Goal: Task Accomplishment & Management: Use online tool/utility

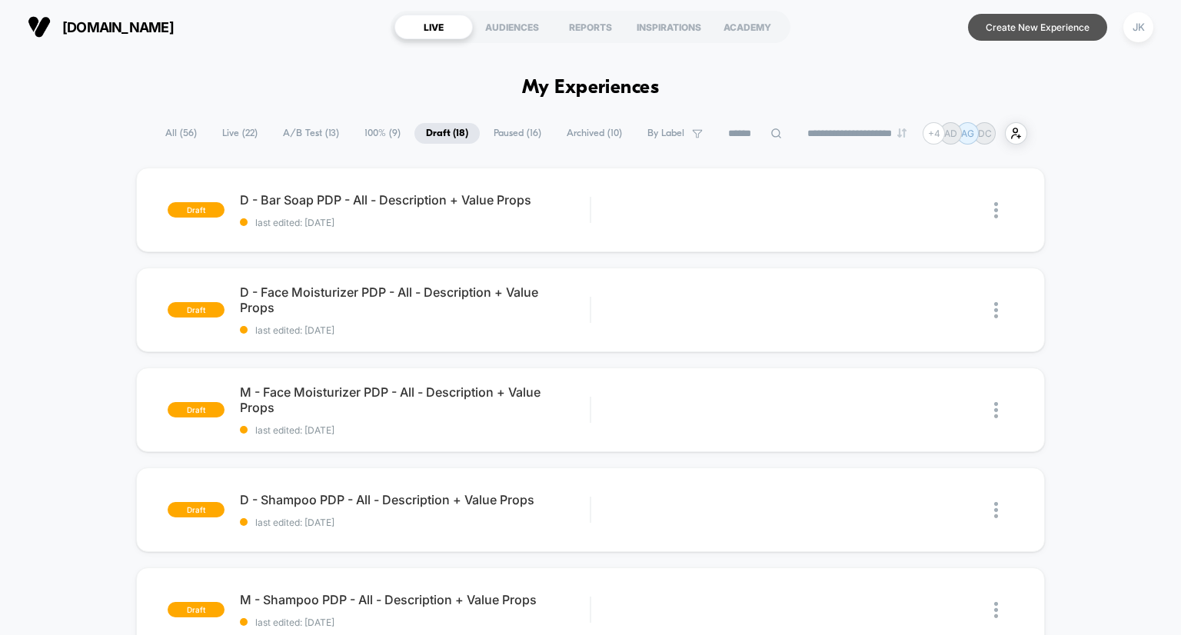
click at [1051, 35] on button "Create New Experience" at bounding box center [1037, 27] width 139 height 27
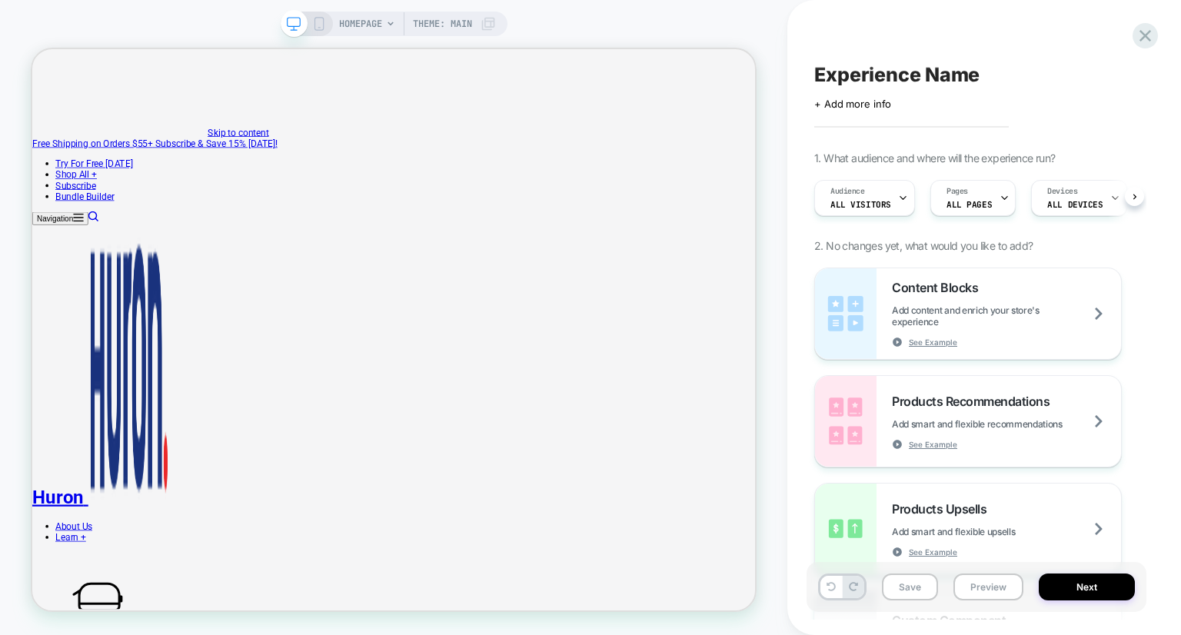
click at [859, 118] on div "Experience Name Click to edit experience details + Add more info 1. What audien…" at bounding box center [977, 317] width 340 height 604
click at [360, 27] on span "HOMEPAGE" at bounding box center [360, 24] width 43 height 25
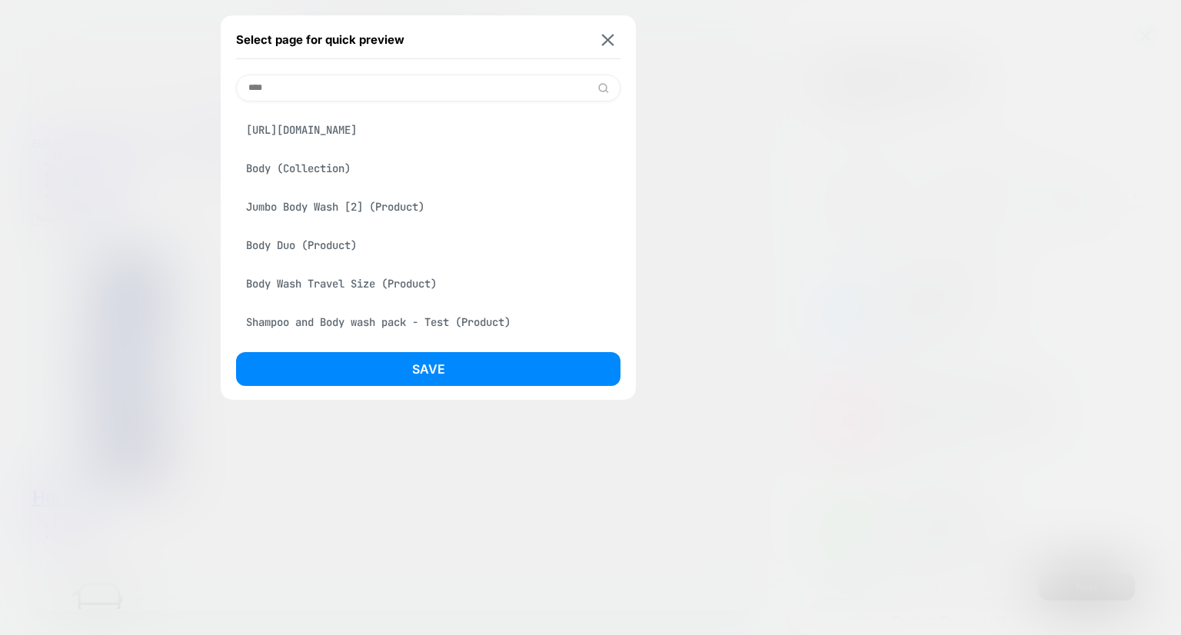
scroll to position [91, 0]
type input "****"
click at [348, 173] on div "Body (Collection)" at bounding box center [428, 168] width 385 height 29
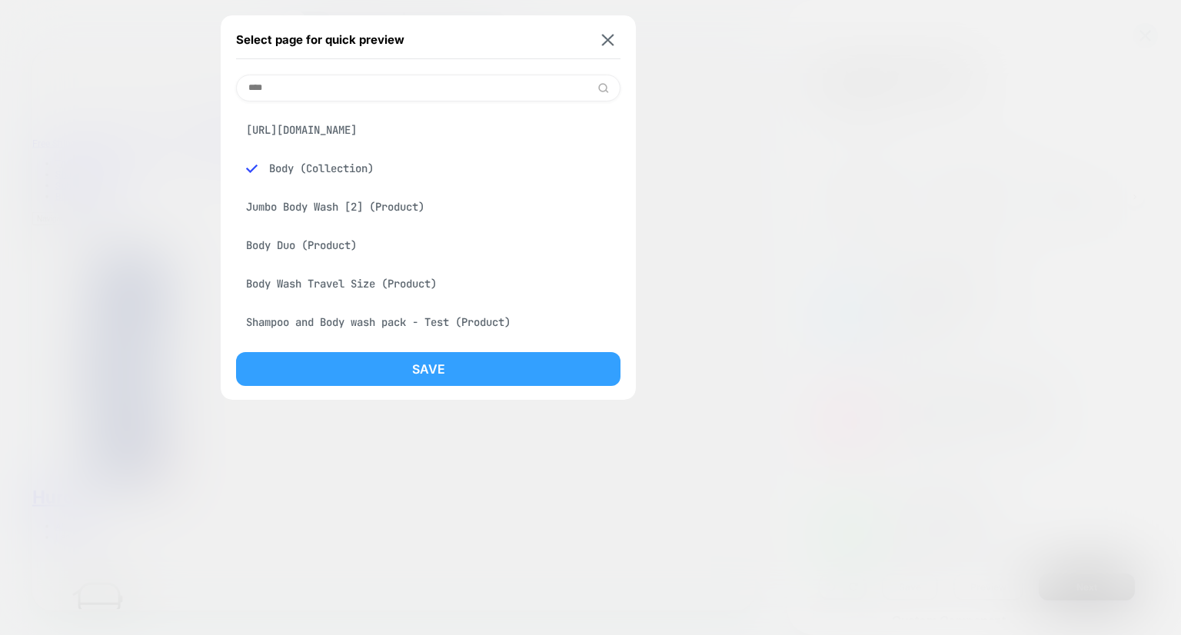
click at [440, 365] on button "Save" at bounding box center [428, 369] width 385 height 34
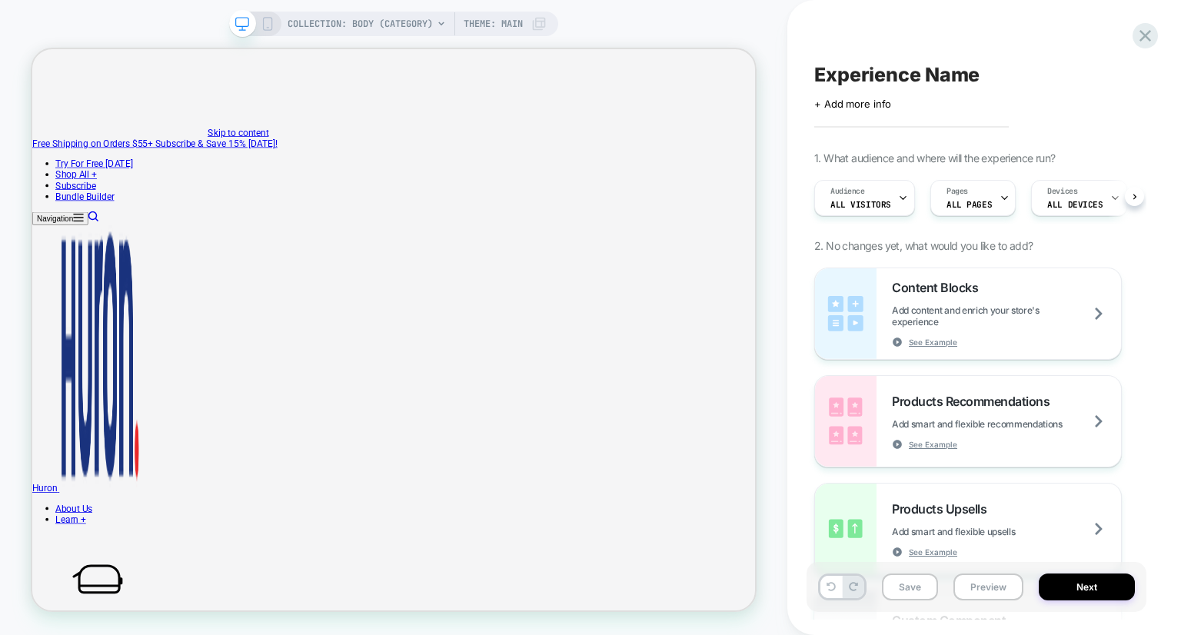
scroll to position [0, 1]
click at [169, 24] on div "COLLECTION: Body (Category) COLLECTION: Body (Category) Theme: MAIN" at bounding box center [394, 317] width 788 height 604
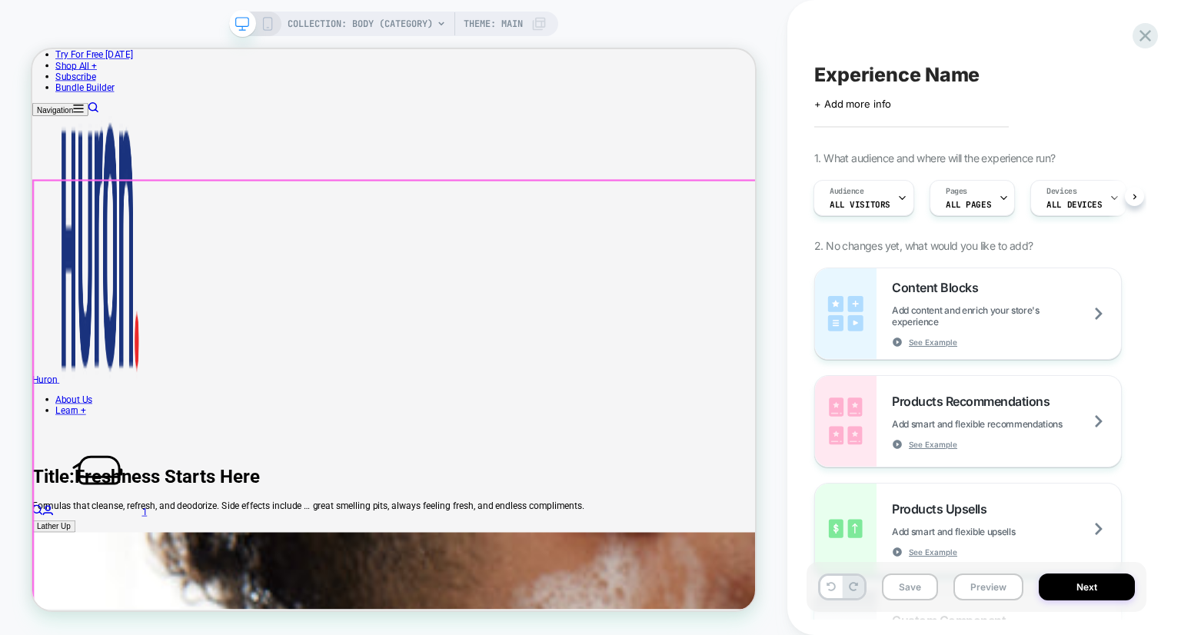
scroll to position [421, 0]
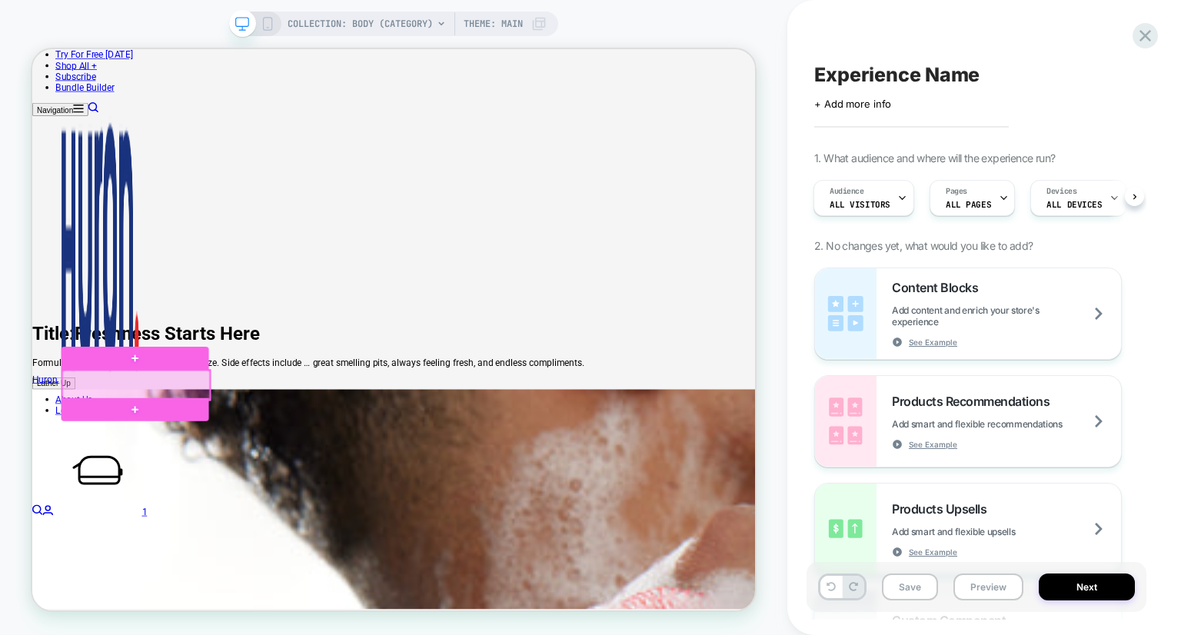
click at [262, 503] on div at bounding box center [170, 497] width 197 height 39
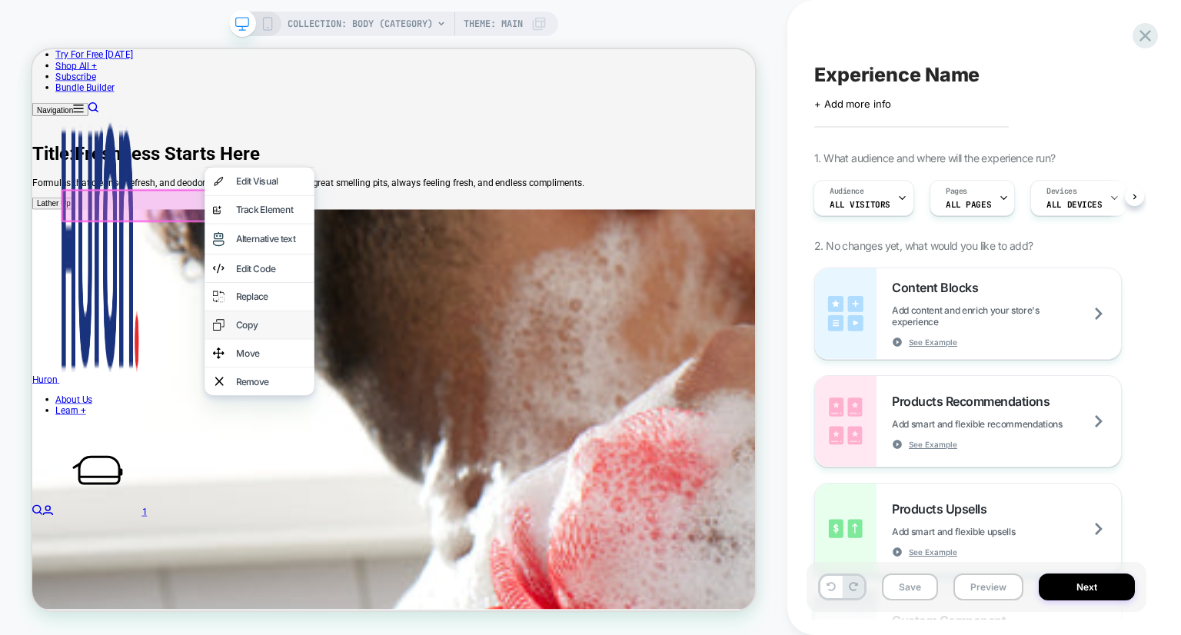
scroll to position [695, 0]
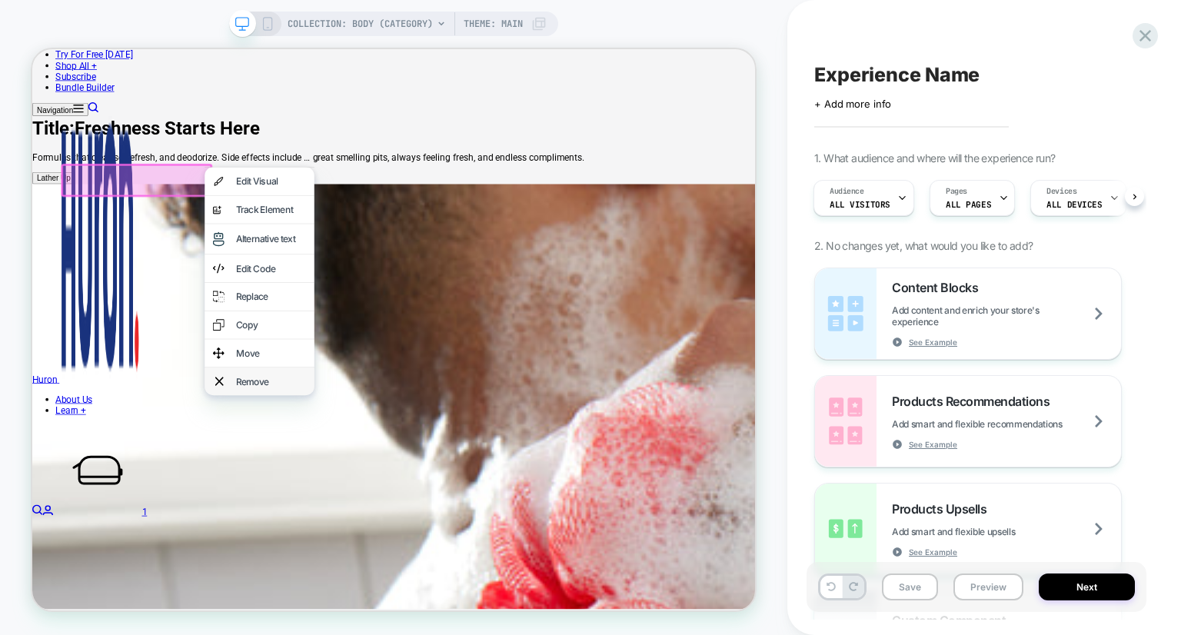
click at [344, 511] on div "Remove" at bounding box center [335, 492] width 146 height 37
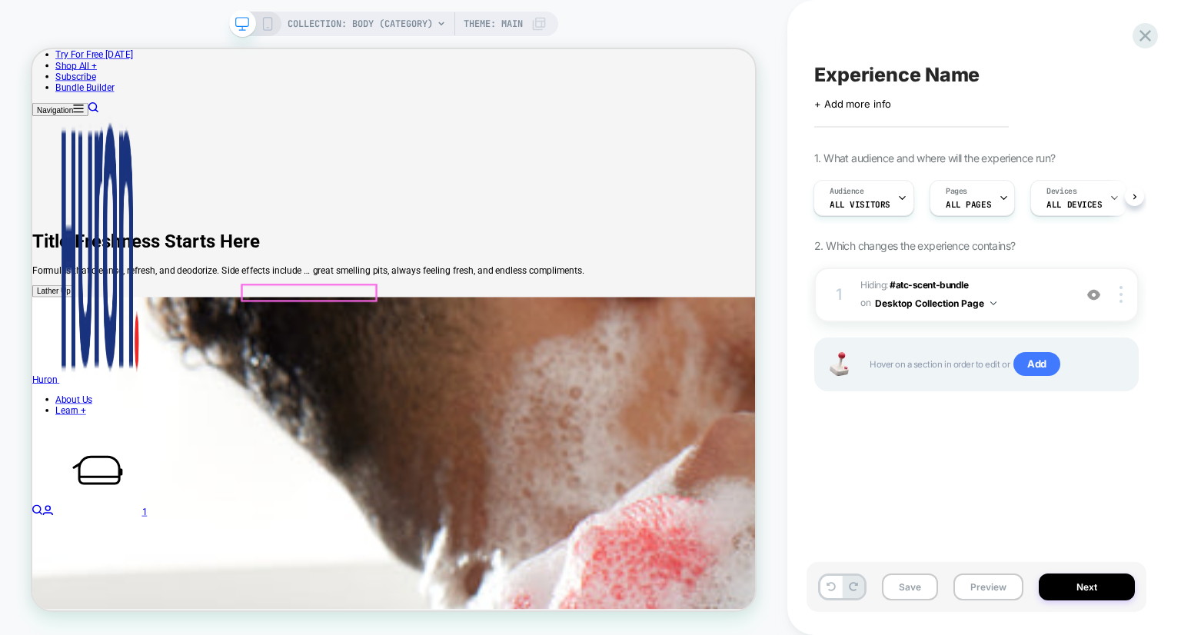
scroll to position [544, 0]
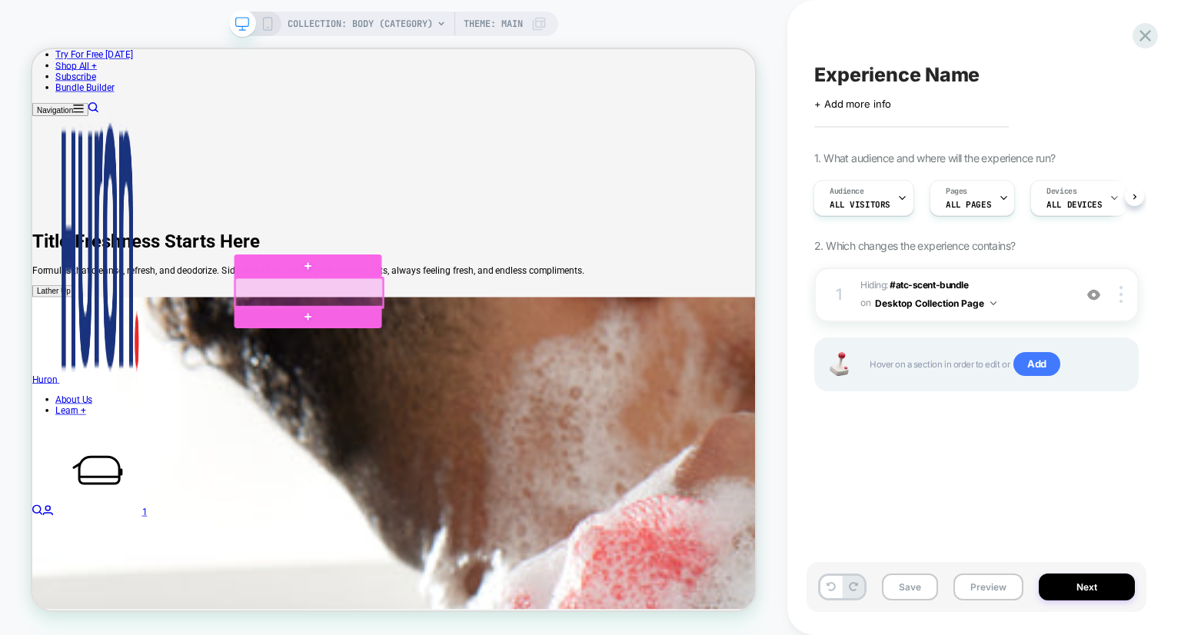
click at [490, 379] on div at bounding box center [401, 374] width 197 height 39
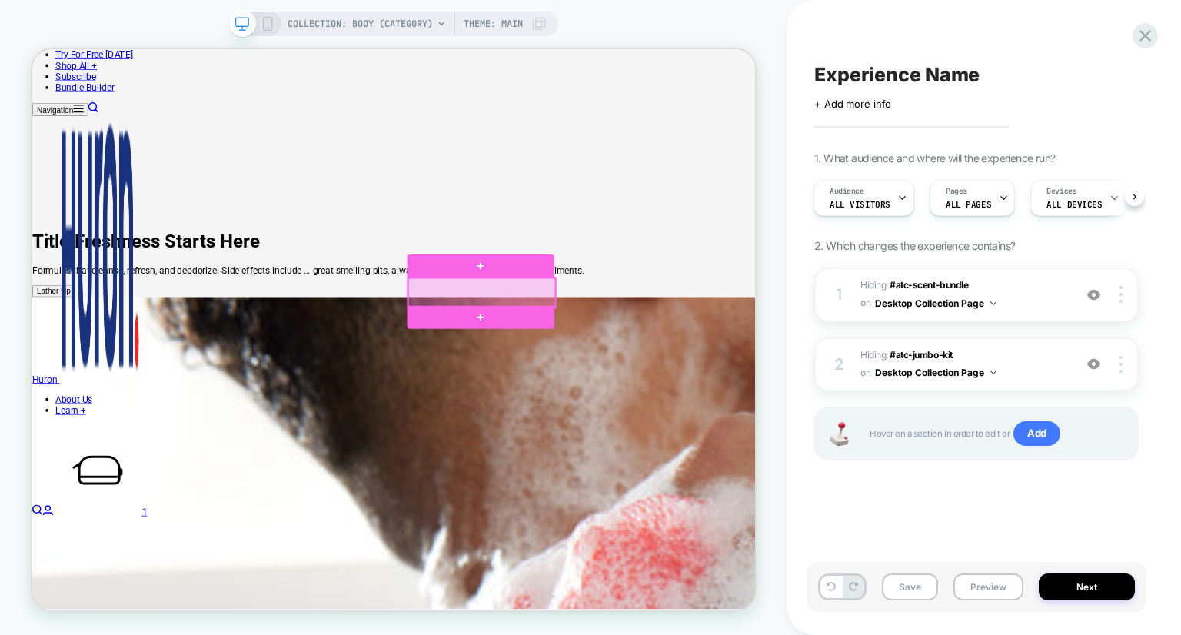
click at [704, 375] on div at bounding box center [632, 374] width 197 height 39
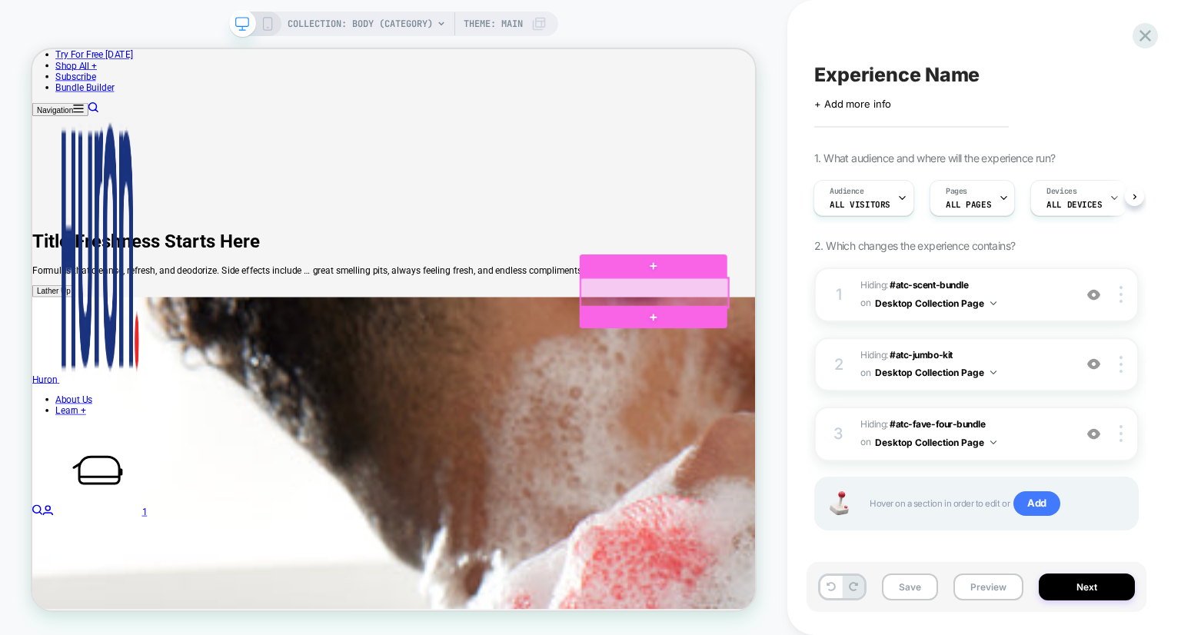
click at [952, 382] on div at bounding box center [862, 374] width 197 height 39
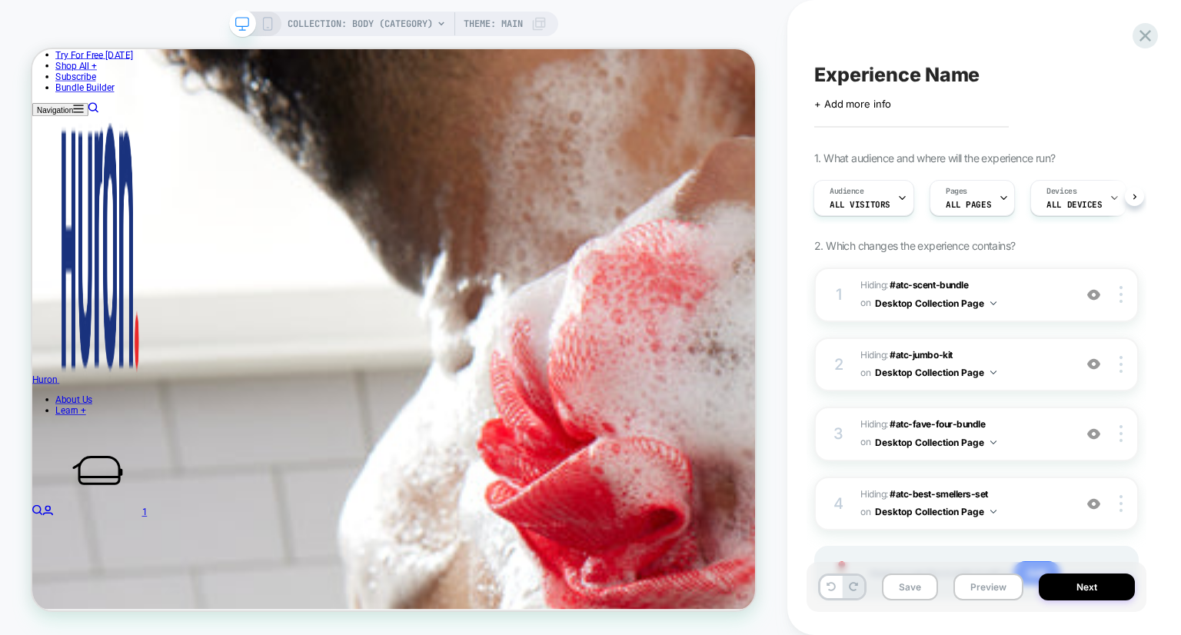
scroll to position [911, 0]
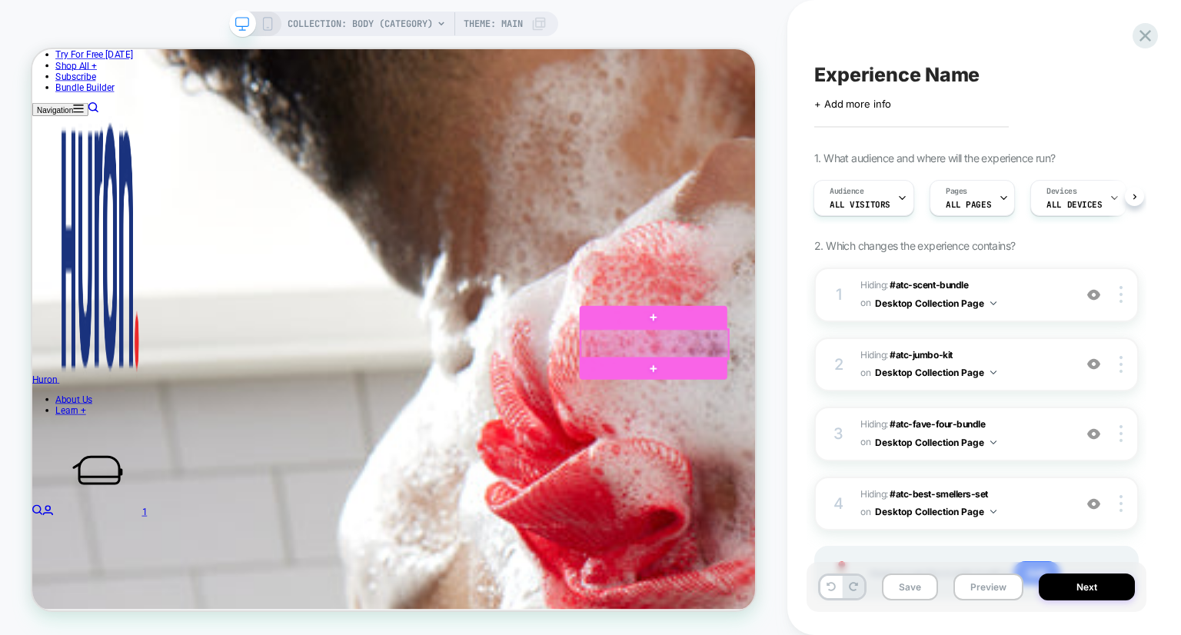
click at [953, 447] on div at bounding box center [862, 442] width 197 height 39
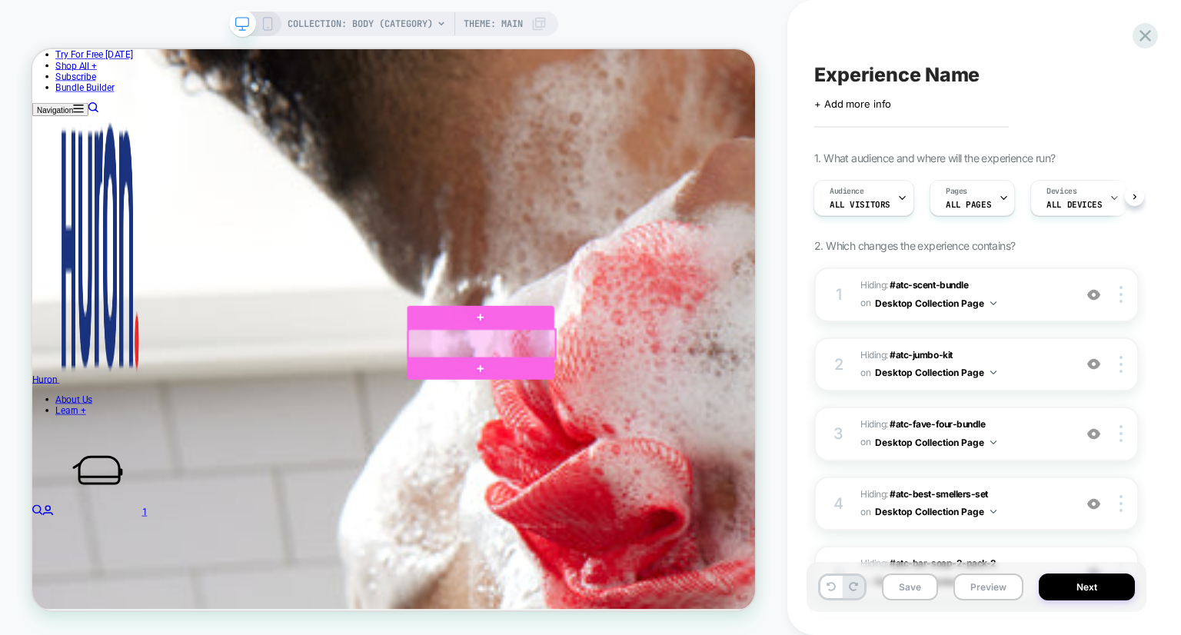
click at [722, 451] on div at bounding box center [632, 442] width 197 height 39
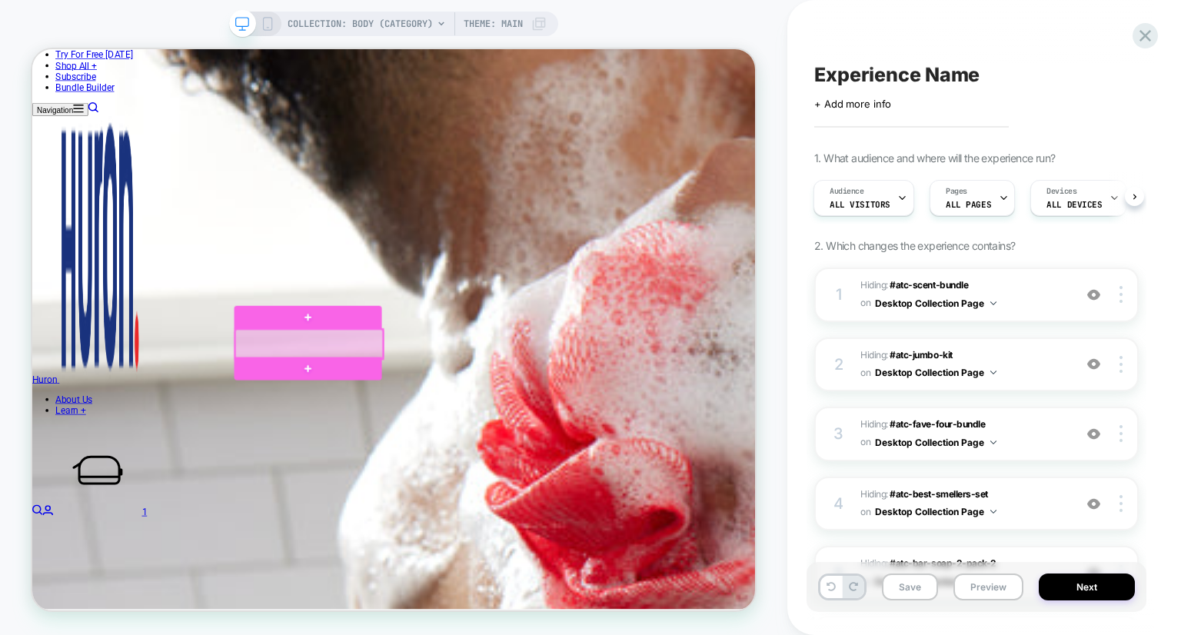
click at [493, 442] on div at bounding box center [401, 442] width 197 height 39
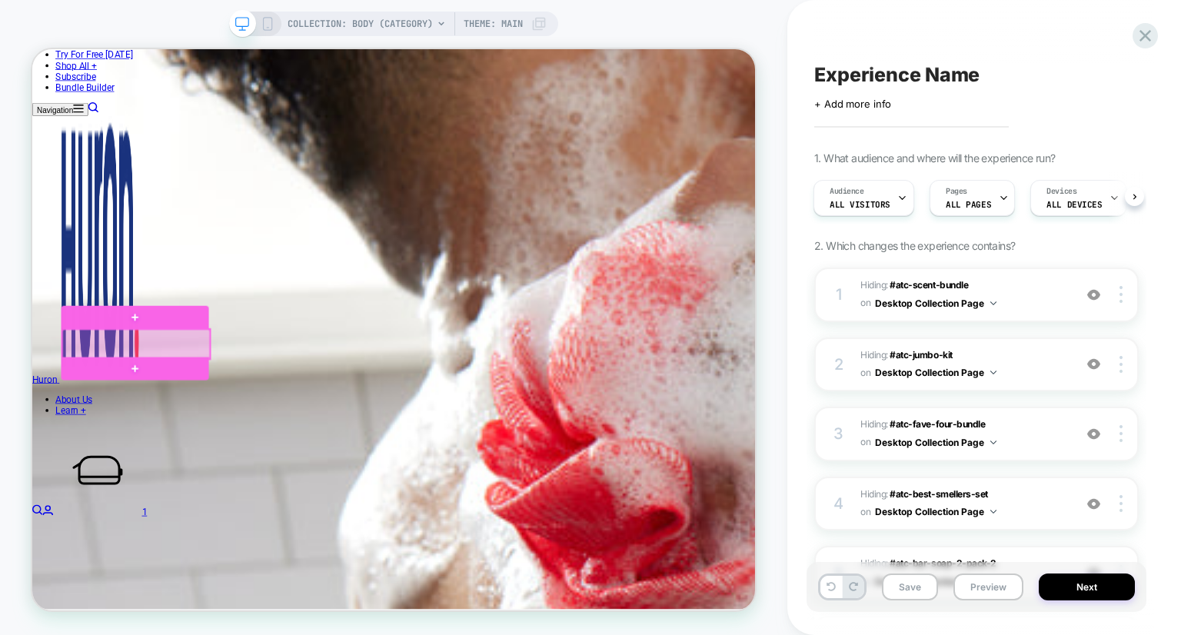
click at [258, 448] on div at bounding box center [170, 442] width 197 height 39
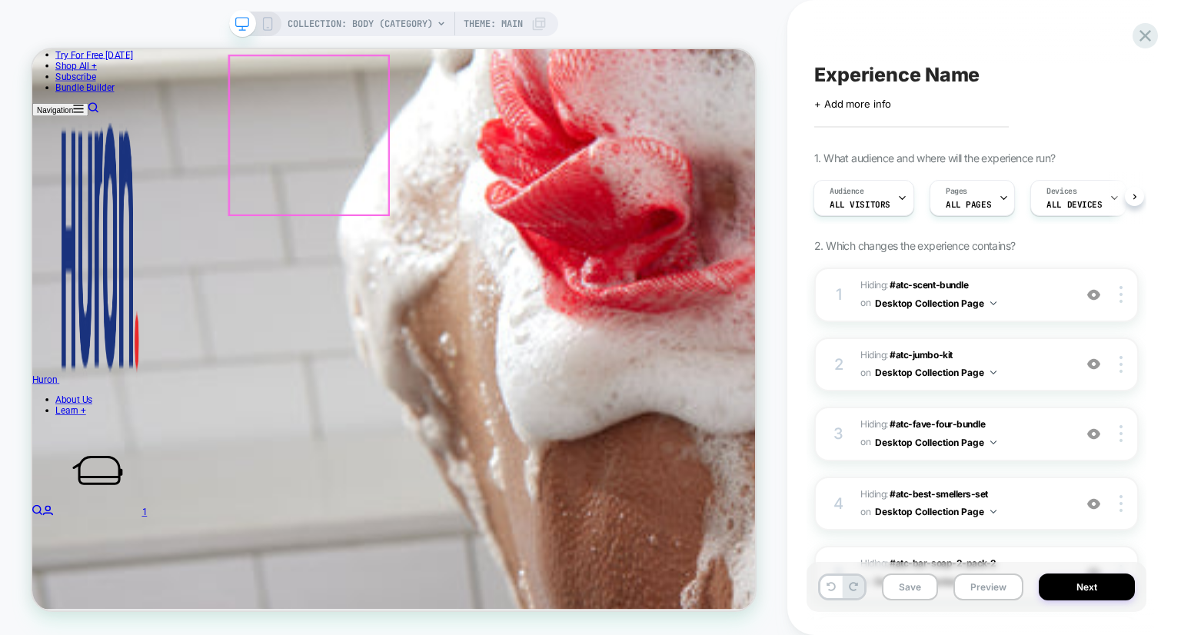
scroll to position [1313, 0]
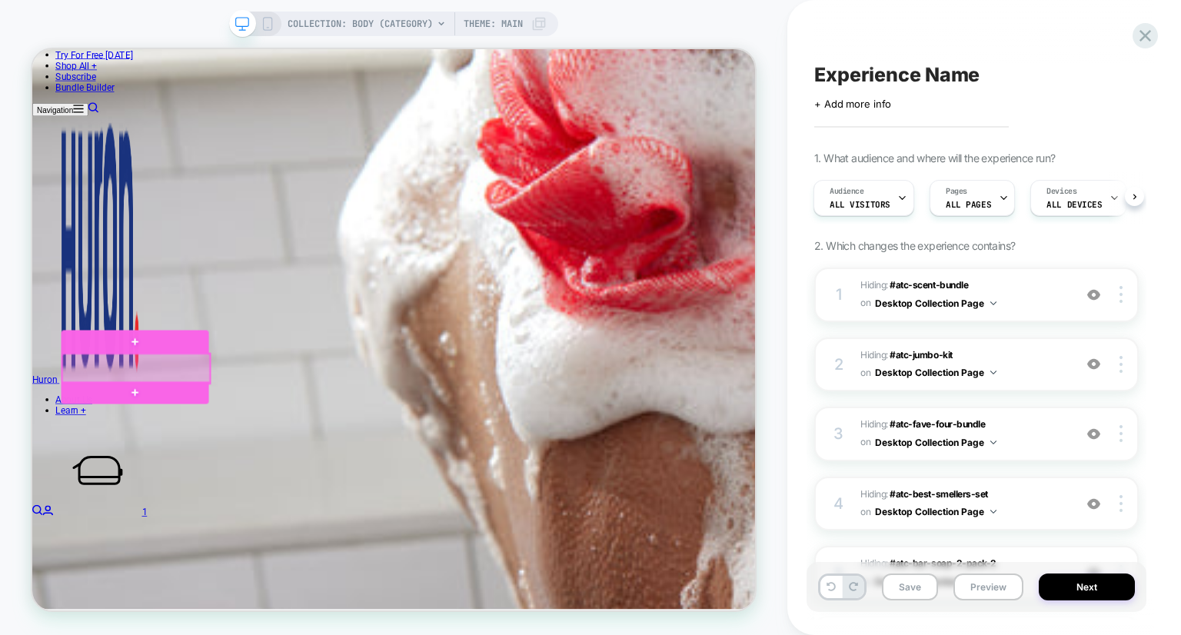
click at [260, 483] on div at bounding box center [170, 474] width 197 height 39
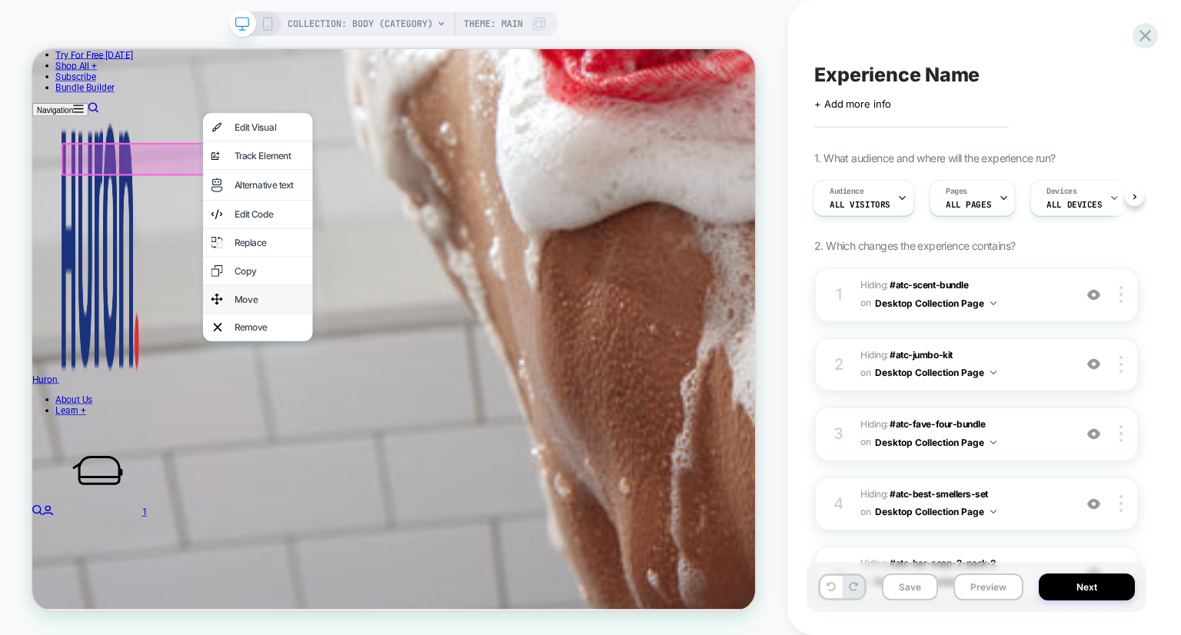
scroll to position [1672, 0]
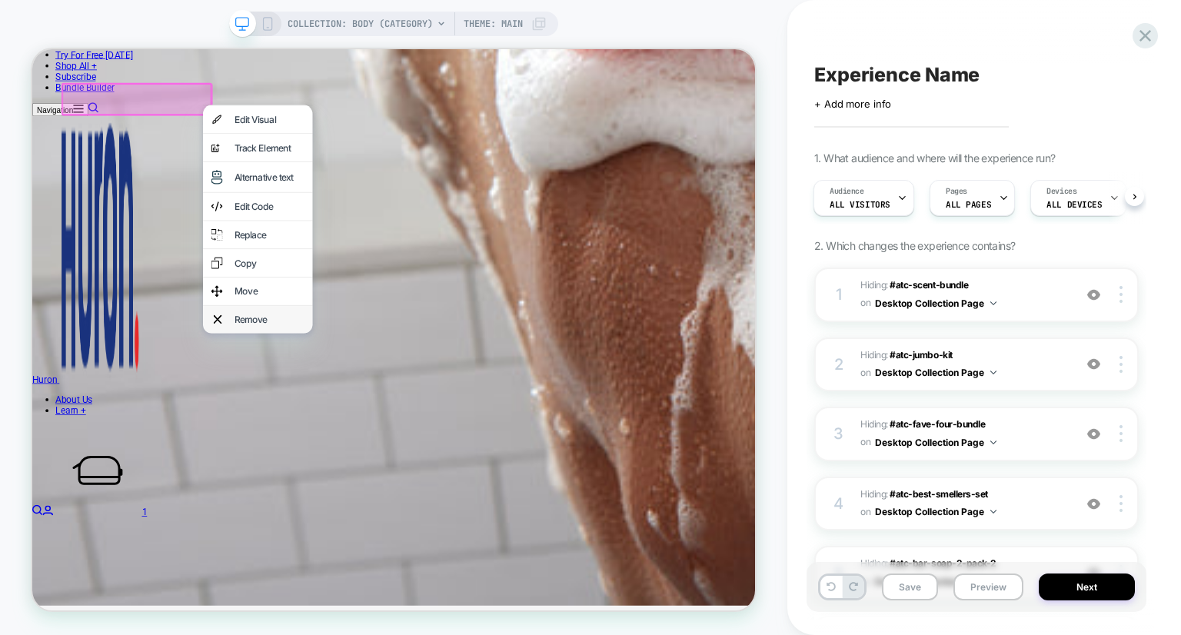
click at [344, 418] on div "Remove" at bounding box center [348, 409] width 94 height 15
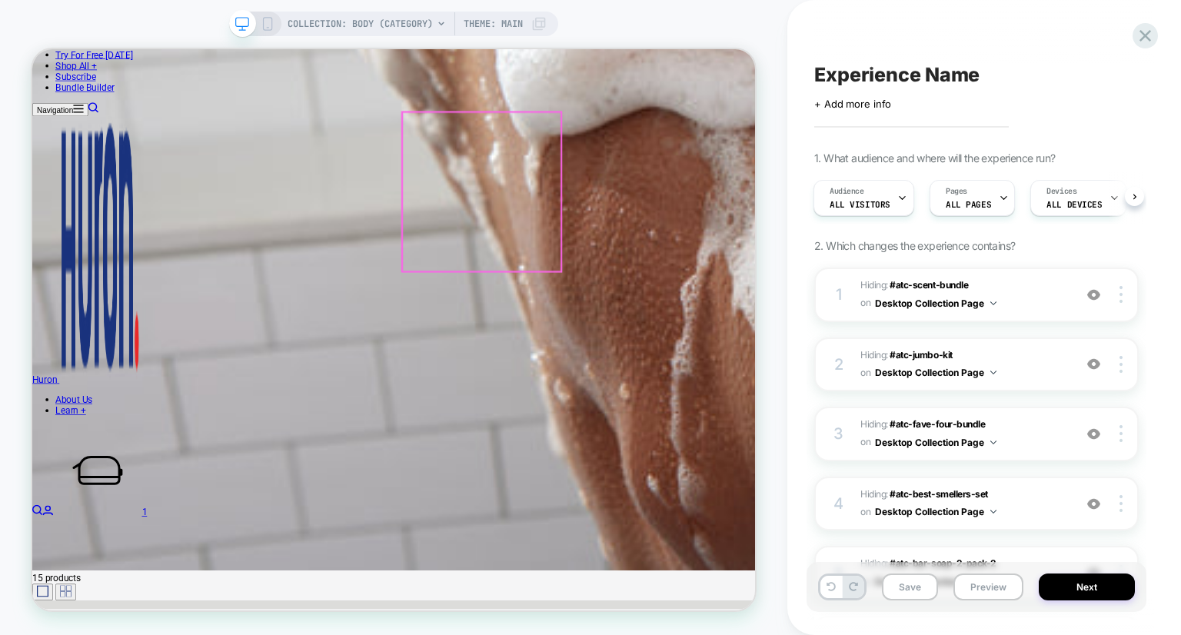
scroll to position [1560, 0]
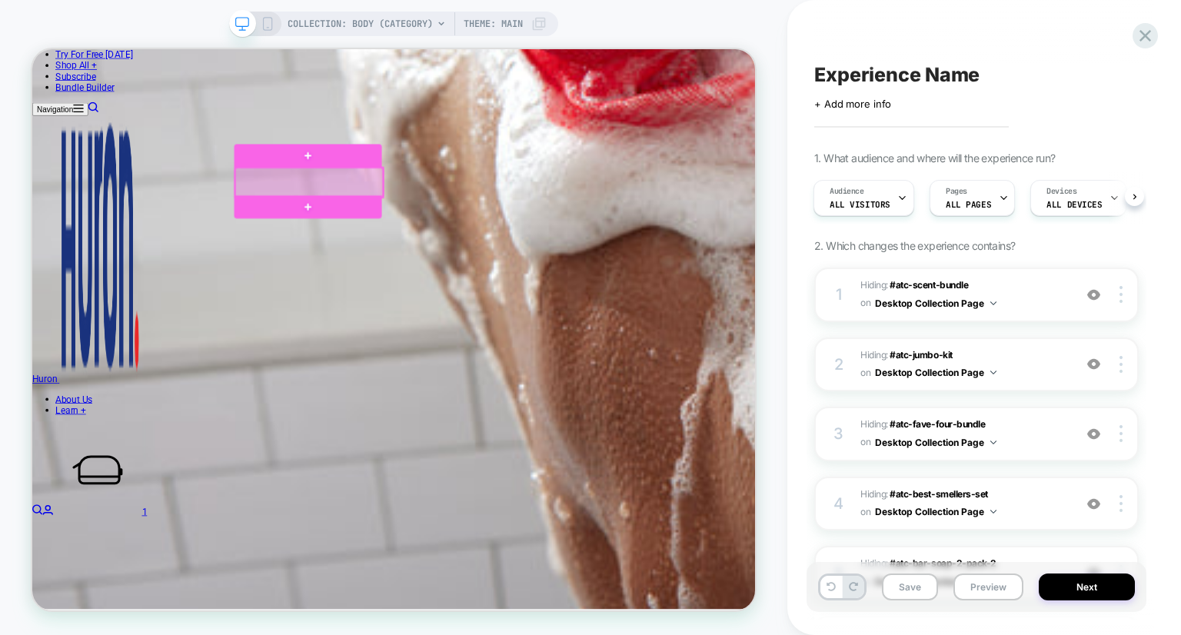
click at [488, 238] on div at bounding box center [401, 227] width 197 height 39
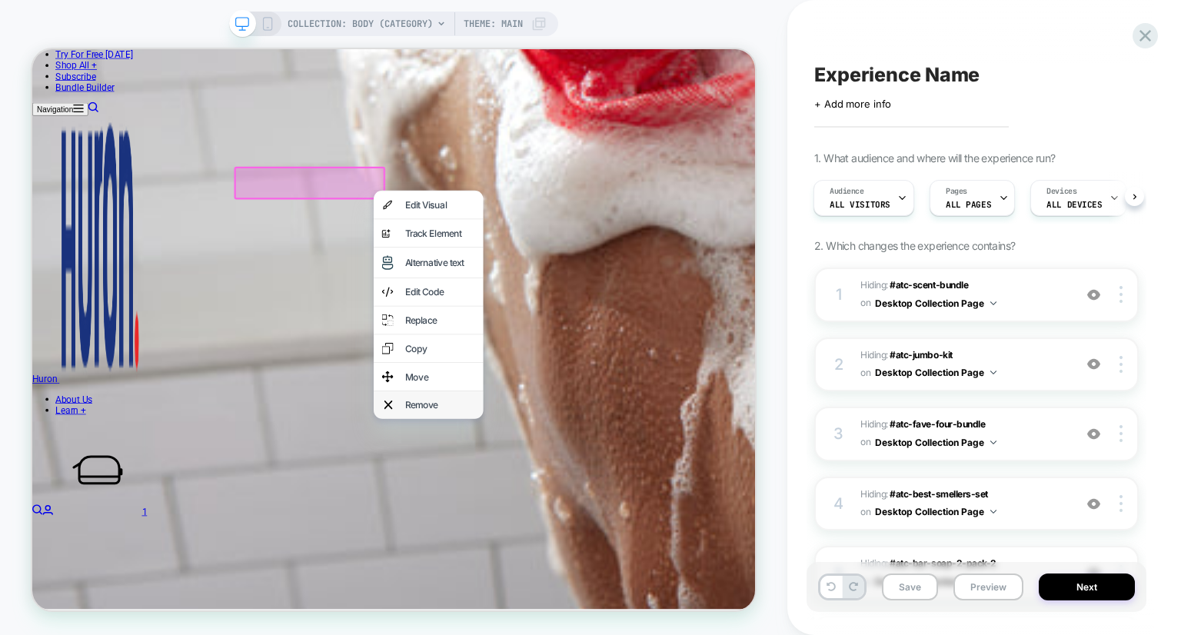
click at [517, 542] on div "Remove" at bounding box center [561, 523] width 146 height 37
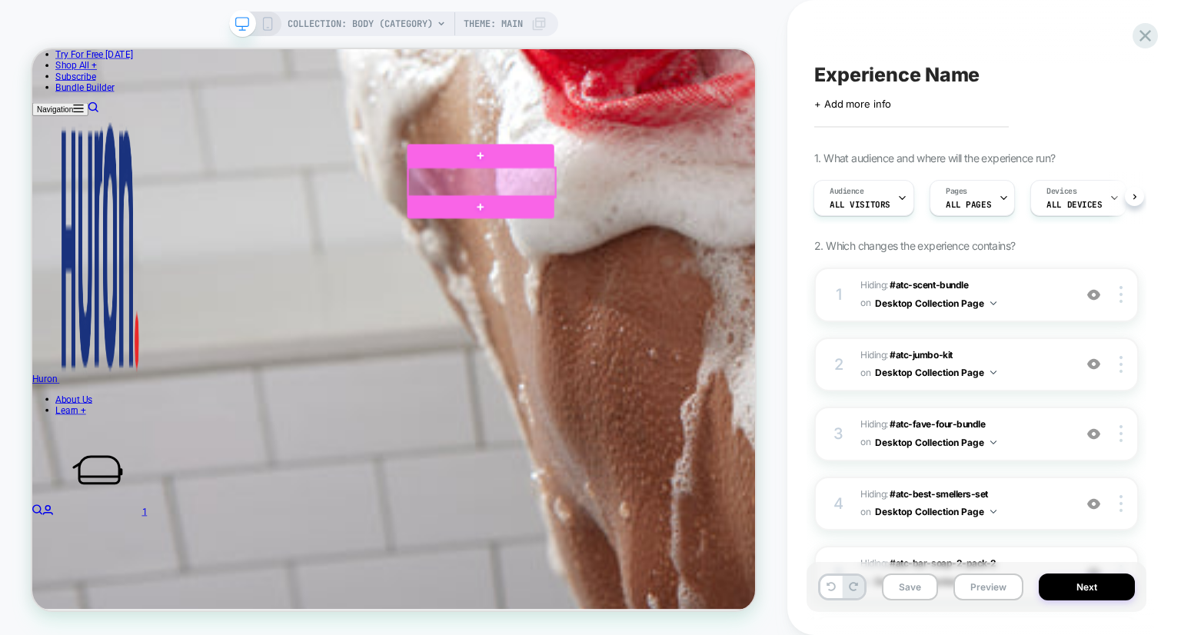
click at [722, 232] on div at bounding box center [632, 227] width 197 height 39
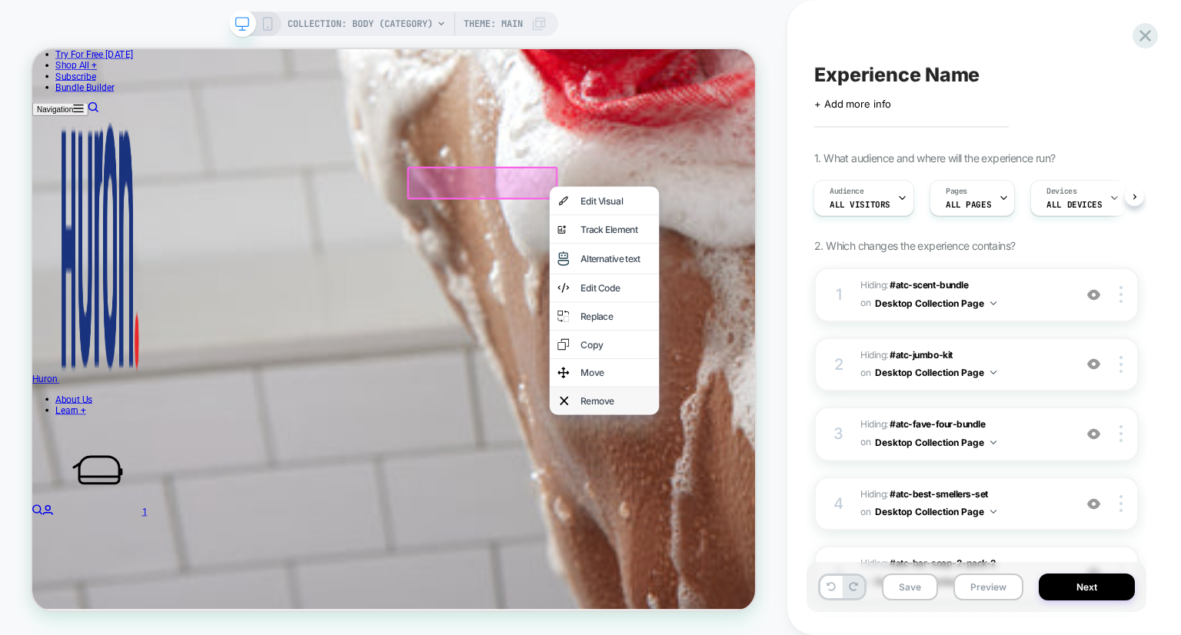
click at [775, 526] on div "Remove" at bounding box center [811, 518] width 94 height 15
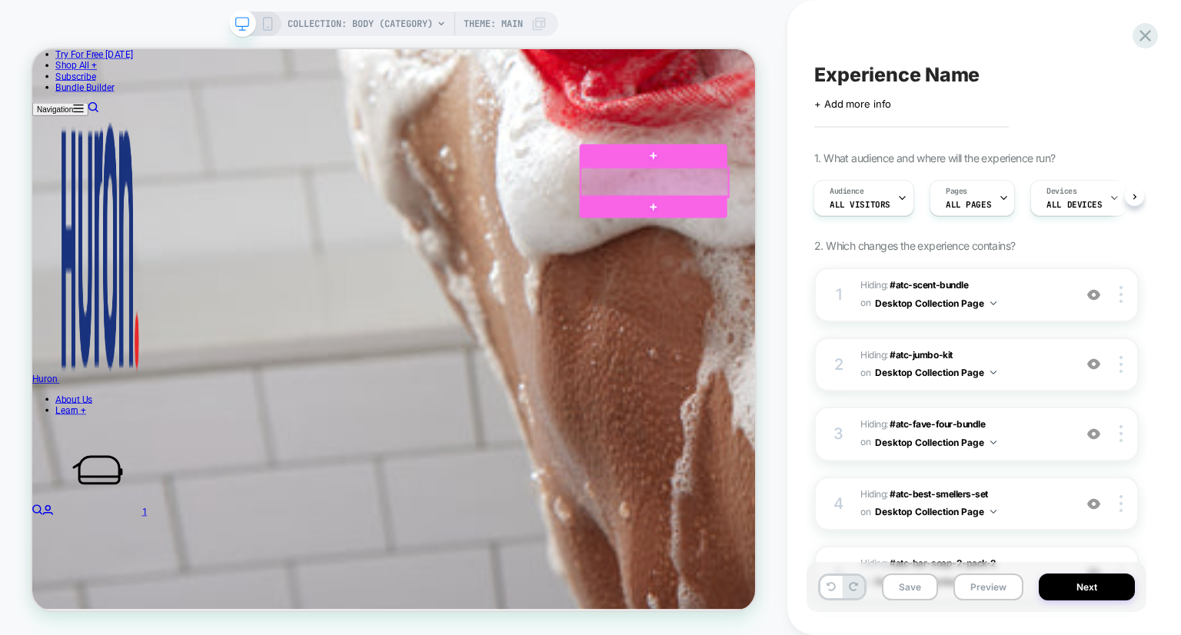
click at [952, 241] on div at bounding box center [862, 227] width 197 height 39
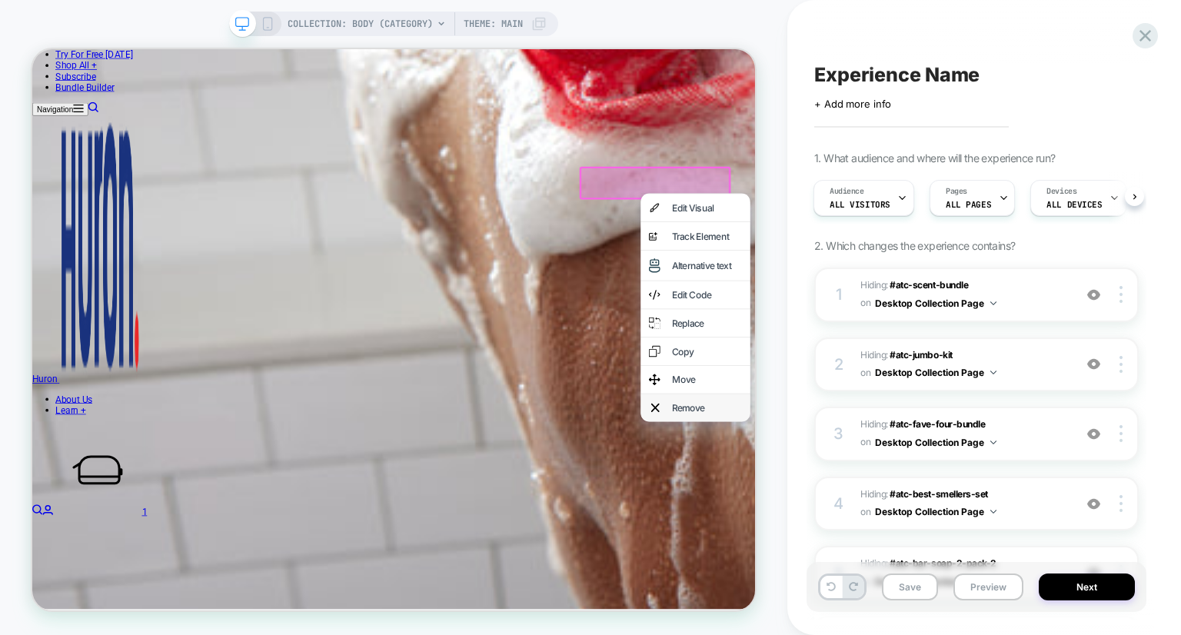
click at [923, 535] on div "Remove" at bounding box center [932, 527] width 94 height 15
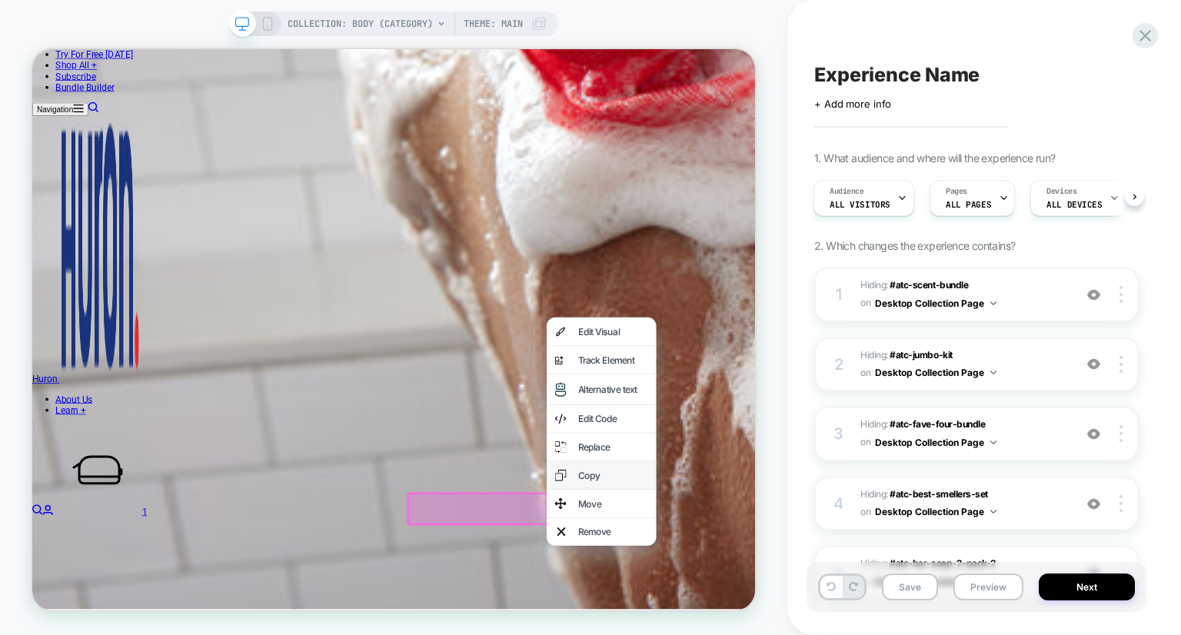
scroll to position [1647, 0]
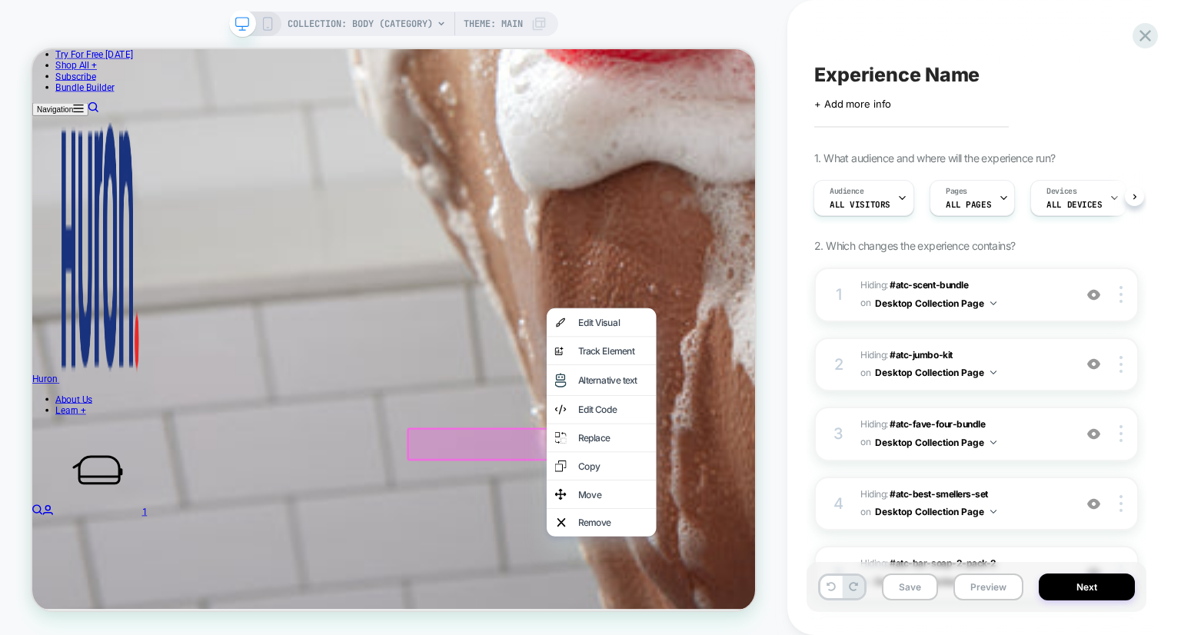
drag, startPoint x: 780, startPoint y: 714, endPoint x: 751, endPoint y: 725, distance: 30.4
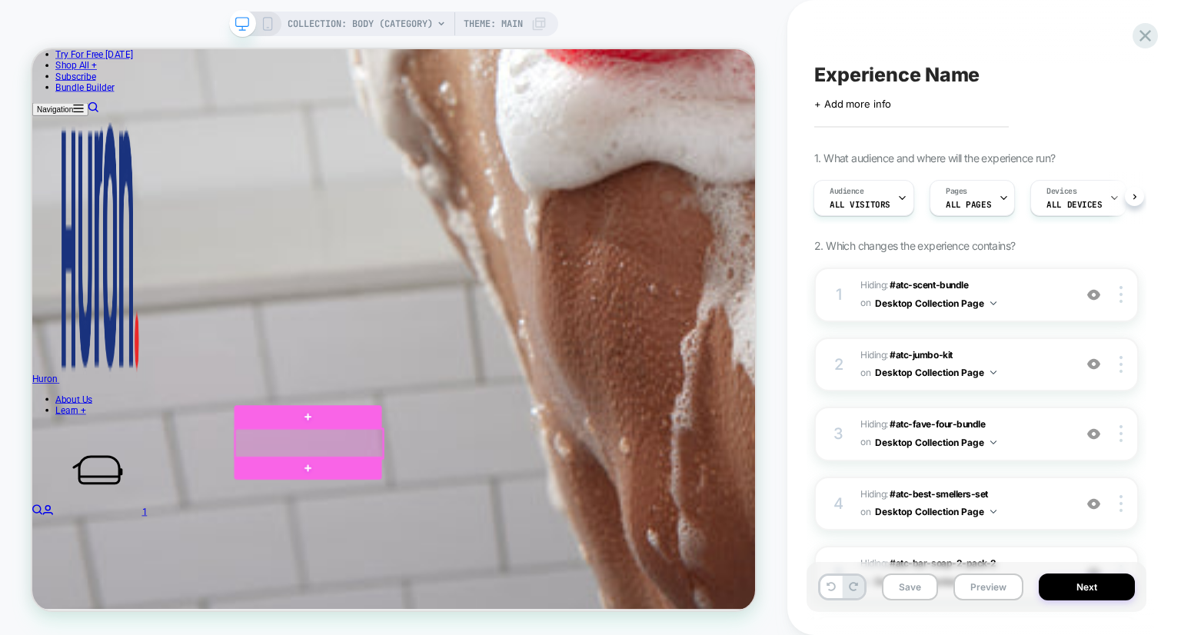
click at [485, 589] on div at bounding box center [401, 575] width 197 height 39
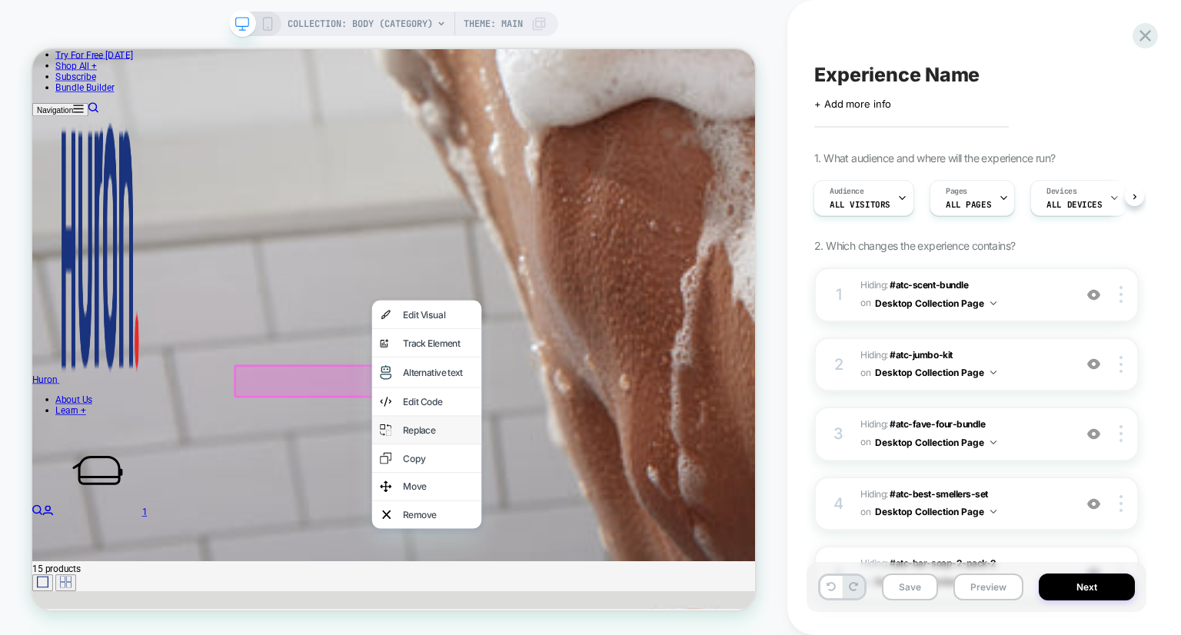
scroll to position [1743, 0]
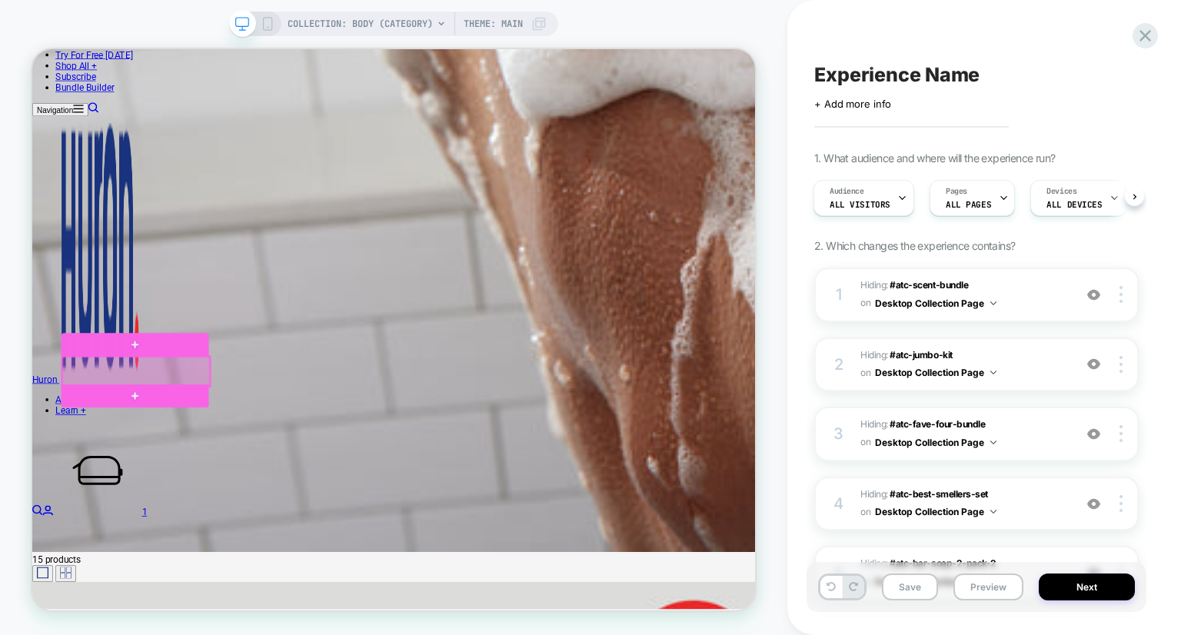
click at [262, 487] on div at bounding box center [170, 478] width 197 height 39
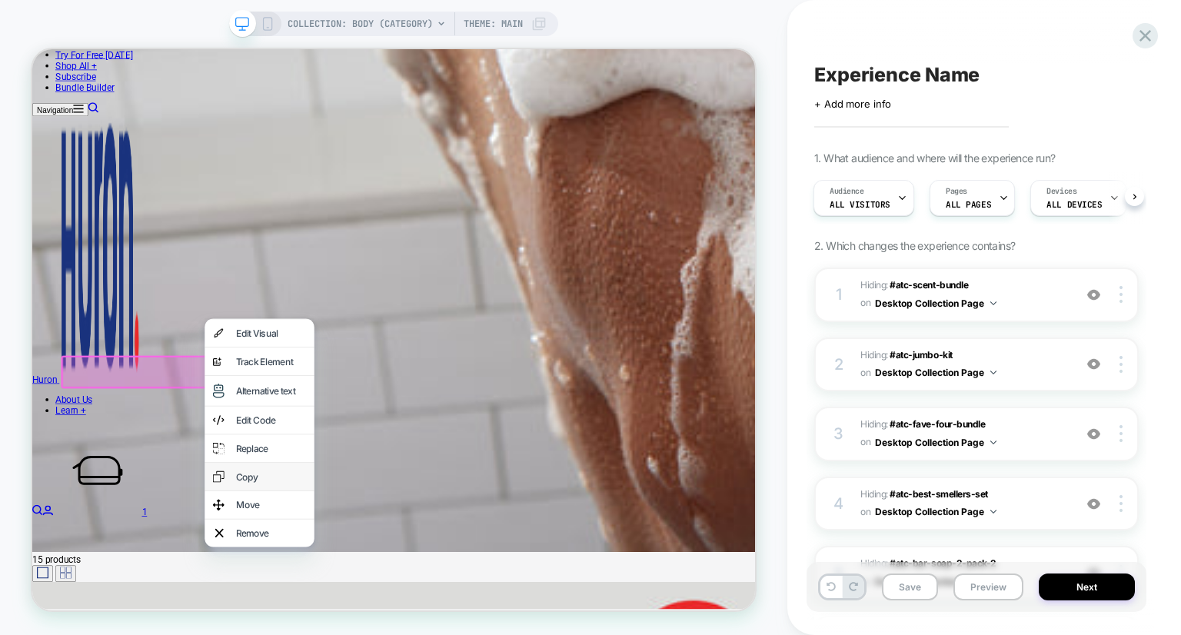
scroll to position [1827, 0]
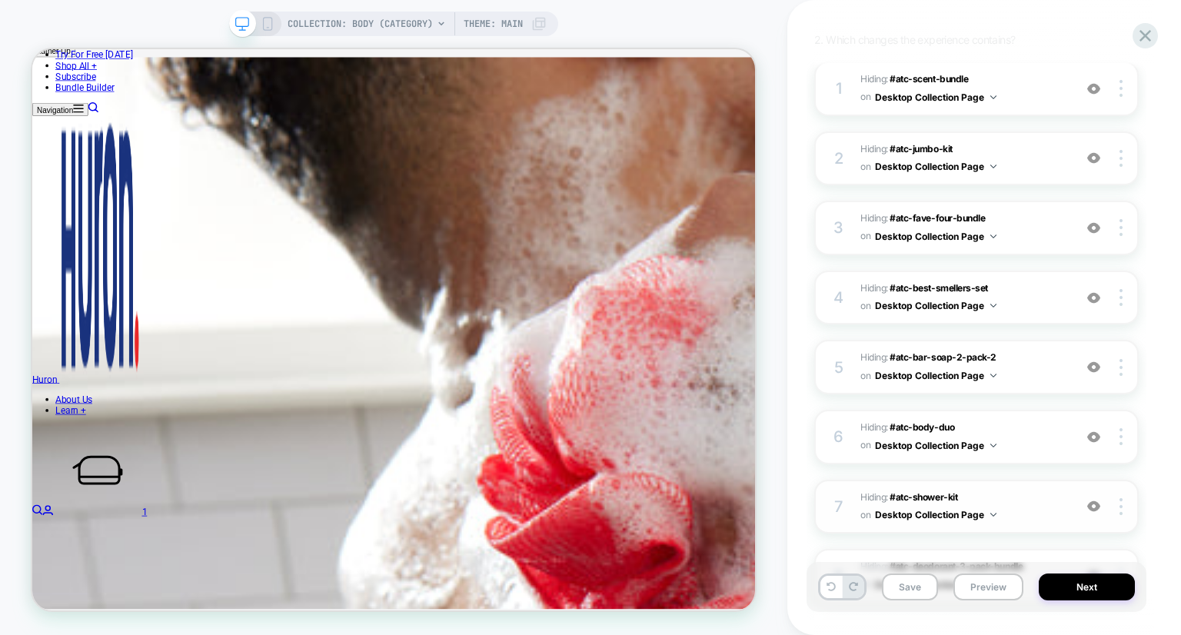
scroll to position [0, 0]
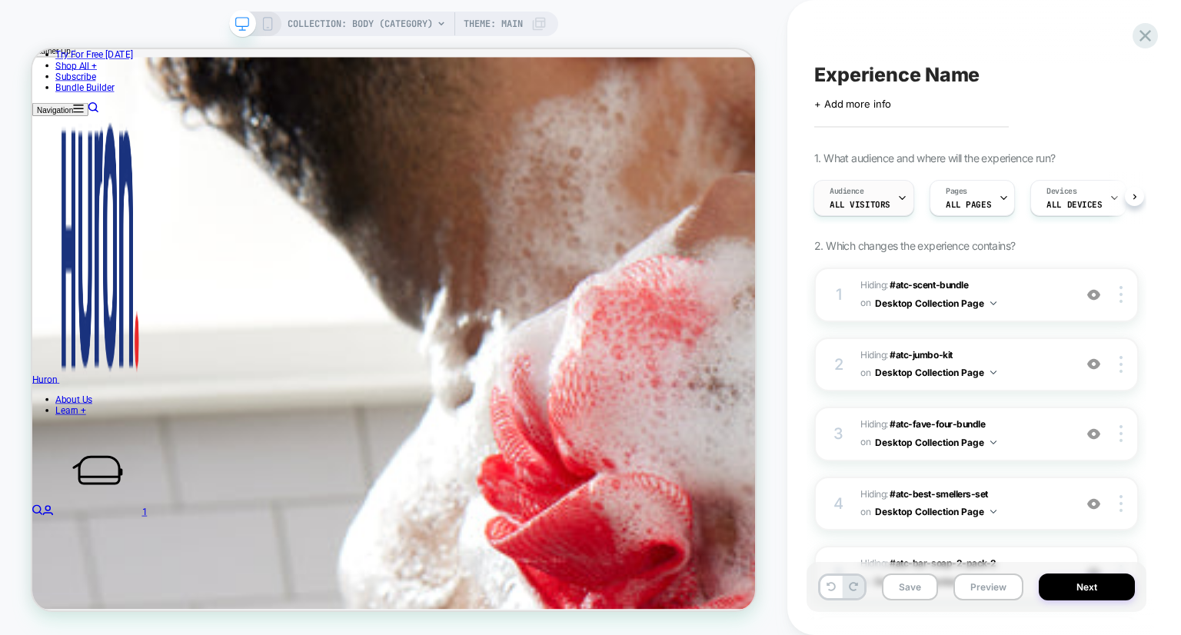
click at [885, 191] on div "Audience All Visitors" at bounding box center [860, 198] width 92 height 35
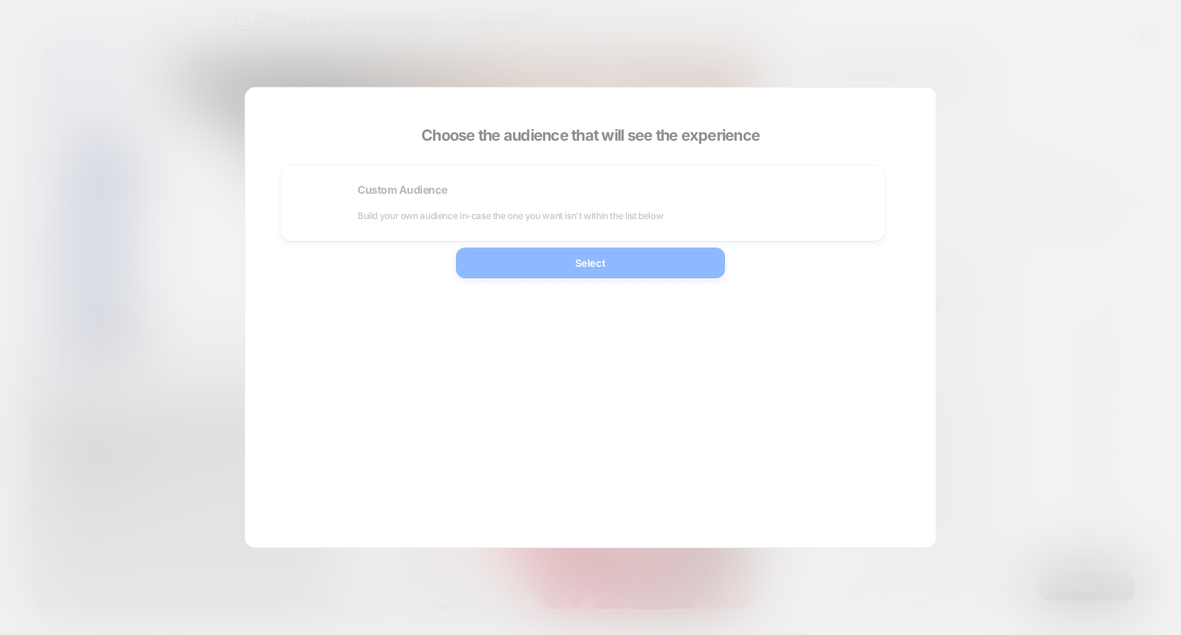
click at [967, 209] on div at bounding box center [590, 317] width 1181 height 635
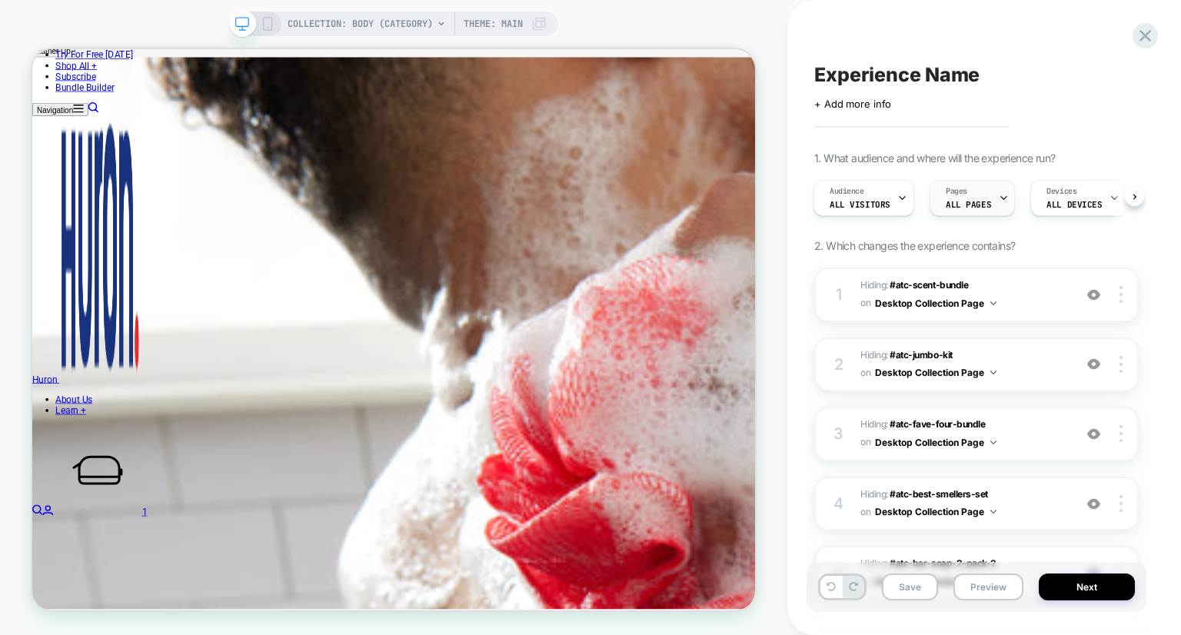
click at [989, 206] on div "Pages ALL PAGES" at bounding box center [969, 198] width 76 height 35
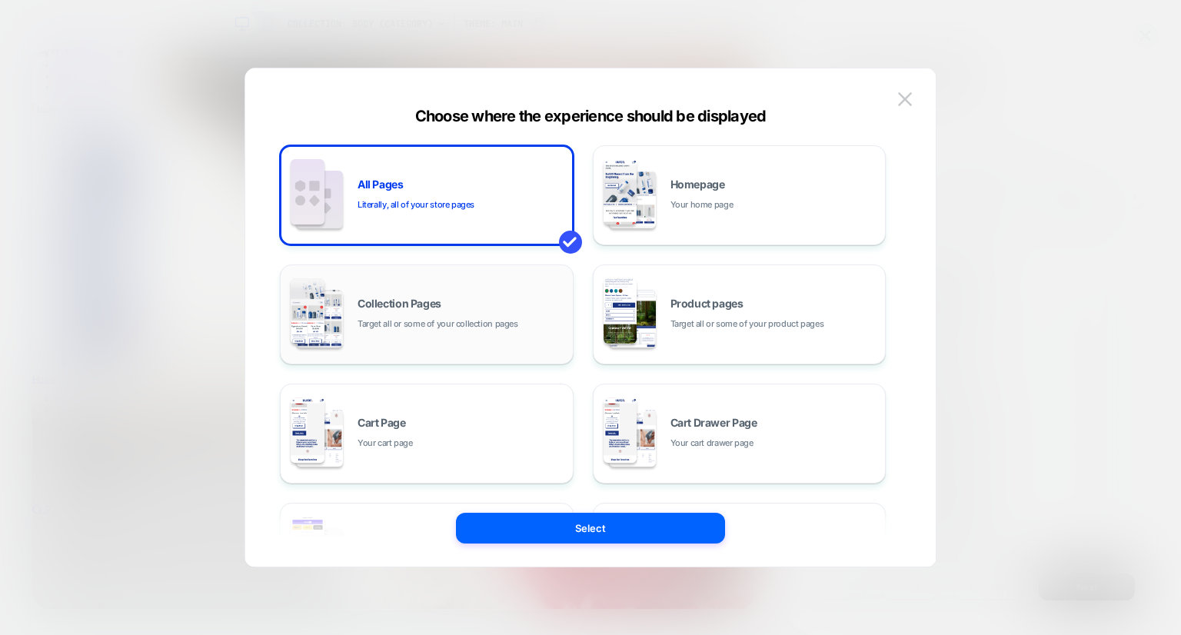
click at [425, 321] on span "Target all or some of your collection pages" at bounding box center [438, 324] width 161 height 15
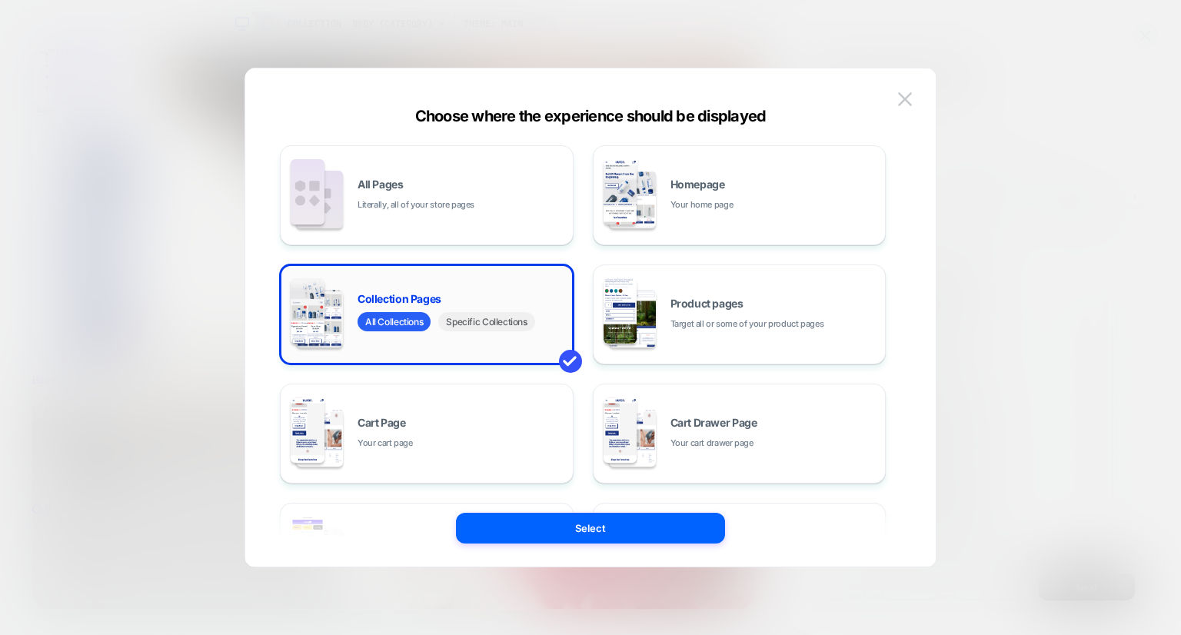
click at [502, 322] on span "Specific Collections" at bounding box center [486, 321] width 96 height 19
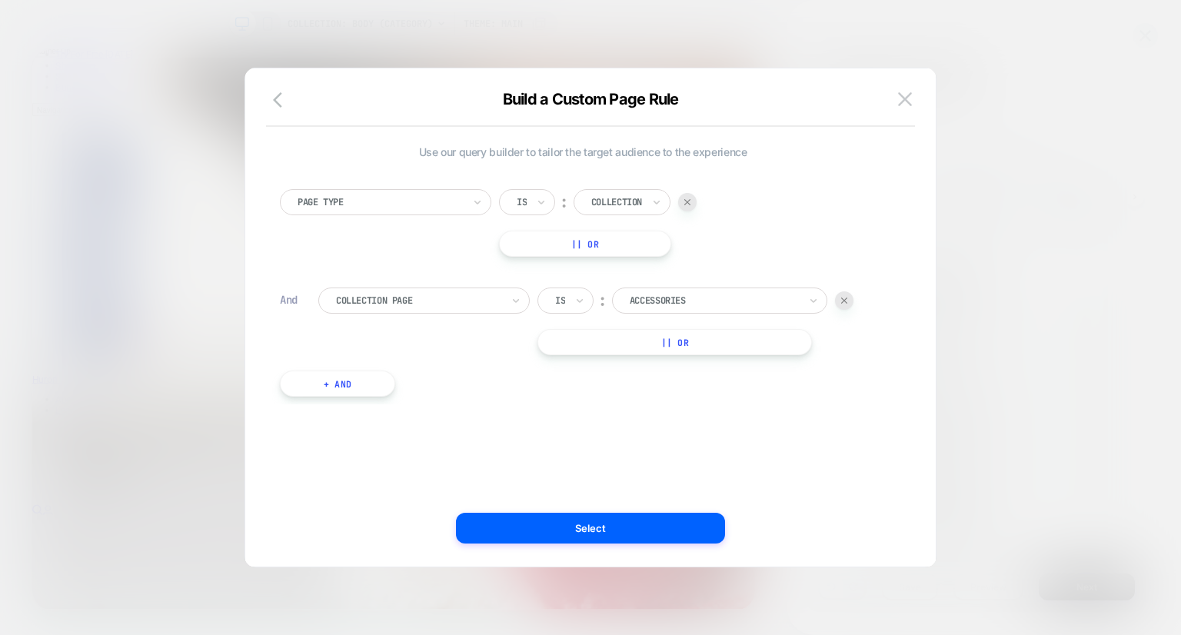
click at [678, 304] on div at bounding box center [714, 301] width 169 height 14
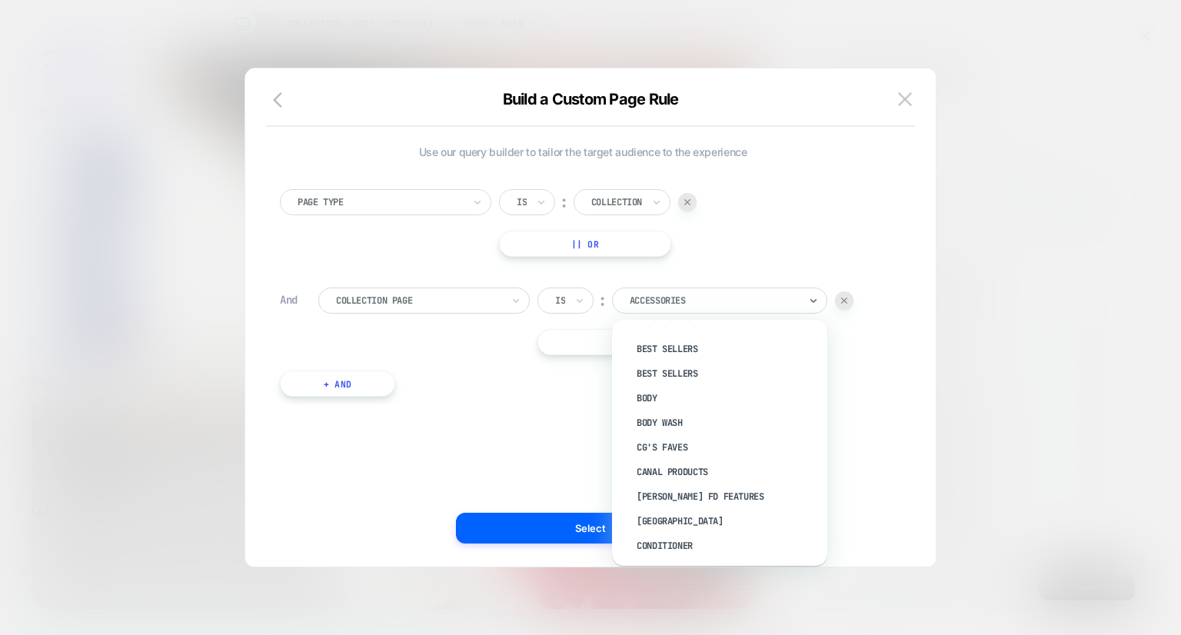
scroll to position [86, 0]
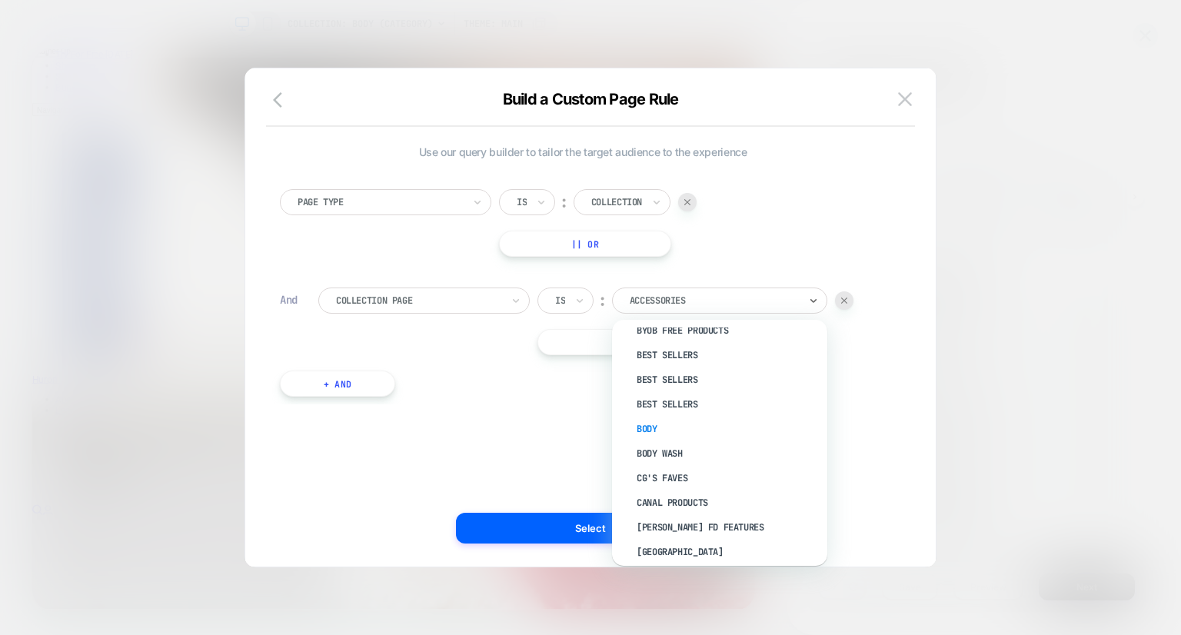
click at [645, 421] on div "Body" at bounding box center [728, 429] width 200 height 25
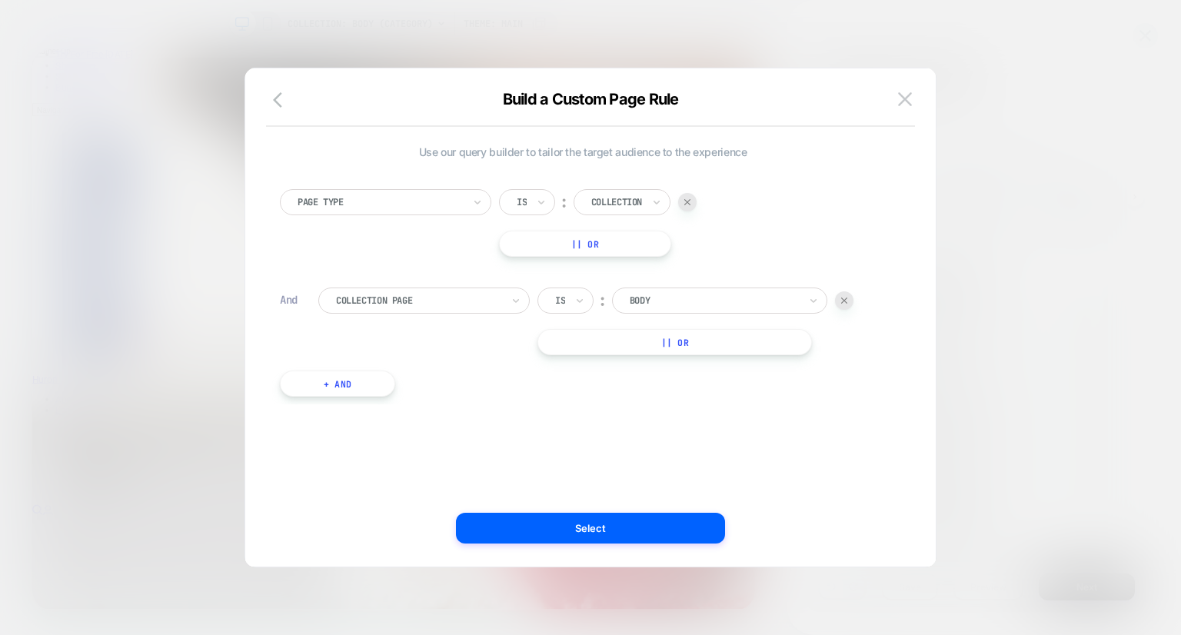
click at [620, 437] on div "Use our query builder to tailor the target audience to the experience Page Type…" at bounding box center [583, 317] width 644 height 437
click at [633, 532] on button "Select" at bounding box center [590, 528] width 269 height 31
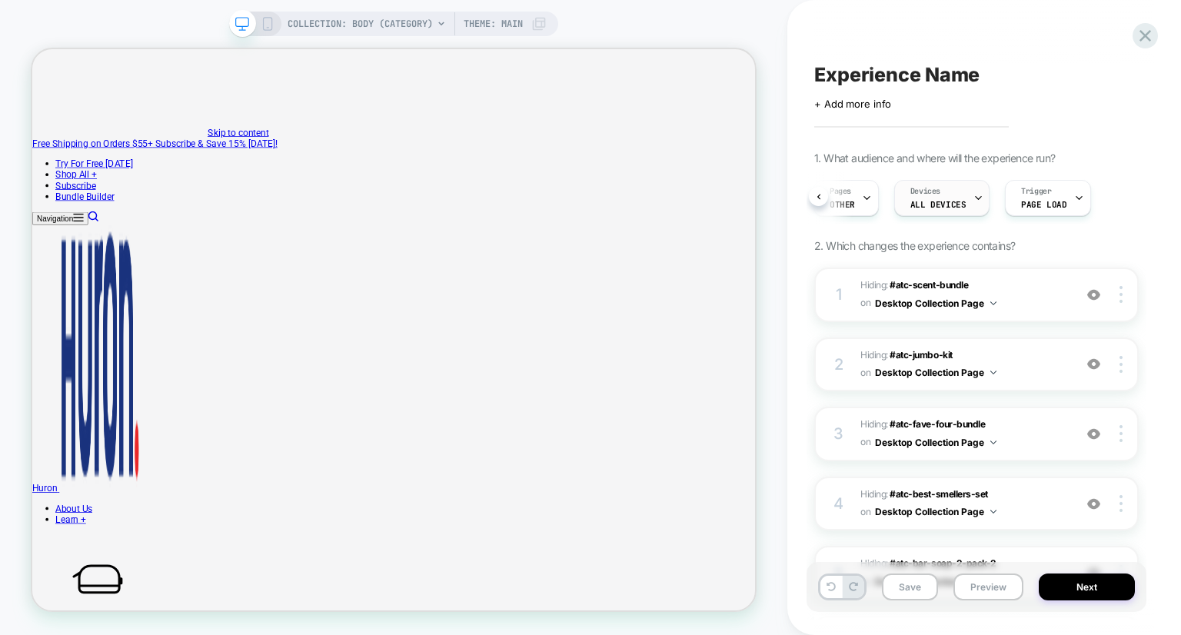
scroll to position [0, 117]
click at [957, 194] on div "Devices ALL DEVICES" at bounding box center [938, 198] width 86 height 35
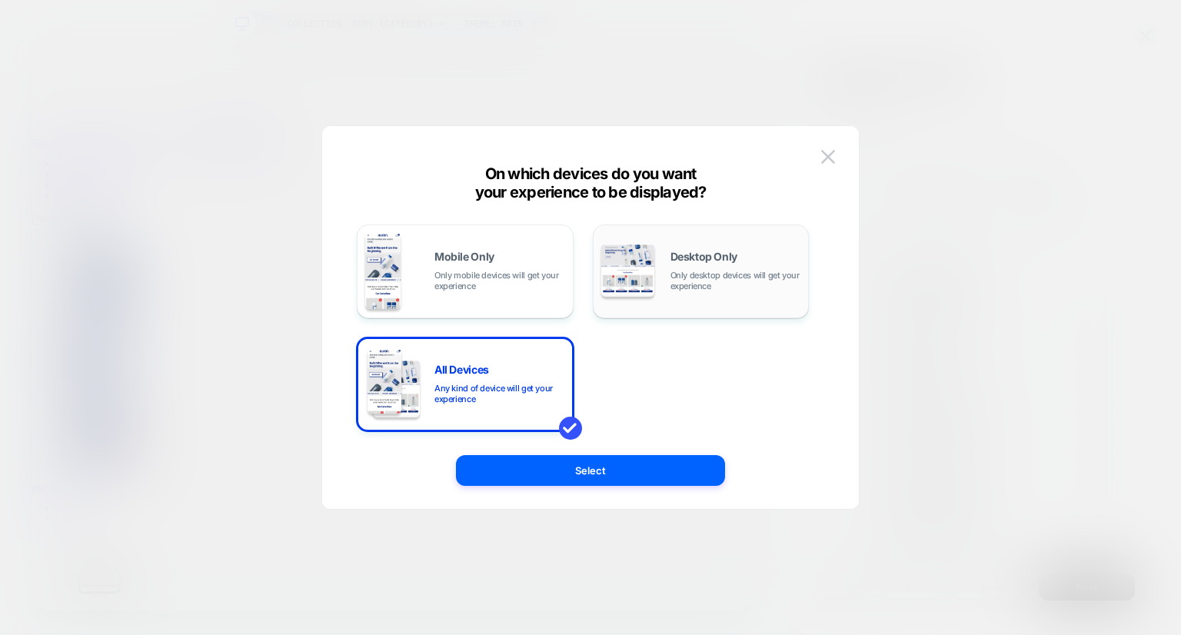
click at [726, 276] on span "Only desktop devices will get your experience" at bounding box center [736, 281] width 131 height 22
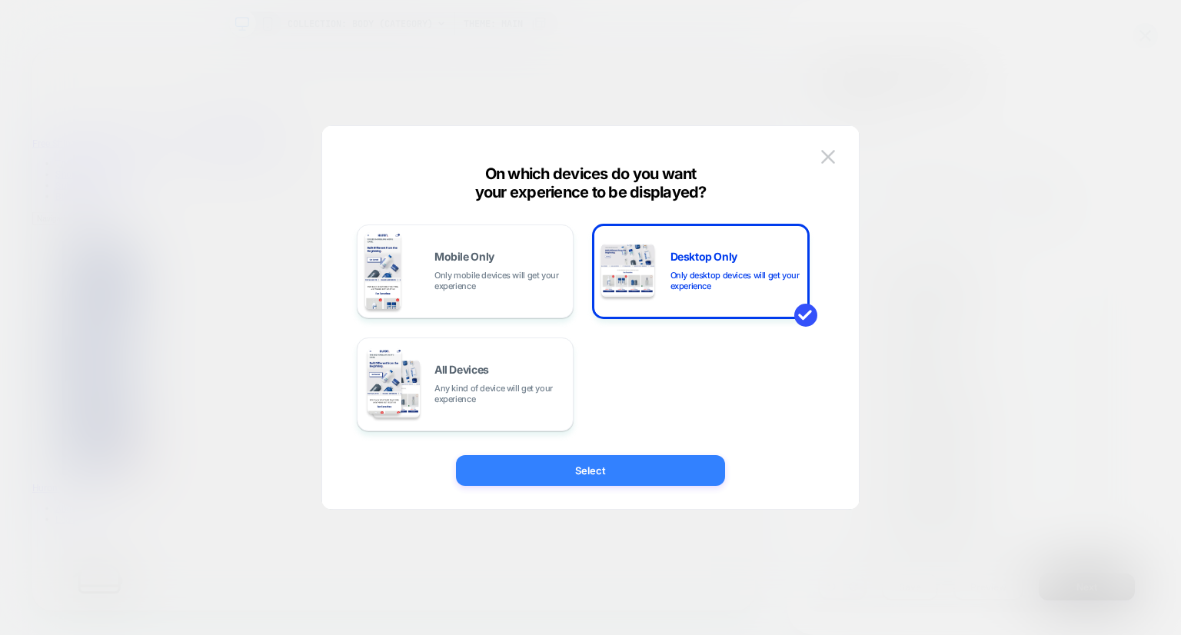
click at [661, 477] on button "Select" at bounding box center [590, 470] width 269 height 31
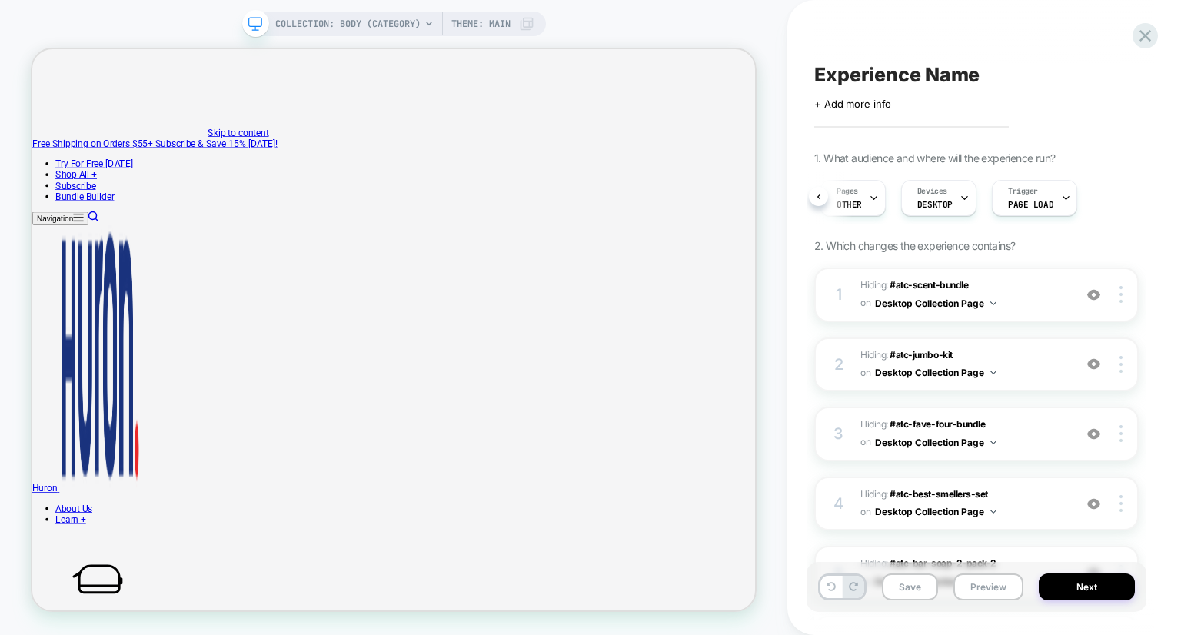
scroll to position [0, 98]
click at [917, 570] on div "Save Preview Next" at bounding box center [977, 587] width 340 height 50
click at [917, 588] on button "Save" at bounding box center [910, 587] width 56 height 27
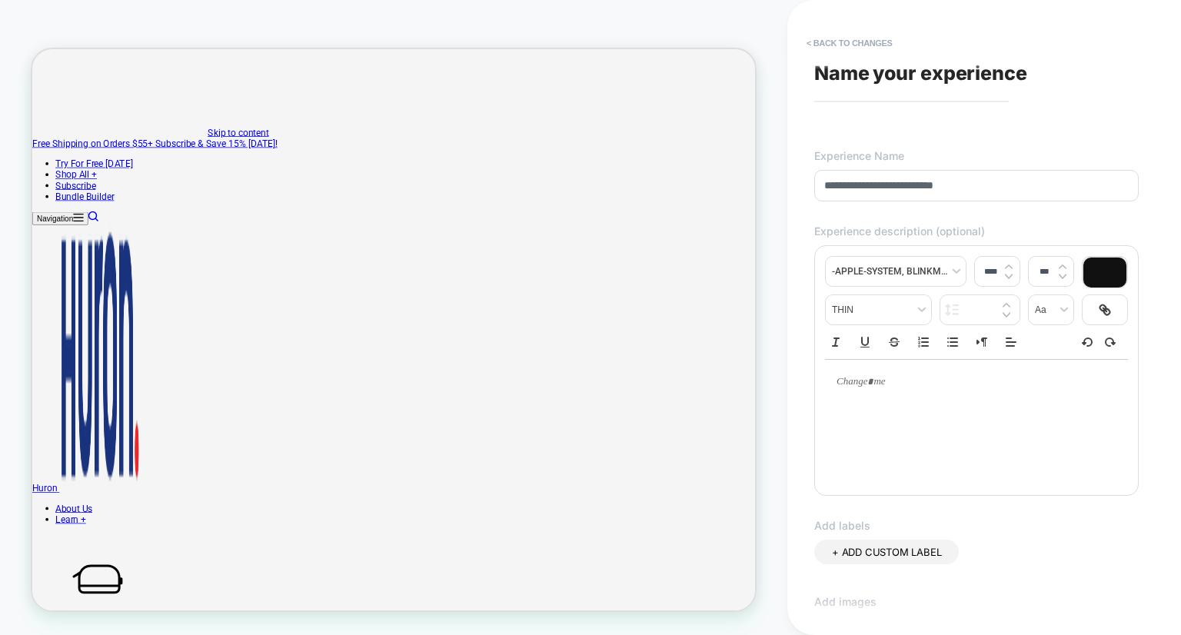
click at [934, 190] on input "**********" at bounding box center [976, 186] width 325 height 32
type input "**********"
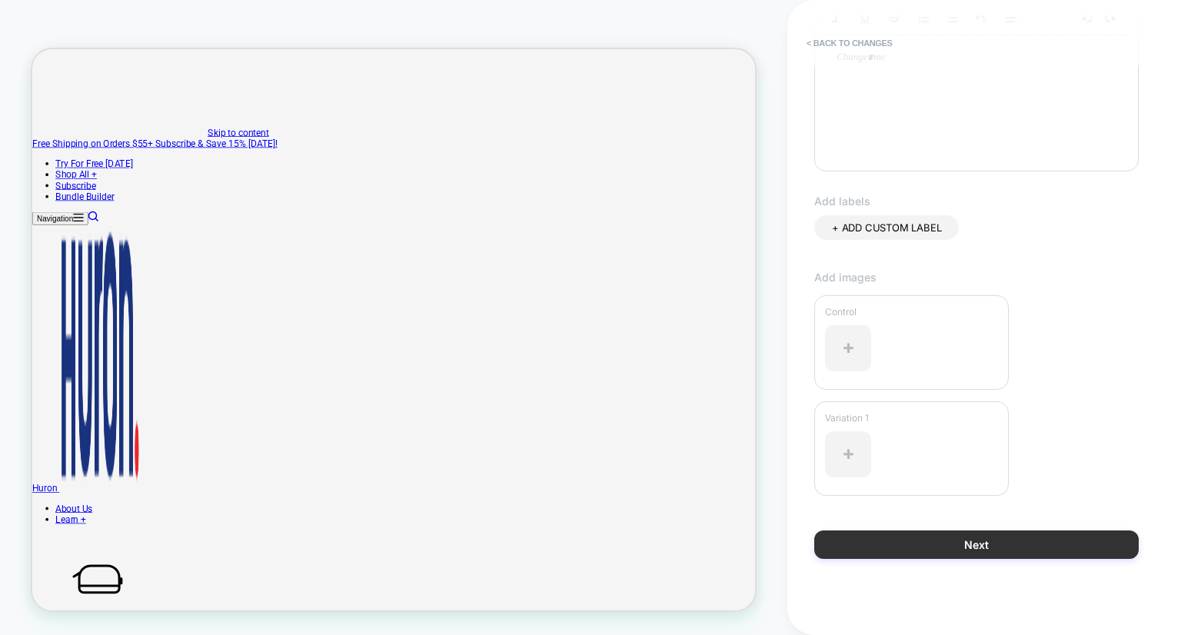
click at [969, 540] on button "Next" at bounding box center [976, 545] width 325 height 28
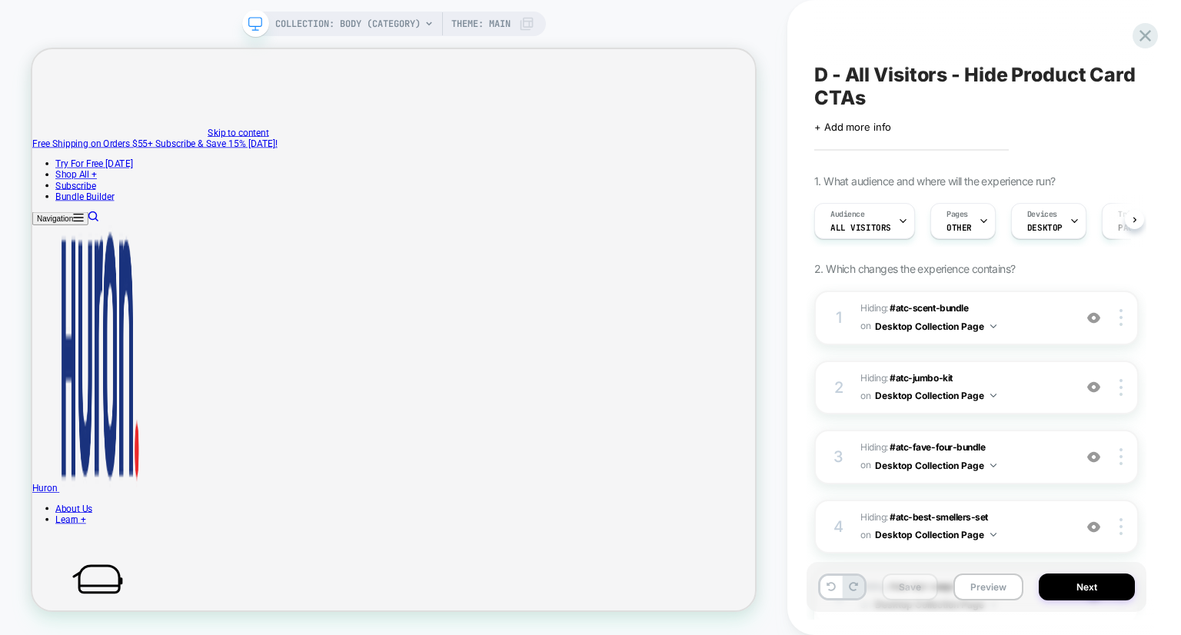
scroll to position [0, 0]
click at [1082, 583] on button "Next" at bounding box center [1087, 587] width 96 height 27
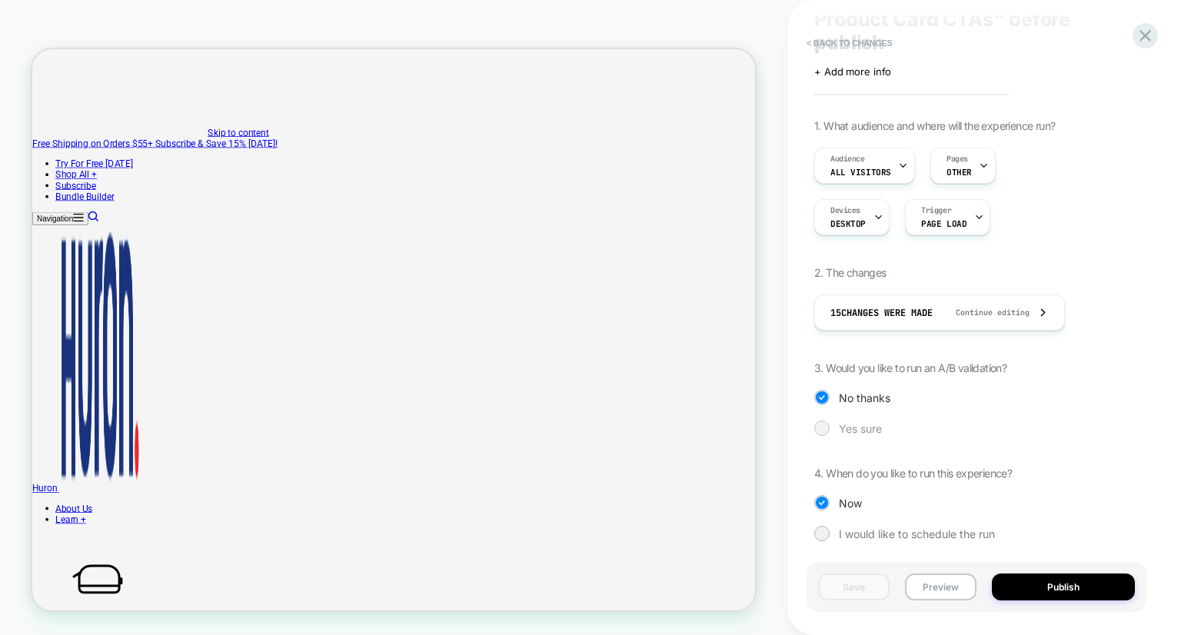
click at [858, 432] on span "Yes sure" at bounding box center [860, 428] width 43 height 13
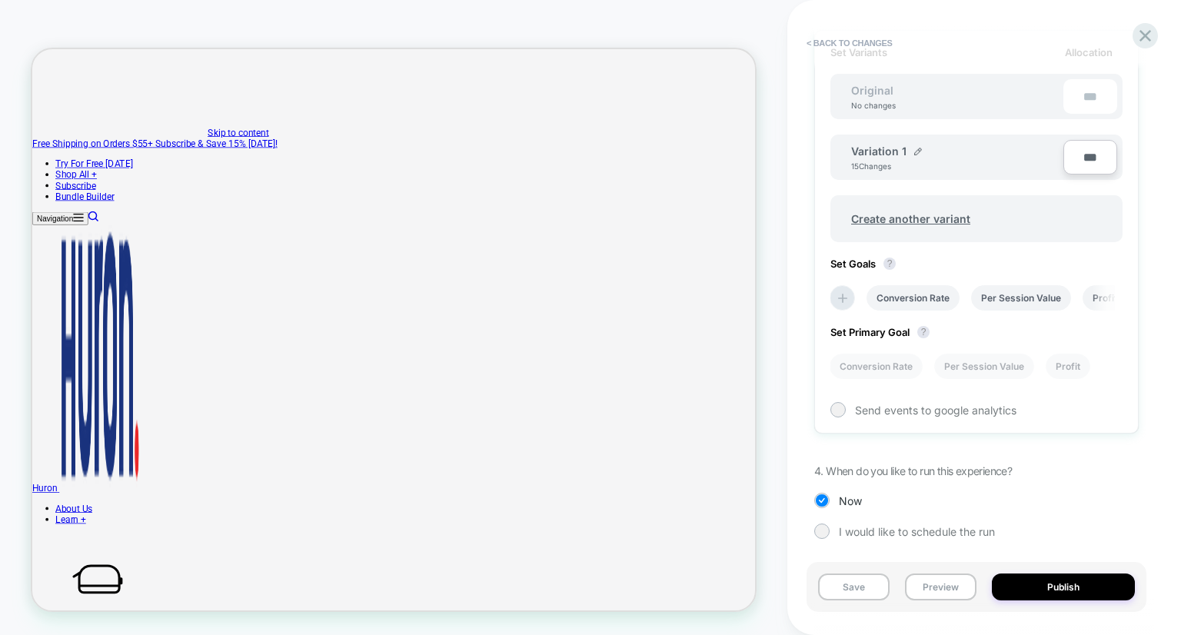
scroll to position [501, 0]
click at [929, 218] on span "Create another variant" at bounding box center [911, 217] width 150 height 36
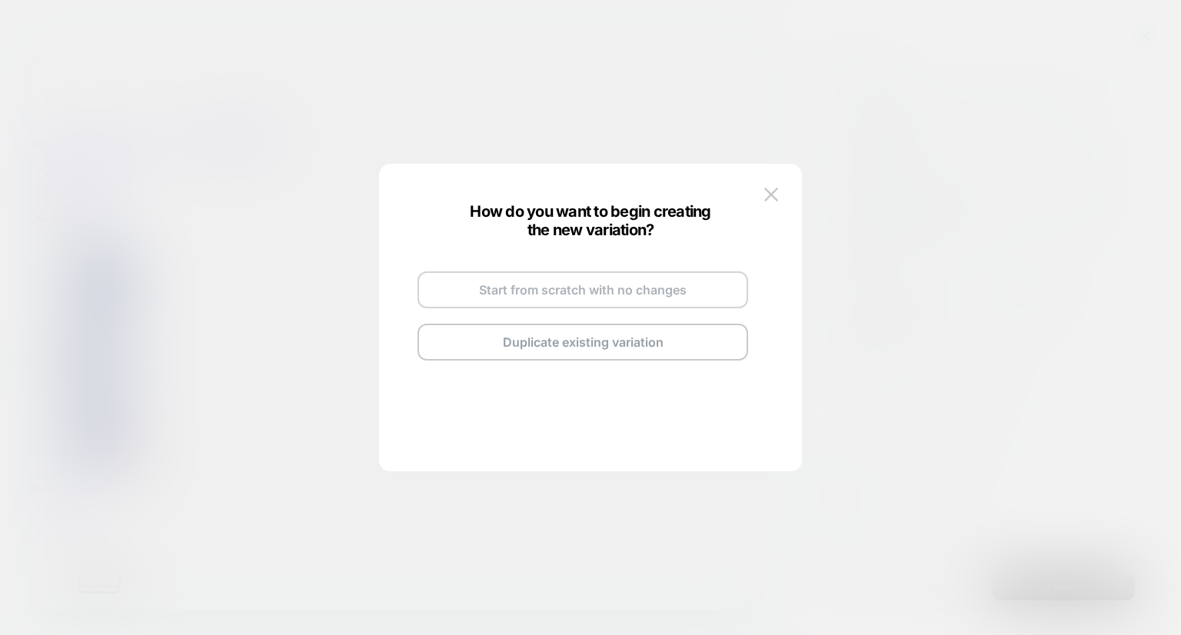
click at [648, 294] on button "Start from scratch with no changes" at bounding box center [583, 289] width 331 height 37
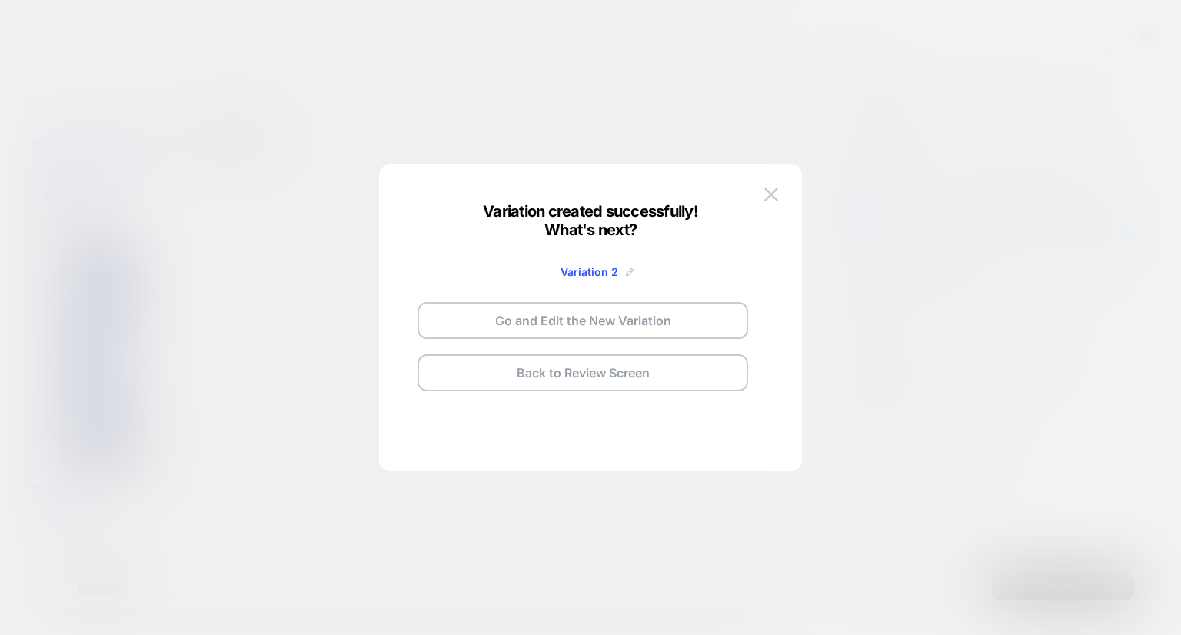
click at [628, 275] on img at bounding box center [630, 272] width 8 height 8
drag, startPoint x: 584, startPoint y: 273, endPoint x: 406, endPoint y: 278, distance: 177.7
click at [406, 278] on div "**********" at bounding box center [582, 315] width 361 height 181
click at [583, 273] on input "**********" at bounding box center [564, 272] width 112 height 30
type input "*********"
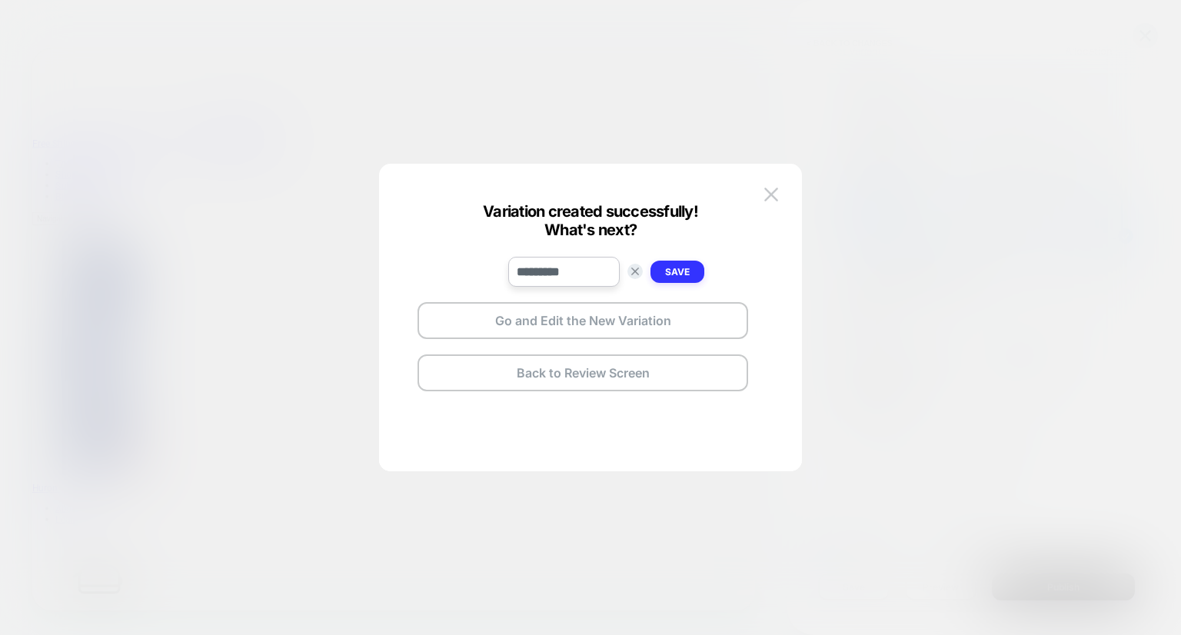
click at [684, 272] on strong "Save" at bounding box center [677, 272] width 25 height 12
click at [674, 328] on button "Go and Edit the New Variation" at bounding box center [583, 320] width 331 height 37
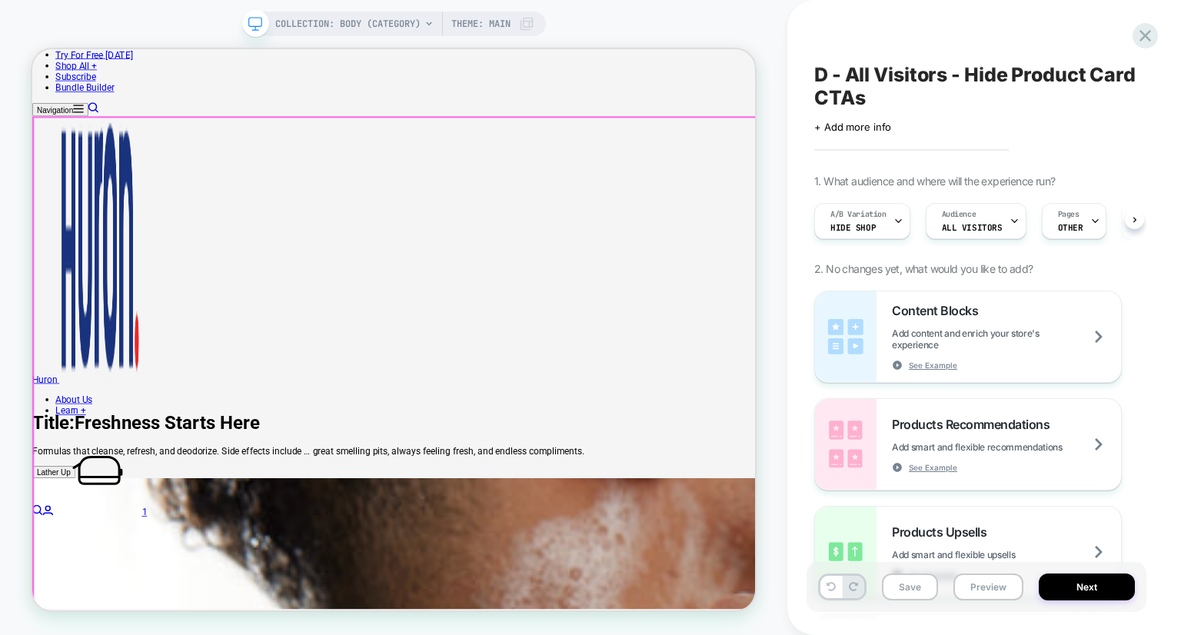
scroll to position [304, 0]
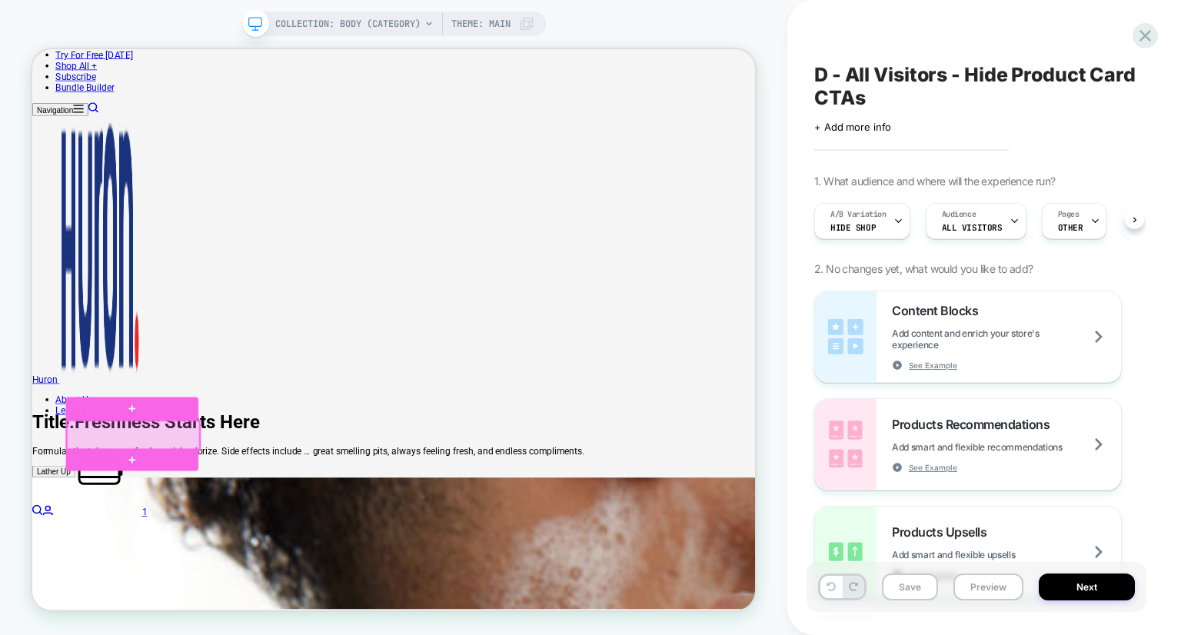
click at [246, 571] on div at bounding box center [166, 563] width 177 height 39
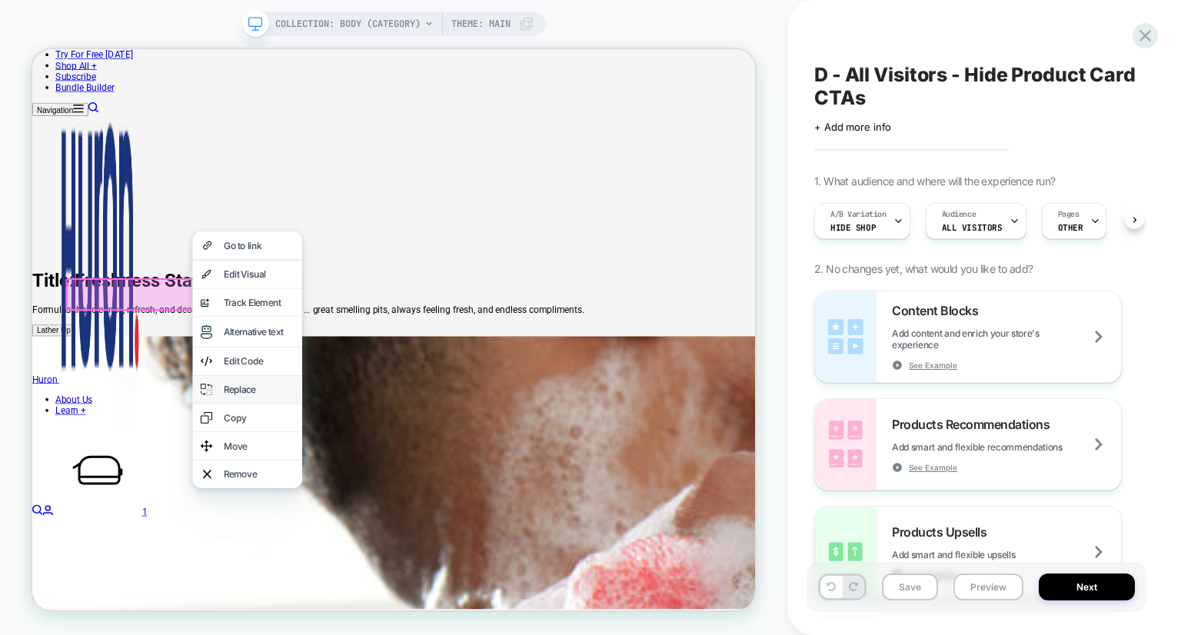
scroll to position [511, 0]
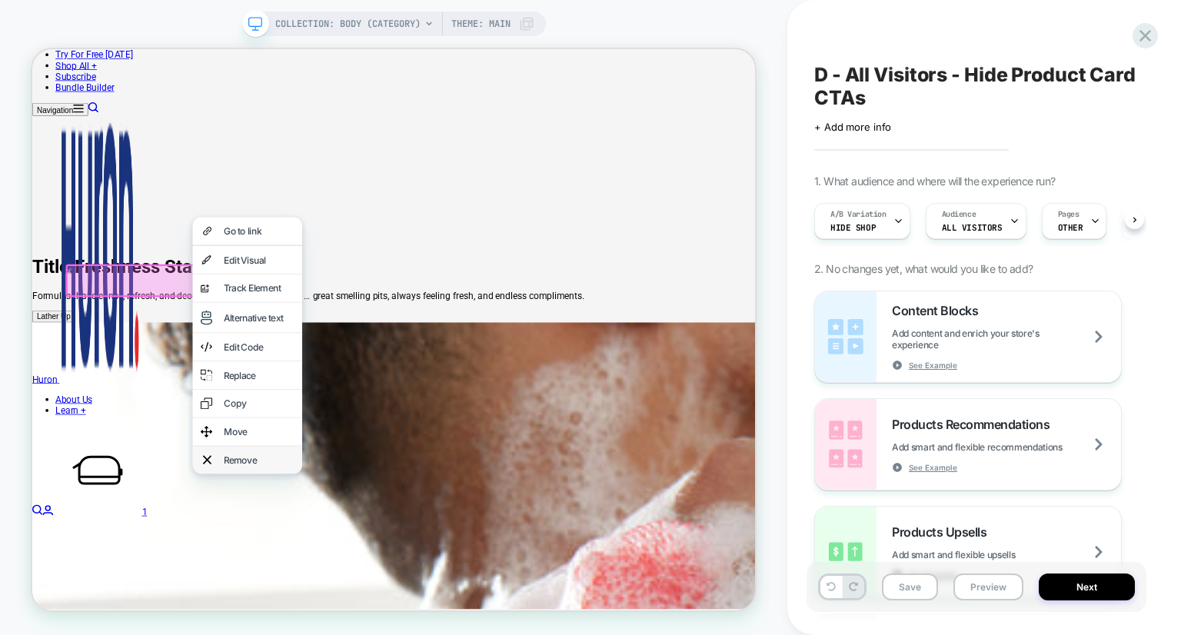
click at [308, 604] on div "Remove" at bounding box center [335, 596] width 94 height 15
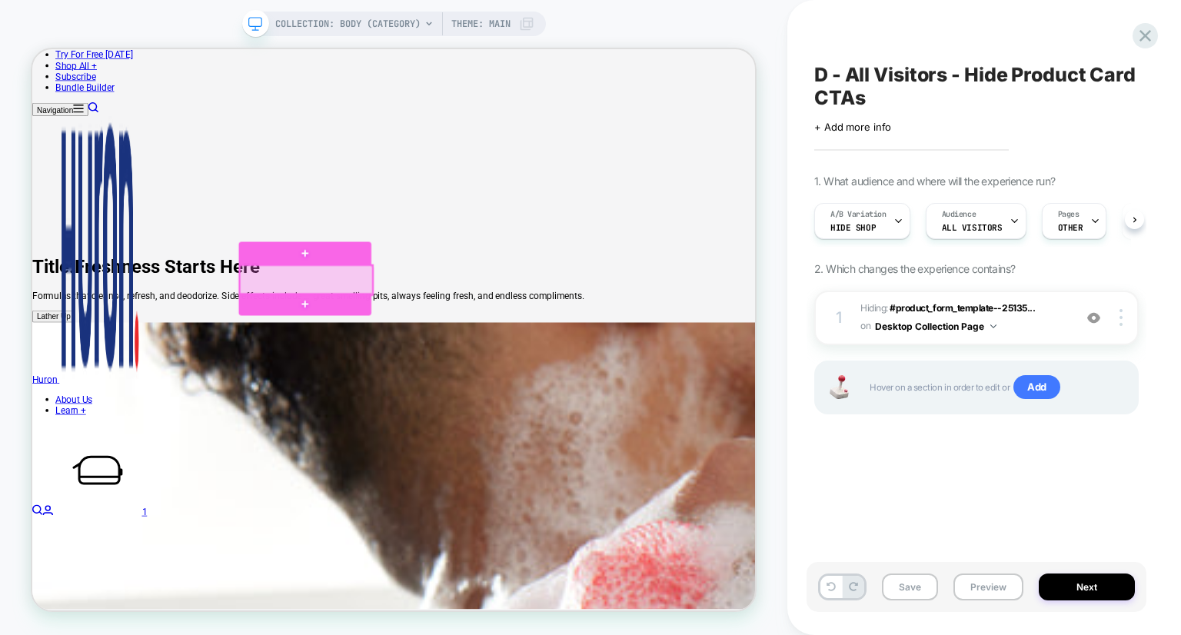
click at [471, 348] on div at bounding box center [397, 357] width 177 height 39
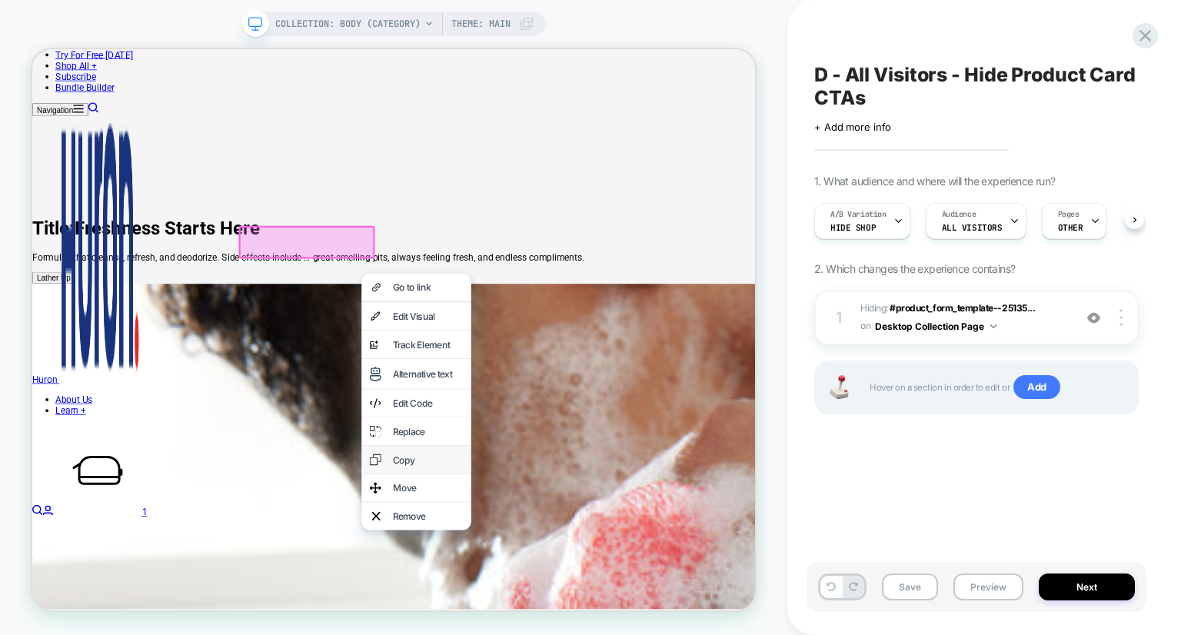
scroll to position [563, 0]
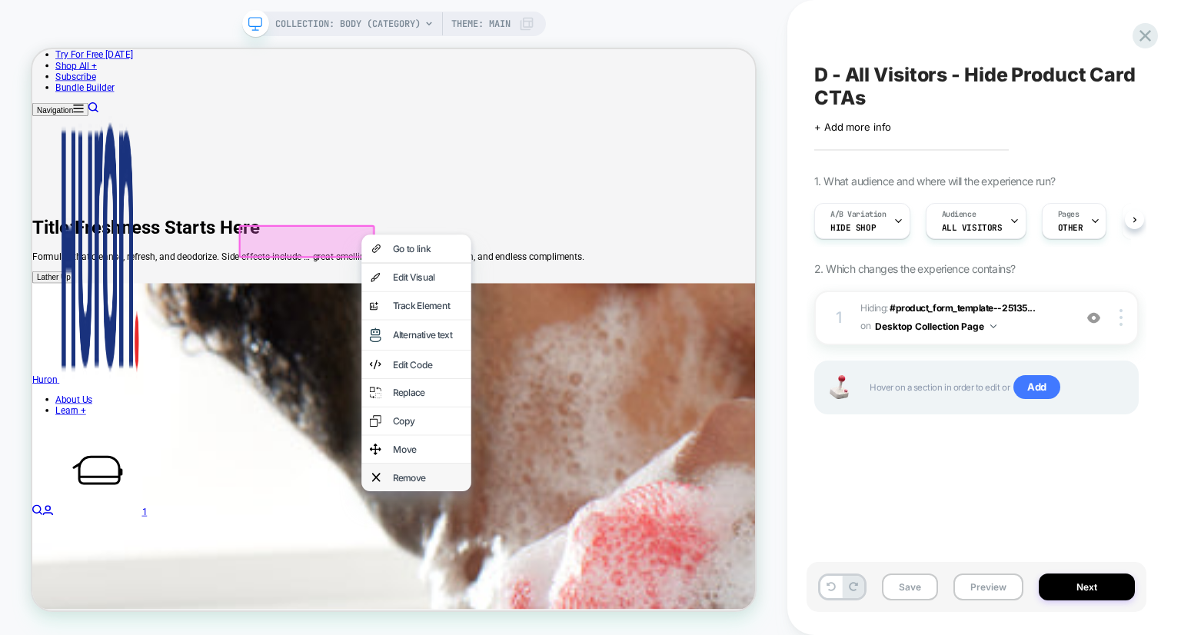
click at [544, 628] on div "Remove" at bounding box center [560, 620] width 94 height 15
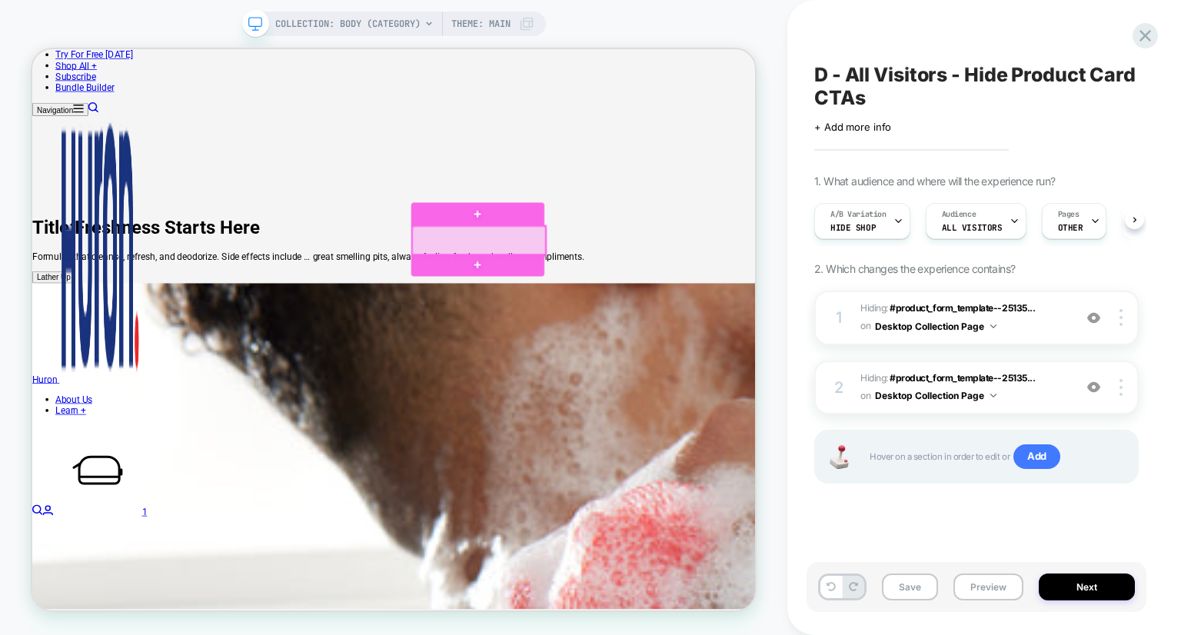
click at [697, 301] on div at bounding box center [627, 304] width 177 height 39
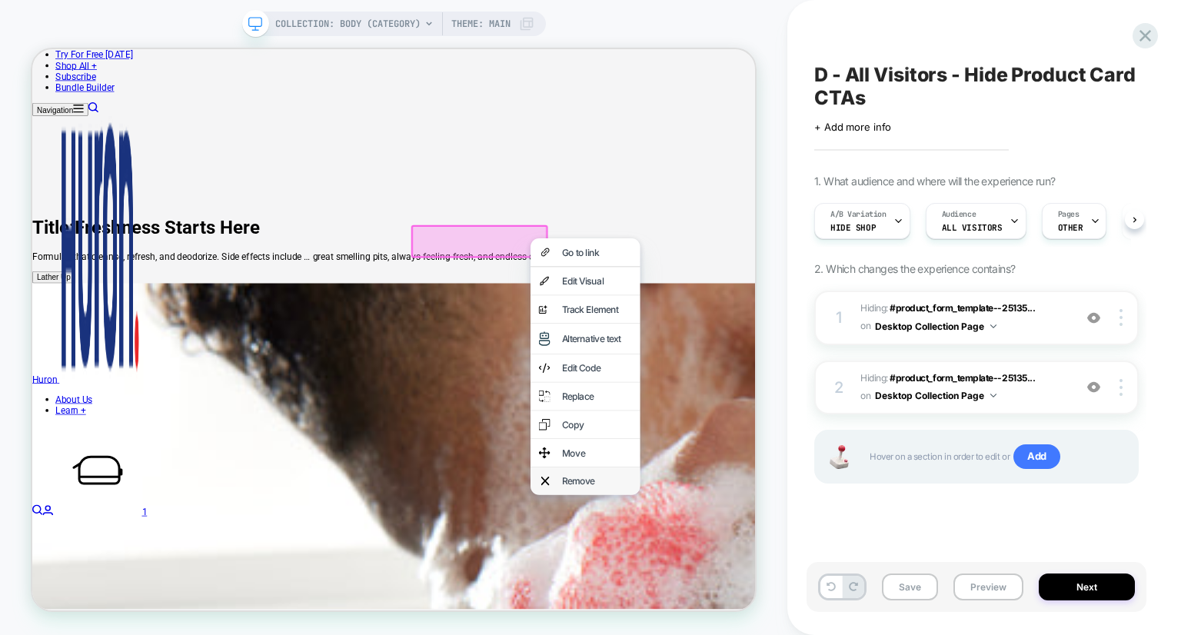
click at [788, 633] on div "Remove" at bounding box center [785, 625] width 94 height 15
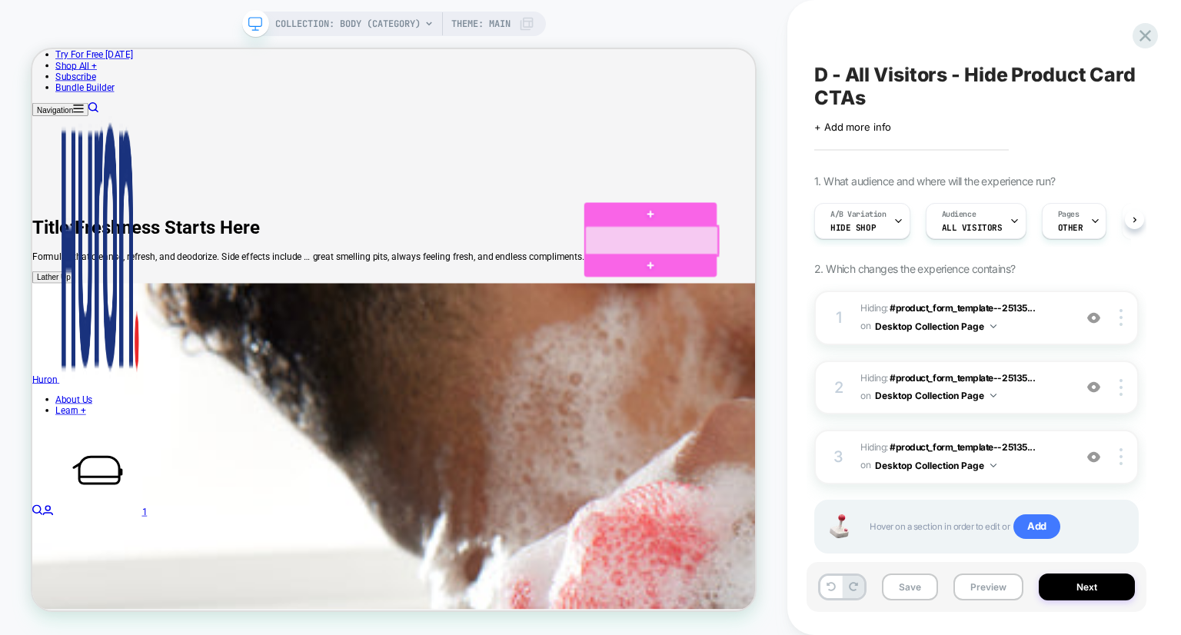
click at [927, 299] on div at bounding box center [858, 304] width 177 height 39
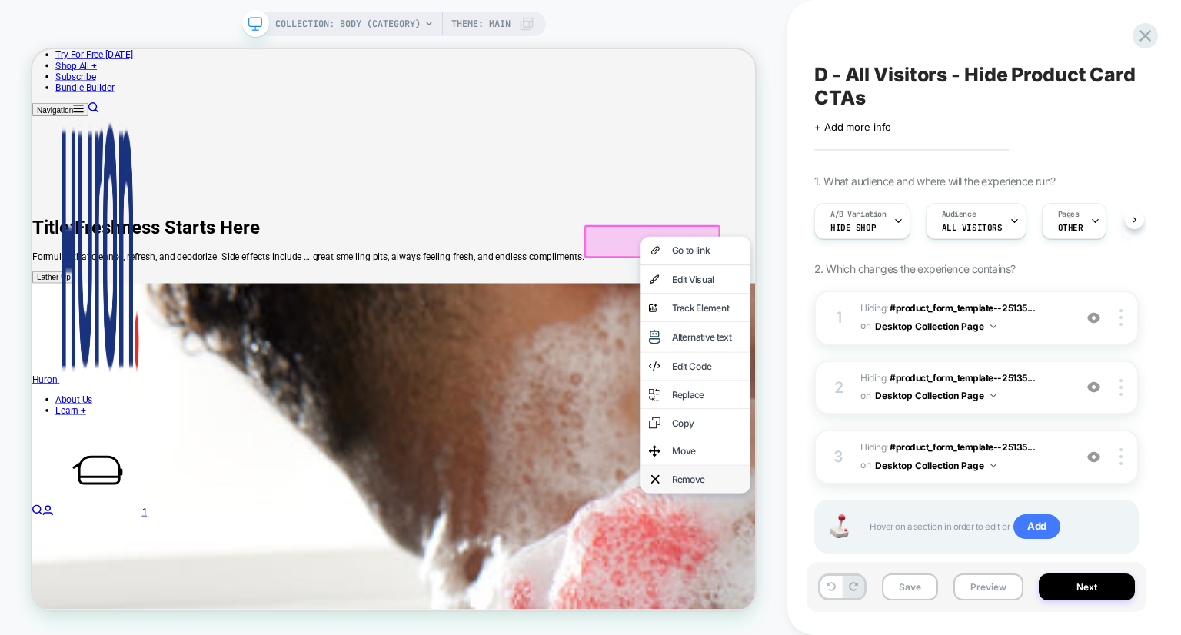
click at [904, 631] on div "Remove" at bounding box center [932, 622] width 94 height 15
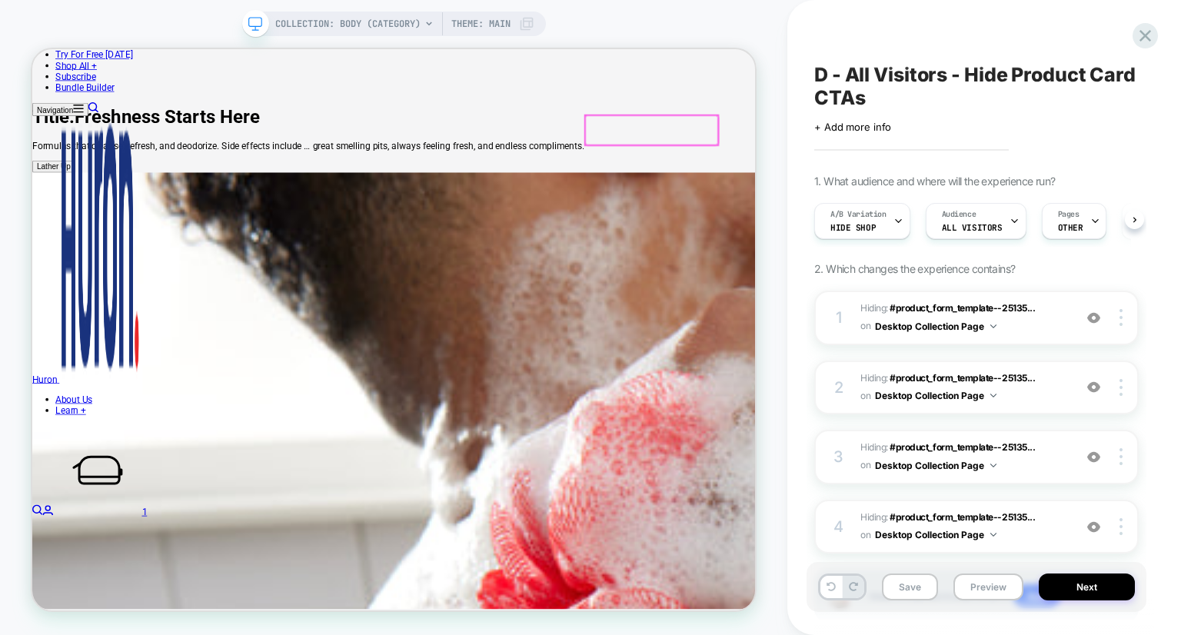
scroll to position [726, 0]
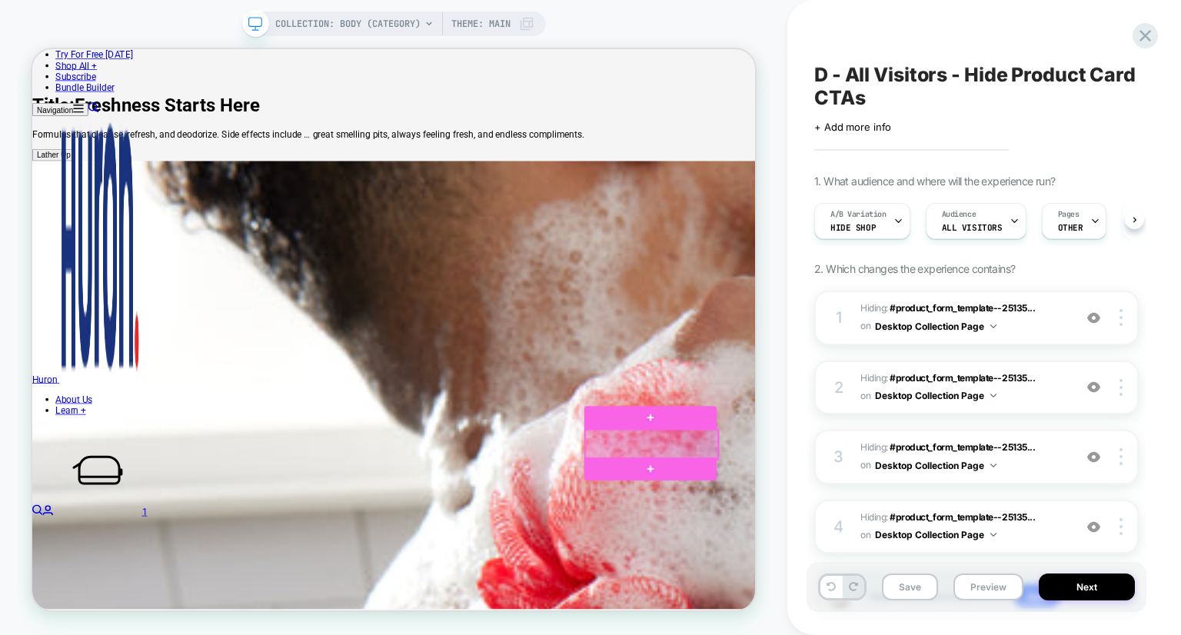
click at [924, 562] on div at bounding box center [858, 576] width 177 height 39
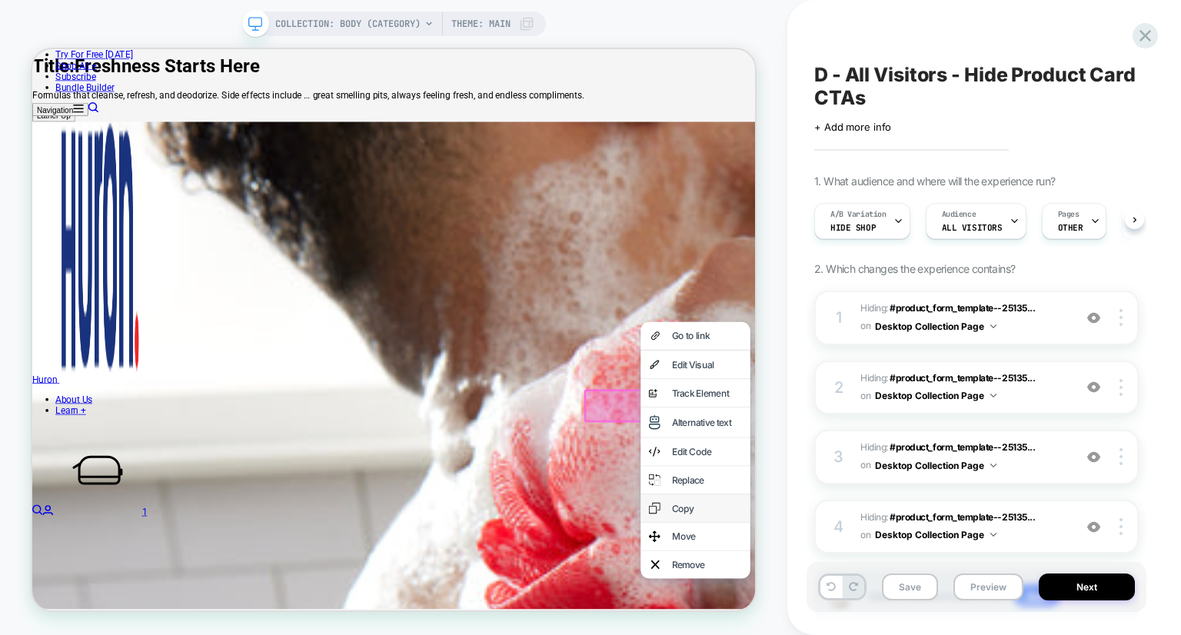
scroll to position [796, 0]
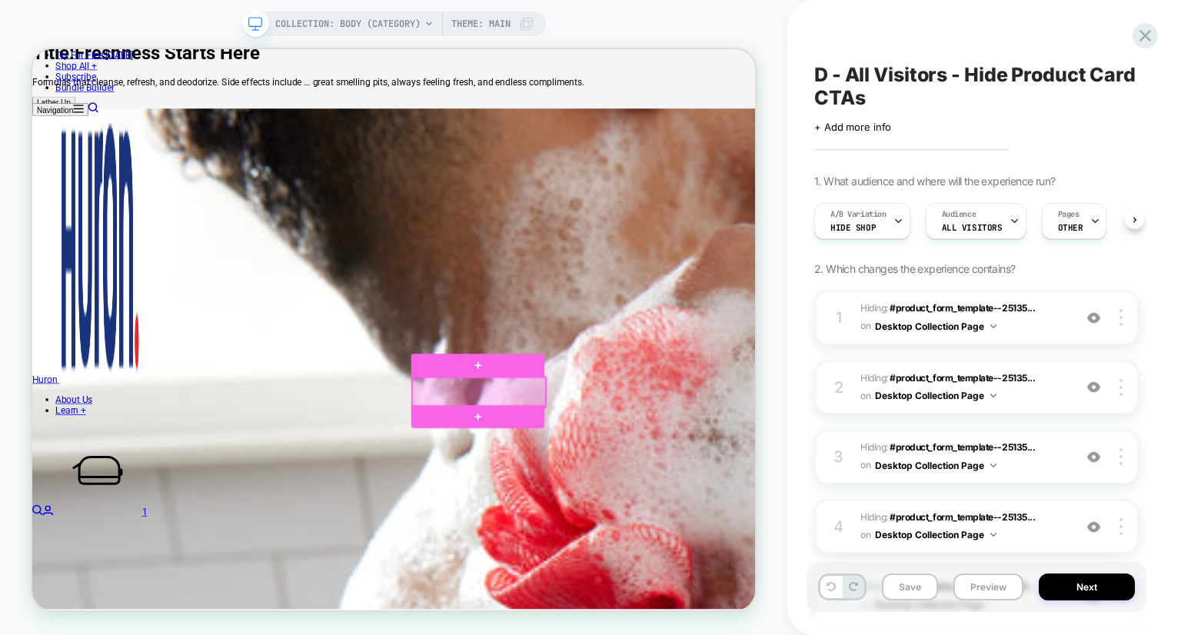
click at [692, 505] on div at bounding box center [627, 506] width 177 height 39
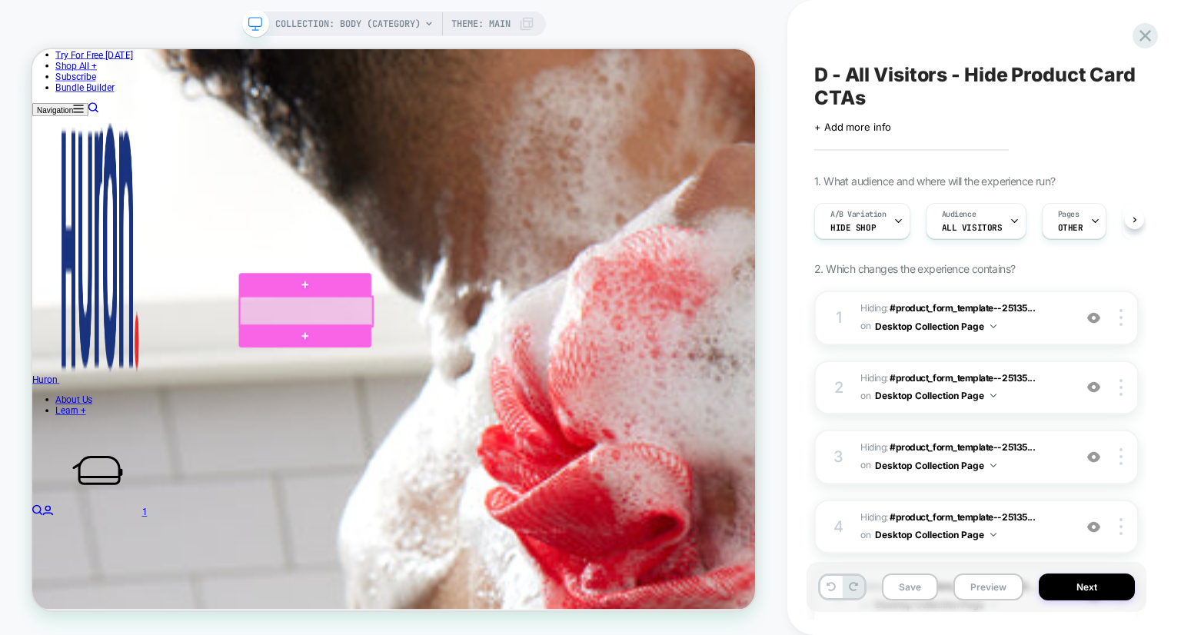
click at [477, 399] on div at bounding box center [397, 398] width 177 height 39
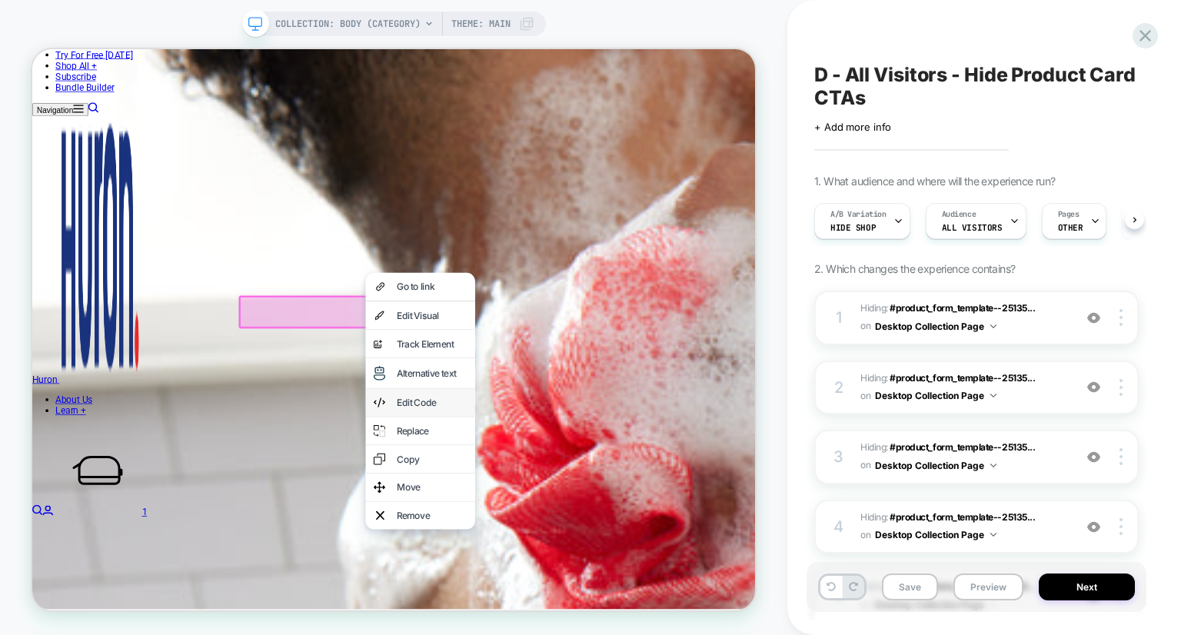
scroll to position [960, 0]
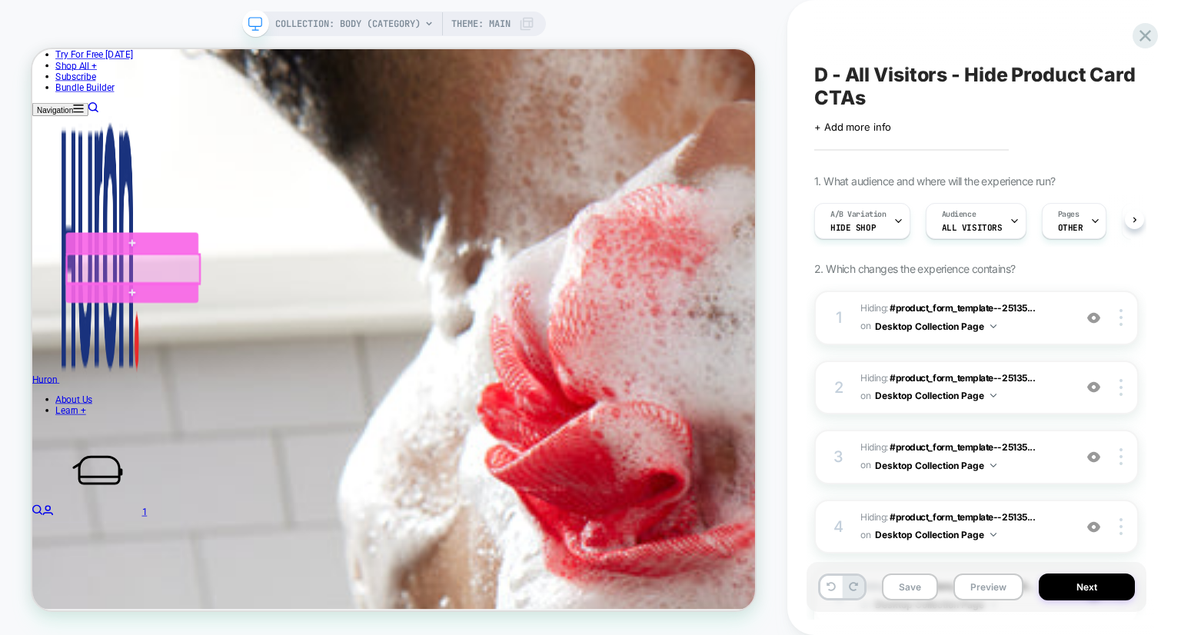
click at [235, 338] on div at bounding box center [166, 342] width 177 height 39
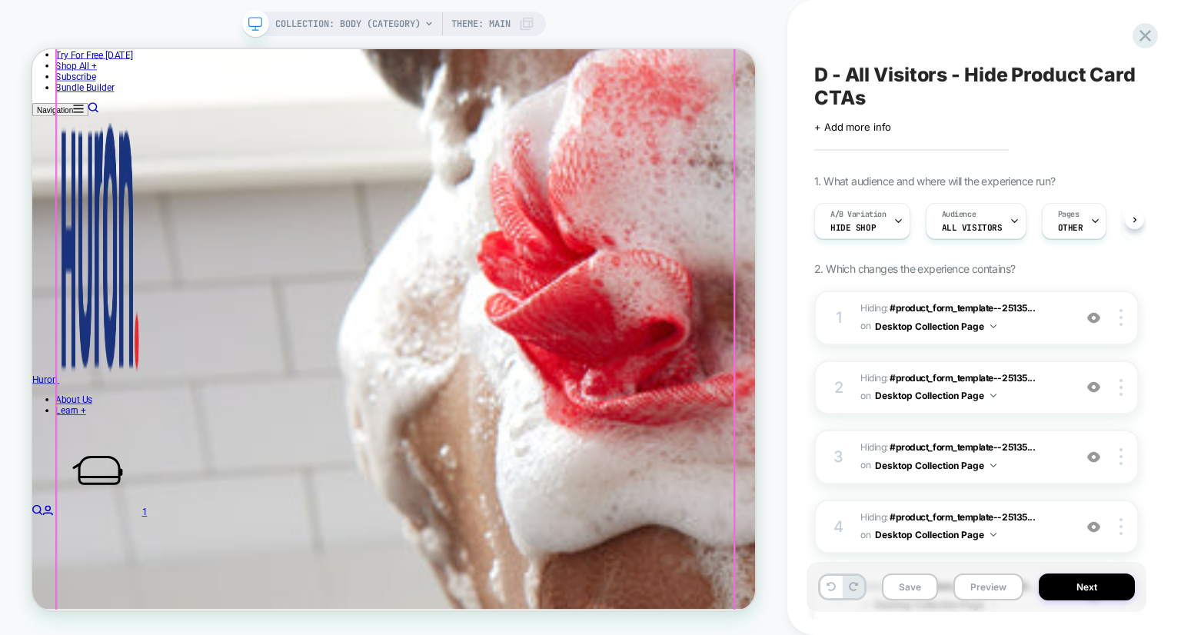
scroll to position [1164, 0]
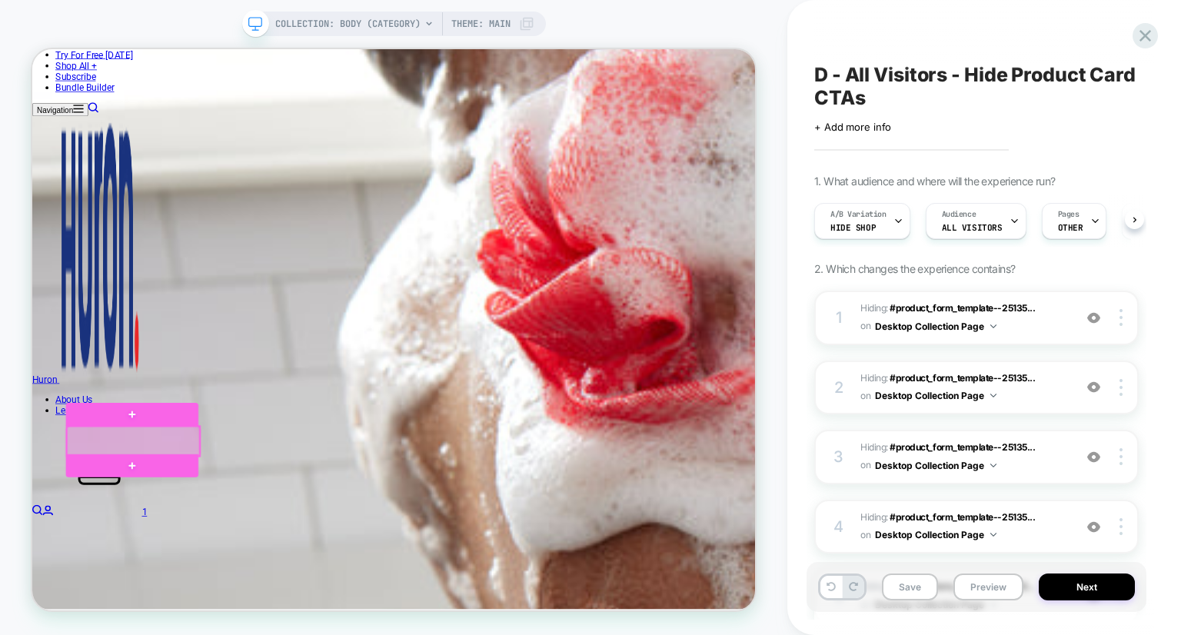
click at [227, 562] on div at bounding box center [166, 572] width 177 height 39
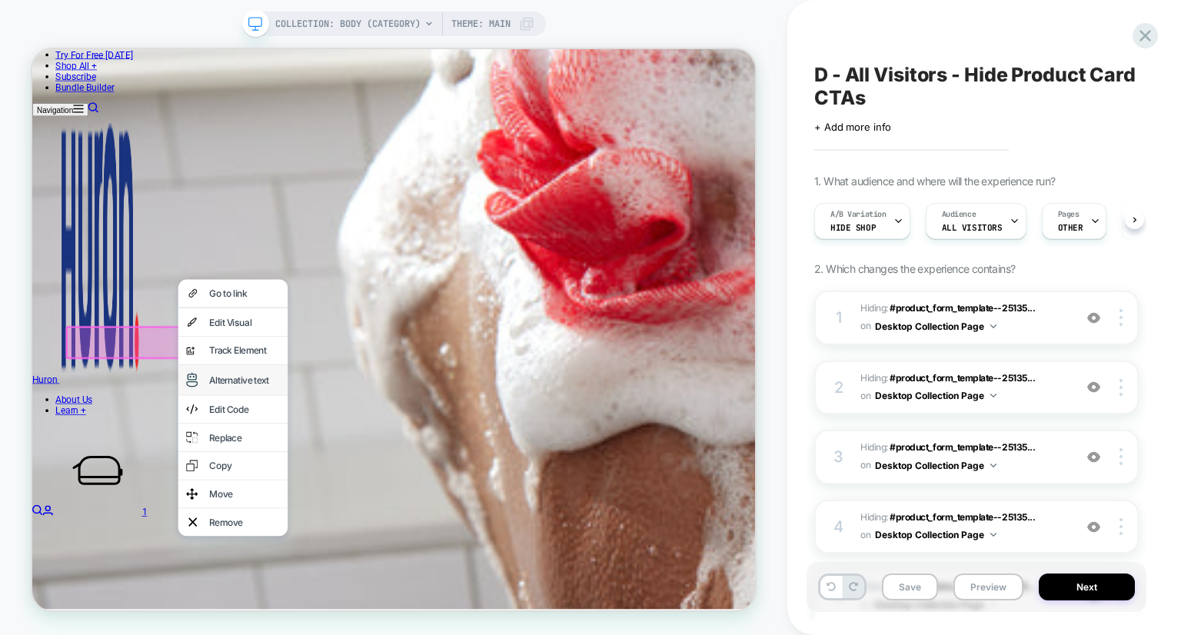
scroll to position [1304, 0]
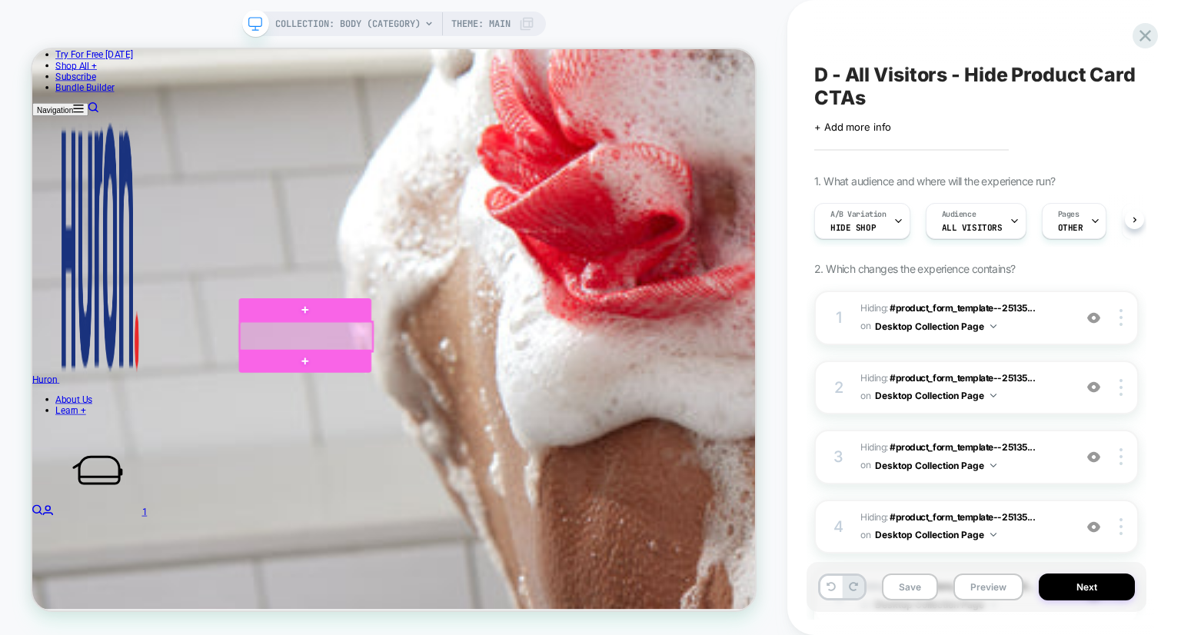
click at [452, 431] on div at bounding box center [397, 432] width 177 height 39
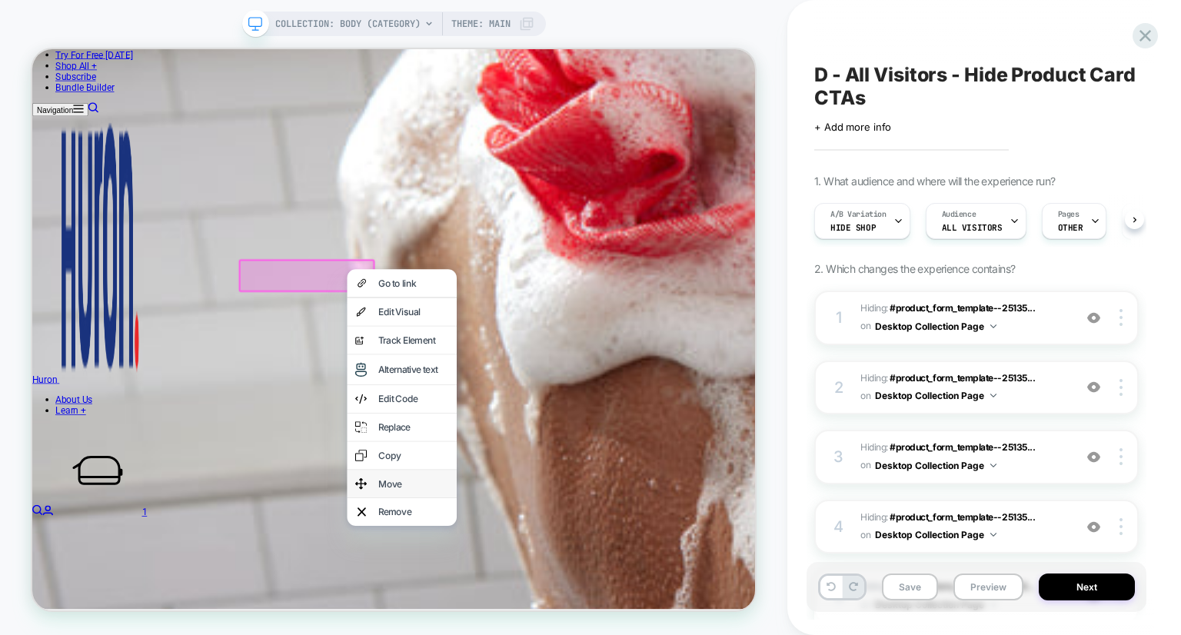
scroll to position [1394, 0]
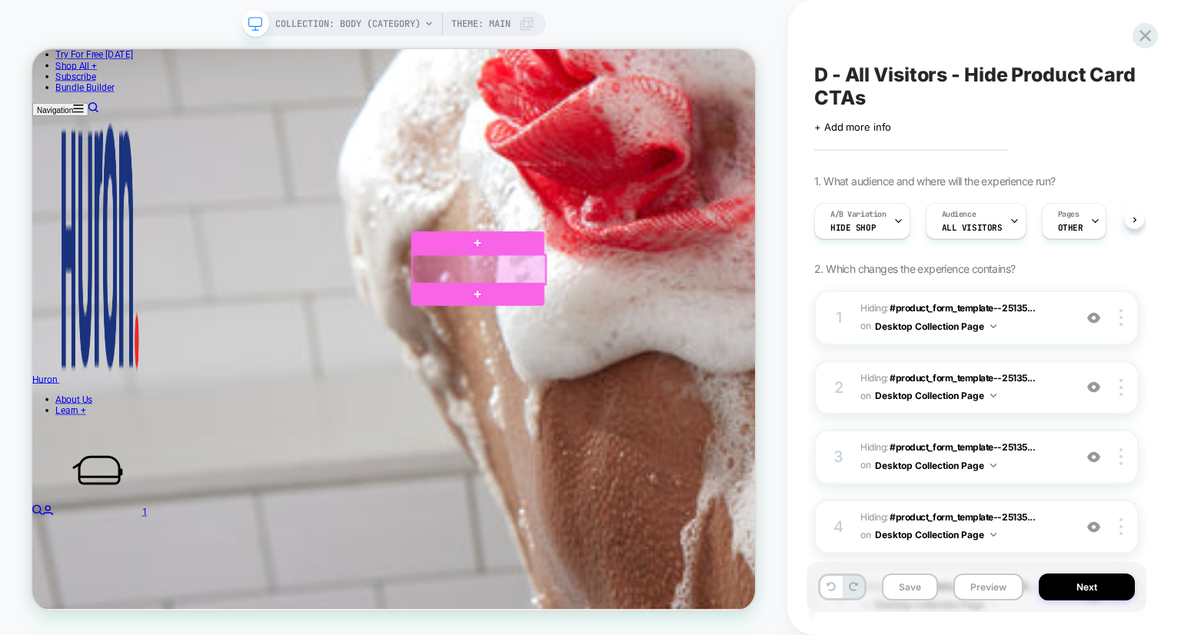
click at [689, 341] on div at bounding box center [627, 343] width 177 height 39
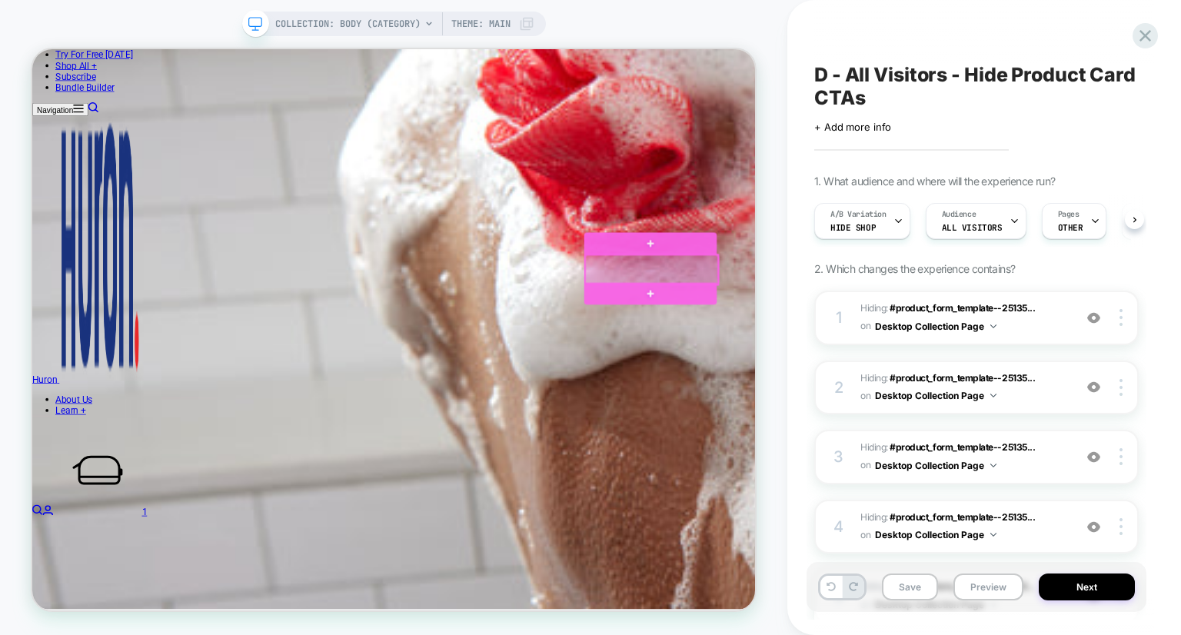
click at [927, 338] on div at bounding box center [858, 343] width 177 height 39
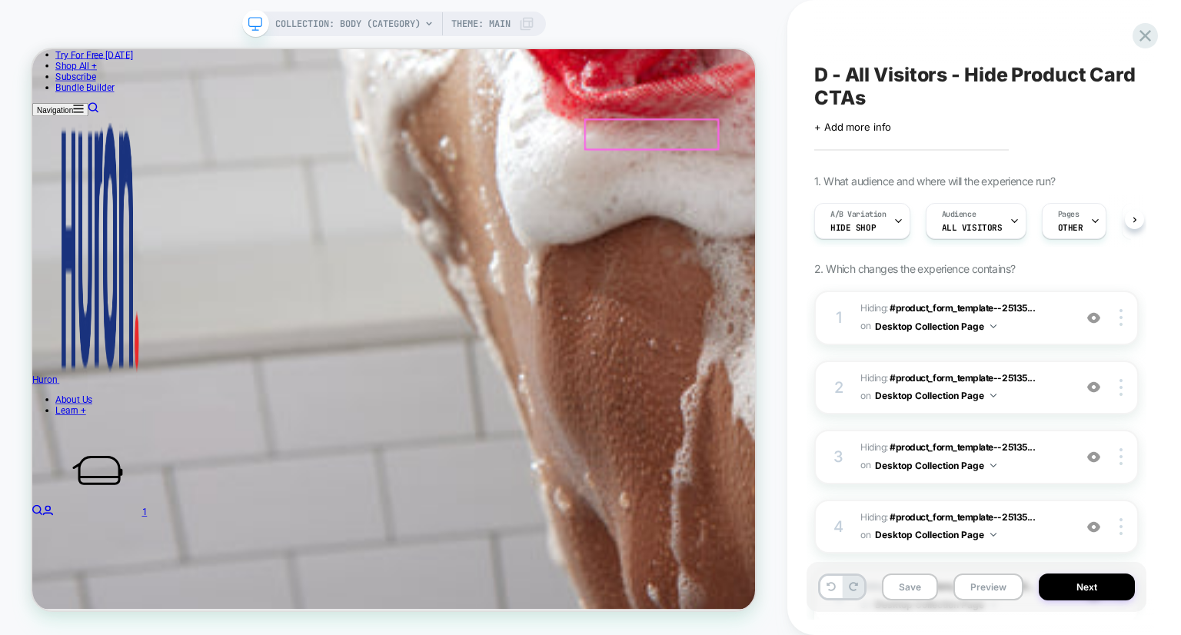
scroll to position [1574, 0]
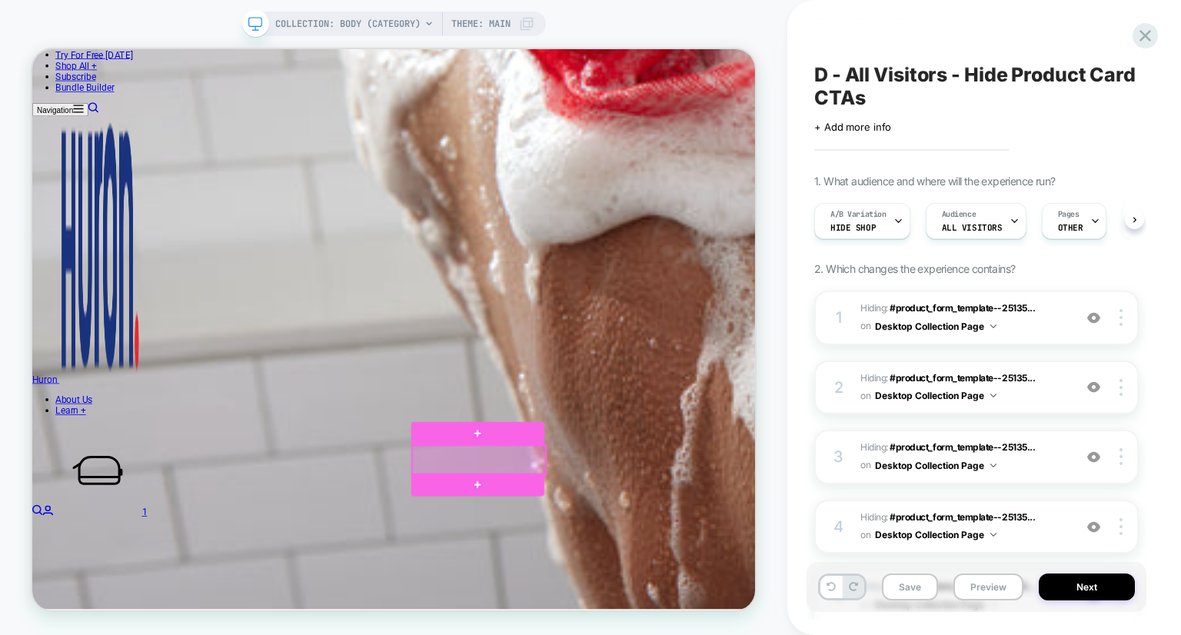
click at [705, 596] on div at bounding box center [627, 597] width 177 height 39
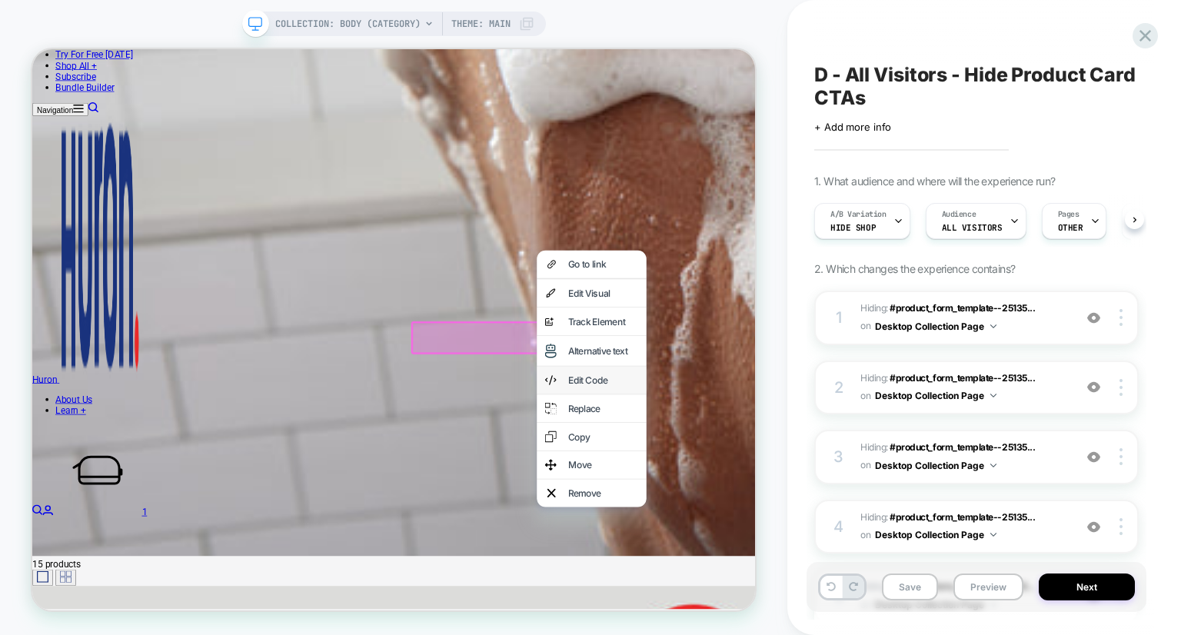
scroll to position [1737, 0]
click at [786, 634] on div "Remove" at bounding box center [794, 641] width 94 height 15
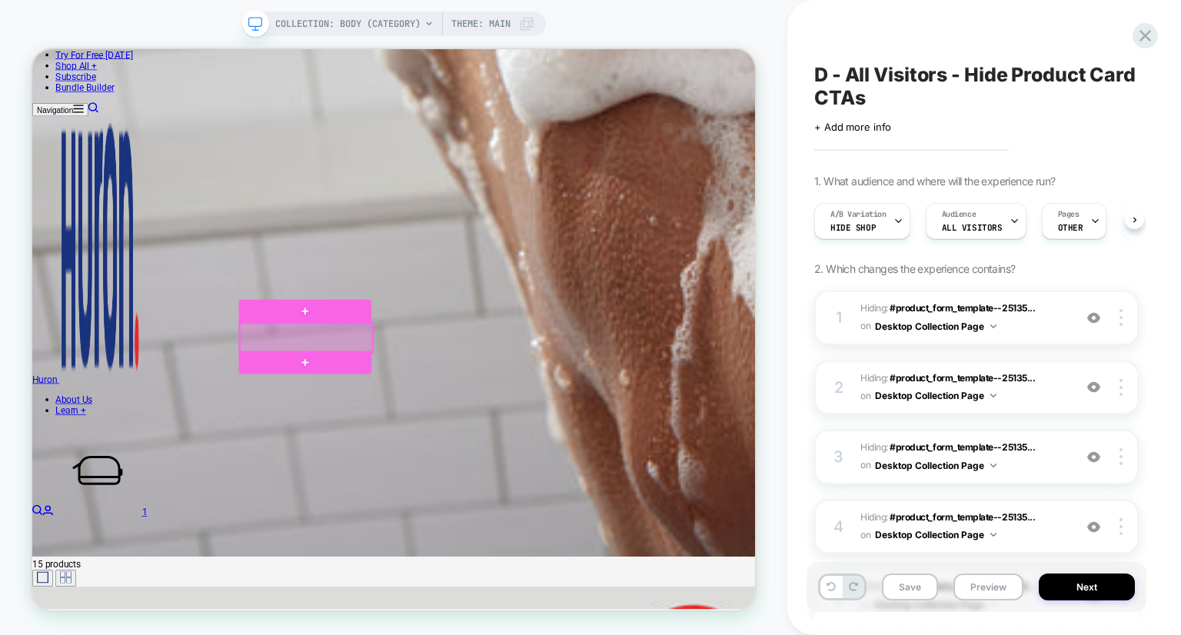
click at [471, 443] on div at bounding box center [397, 434] width 177 height 39
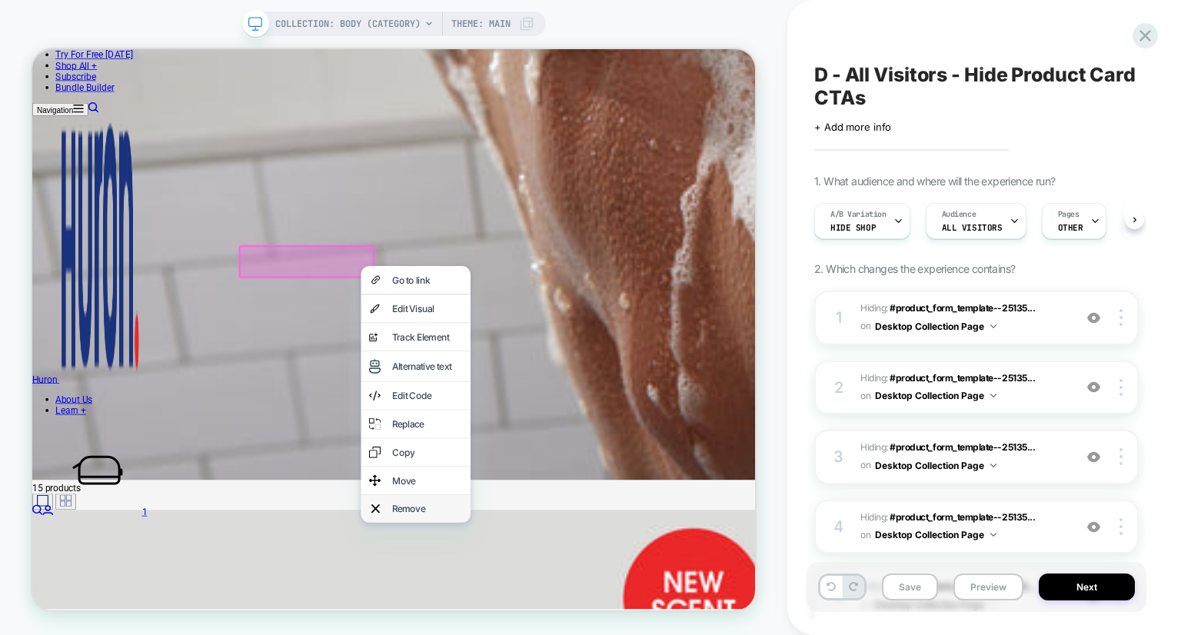
scroll to position [1842, 0]
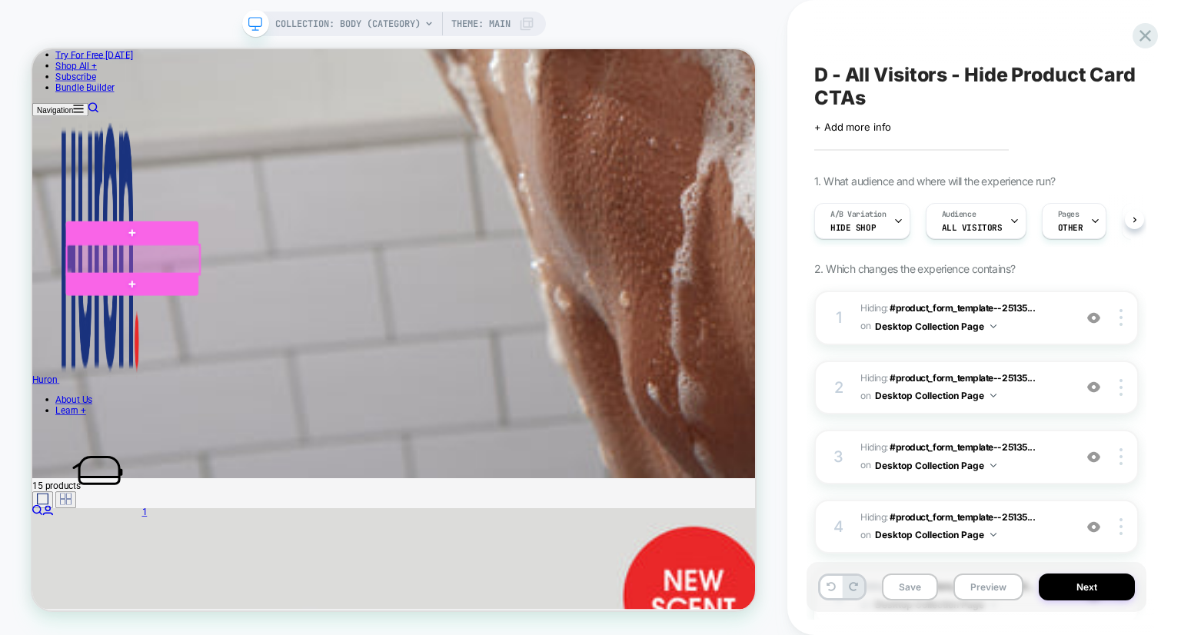
click at [235, 329] on div at bounding box center [166, 329] width 177 height 39
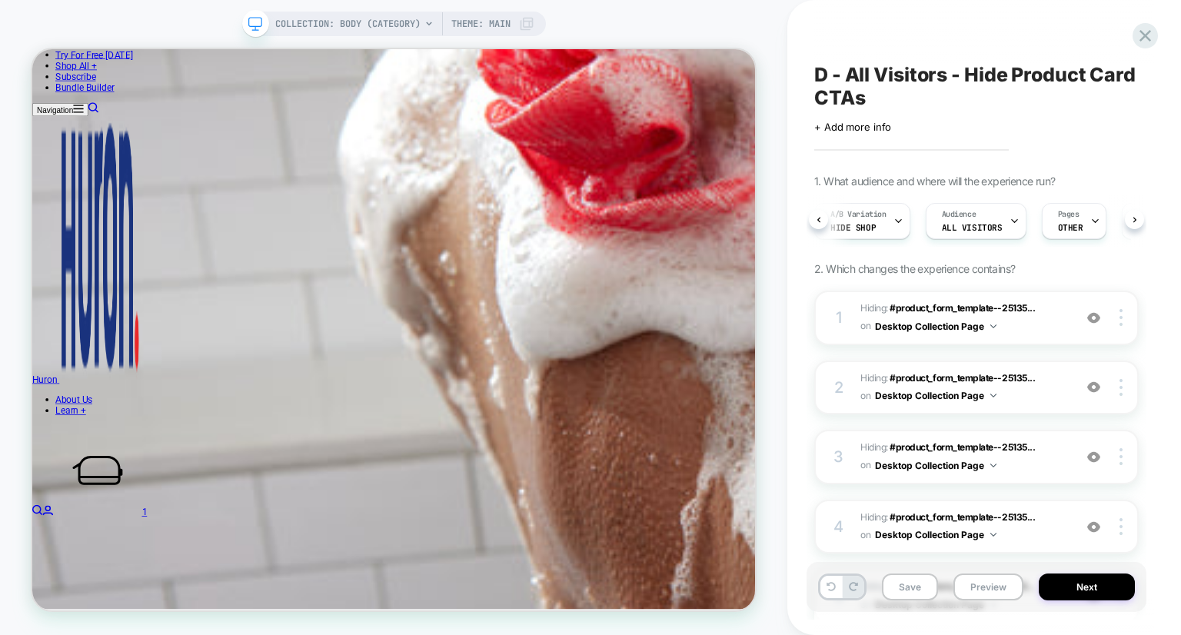
scroll to position [0, 209]
click at [916, 584] on button "Save" at bounding box center [910, 587] width 56 height 27
click at [1081, 592] on button "Next" at bounding box center [1087, 587] width 96 height 27
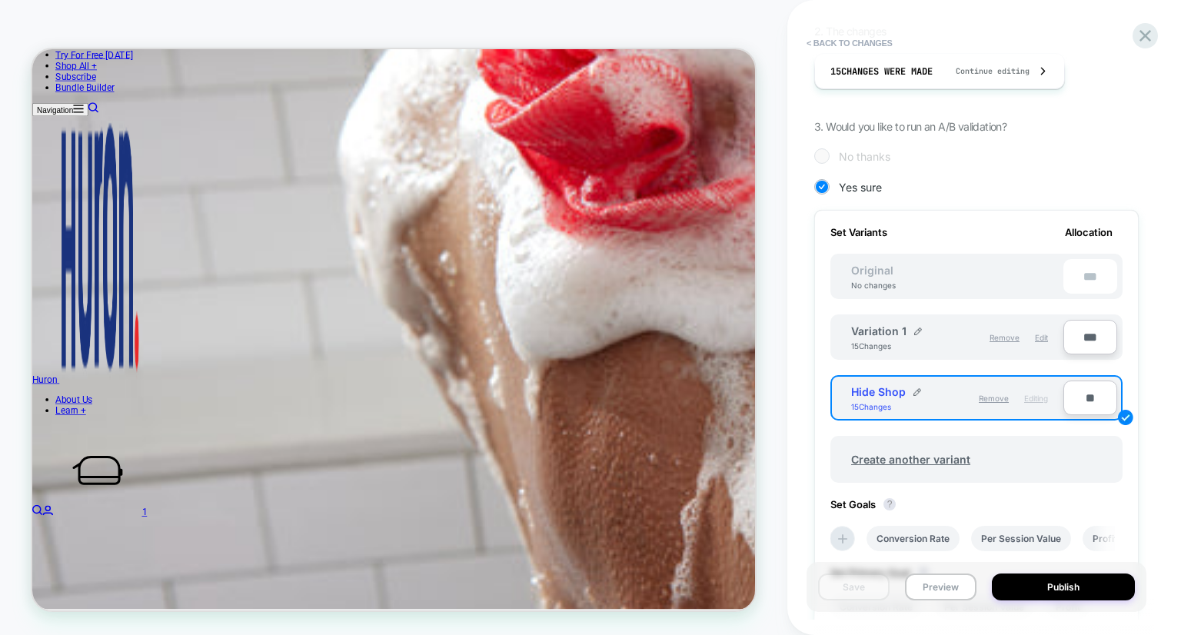
scroll to position [408, 0]
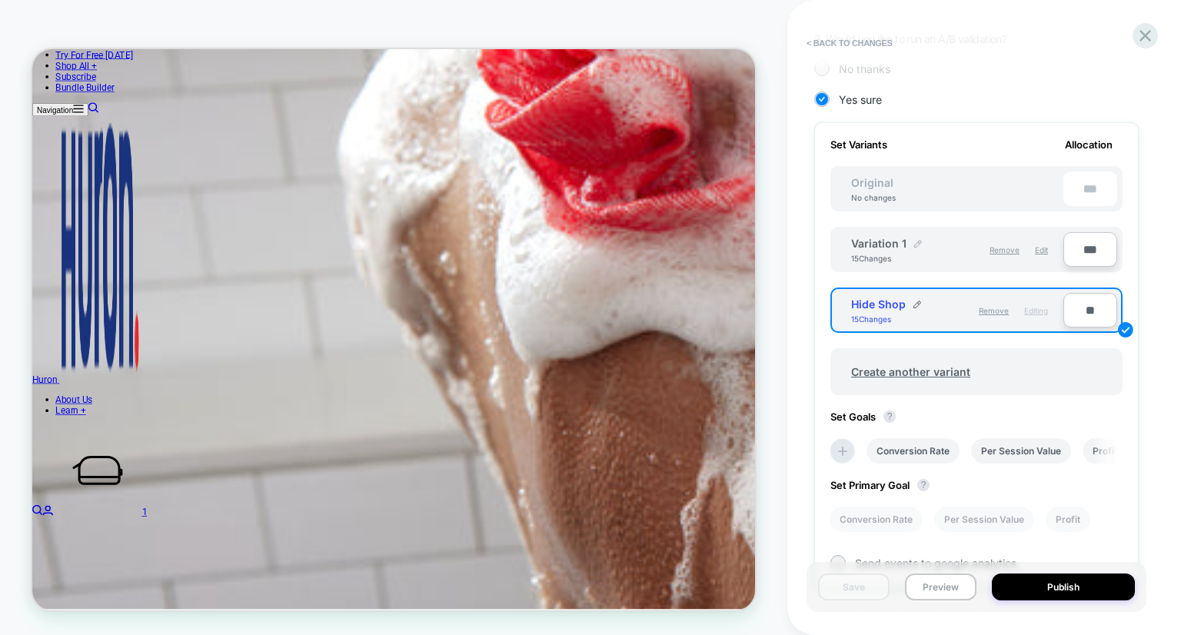
click at [917, 245] on img at bounding box center [918, 244] width 8 height 8
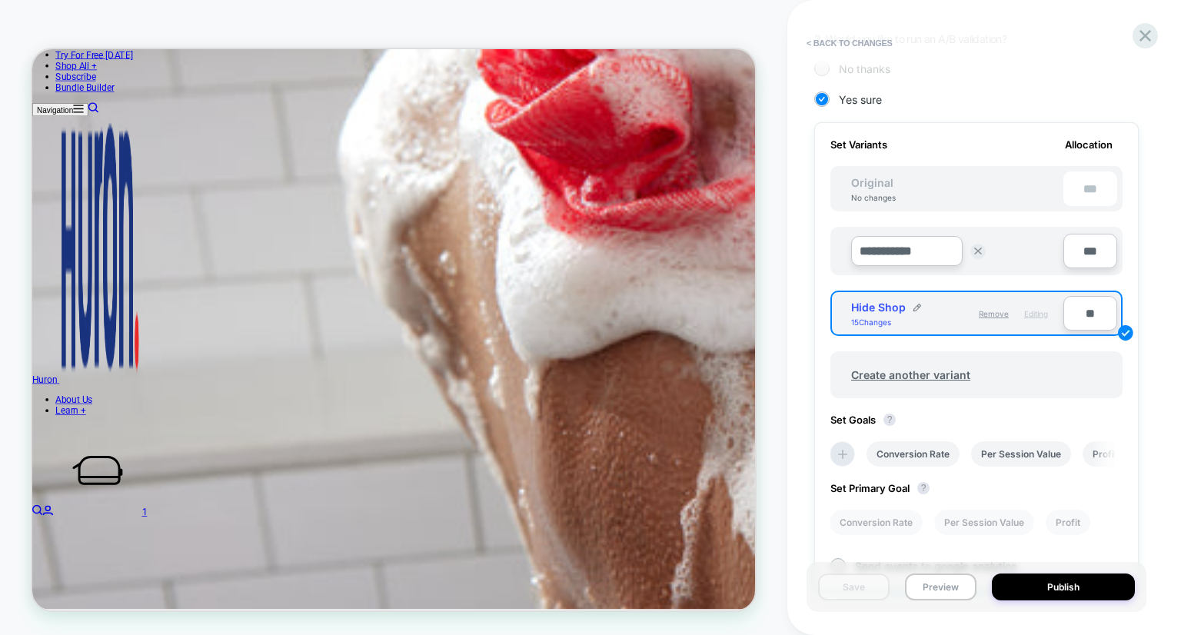
drag, startPoint x: 955, startPoint y: 262, endPoint x: 774, endPoint y: 252, distance: 181.8
click at [774, 252] on div "**********" at bounding box center [590, 317] width 1181 height 635
type input "**********"
click at [1096, 250] on input "***" at bounding box center [1091, 251] width 54 height 35
type input "***"
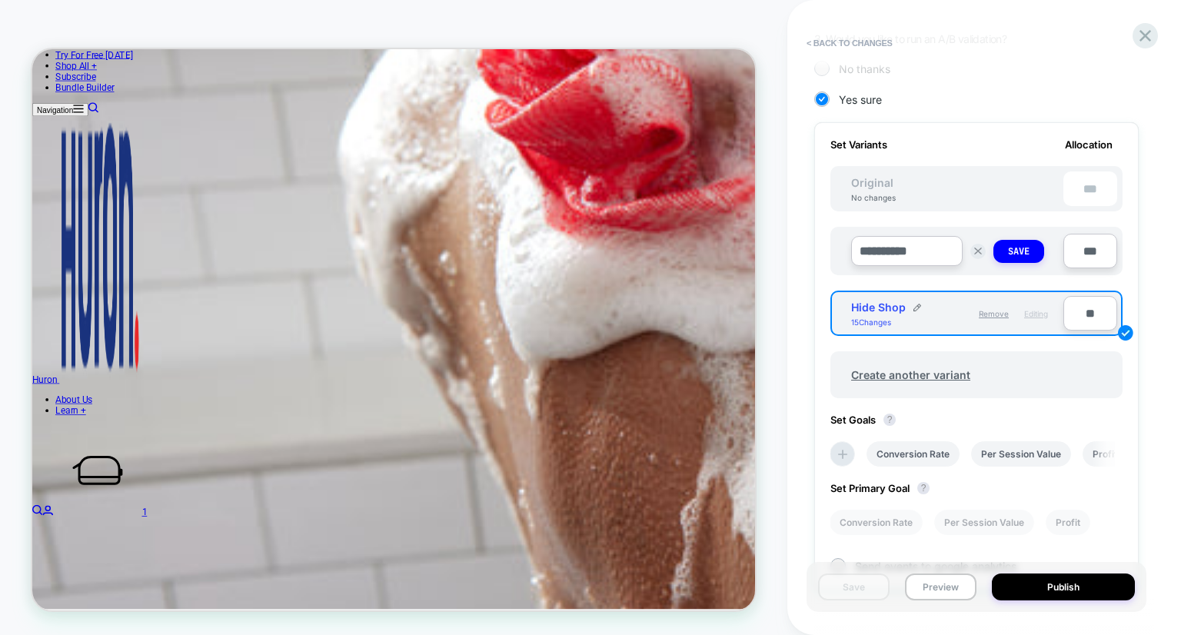
type input "**"
type input "***"
click at [1091, 328] on input "**" at bounding box center [1091, 313] width 54 height 35
type input "***"
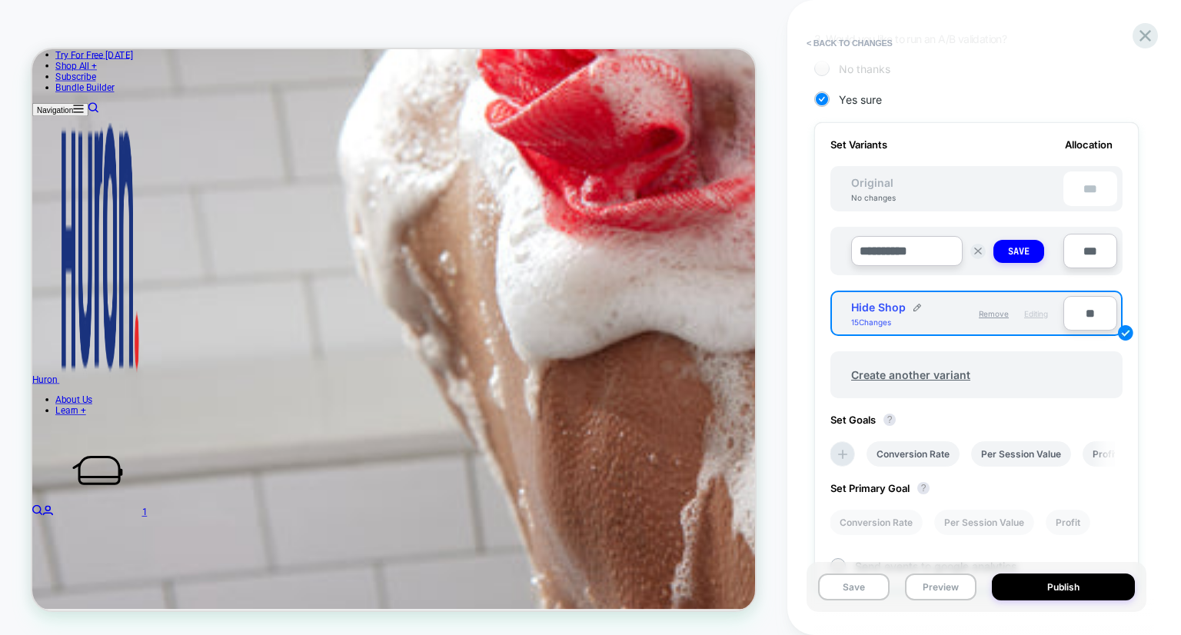
type input "**"
type input "***"
click at [1078, 396] on div "Create another variant" at bounding box center [977, 374] width 292 height 47
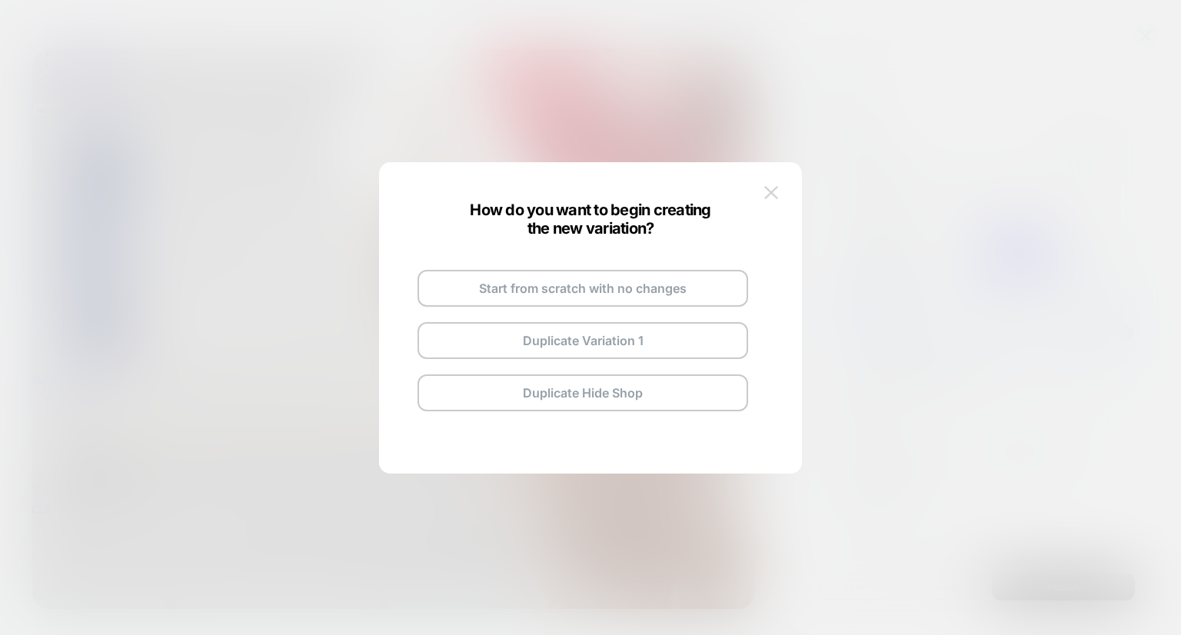
click at [779, 198] on button at bounding box center [771, 192] width 23 height 23
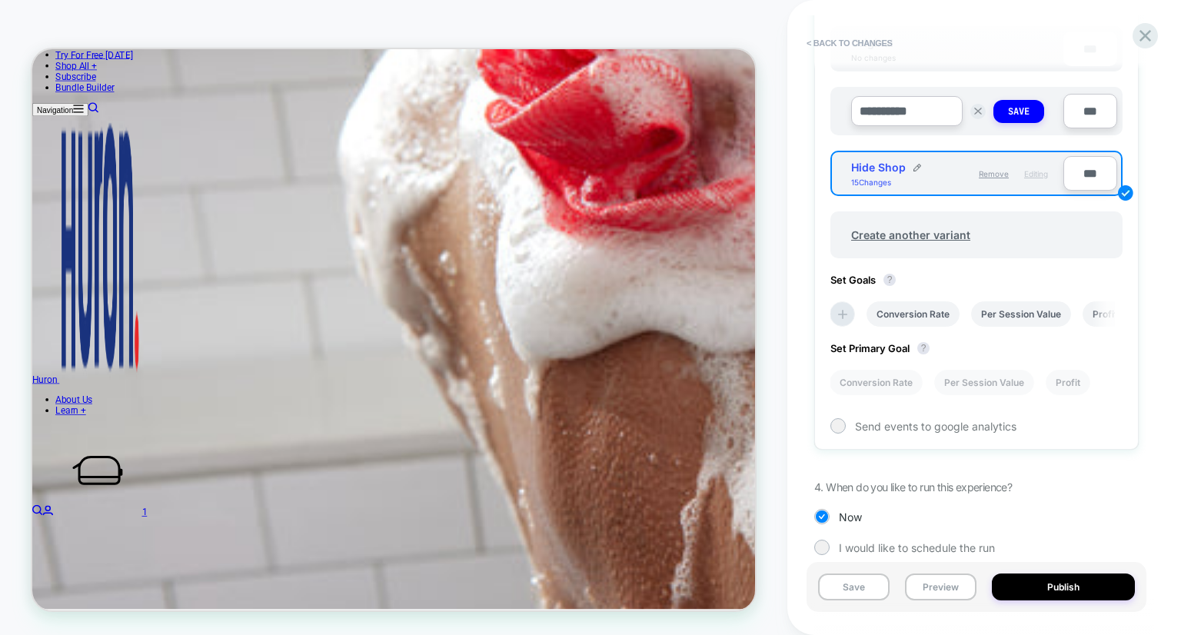
scroll to position [566, 0]
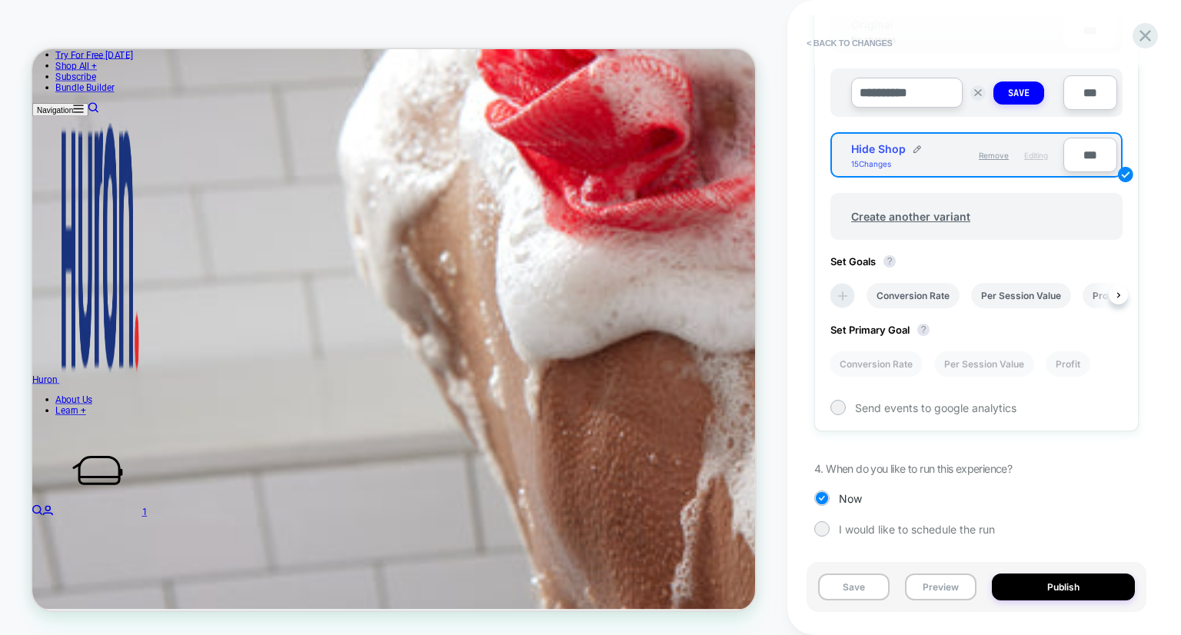
click at [848, 293] on icon at bounding box center [842, 295] width 15 height 15
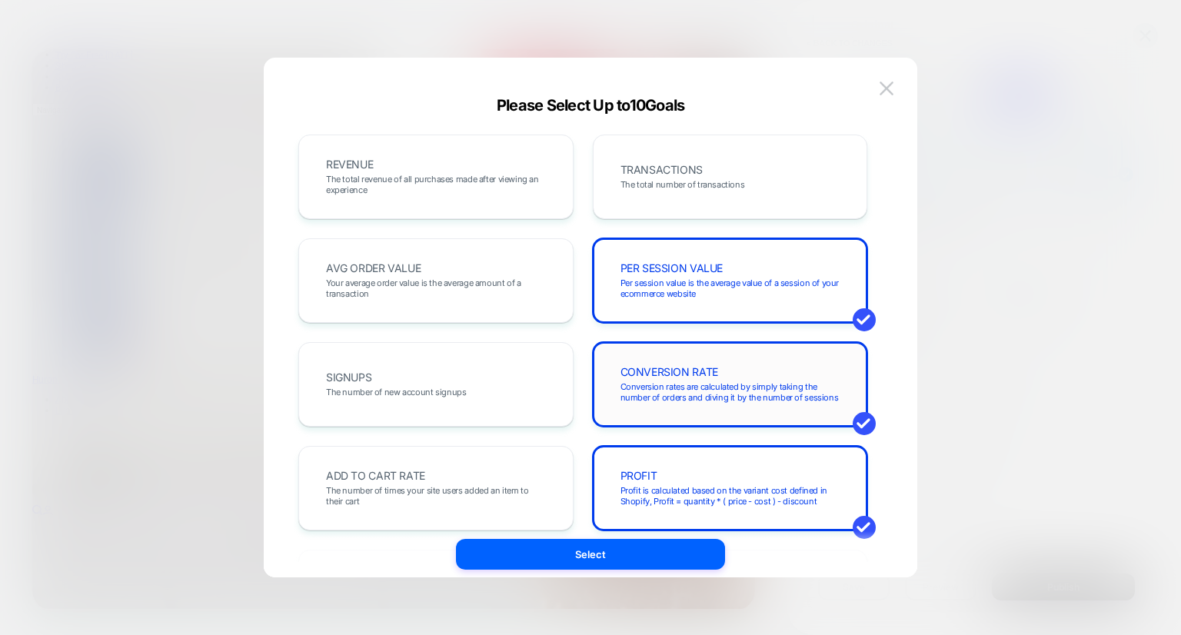
click at [704, 397] on span "Conversion rates are calculated by simply taking the number of orders and divin…" at bounding box center [731, 392] width 220 height 22
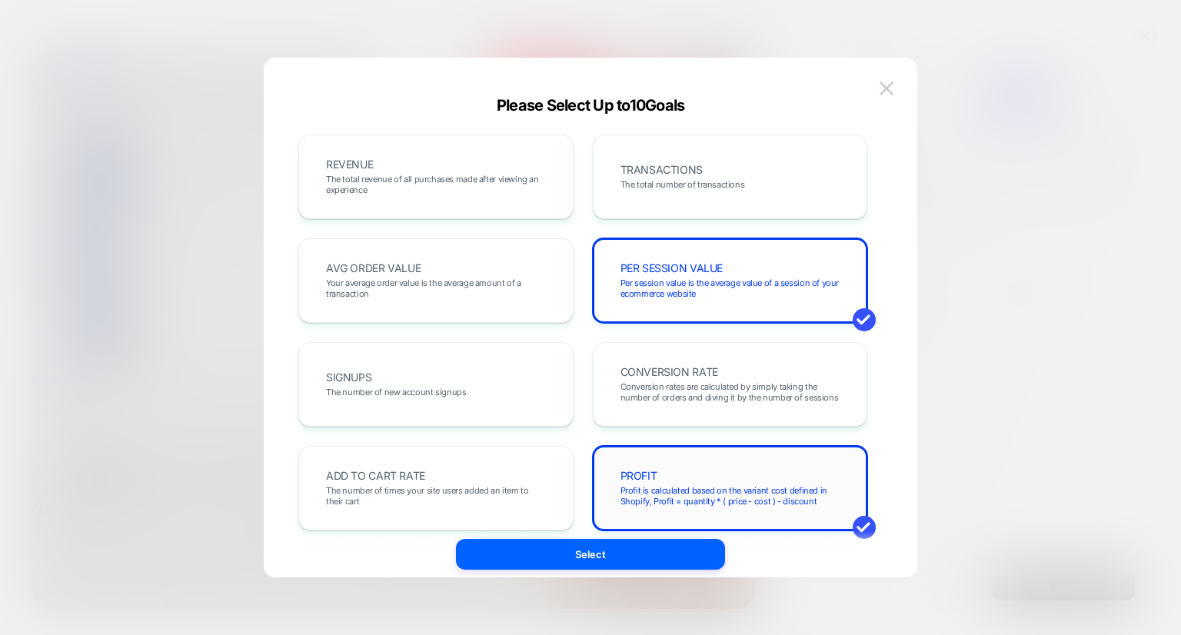
click at [680, 491] on span "Profit is calculated based on the variant cost defined in Shopify, Profit = qua…" at bounding box center [731, 496] width 220 height 22
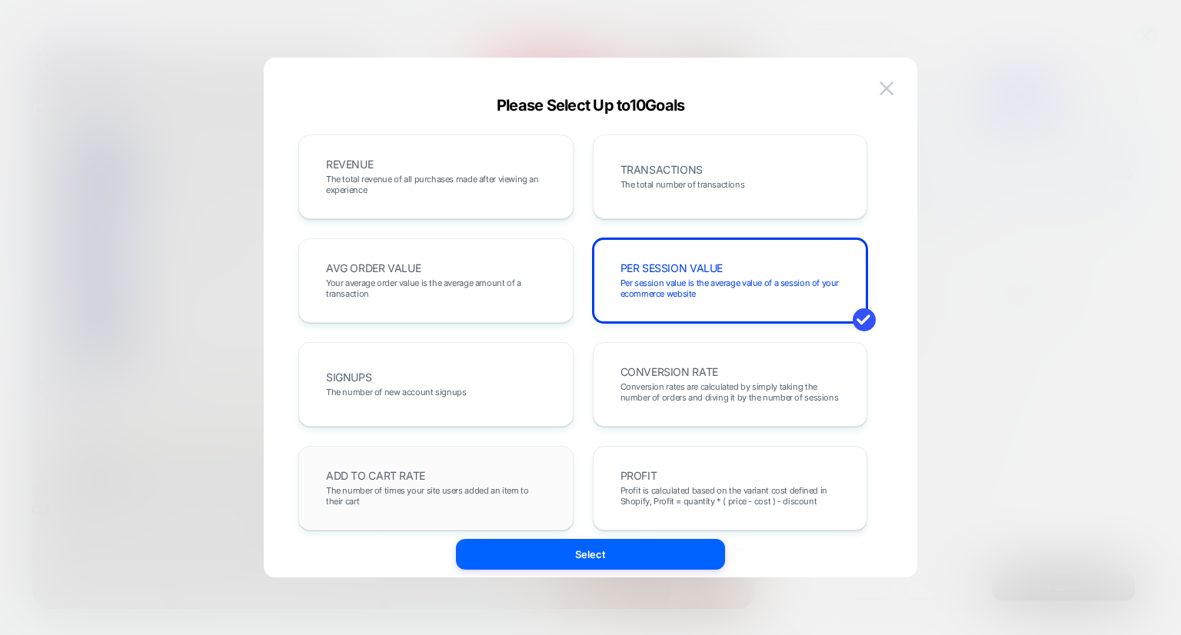
click at [515, 465] on div "ADD TO CART RATE The number of times your site users added an item to their cart" at bounding box center [436, 488] width 243 height 52
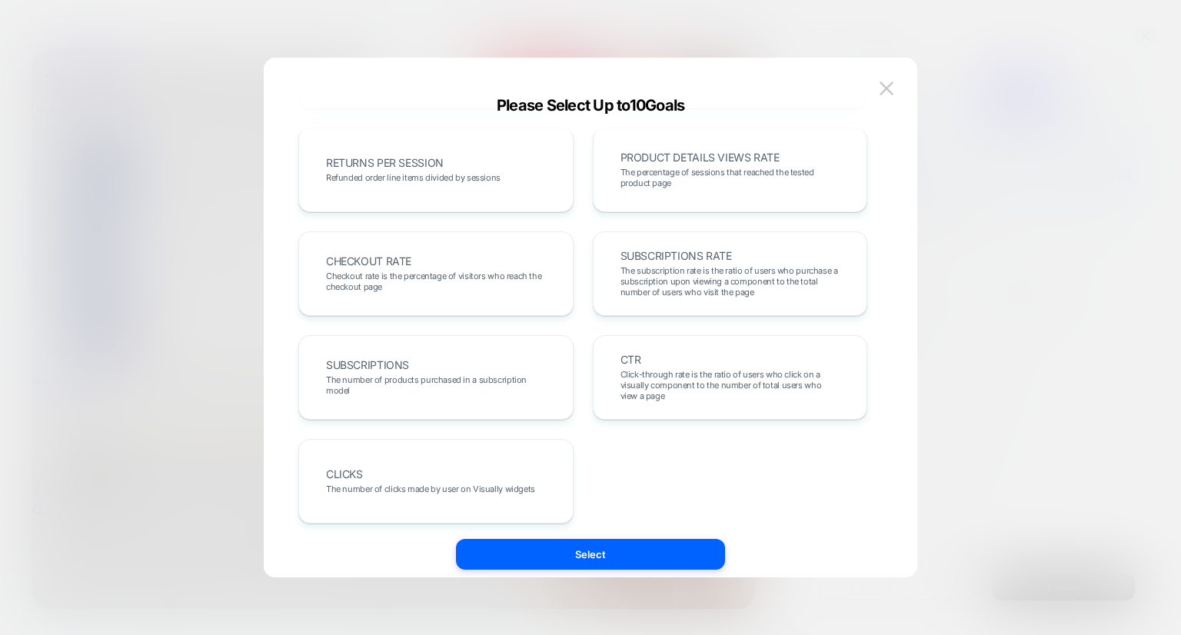
scroll to position [533, 0]
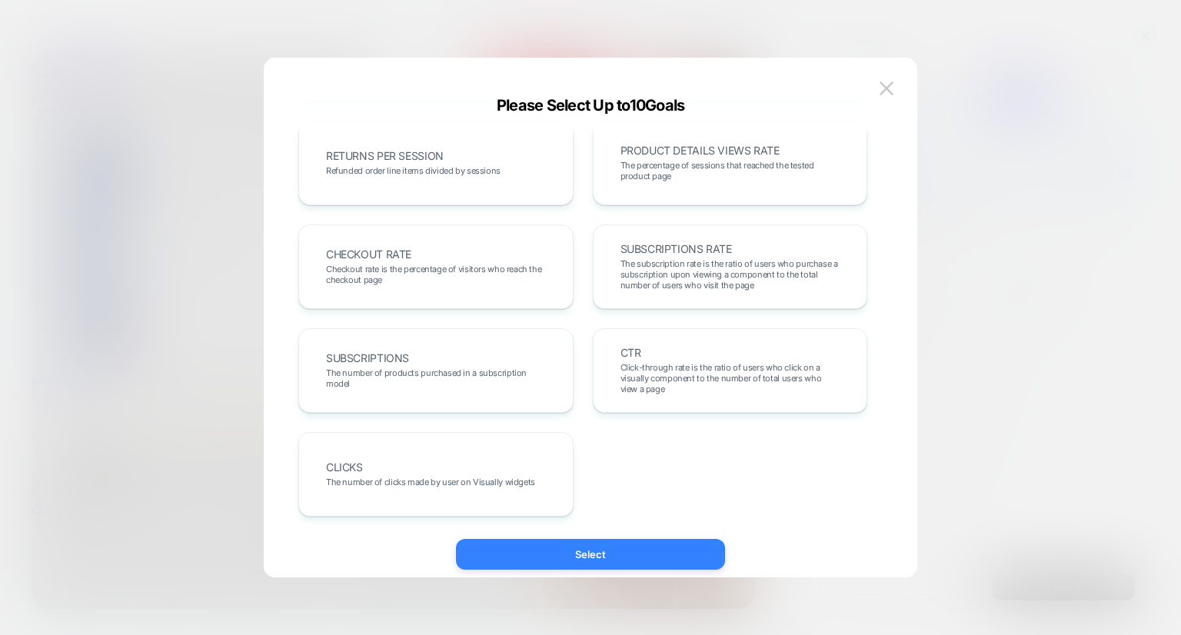
click at [624, 561] on button "Select" at bounding box center [590, 554] width 269 height 31
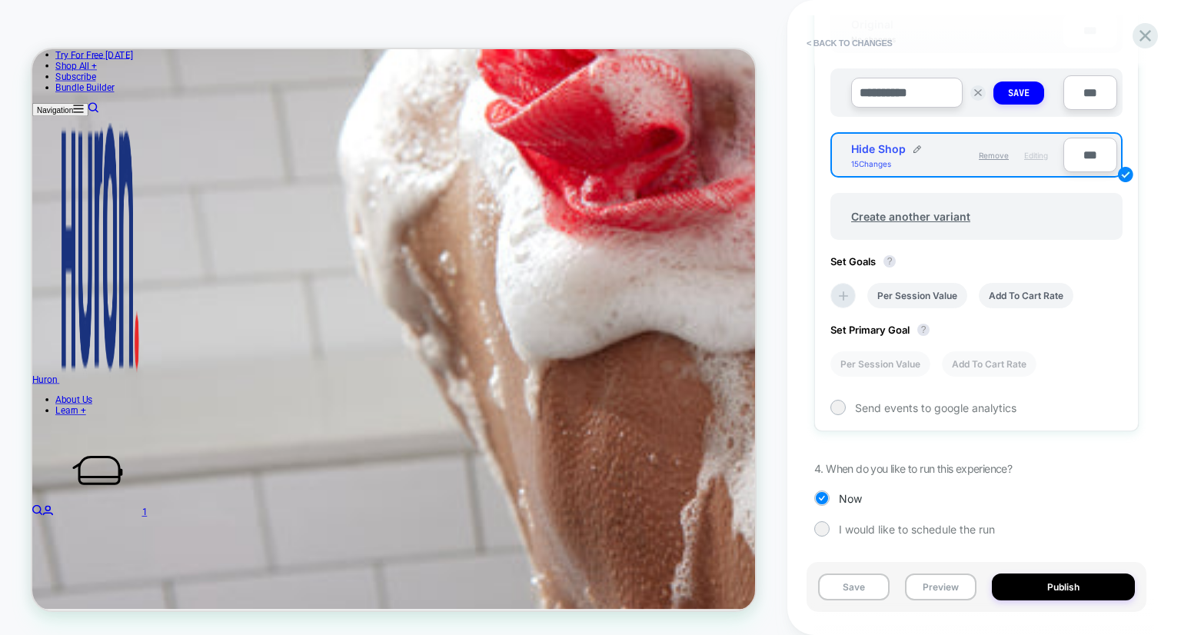
scroll to position [0, 0]
click at [894, 361] on li "Per Session Value" at bounding box center [881, 363] width 100 height 25
click at [858, 581] on button "Save" at bounding box center [854, 587] width 72 height 27
click at [1147, 43] on icon at bounding box center [1145, 35] width 21 height 21
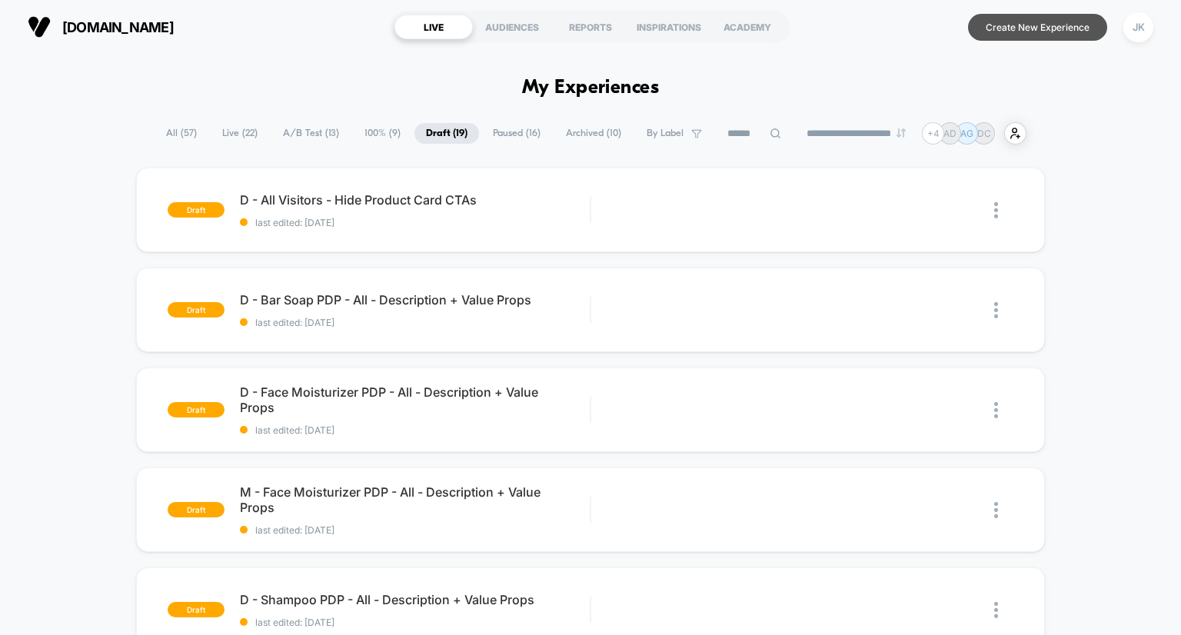
click at [1018, 40] on button "Create New Experience" at bounding box center [1037, 27] width 139 height 27
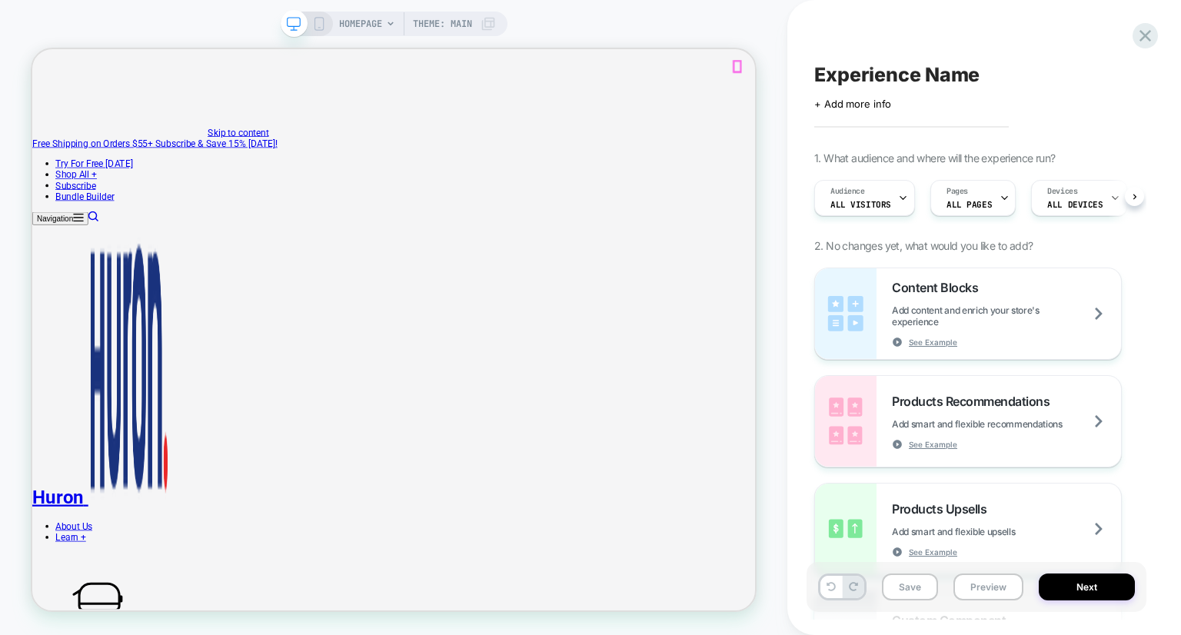
click at [319, 26] on icon at bounding box center [319, 24] width 14 height 14
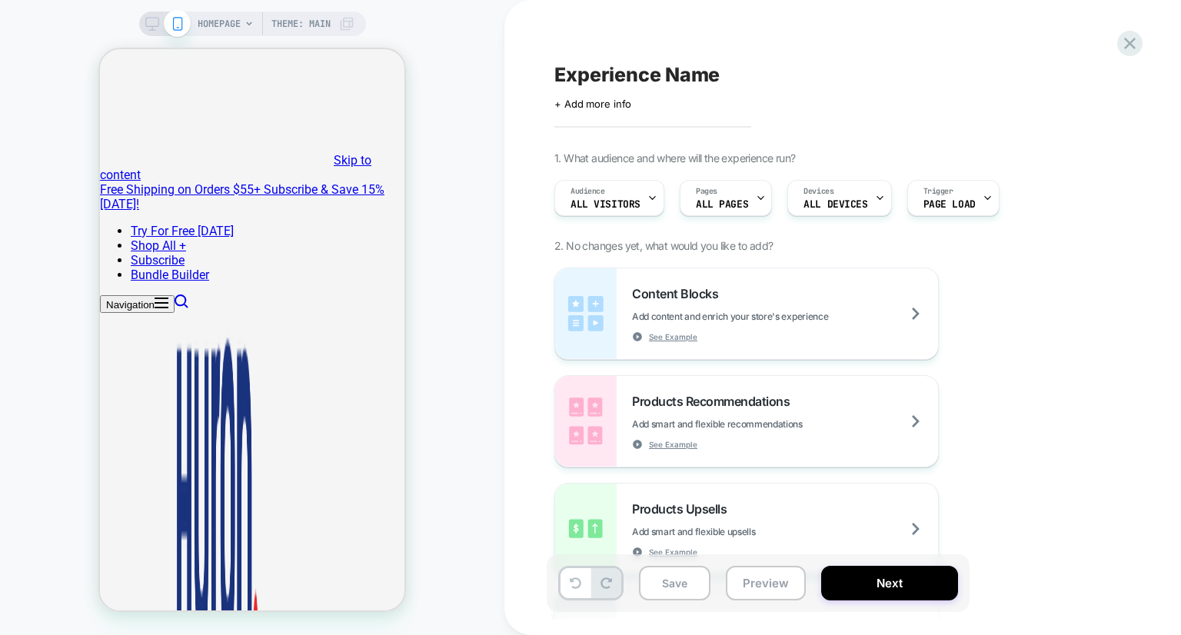
click at [233, 29] on span "HOMEPAGE" at bounding box center [219, 24] width 43 height 25
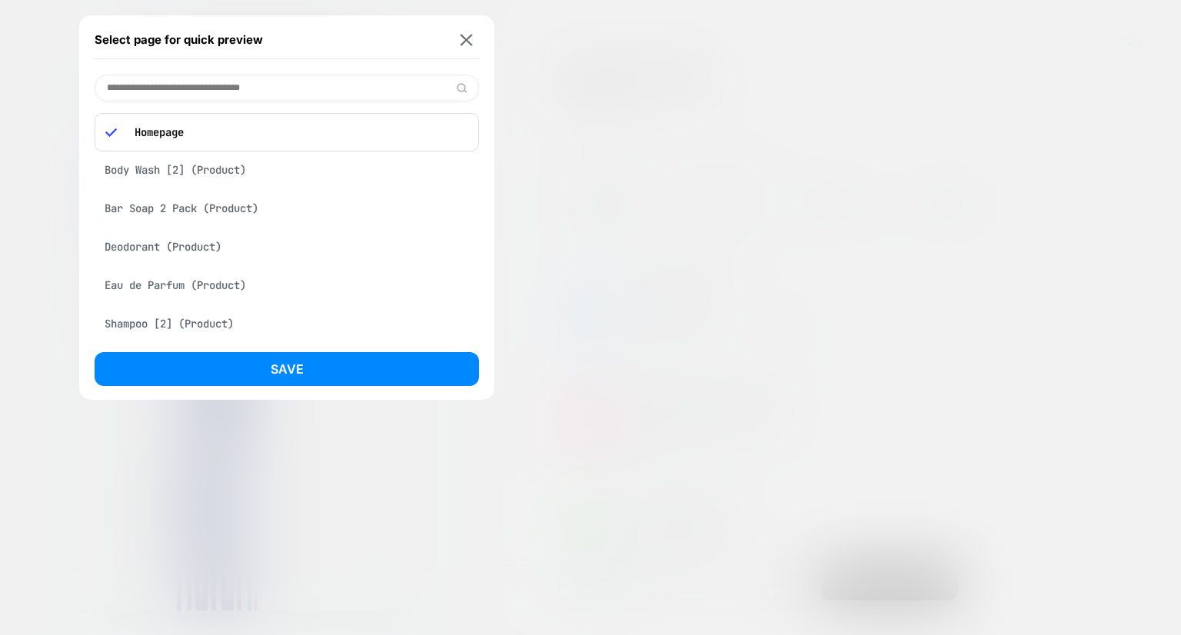
click at [260, 87] on input at bounding box center [287, 88] width 385 height 27
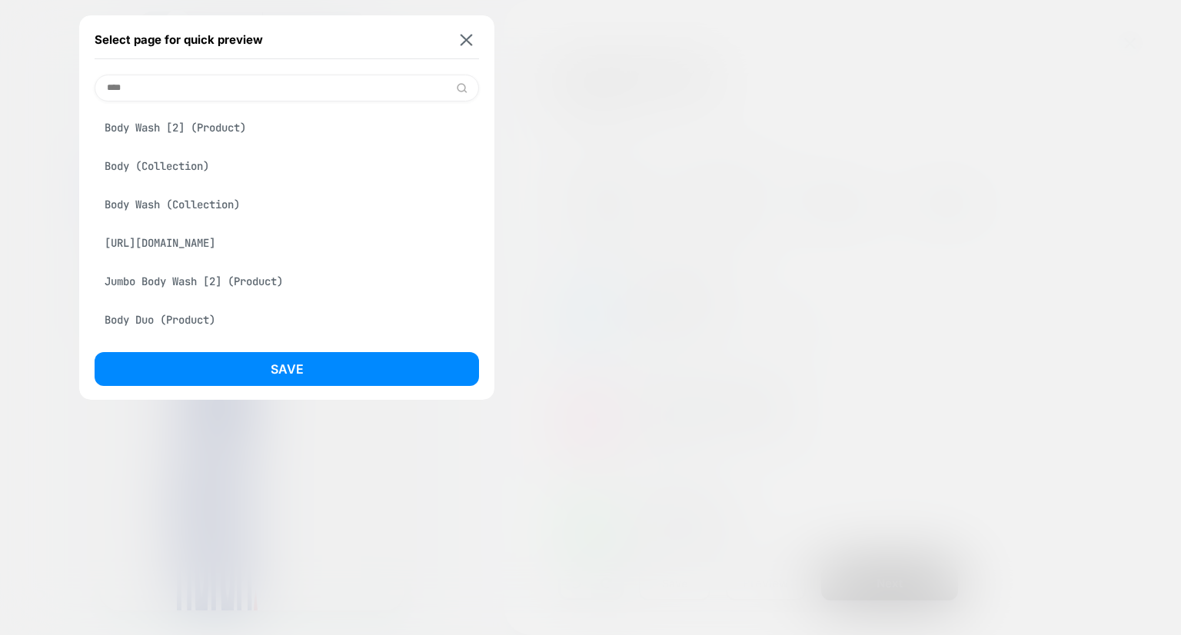
type input "****"
click at [153, 158] on div "Body (Collection)" at bounding box center [287, 166] width 385 height 29
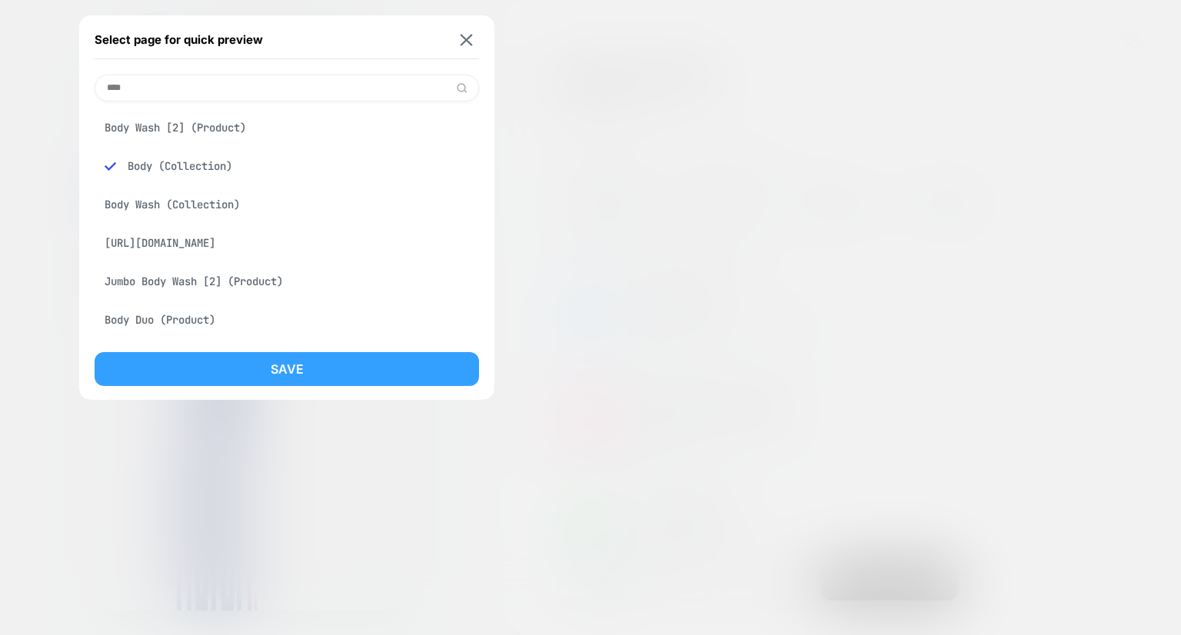
click at [316, 375] on button "Save" at bounding box center [287, 369] width 385 height 34
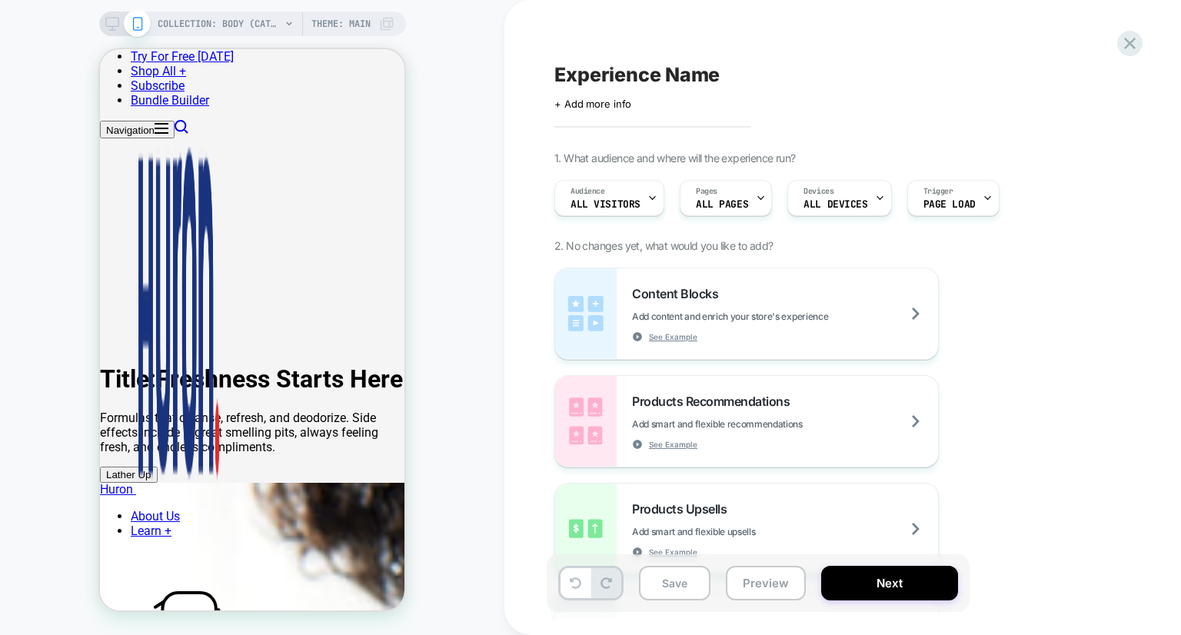
scroll to position [569, 0]
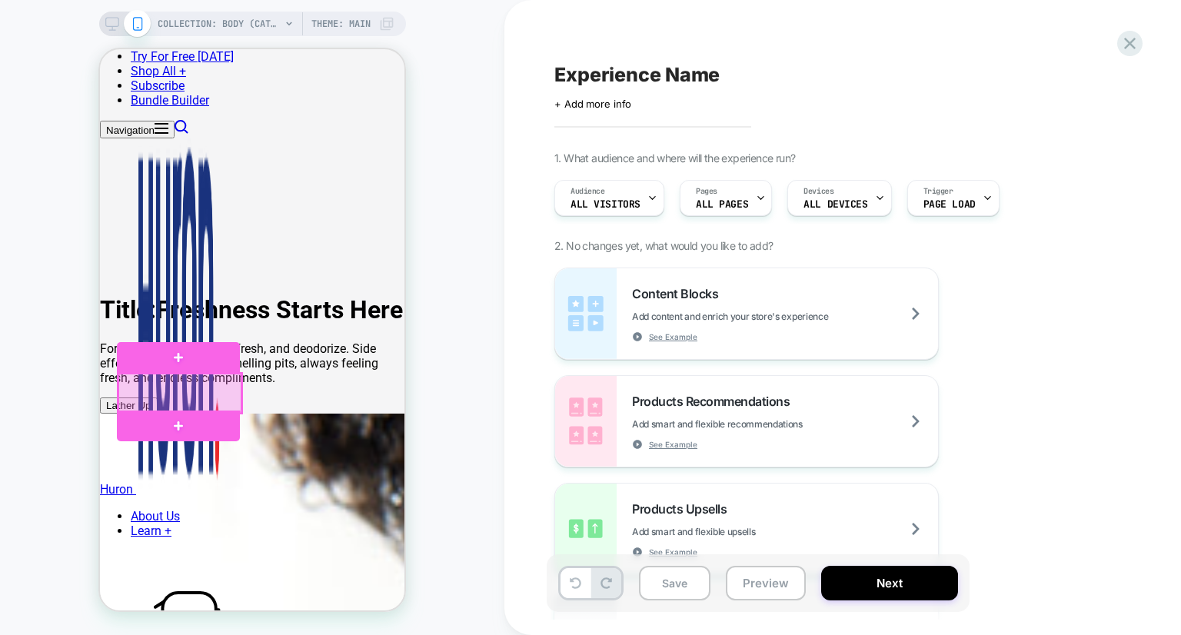
click at [235, 393] on div at bounding box center [179, 393] width 123 height 39
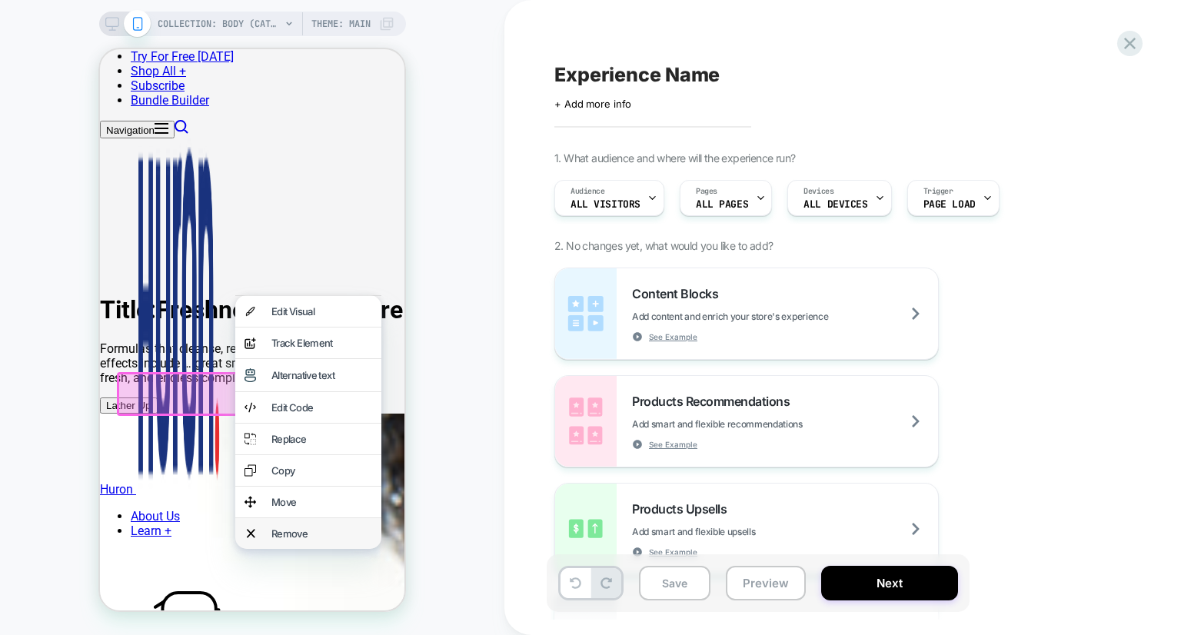
click at [296, 540] on div "Remove" at bounding box center [321, 534] width 101 height 12
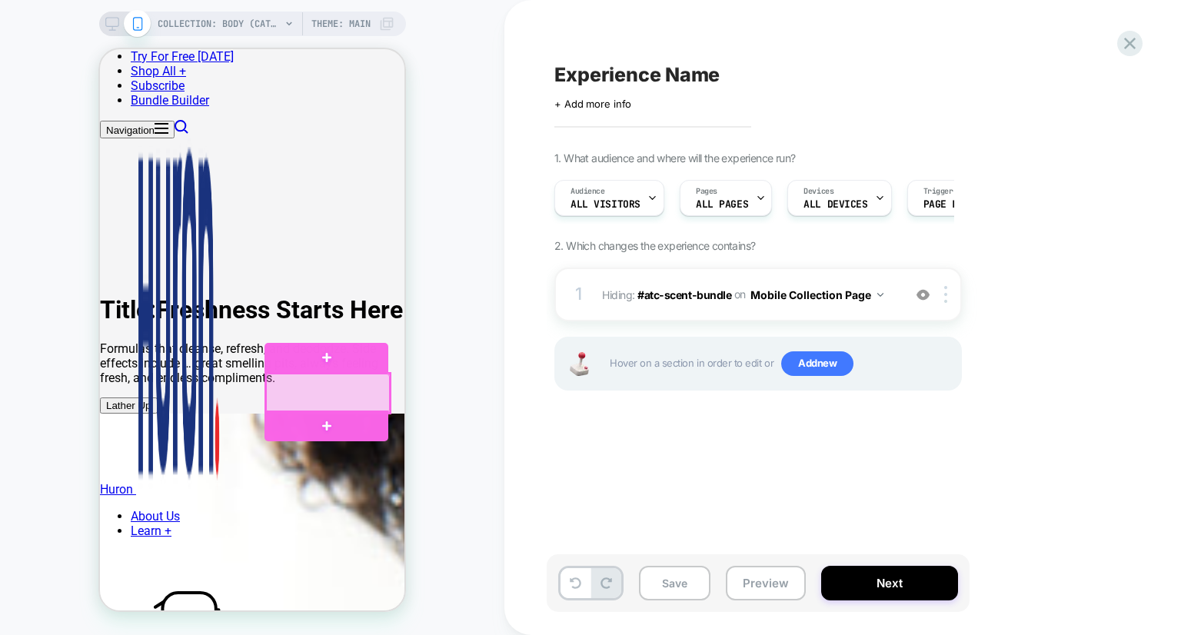
click at [380, 390] on div at bounding box center [327, 393] width 123 height 39
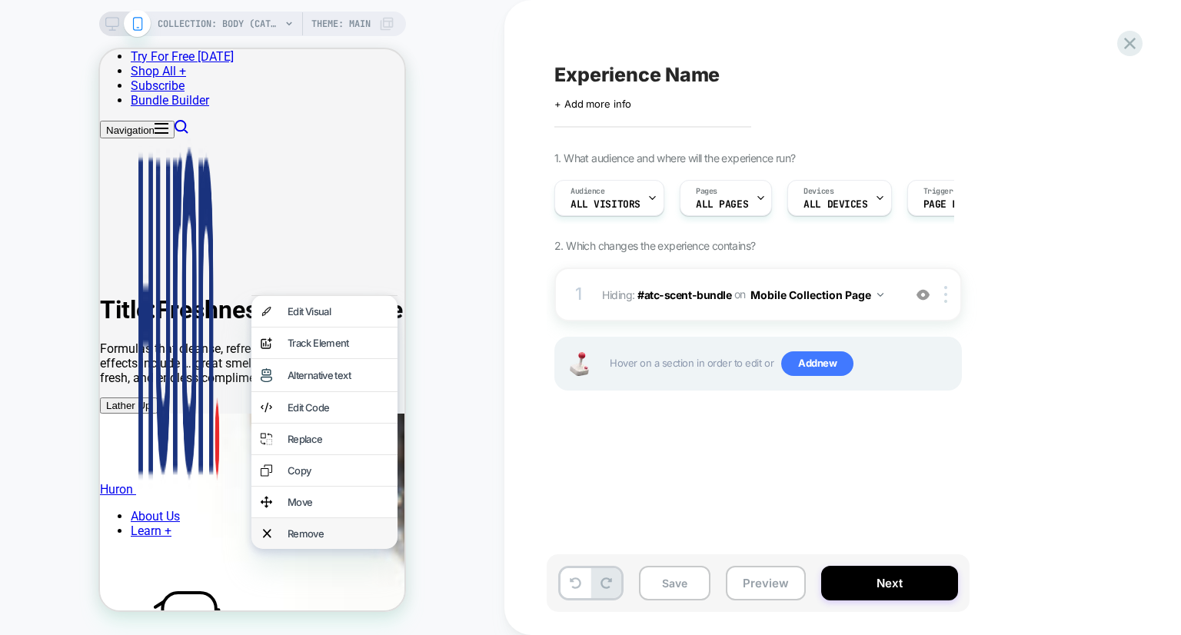
click at [314, 540] on div "Remove" at bounding box center [338, 534] width 101 height 12
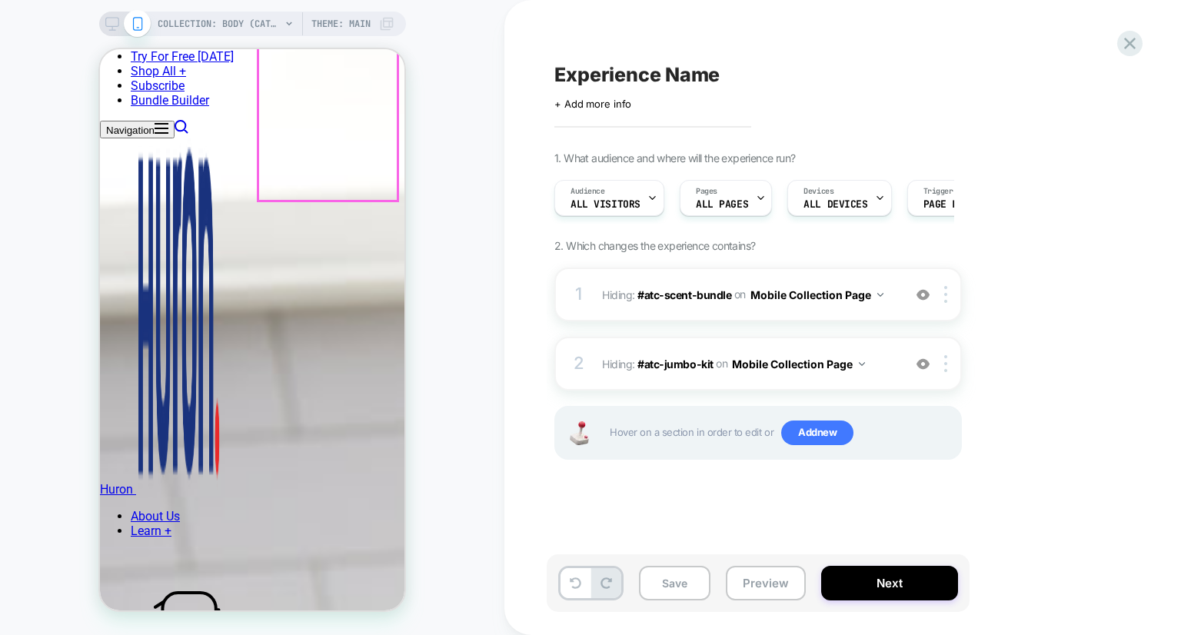
scroll to position [1177, 0]
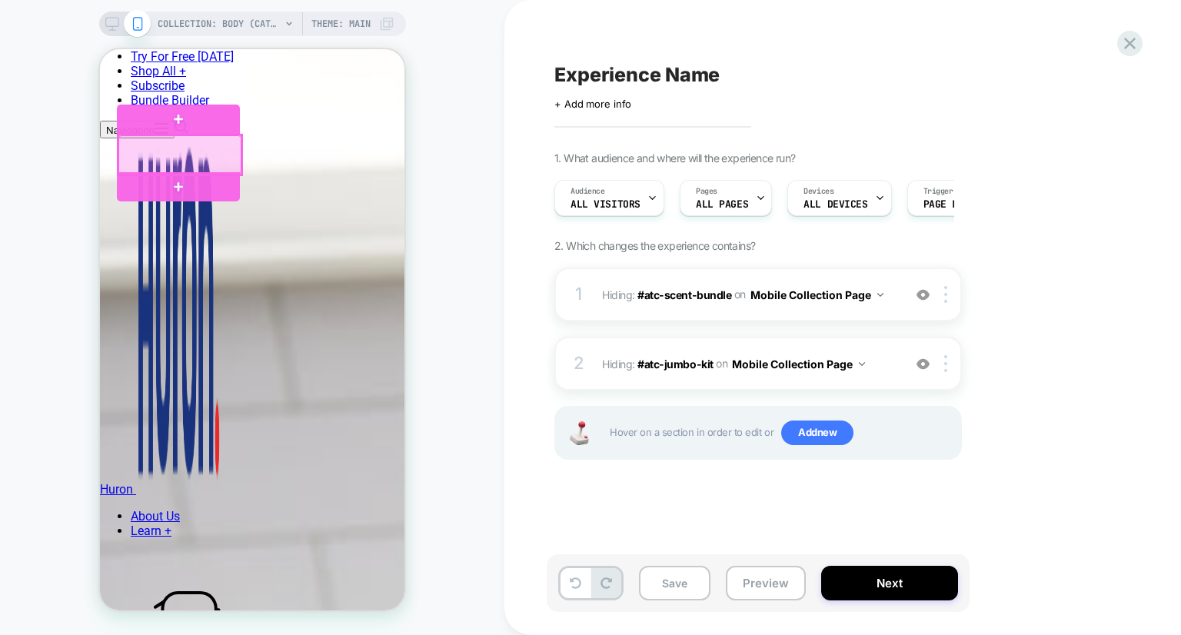
click at [232, 158] on div at bounding box center [179, 154] width 123 height 39
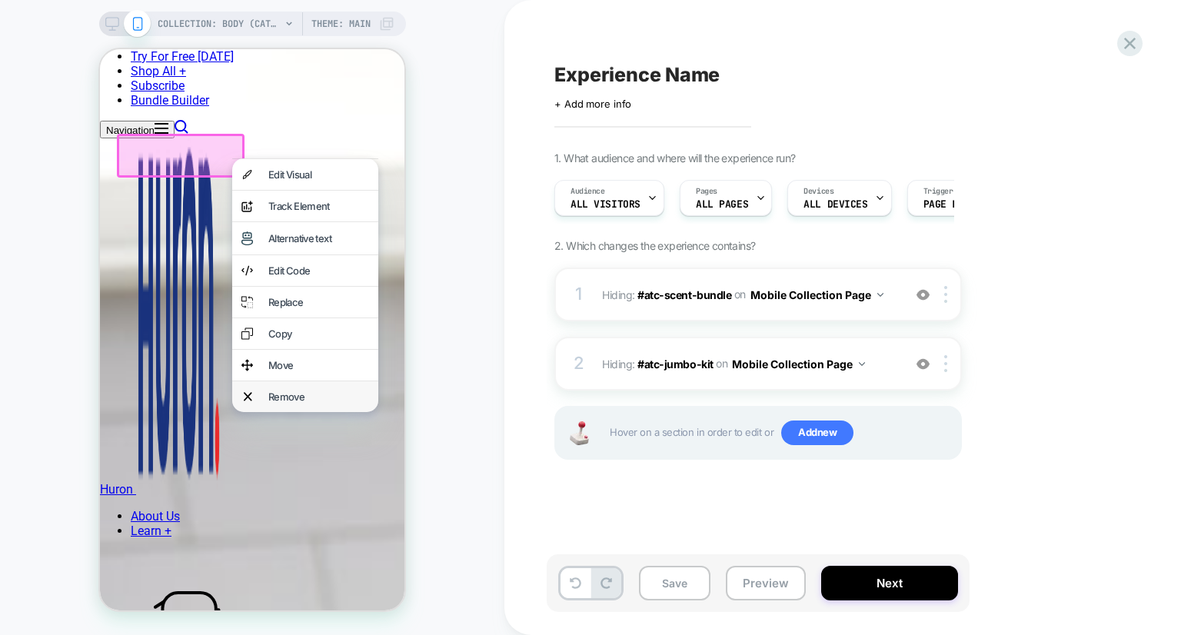
click at [263, 412] on div "Remove" at bounding box center [305, 396] width 146 height 31
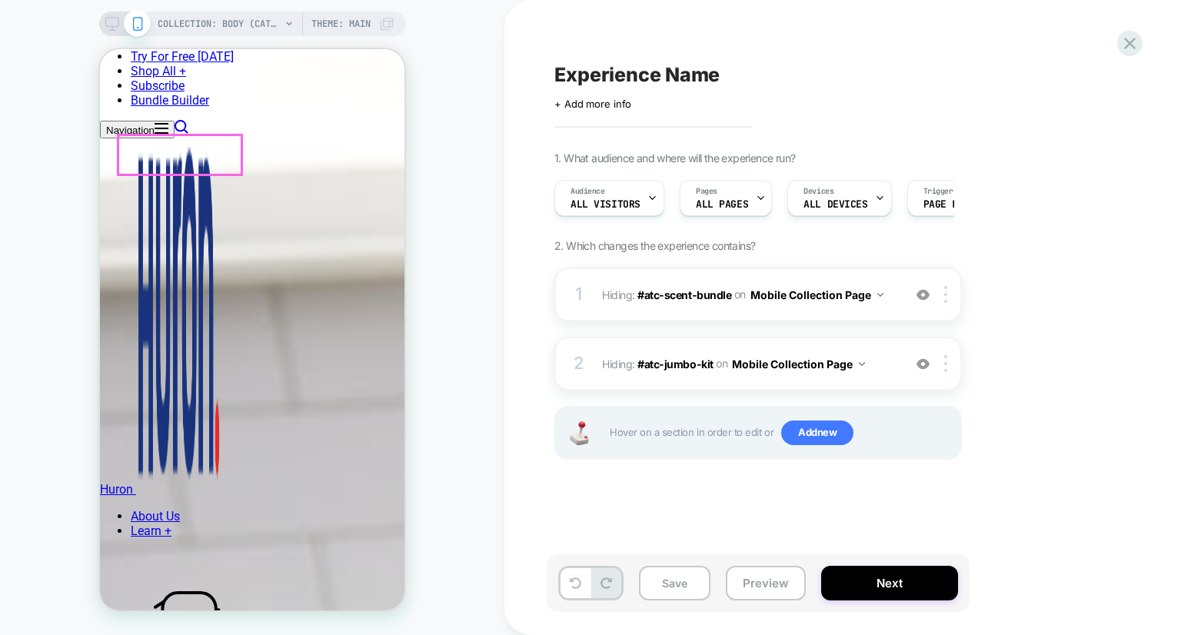
scroll to position [1224, 0]
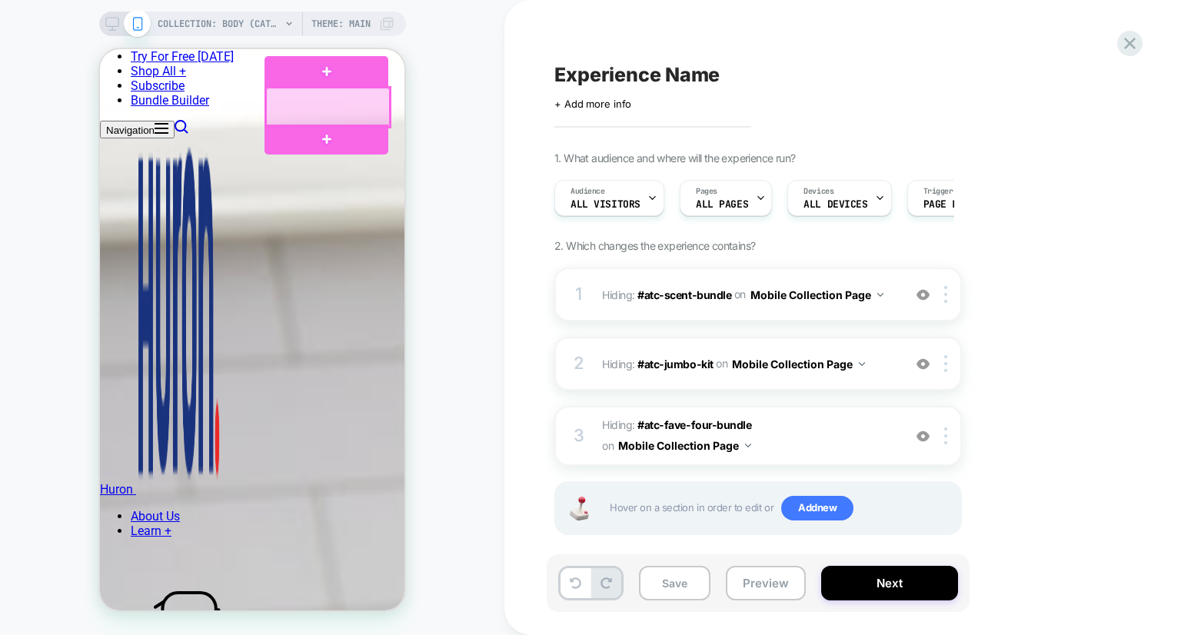
click at [380, 119] on div at bounding box center [327, 107] width 123 height 39
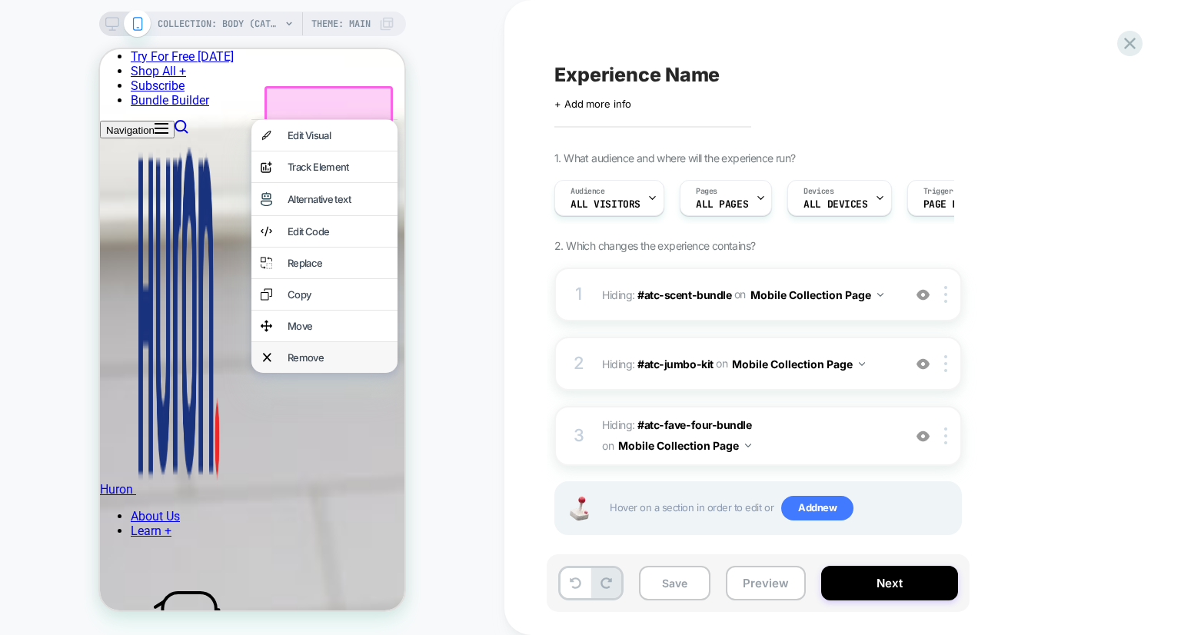
click at [329, 364] on div "Remove" at bounding box center [338, 357] width 101 height 12
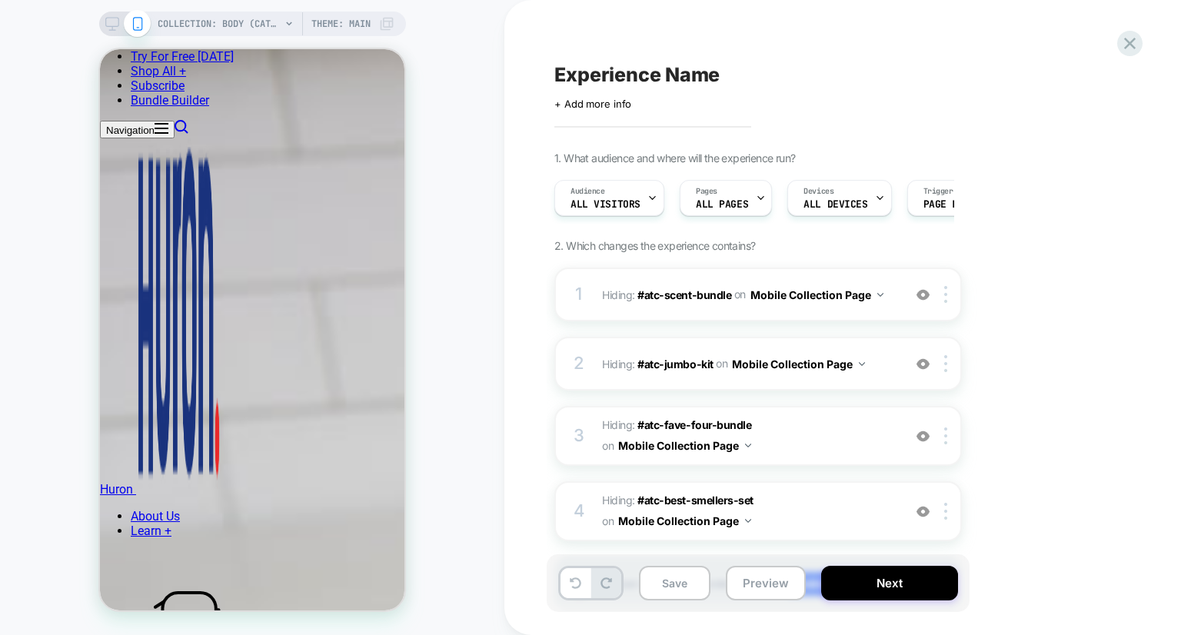
scroll to position [1432, 0]
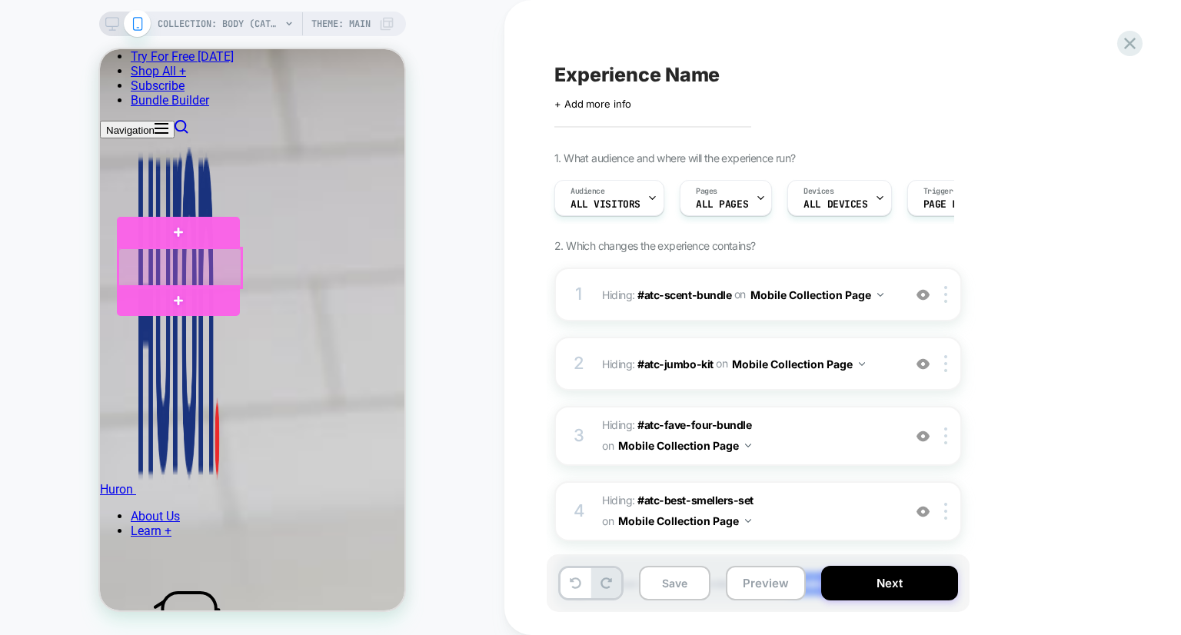
click at [231, 278] on div at bounding box center [179, 267] width 123 height 39
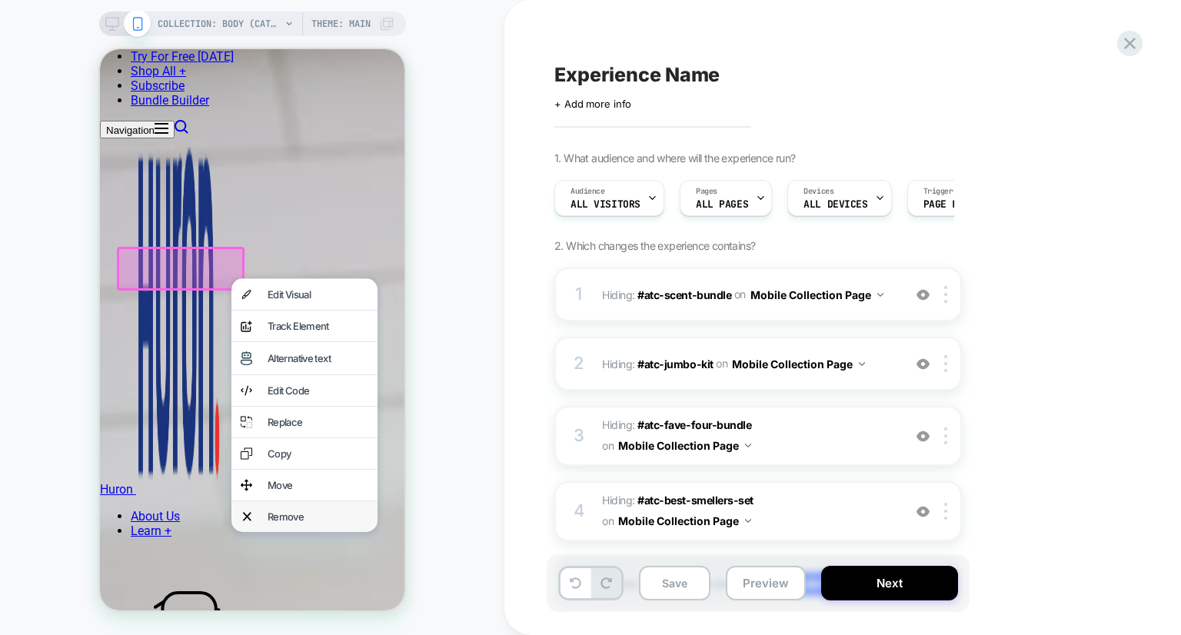
click at [278, 523] on div "Remove" at bounding box center [318, 517] width 101 height 12
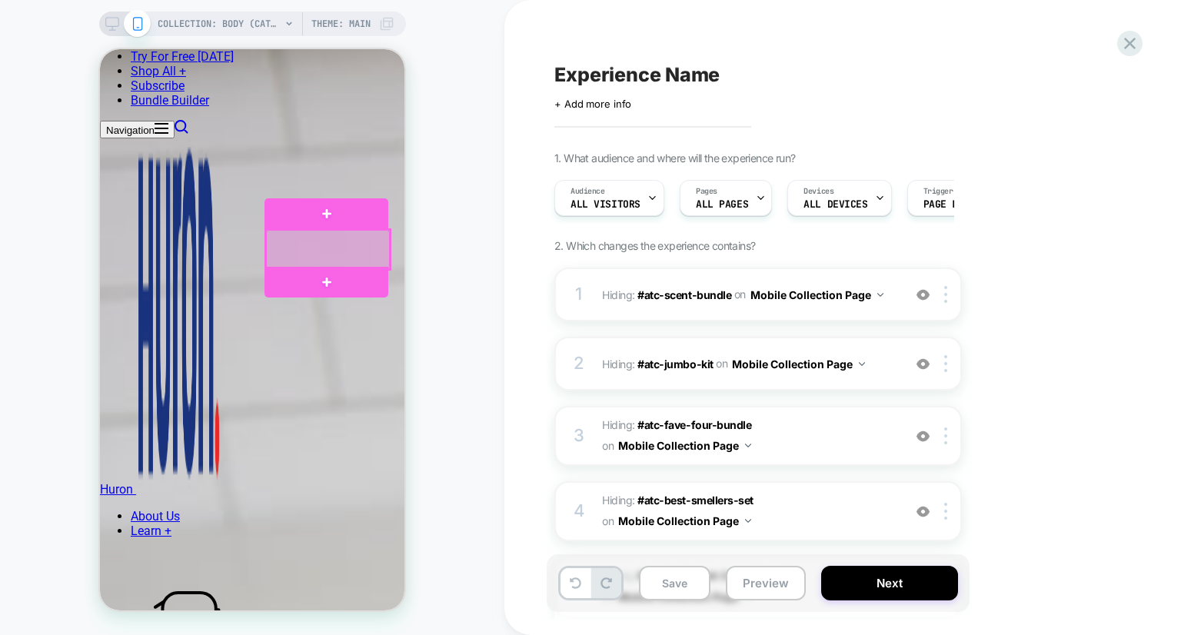
click at [378, 245] on div at bounding box center [327, 249] width 123 height 39
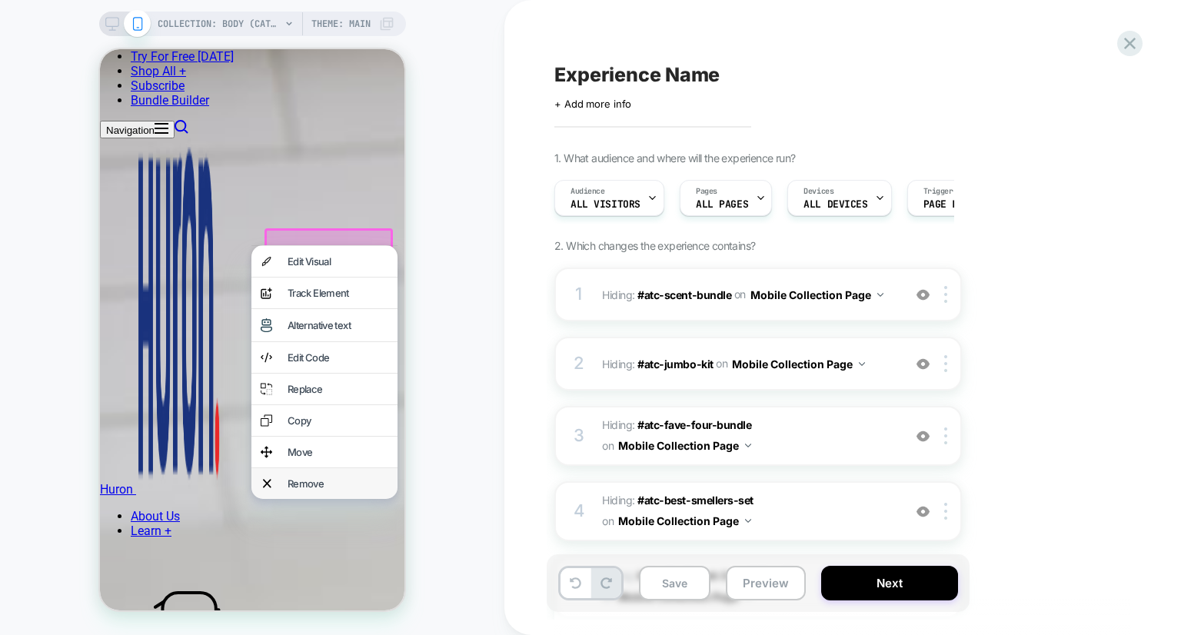
click at [326, 490] on div "Remove" at bounding box center [338, 484] width 101 height 12
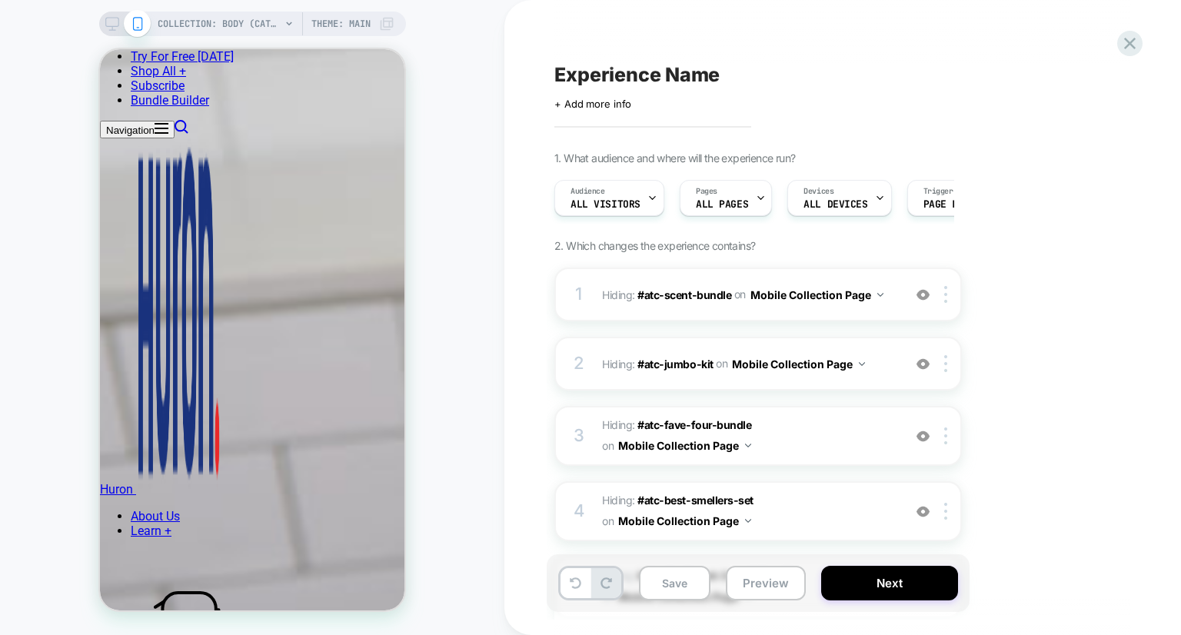
scroll to position [1795, 0]
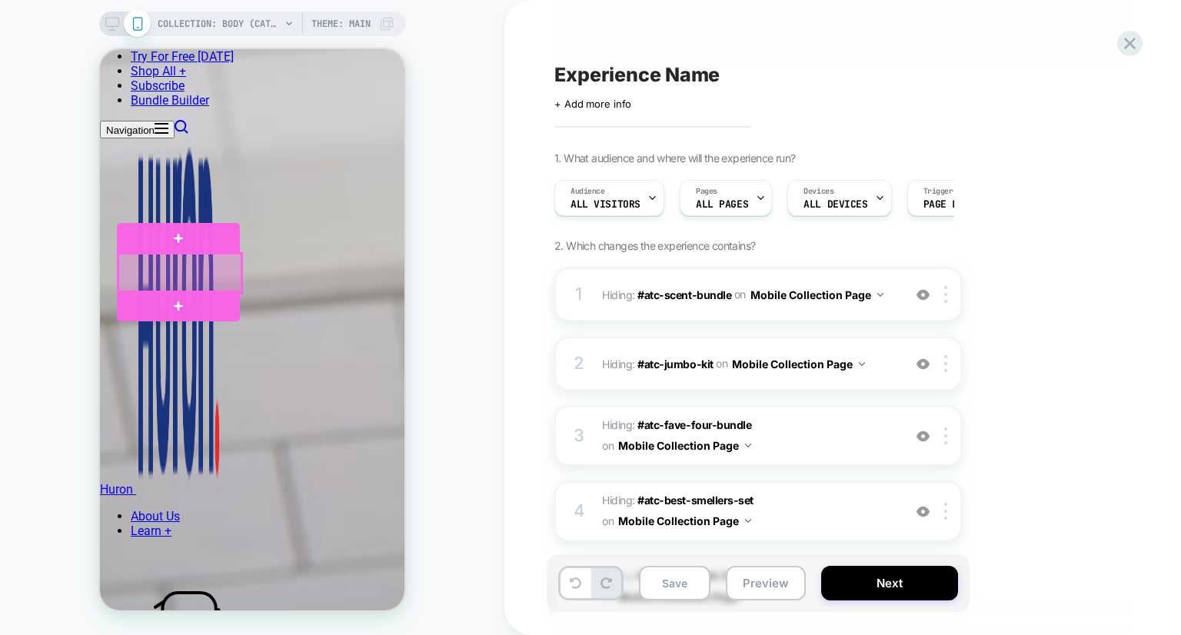
click at [229, 288] on div at bounding box center [179, 273] width 123 height 39
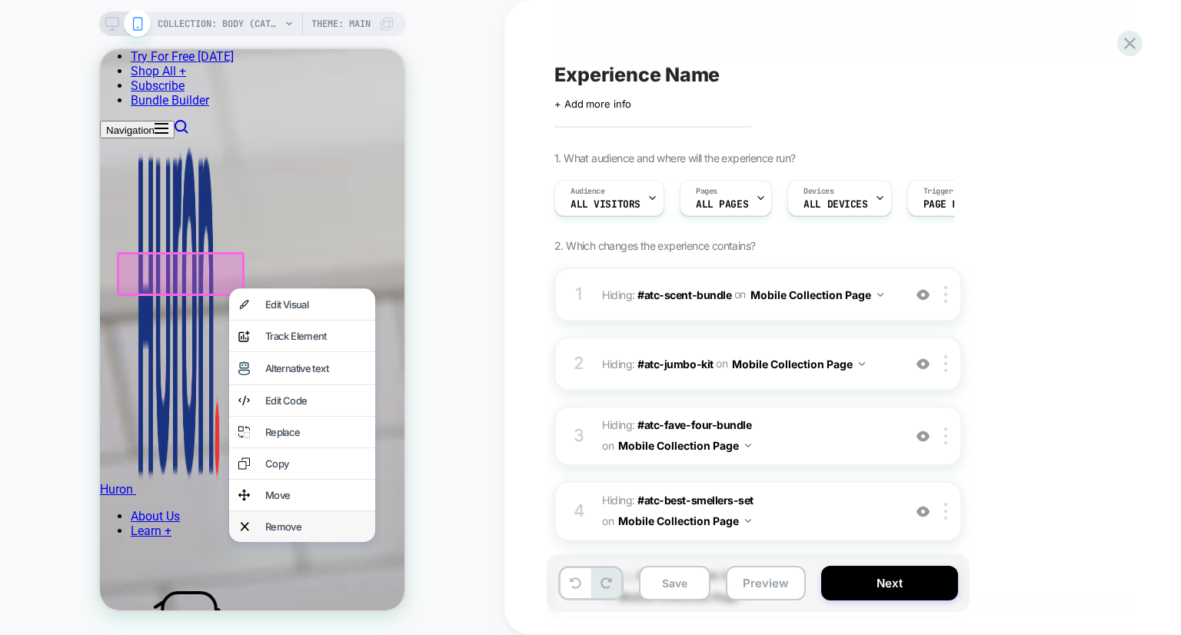
click at [277, 533] on div "Remove" at bounding box center [315, 527] width 101 height 12
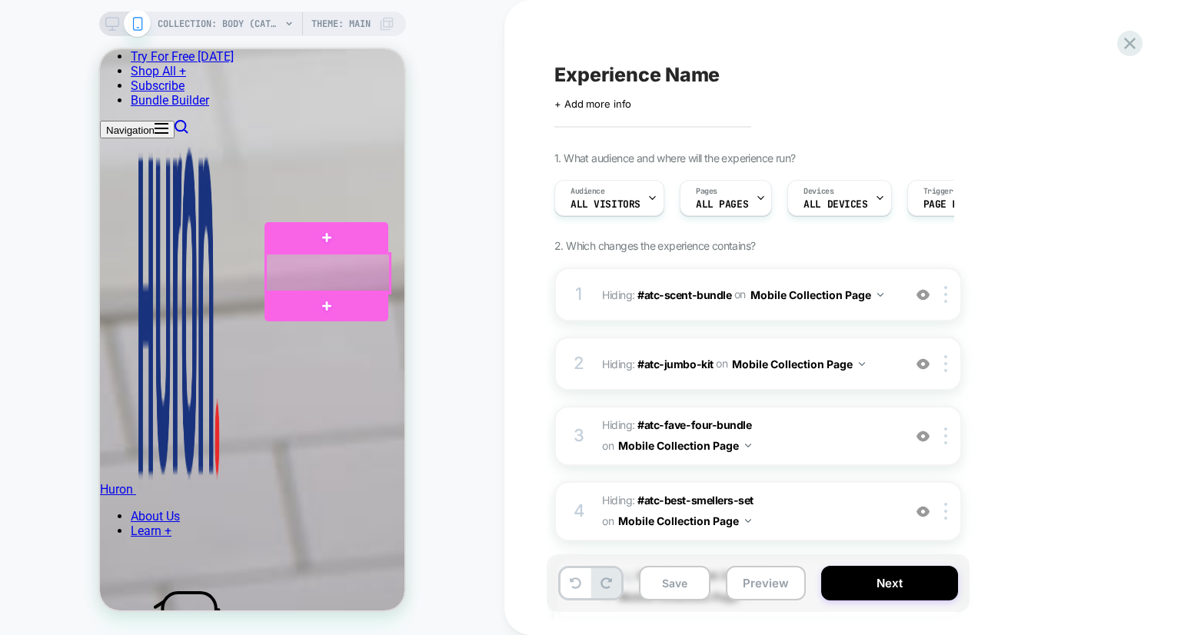
click at [384, 281] on div at bounding box center [327, 273] width 123 height 39
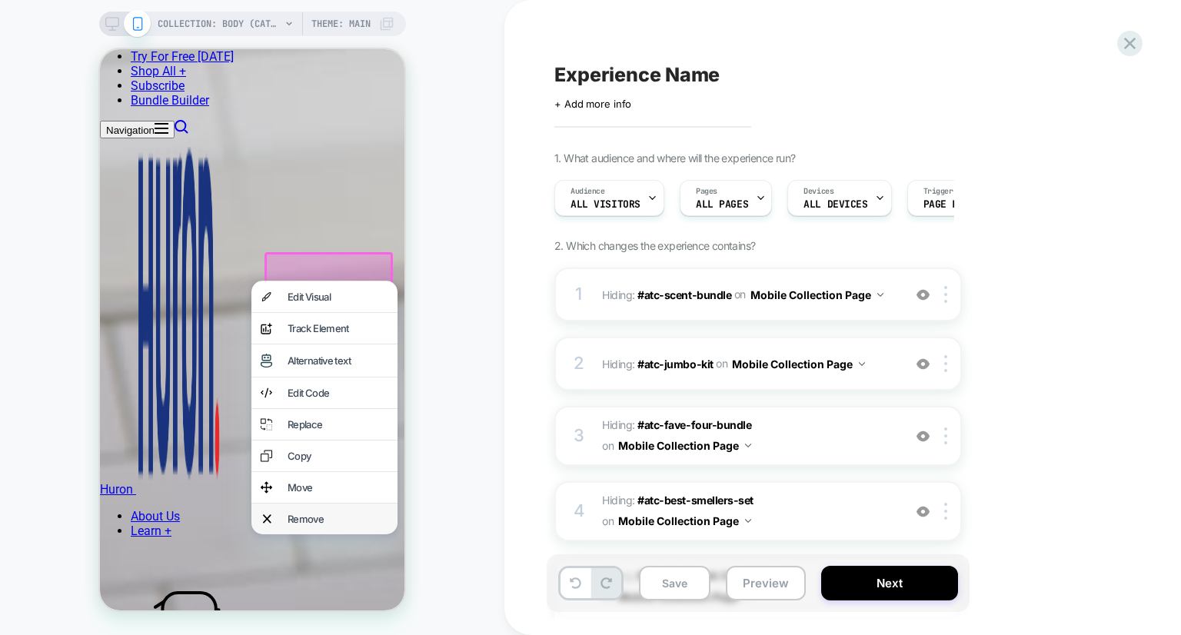
click at [352, 525] on div "Remove" at bounding box center [338, 519] width 101 height 12
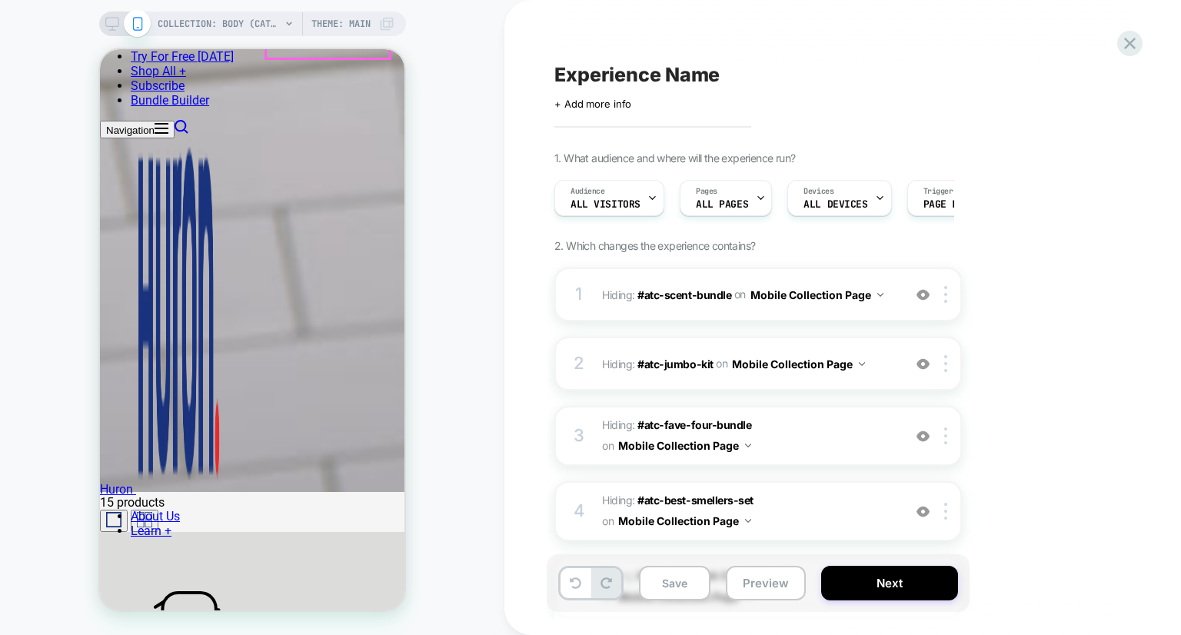
scroll to position [2030, 0]
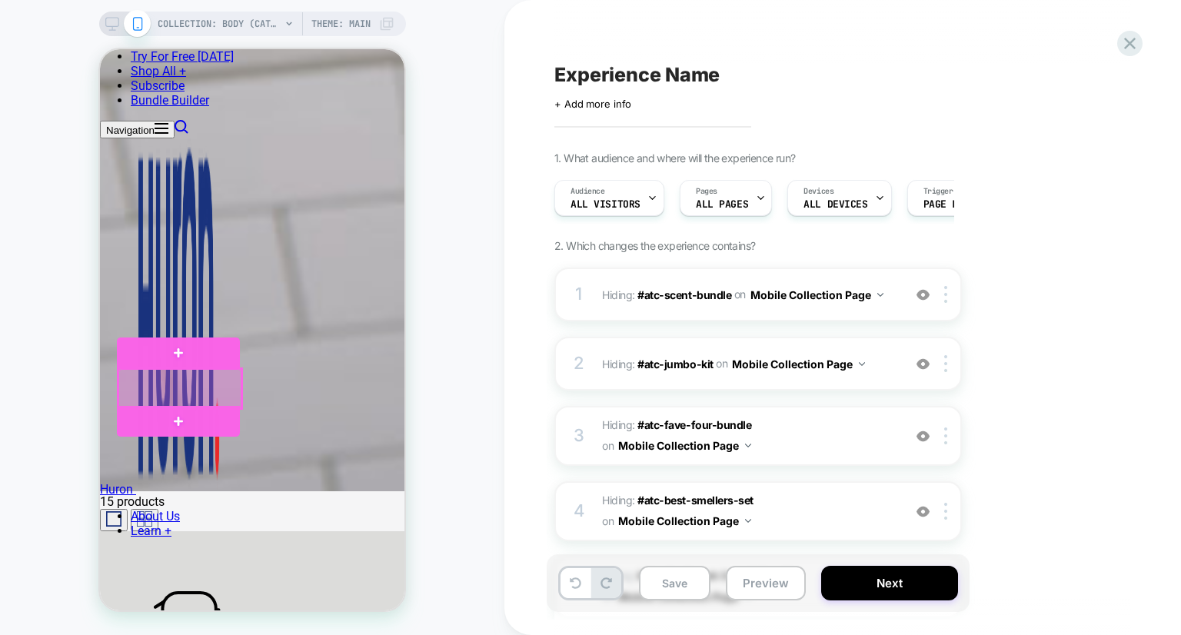
click at [232, 398] on div at bounding box center [179, 388] width 123 height 39
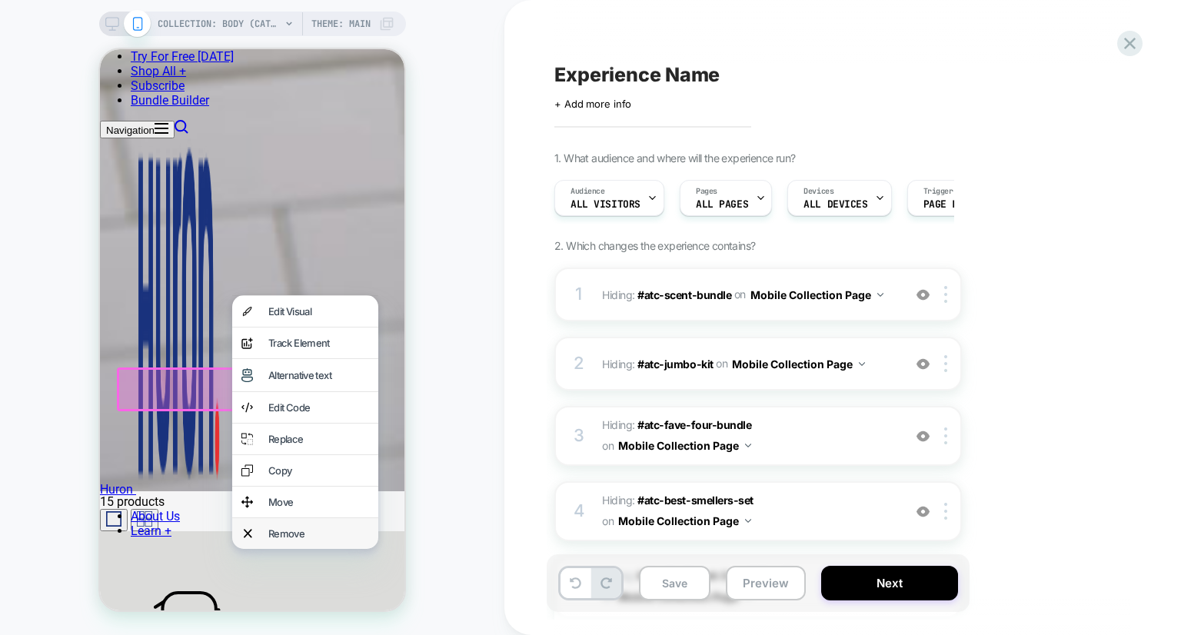
click at [311, 540] on div "Remove" at bounding box center [318, 534] width 101 height 12
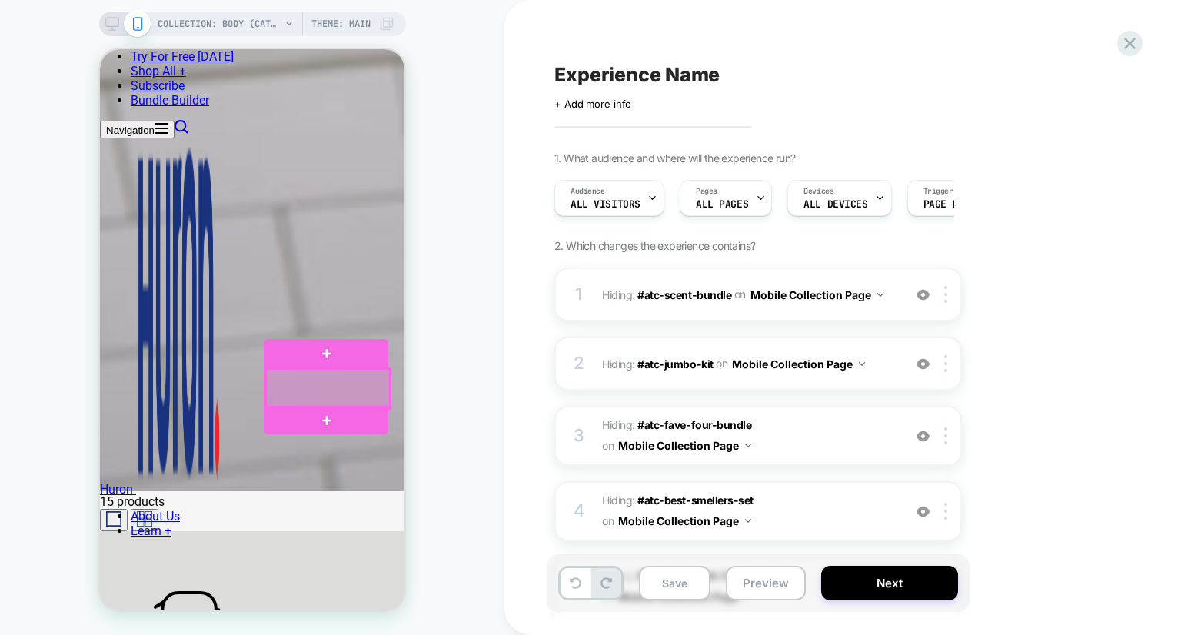
click at [383, 397] on div at bounding box center [327, 388] width 123 height 39
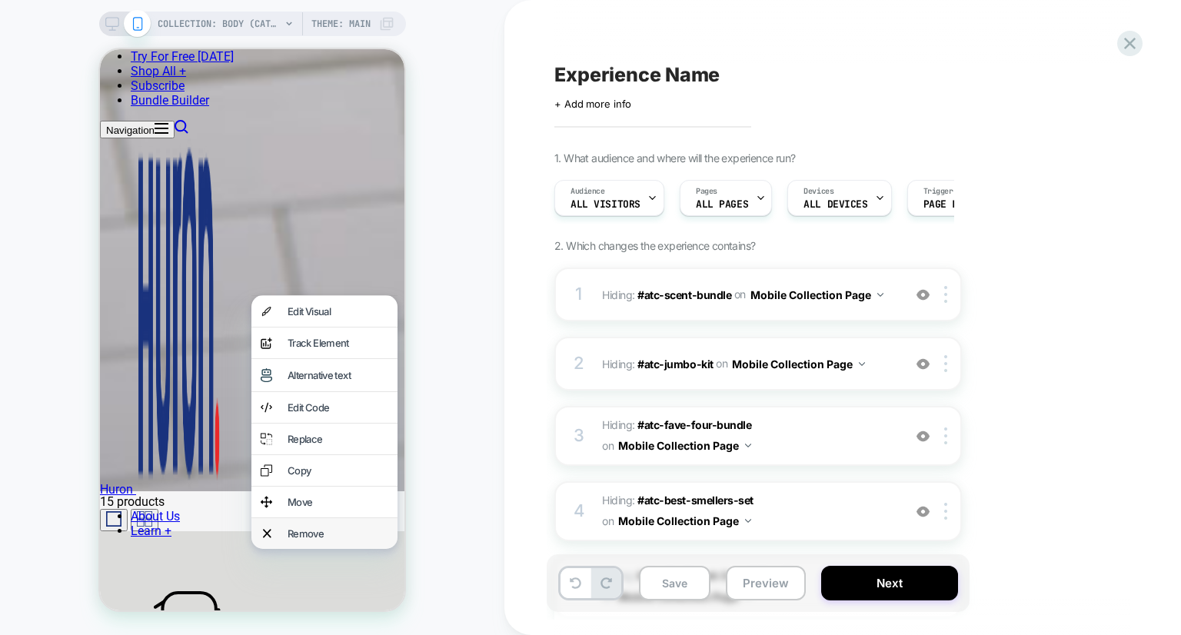
click at [347, 540] on div "Remove" at bounding box center [338, 534] width 101 height 12
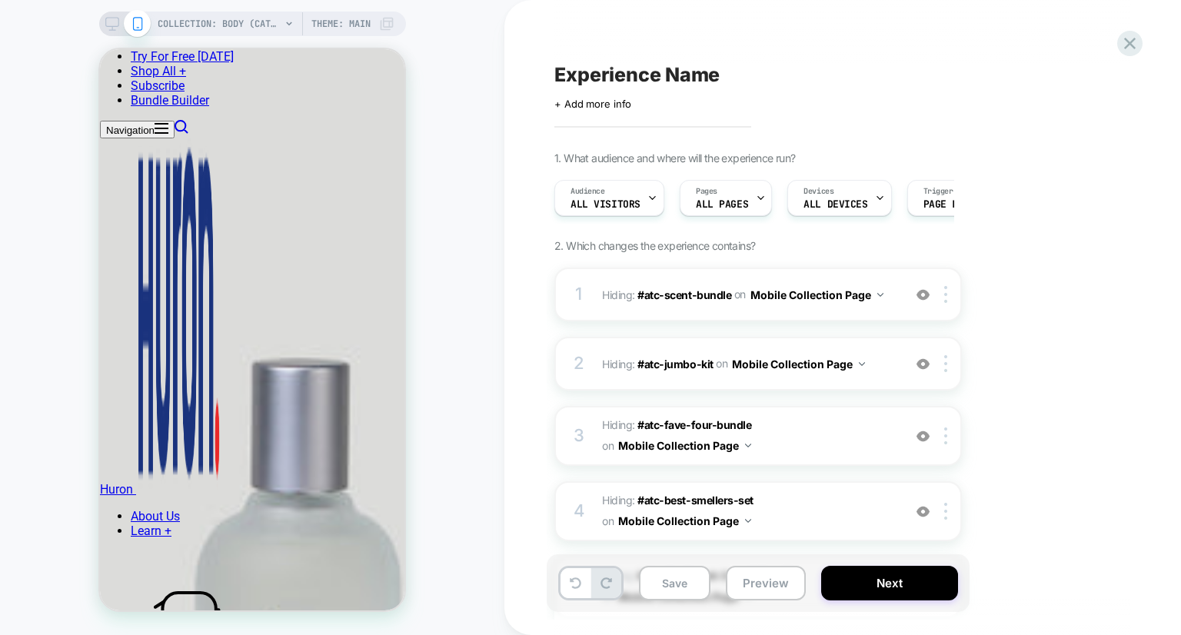
scroll to position [2558, 0]
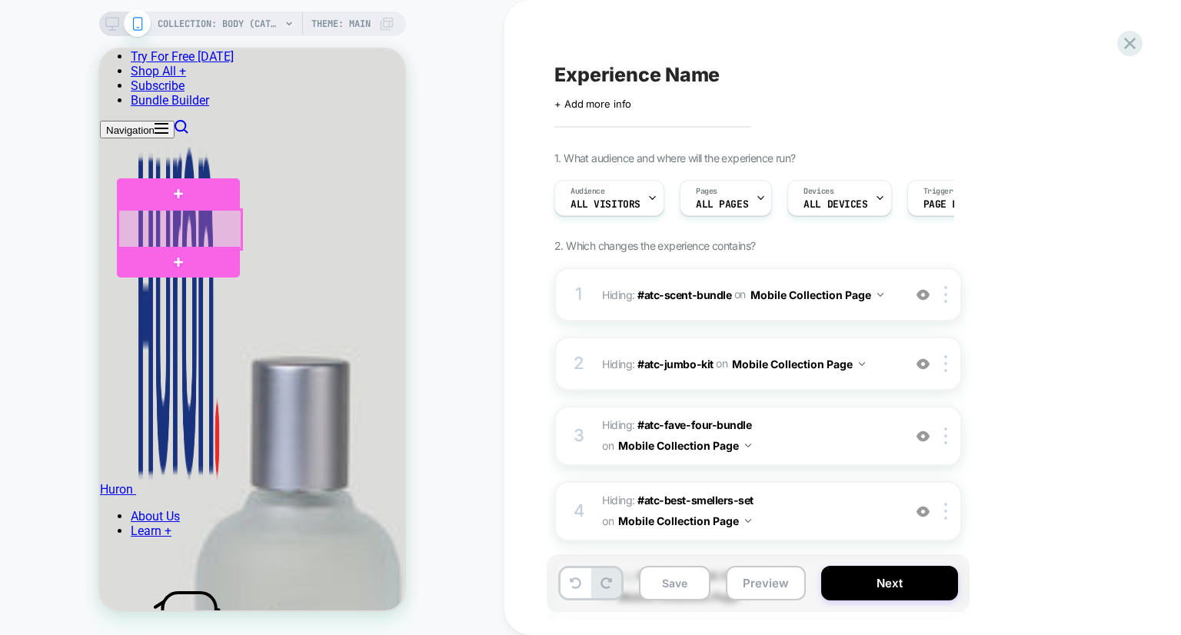
click at [236, 243] on div at bounding box center [179, 229] width 123 height 39
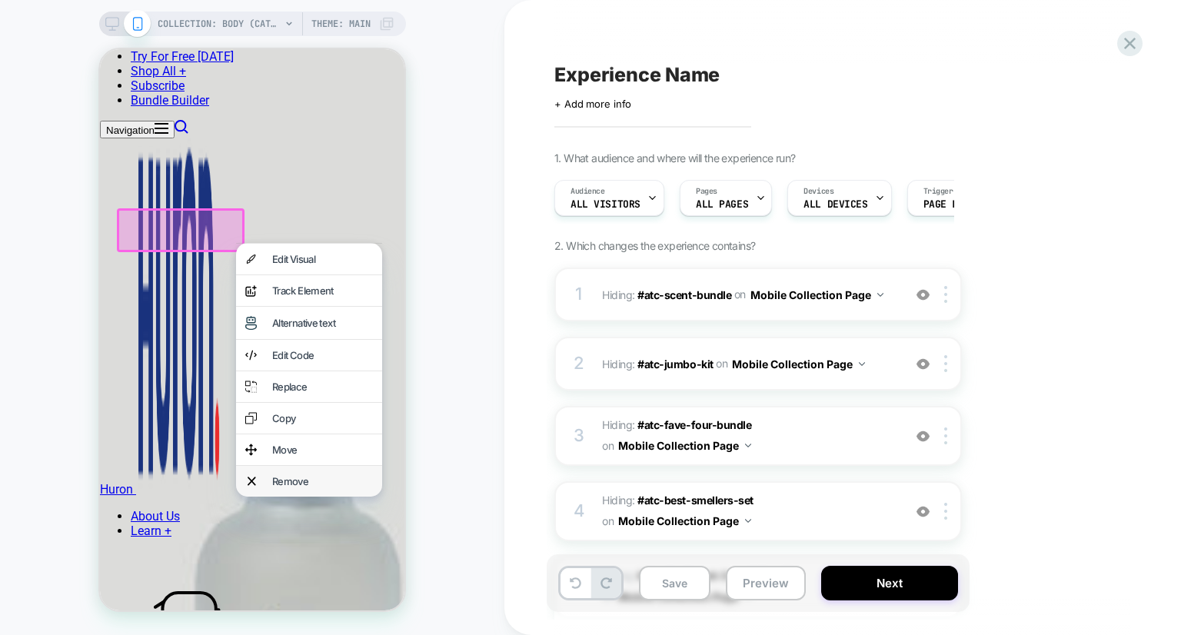
click at [272, 488] on div "Remove" at bounding box center [322, 481] width 101 height 12
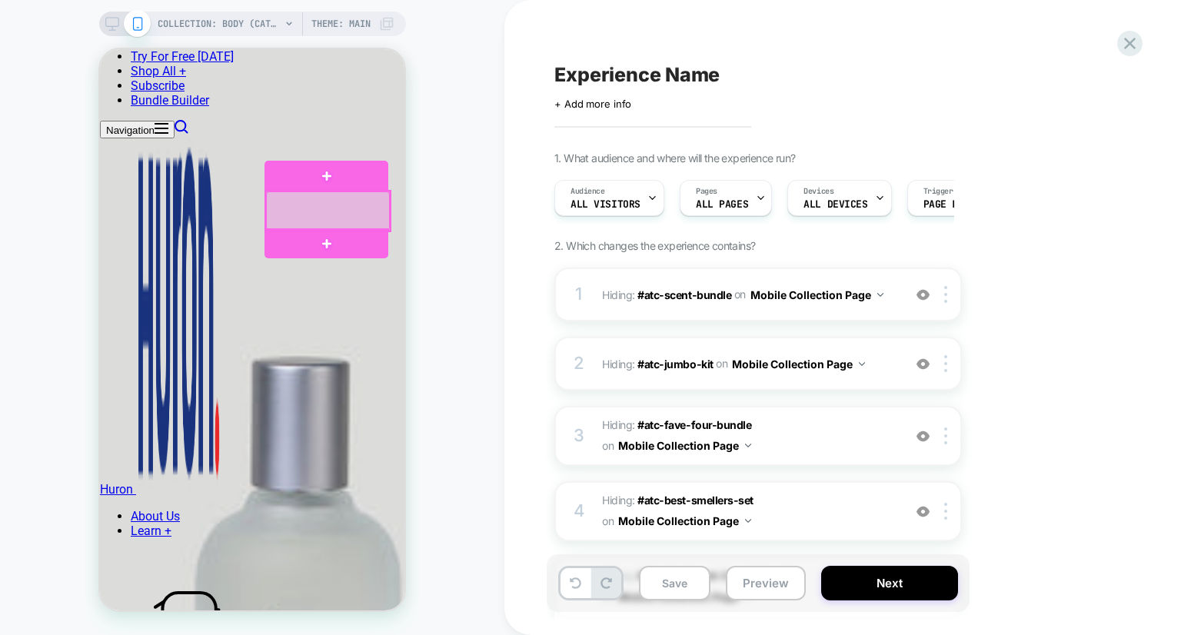
click at [379, 214] on div at bounding box center [327, 210] width 123 height 39
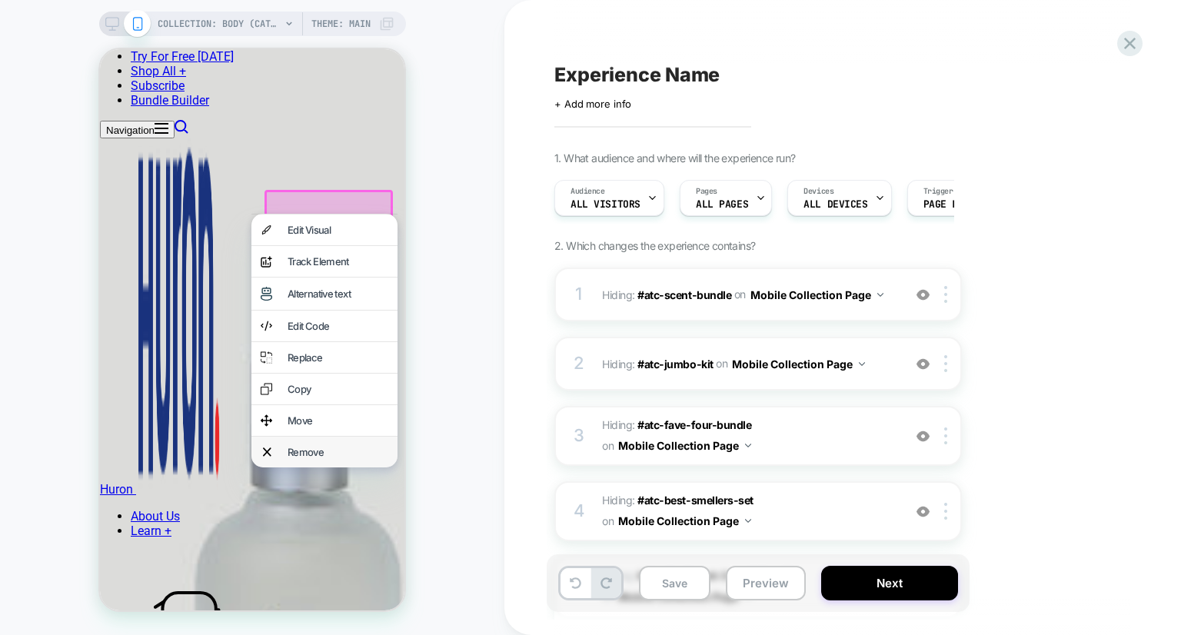
click at [325, 458] on div "Remove" at bounding box center [338, 452] width 101 height 12
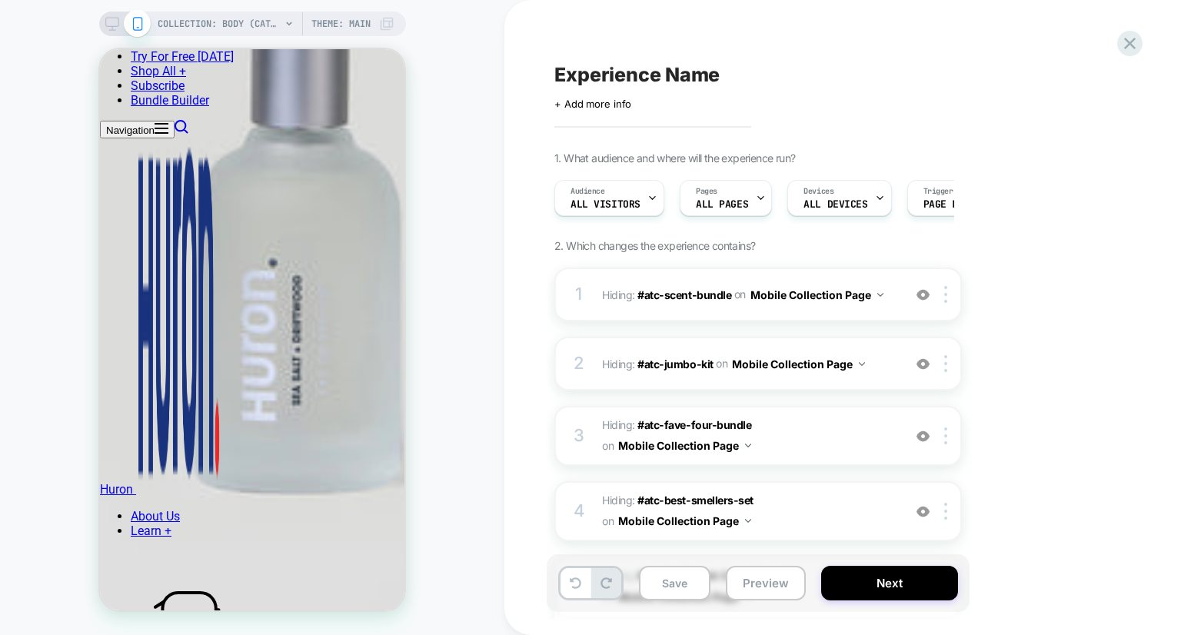
scroll to position [2922, 0]
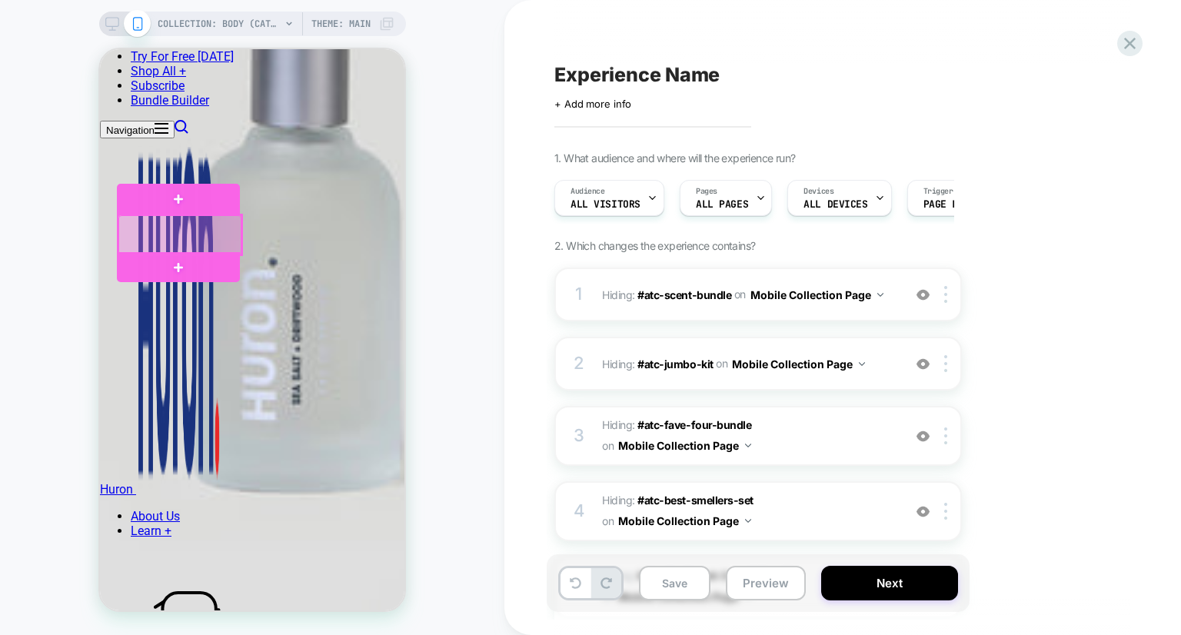
click at [232, 248] on div at bounding box center [179, 234] width 123 height 39
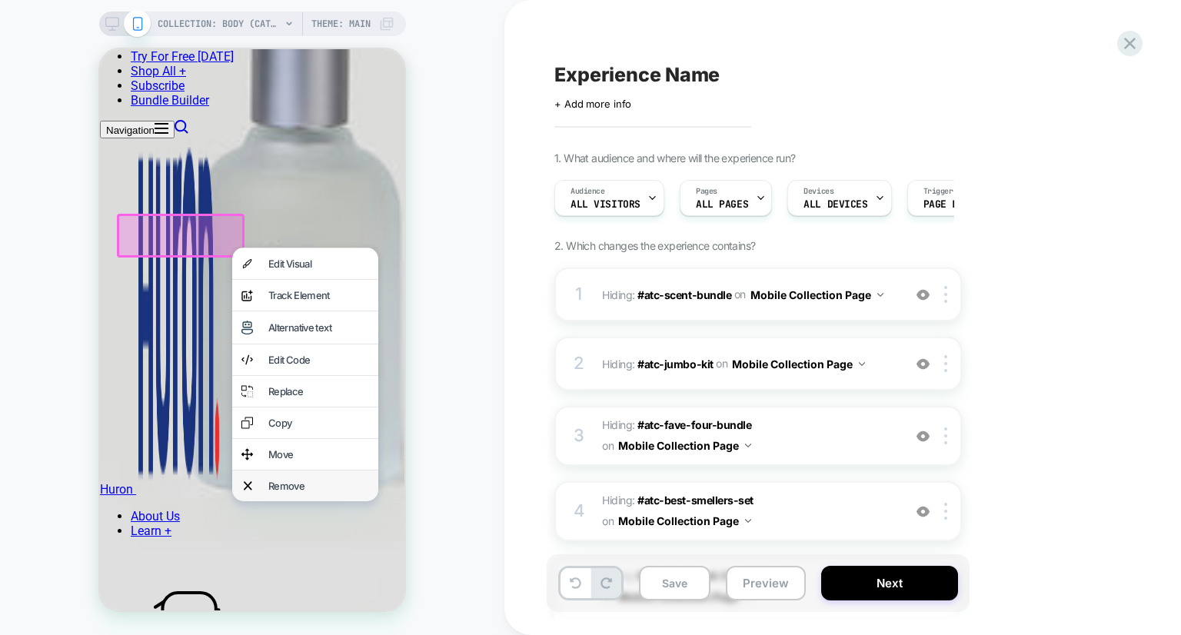
click at [278, 501] on div "Remove" at bounding box center [305, 486] width 146 height 31
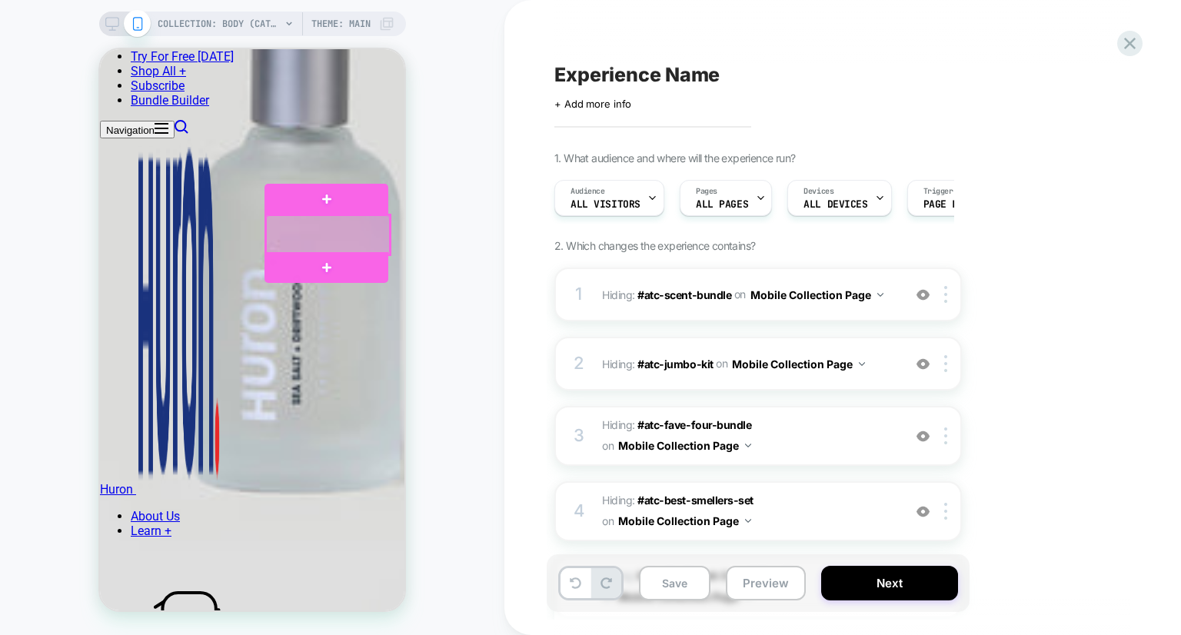
click at [380, 232] on div at bounding box center [327, 234] width 123 height 39
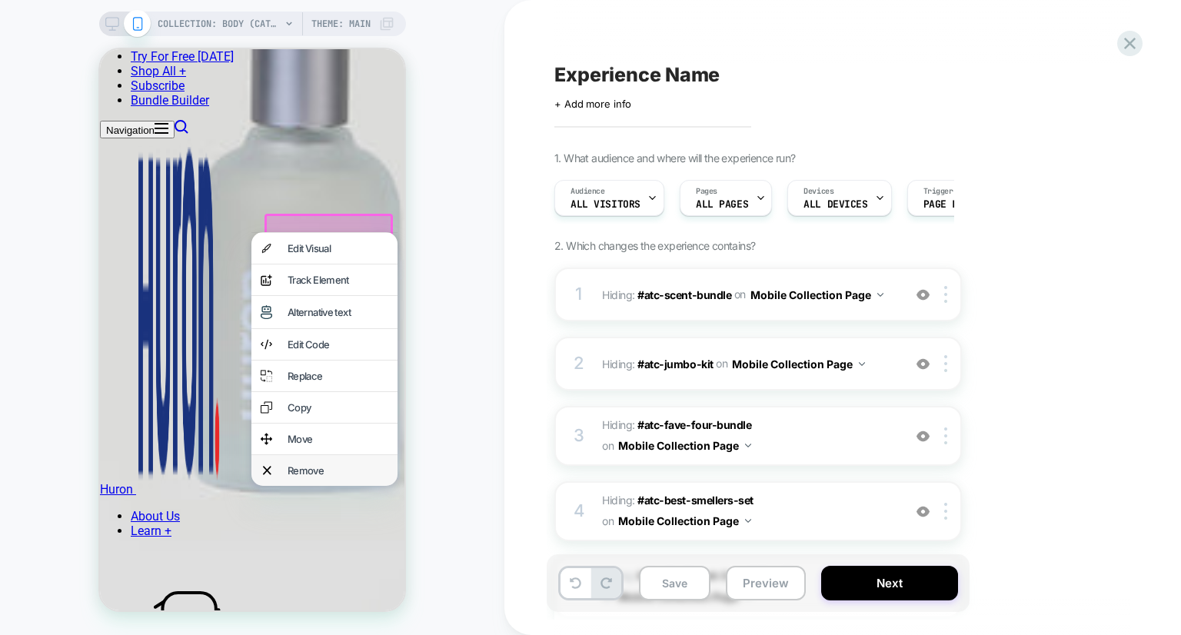
click at [346, 477] on div "Remove" at bounding box center [338, 471] width 101 height 12
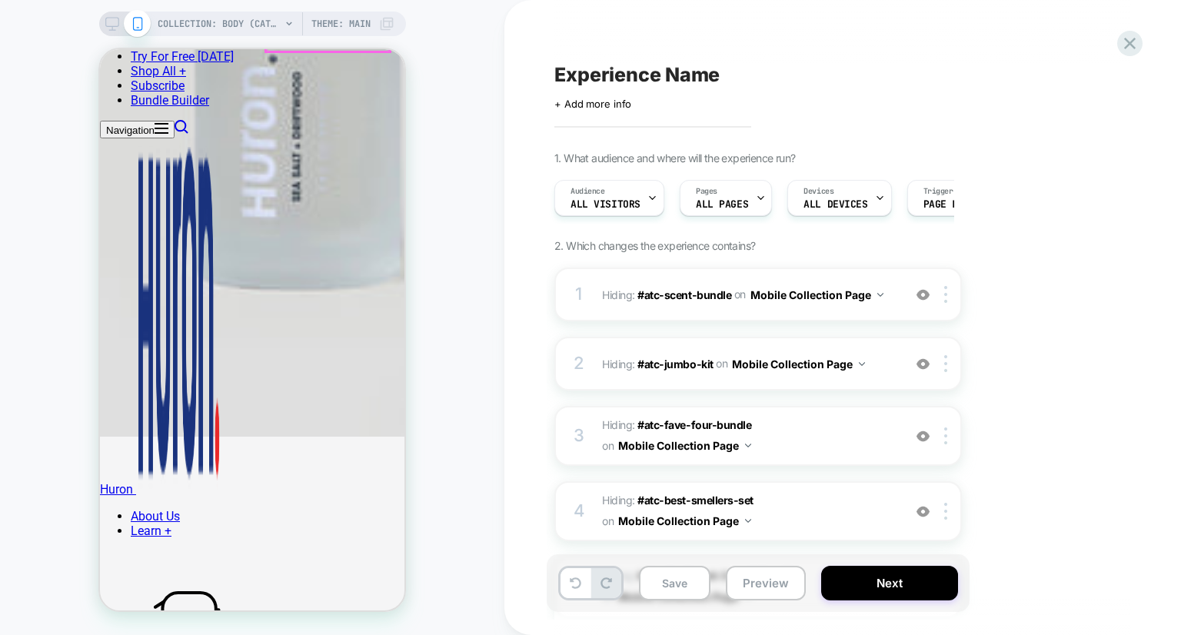
scroll to position [3257, 0]
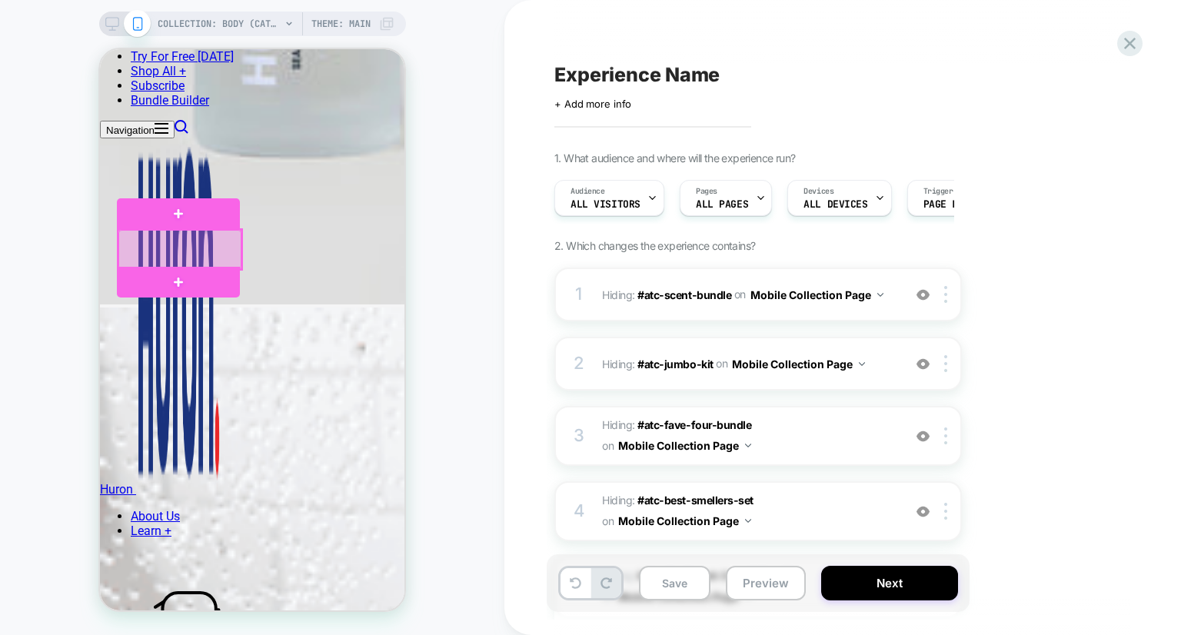
click at [232, 259] on div at bounding box center [179, 249] width 123 height 39
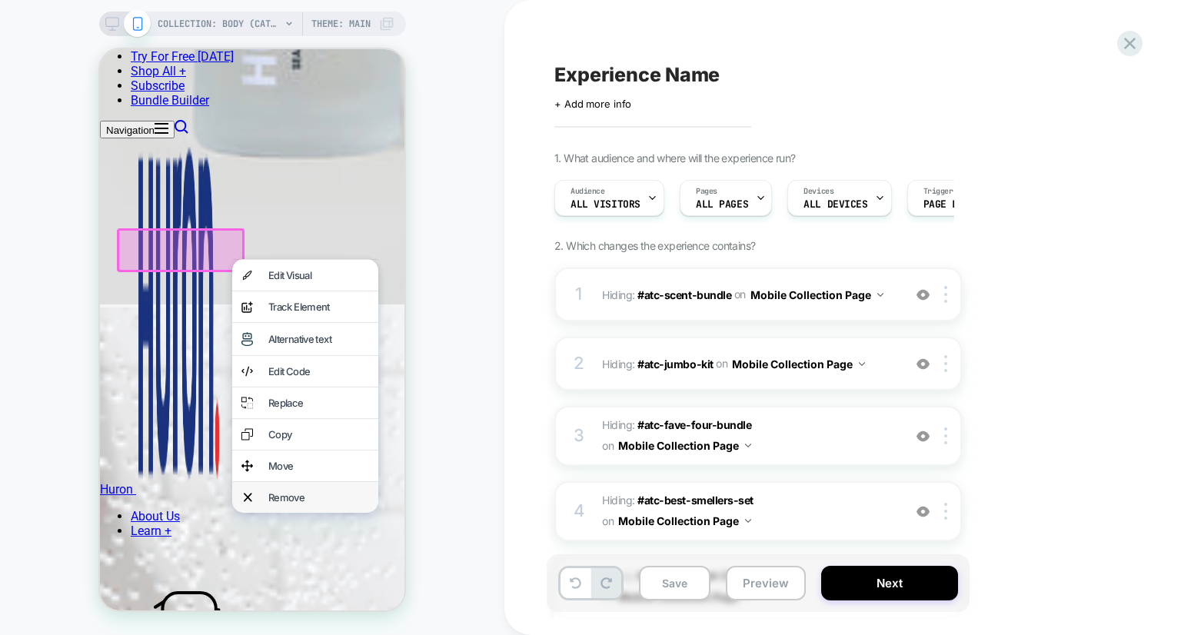
click at [294, 504] on div "Remove" at bounding box center [318, 497] width 101 height 12
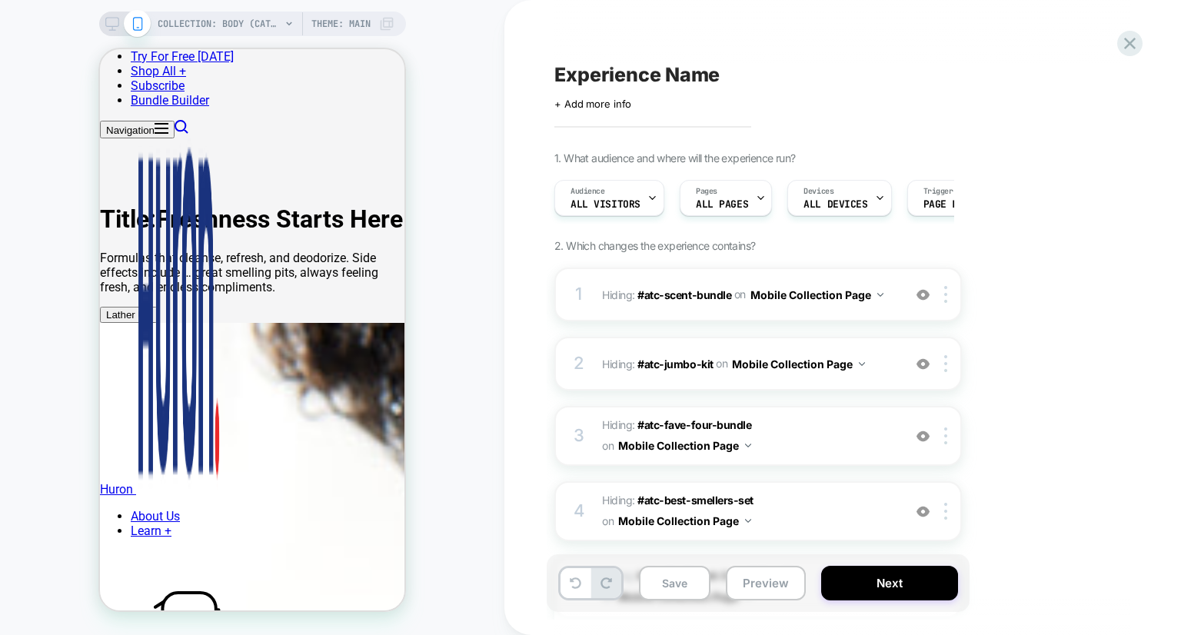
scroll to position [0, 0]
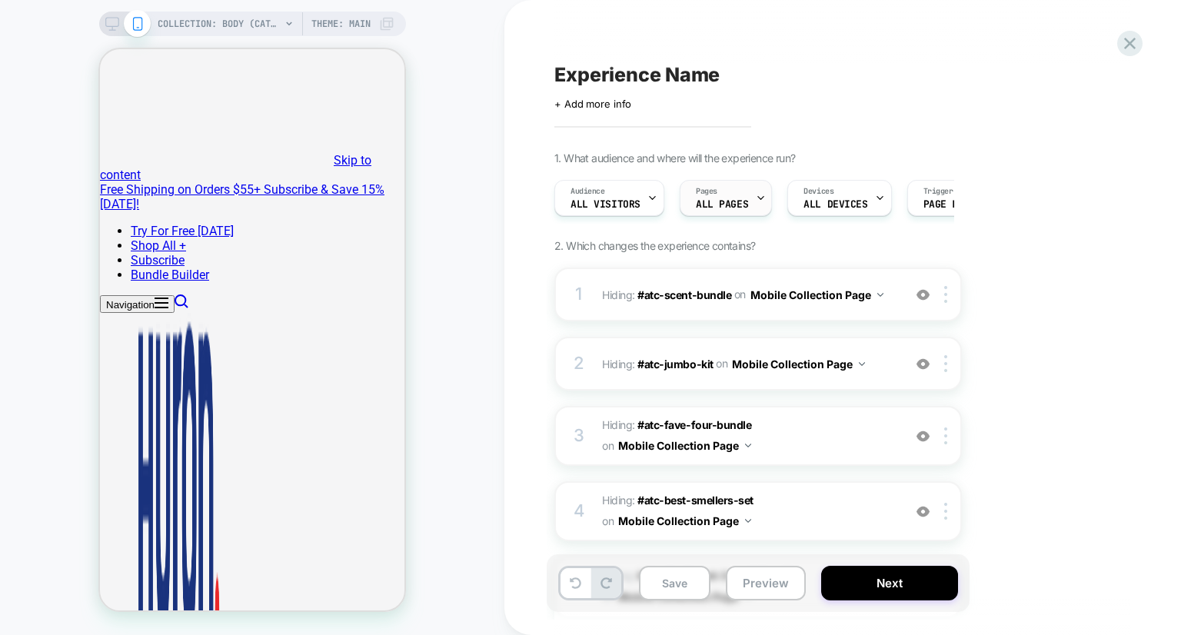
click at [749, 198] on div "Pages ALL PAGES" at bounding box center [722, 198] width 83 height 35
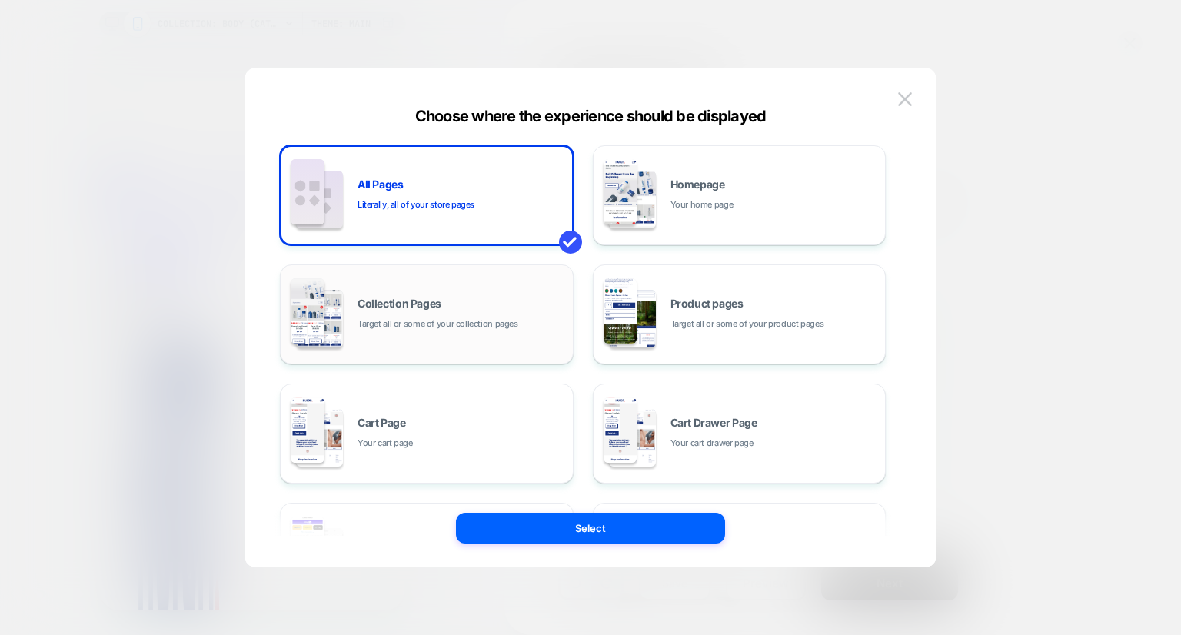
click at [508, 332] on div "Collection Pages Target all or some of your collection pages" at bounding box center [426, 314] width 277 height 85
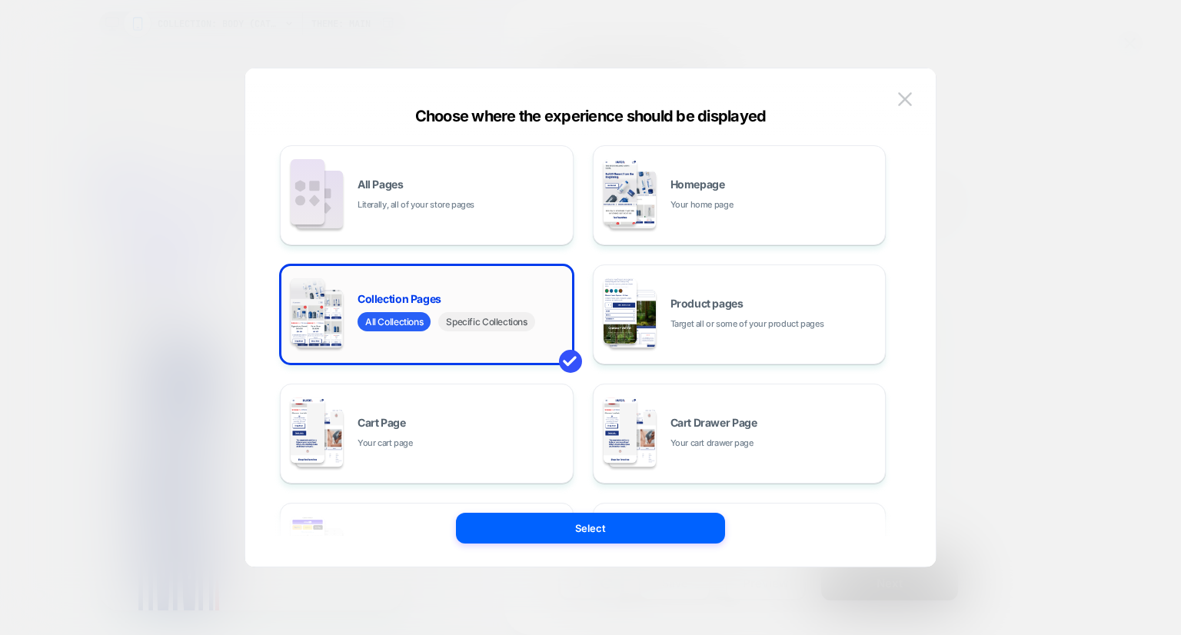
click at [505, 327] on span "Specific Collections" at bounding box center [486, 321] width 96 height 19
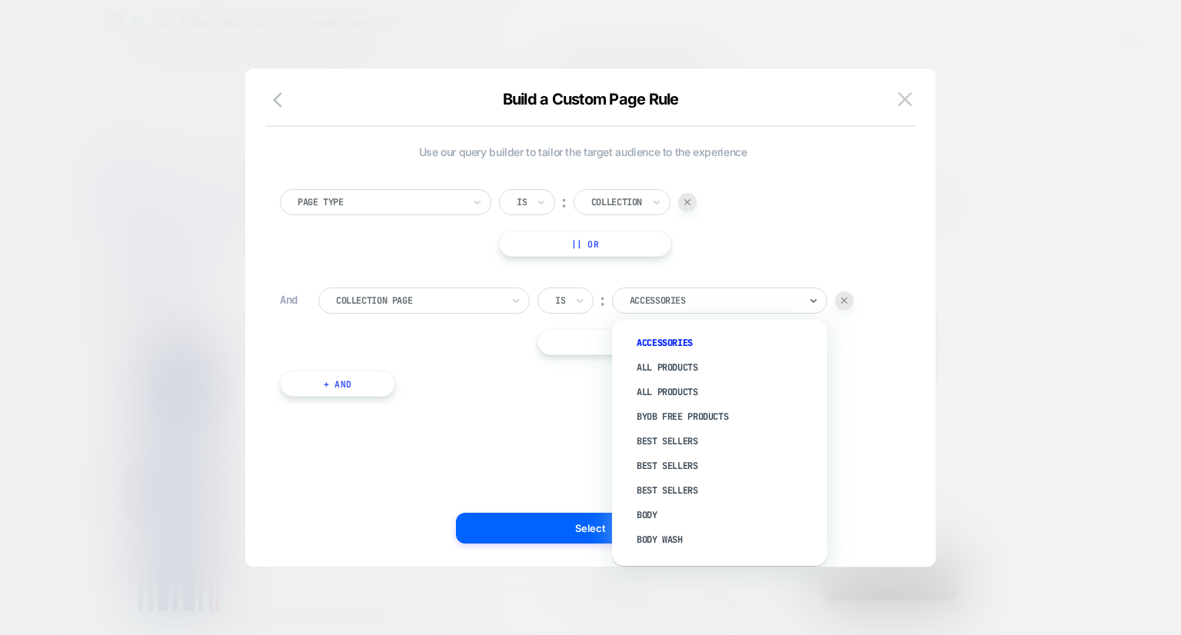
click at [678, 295] on div at bounding box center [714, 301] width 169 height 14
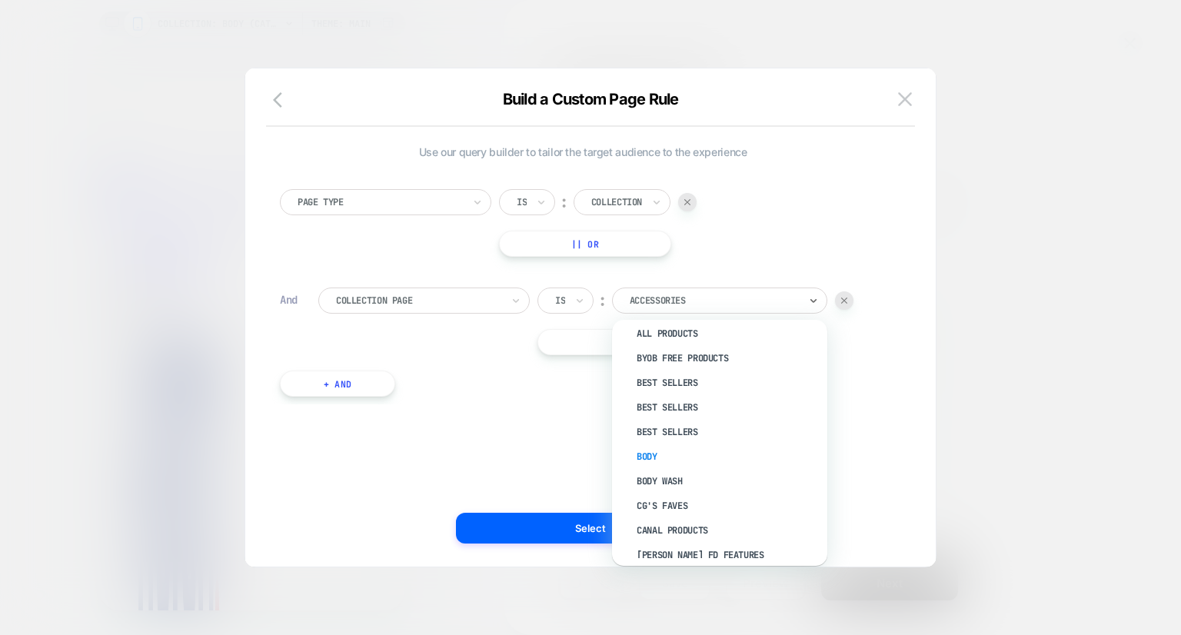
scroll to position [62, 0]
click at [661, 451] on div "Body" at bounding box center [728, 453] width 200 height 25
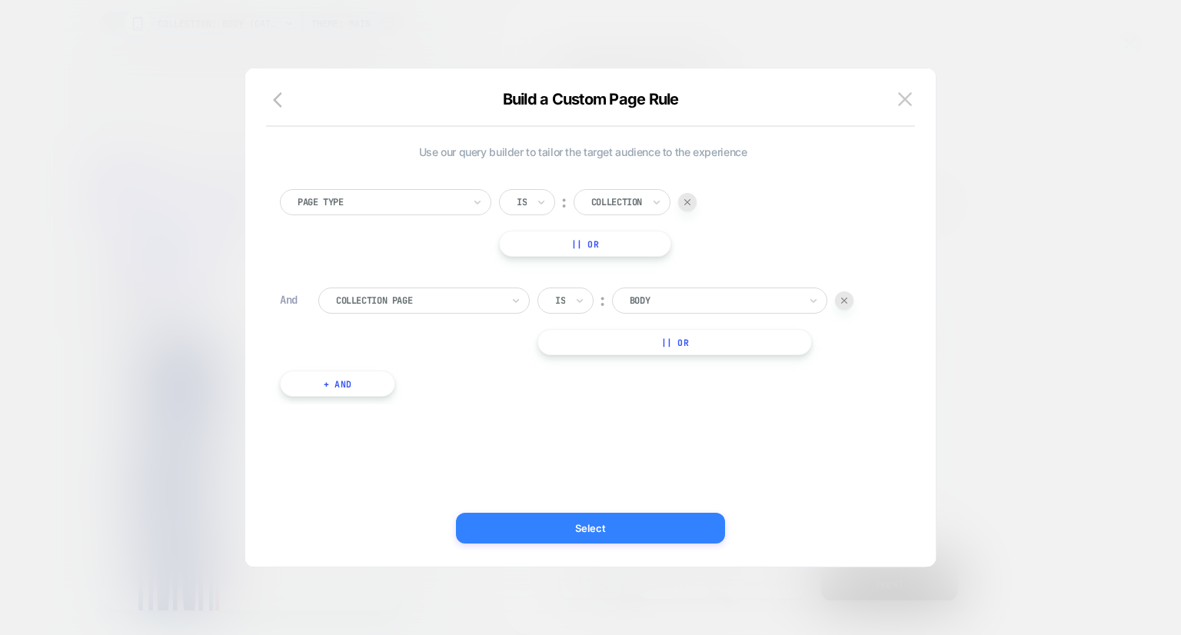
click at [606, 522] on button "Select" at bounding box center [590, 528] width 269 height 31
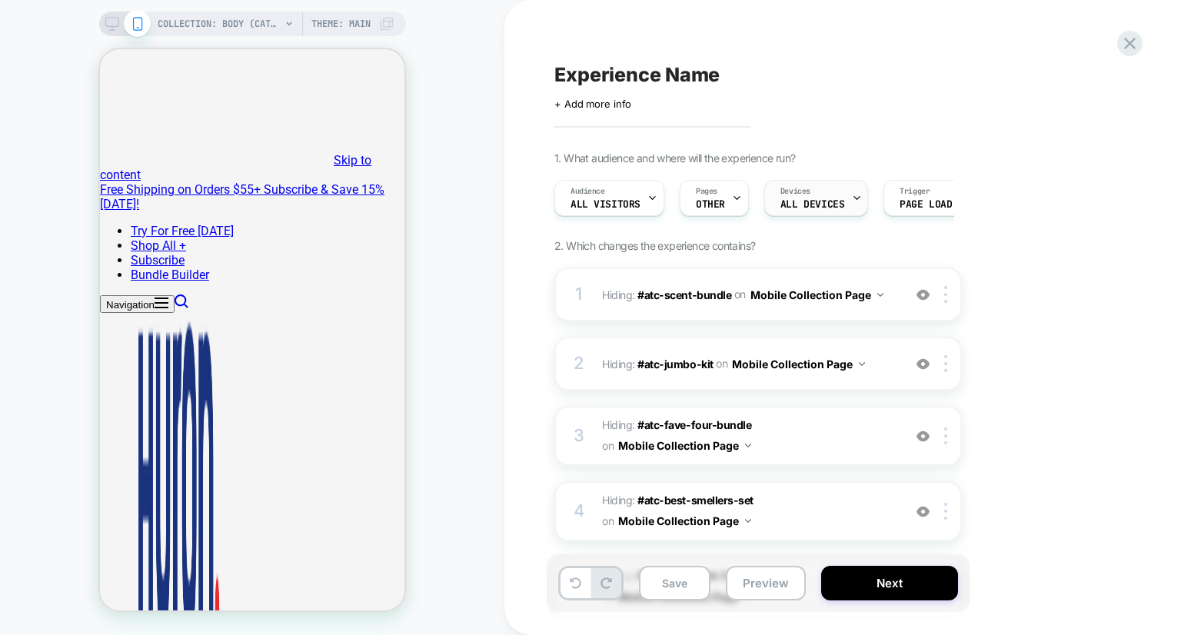
click at [840, 201] on div "Devices ALL DEVICES" at bounding box center [812, 198] width 95 height 35
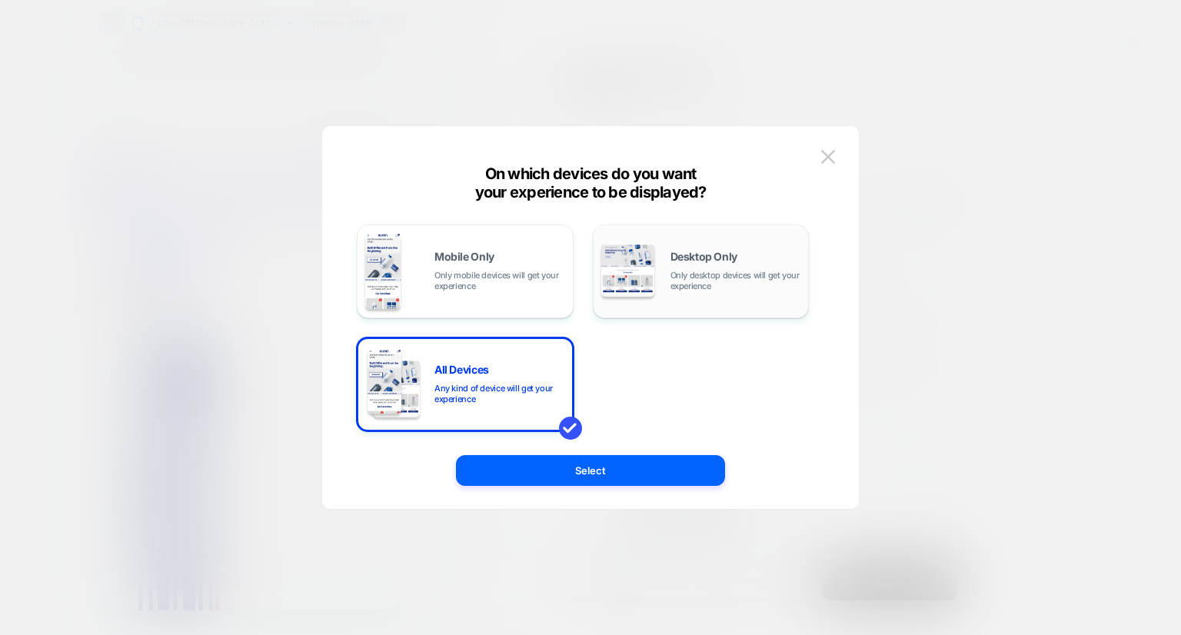
click at [748, 256] on div "Desktop Only Only desktop devices will get your experience" at bounding box center [736, 271] width 131 height 40
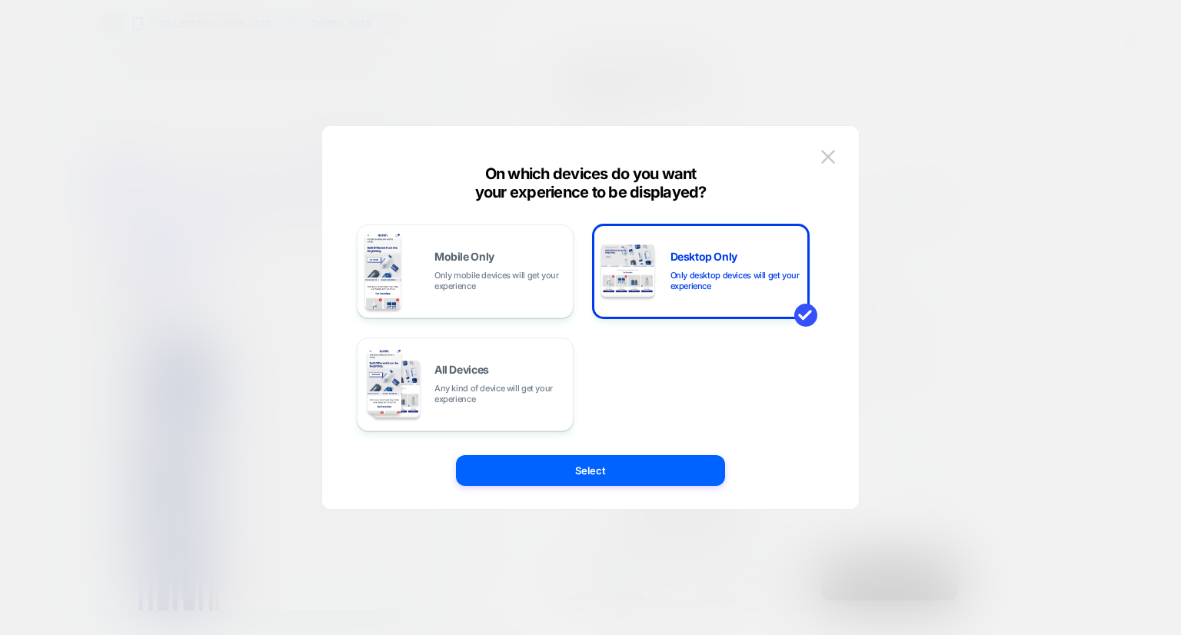
click at [652, 453] on div "Mobile Only Only mobile devices will get your experience Desktop Only Only desk…" at bounding box center [583, 317] width 491 height 321
click at [650, 459] on button "Select" at bounding box center [590, 470] width 269 height 31
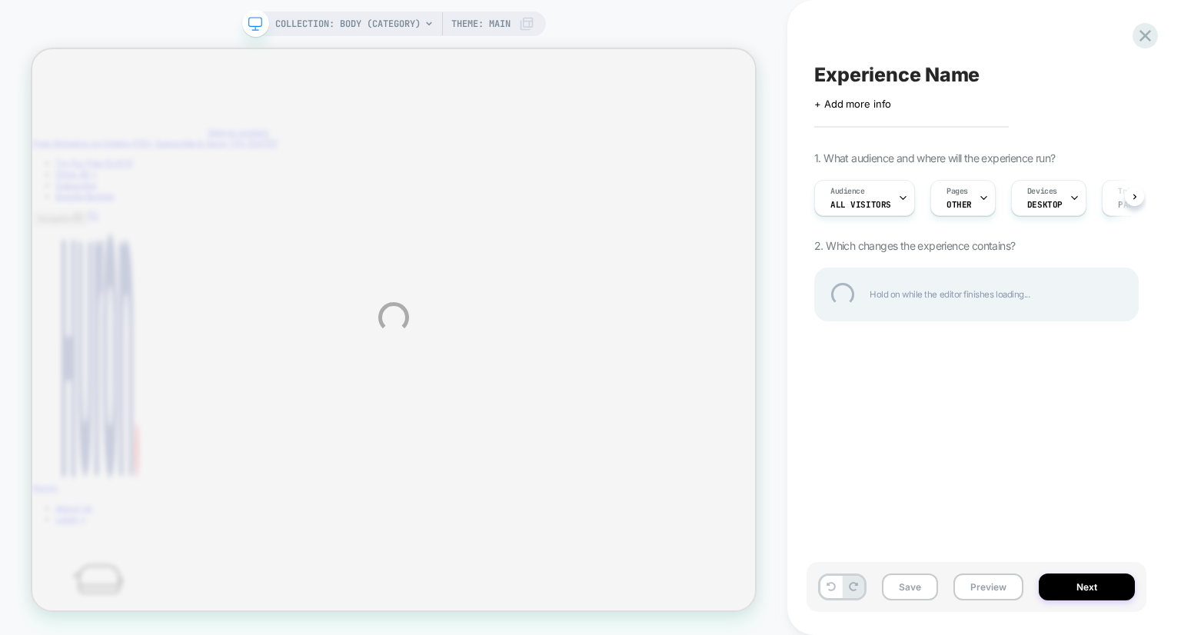
click at [1046, 198] on div "COLLECTION: Body (Category) COLLECTION: Body (Category) Theme: MAIN Experience …" at bounding box center [590, 317] width 1181 height 635
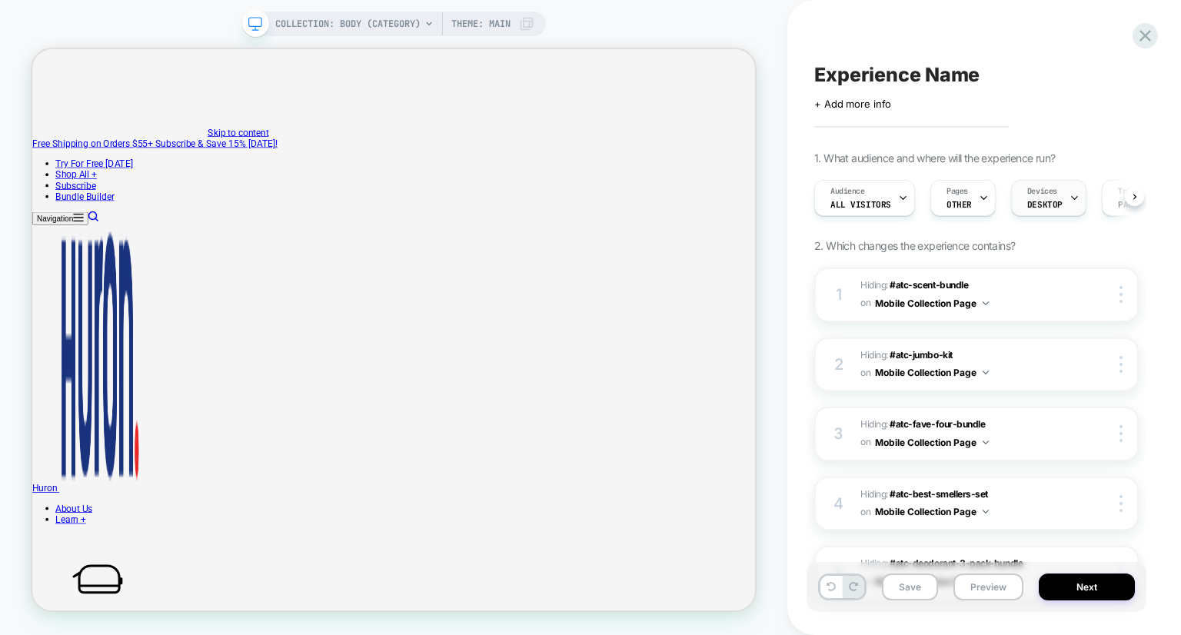
click at [1050, 201] on span "DESKTOP" at bounding box center [1044, 204] width 35 height 11
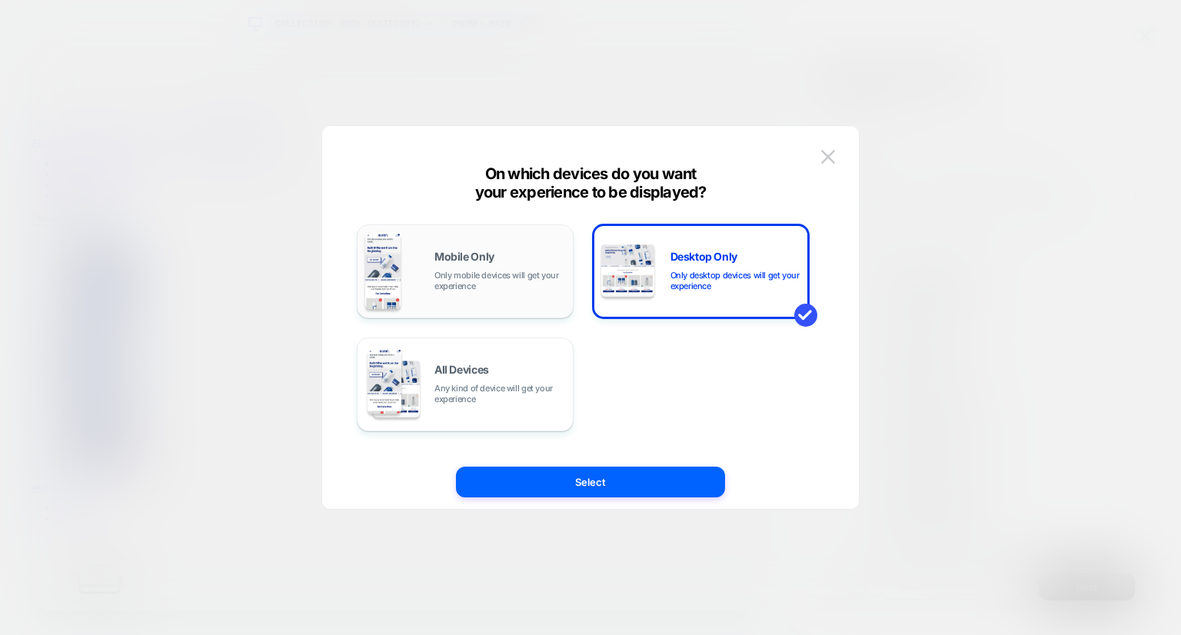
click at [415, 259] on div "Mobile Only Only mobile devices will get your experience" at bounding box center [465, 271] width 200 height 78
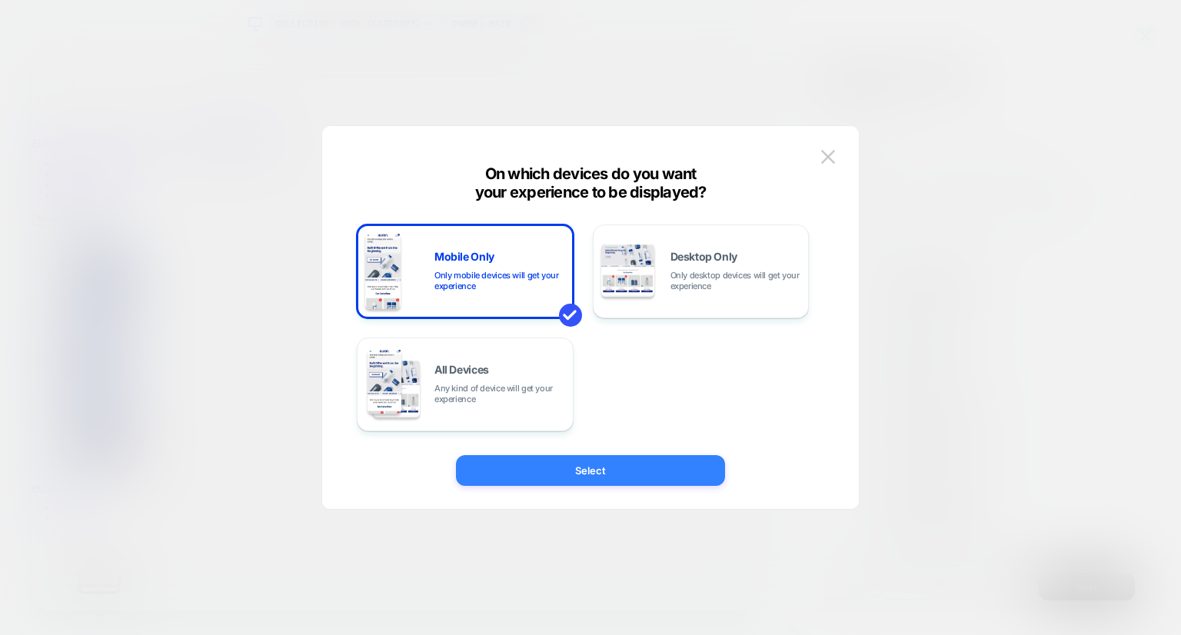
click at [591, 473] on button "Select" at bounding box center [590, 470] width 269 height 31
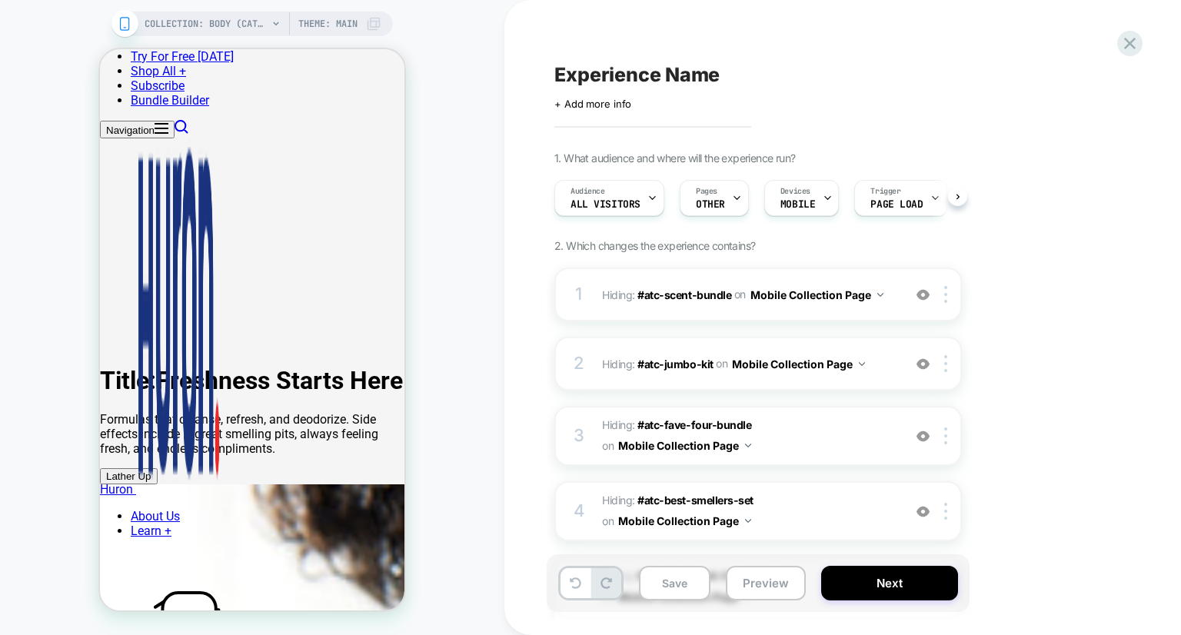
scroll to position [528, 0]
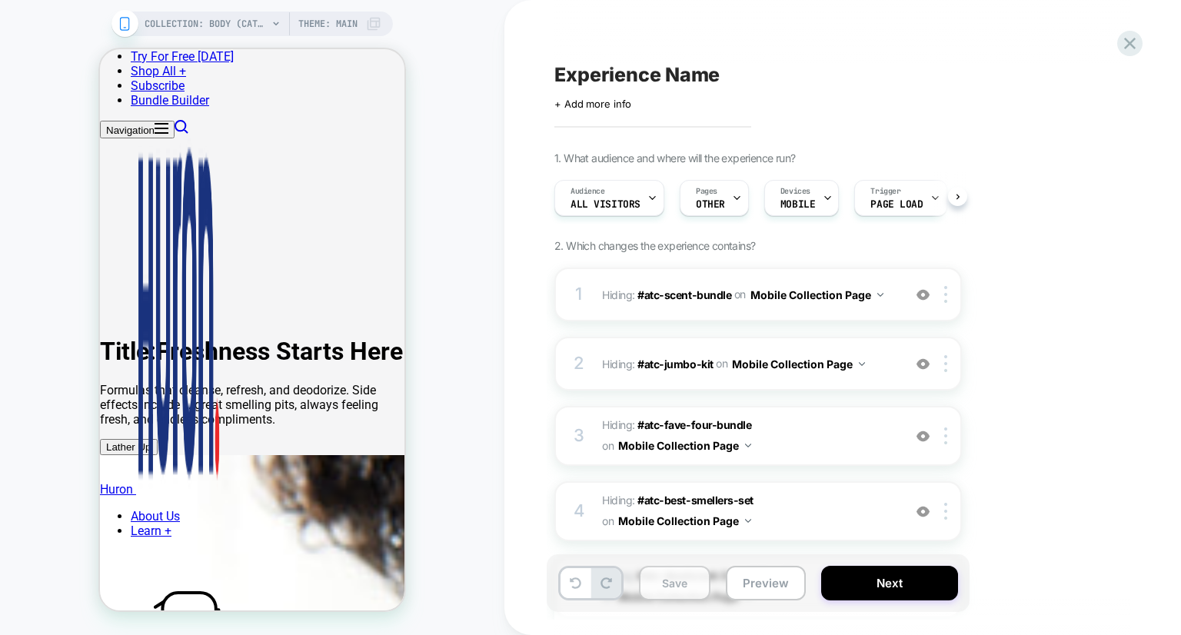
click at [677, 574] on button "Save" at bounding box center [675, 583] width 72 height 35
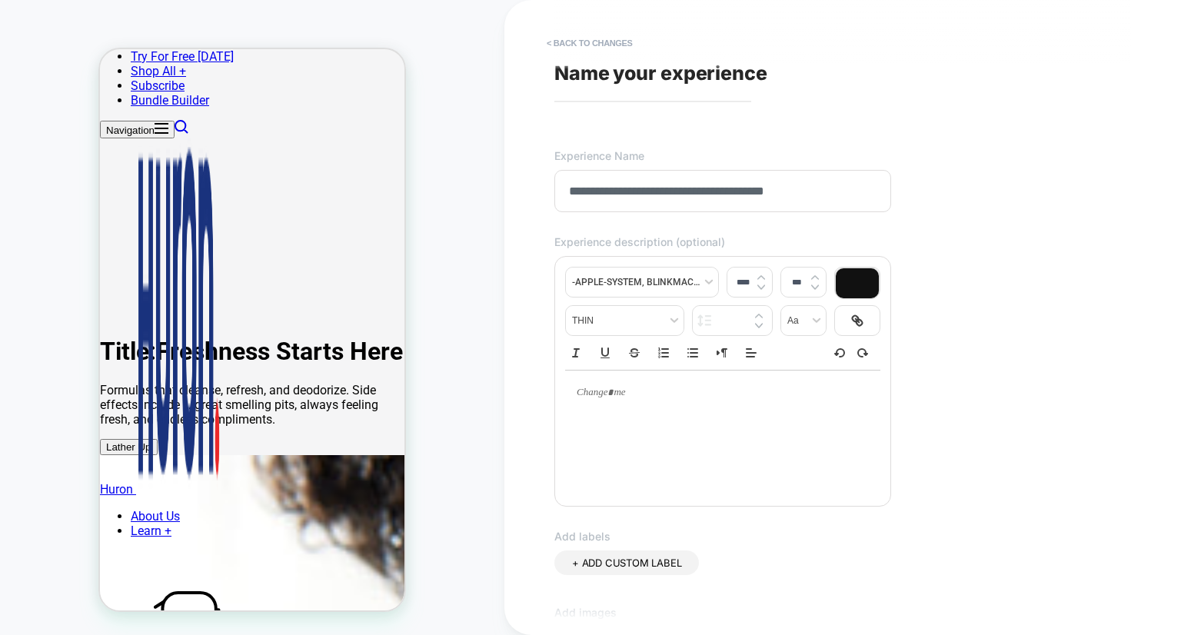
scroll to position [344, 0]
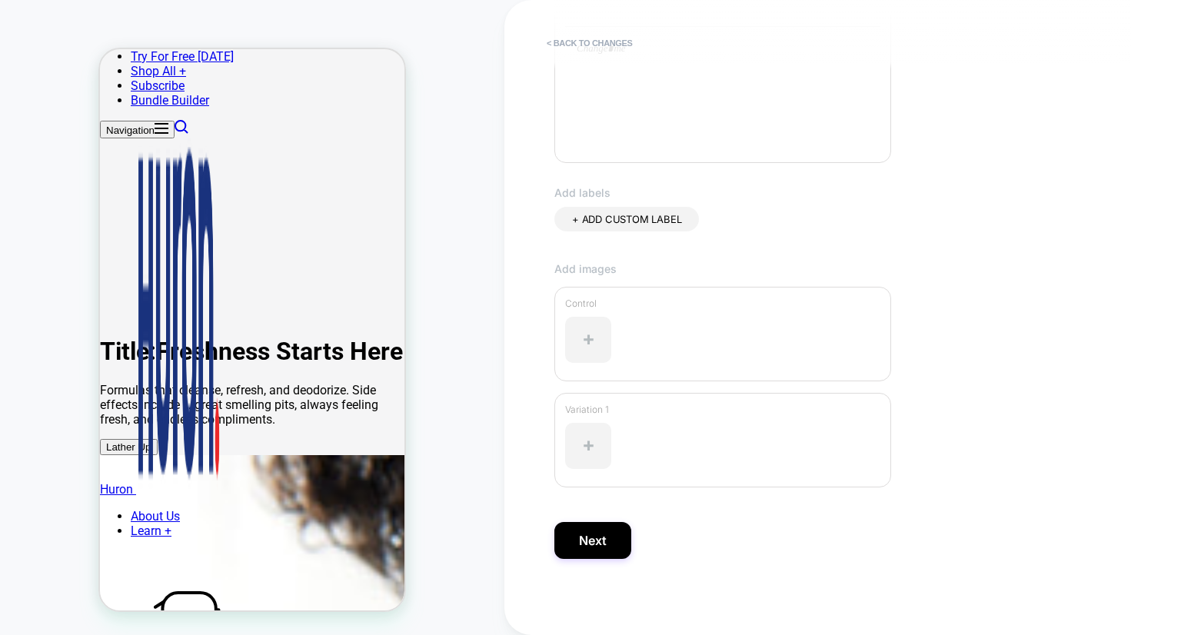
type input "**********"
click at [563, 516] on div "Add images Control Variation 1" at bounding box center [834, 392] width 561 height 260
click at [582, 537] on button "Next" at bounding box center [592, 540] width 77 height 37
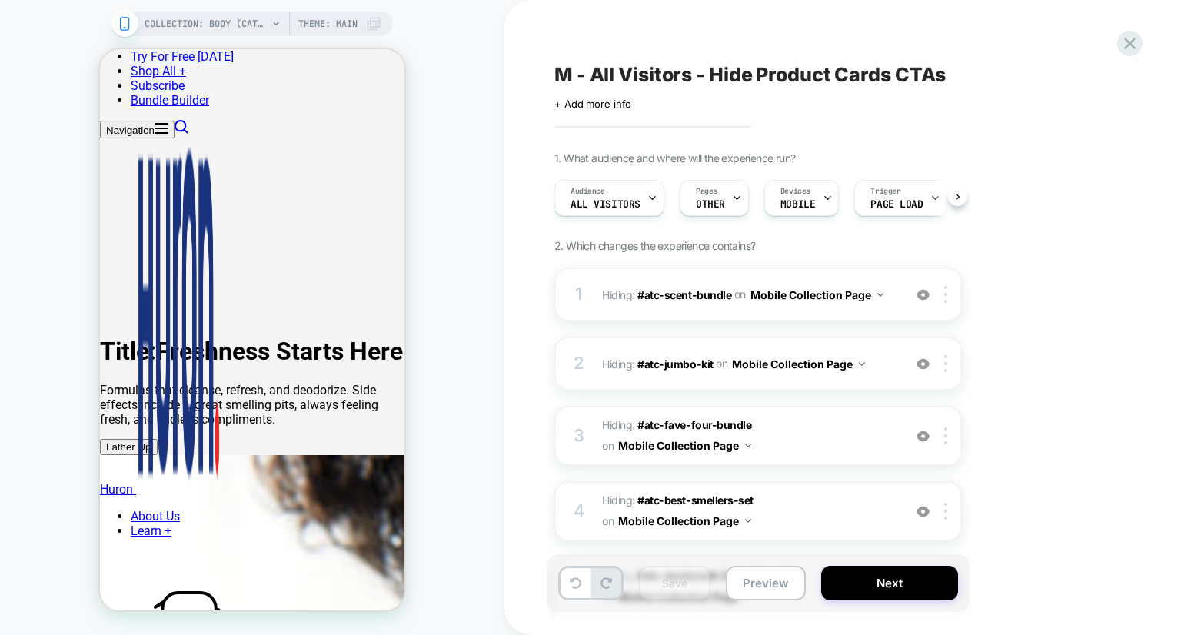
scroll to position [0, 0]
click at [867, 589] on button "Next" at bounding box center [889, 583] width 137 height 35
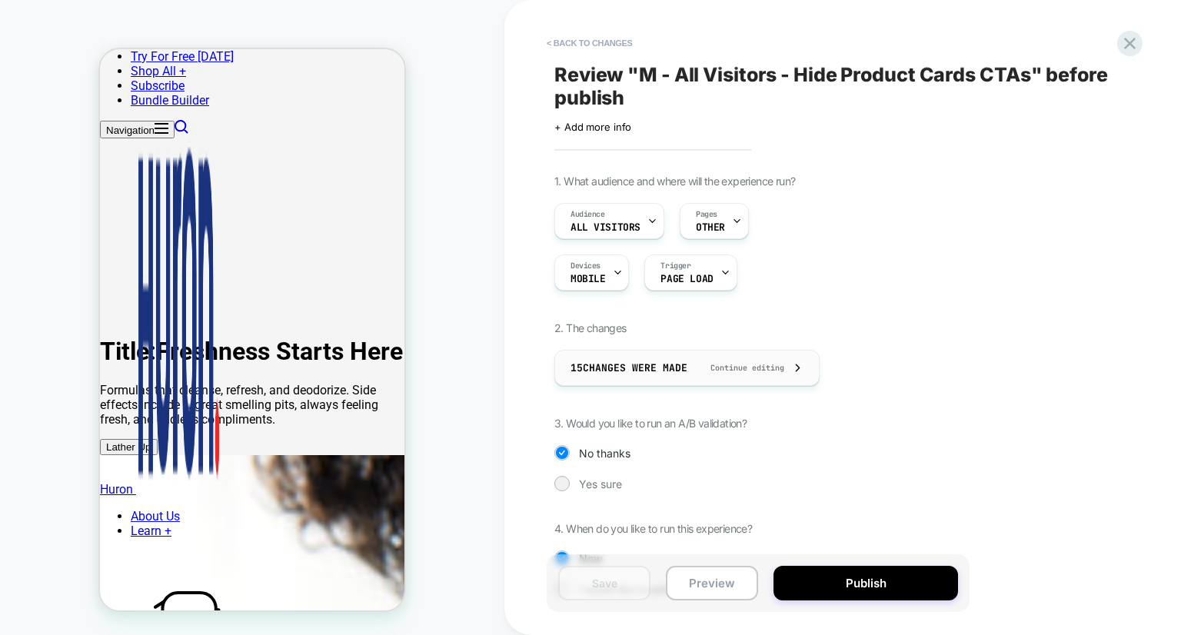
scroll to position [62, 0]
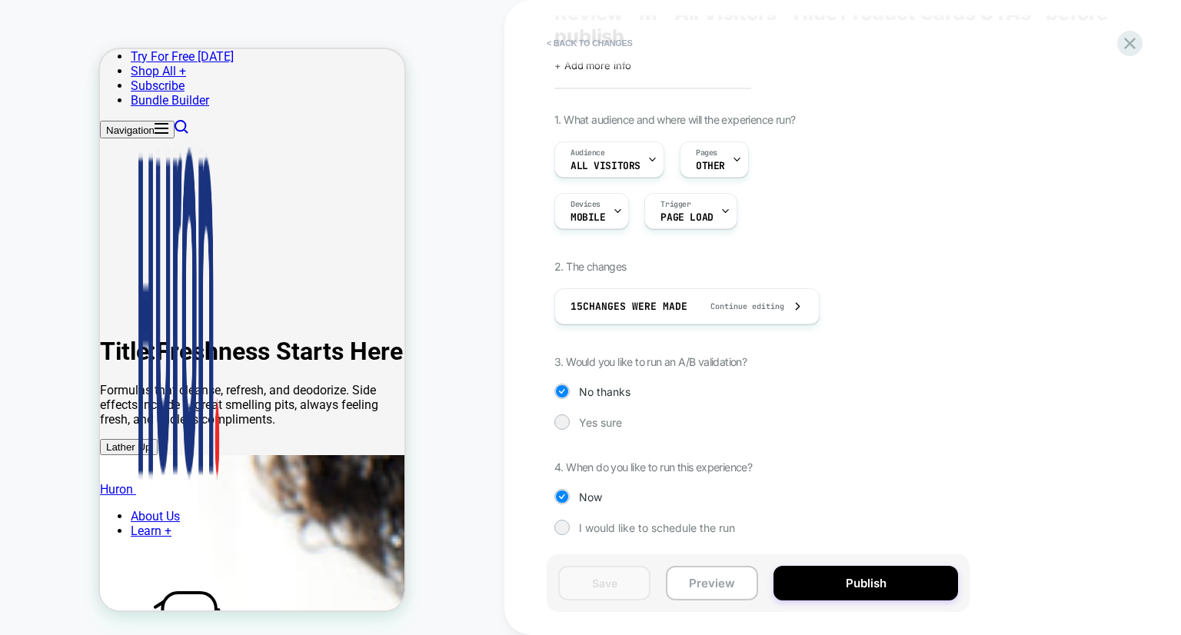
click at [584, 408] on div "1. What audience and where will the experience run? Audience All Visitors Pages…" at bounding box center [834, 335] width 561 height 445
click at [587, 418] on span "Yes sure" at bounding box center [600, 422] width 43 height 13
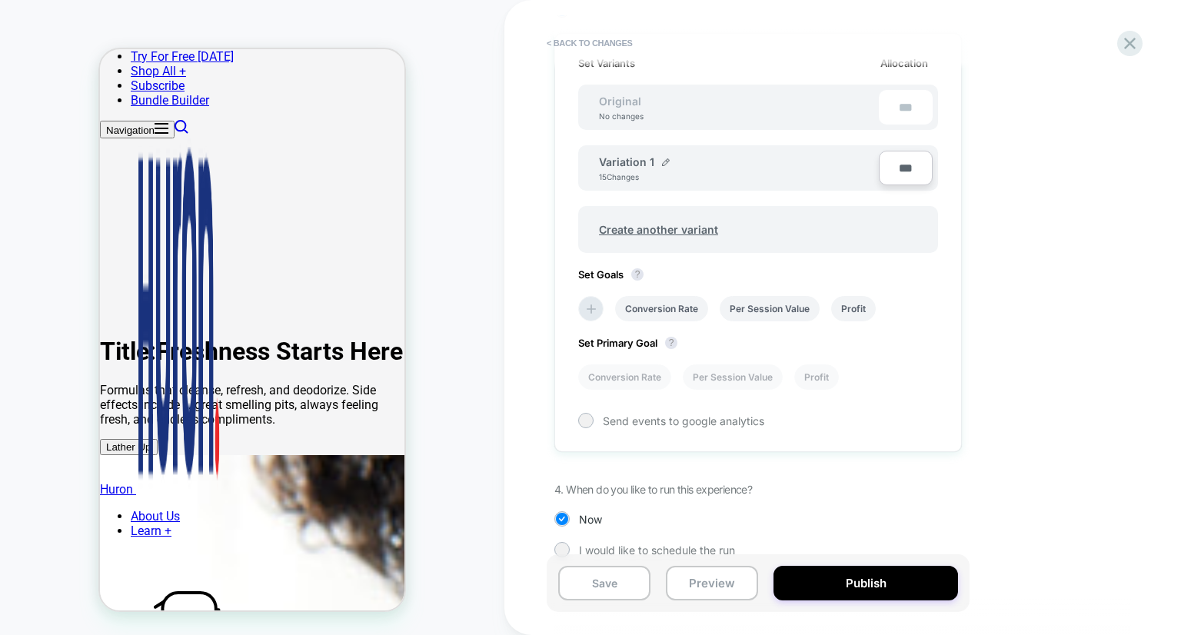
scroll to position [493, 0]
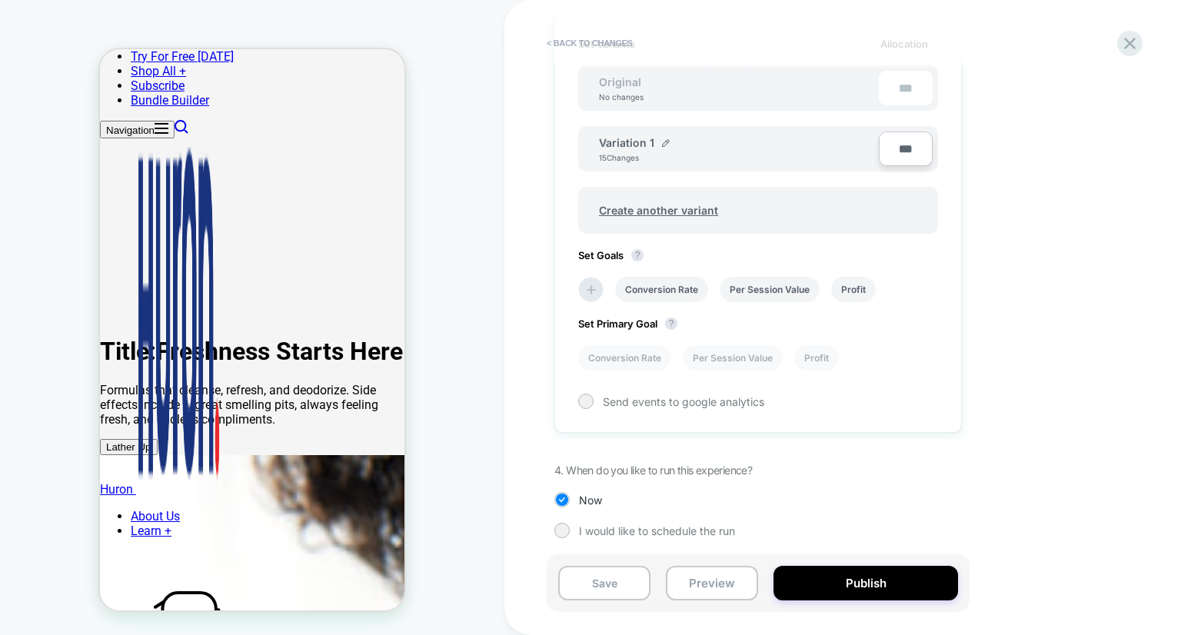
click at [660, 146] on div "Variation 1" at bounding box center [634, 142] width 71 height 13
click at [664, 139] on img at bounding box center [666, 143] width 8 height 8
drag, startPoint x: 680, startPoint y: 151, endPoint x: 459, endPoint y: 158, distance: 220.8
click at [459, 158] on div "**********" at bounding box center [590, 317] width 1181 height 635
type input "**********"
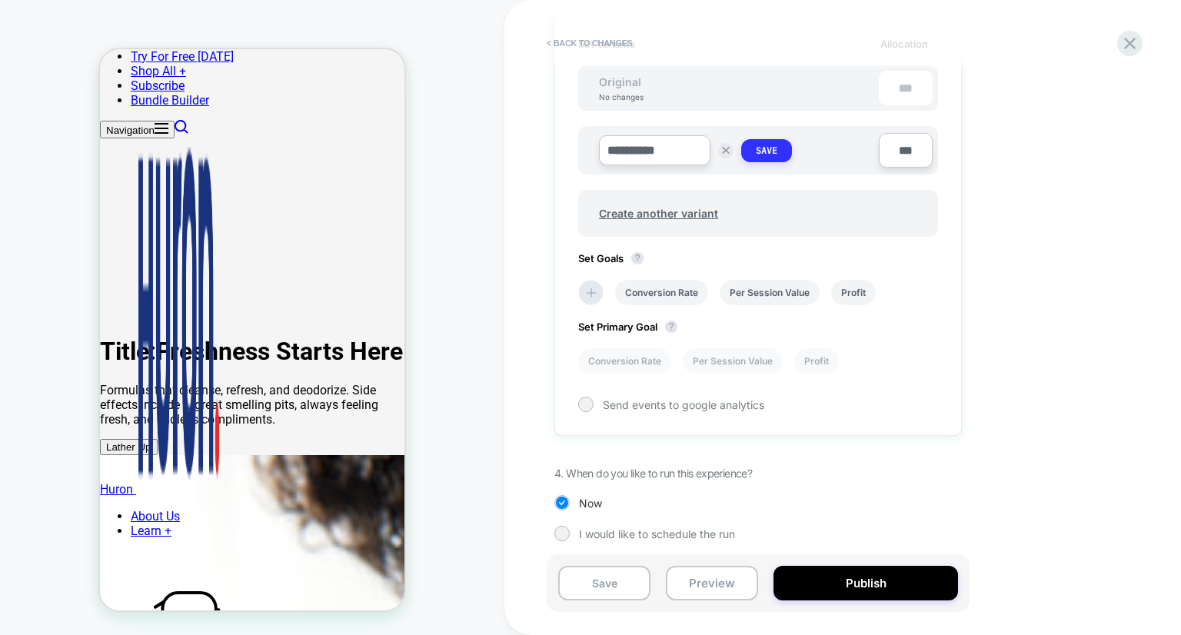
click at [774, 150] on strong "Save" at bounding box center [767, 151] width 22 height 12
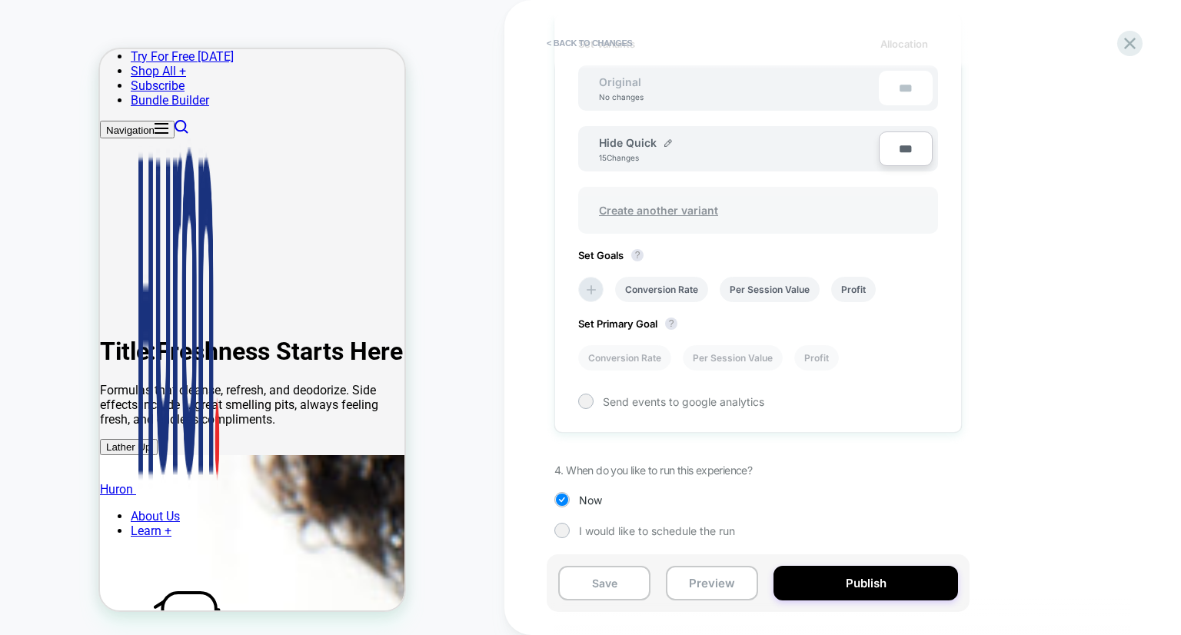
click at [684, 202] on span "Create another variant" at bounding box center [659, 210] width 150 height 36
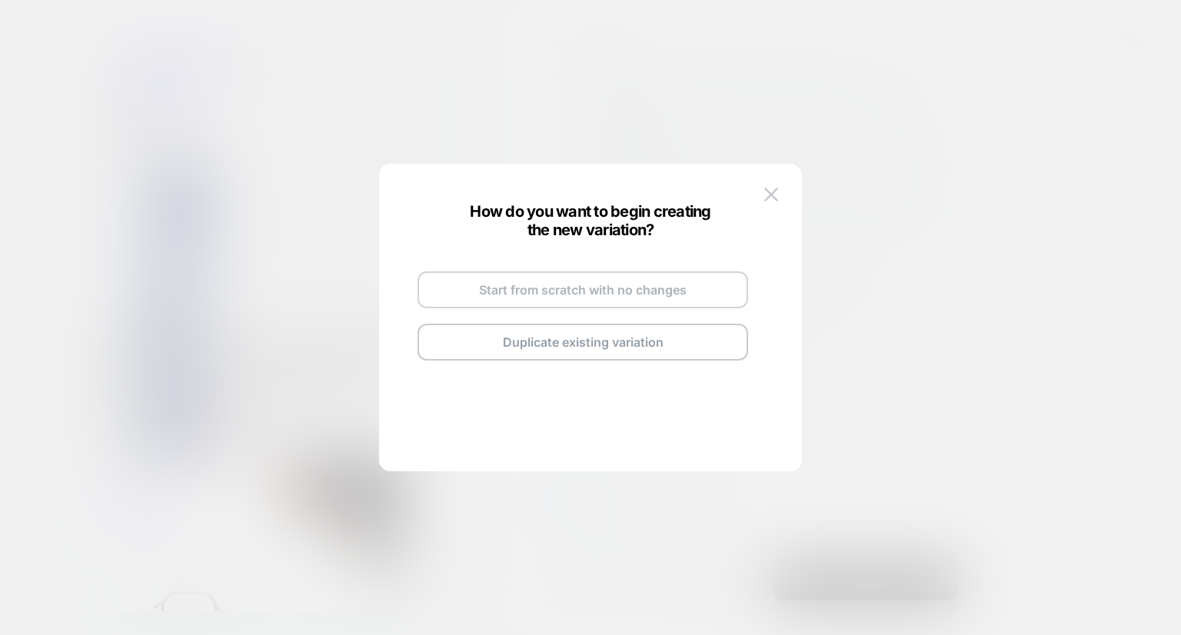
click at [640, 305] on button "Start from scratch with no changes" at bounding box center [583, 289] width 331 height 37
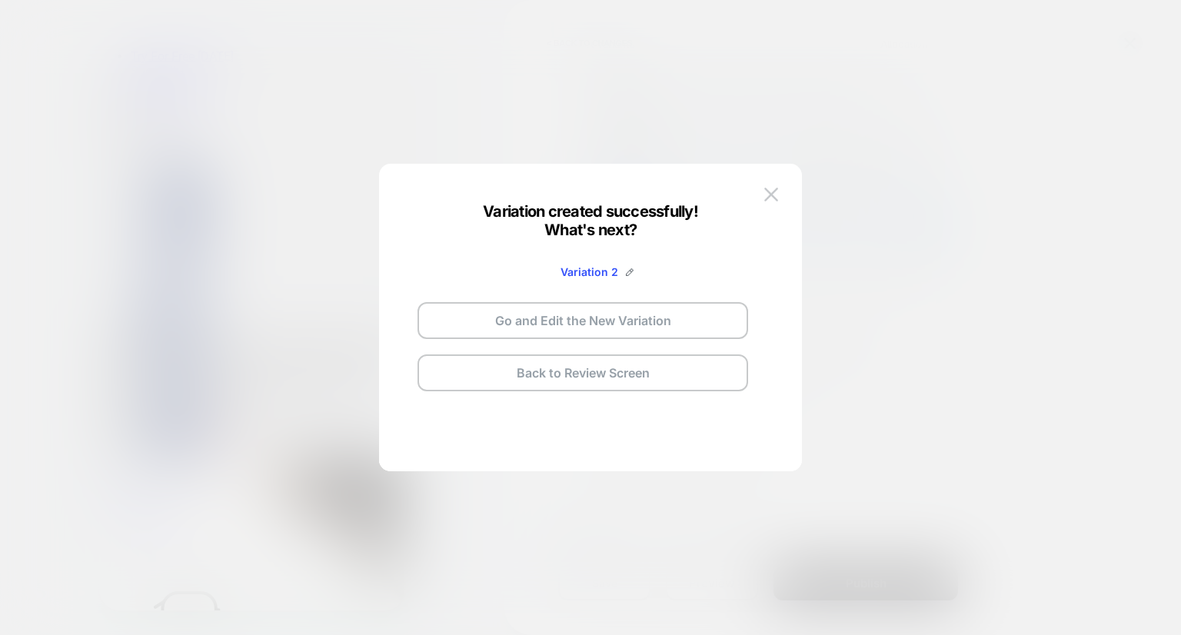
click at [631, 261] on div "Variation 2 Go and Edit the New Variation Back to Review Screen" at bounding box center [582, 315] width 361 height 181
click at [631, 266] on div at bounding box center [630, 271] width 8 height 12
drag, startPoint x: 603, startPoint y: 274, endPoint x: 280, endPoint y: 303, distance: 324.3
click at [578, 295] on div "**********" at bounding box center [758, 263] width 360 height 62
type input "*********"
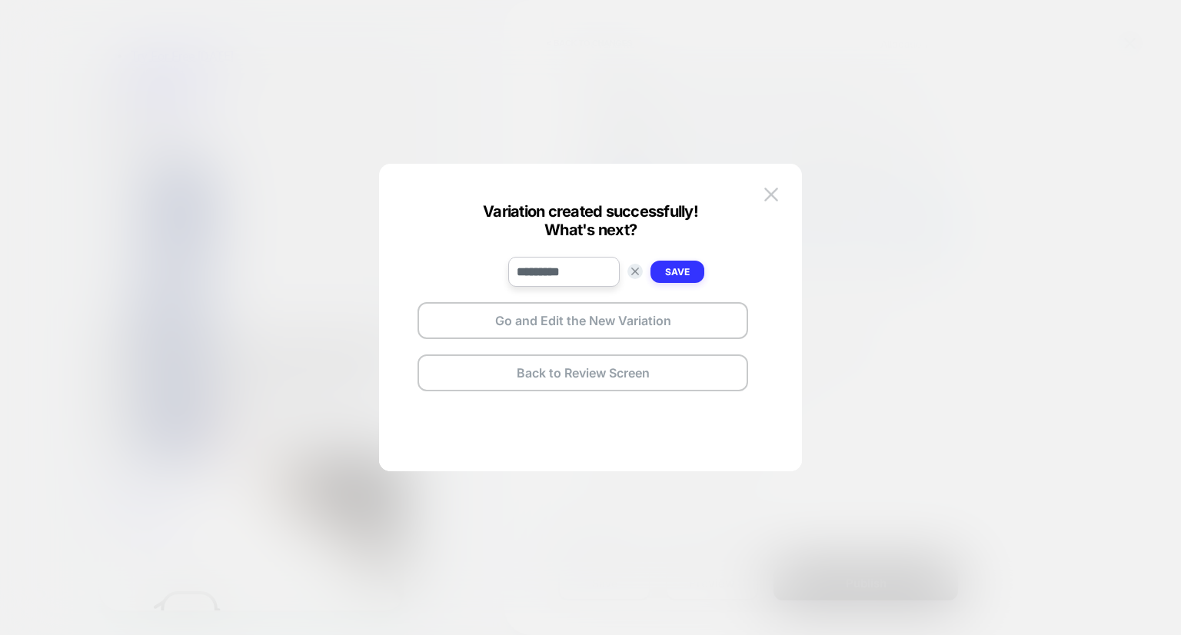
click at [677, 277] on strong "Save" at bounding box center [677, 272] width 25 height 12
click at [664, 311] on button "Go and Edit the New Variation" at bounding box center [583, 320] width 331 height 37
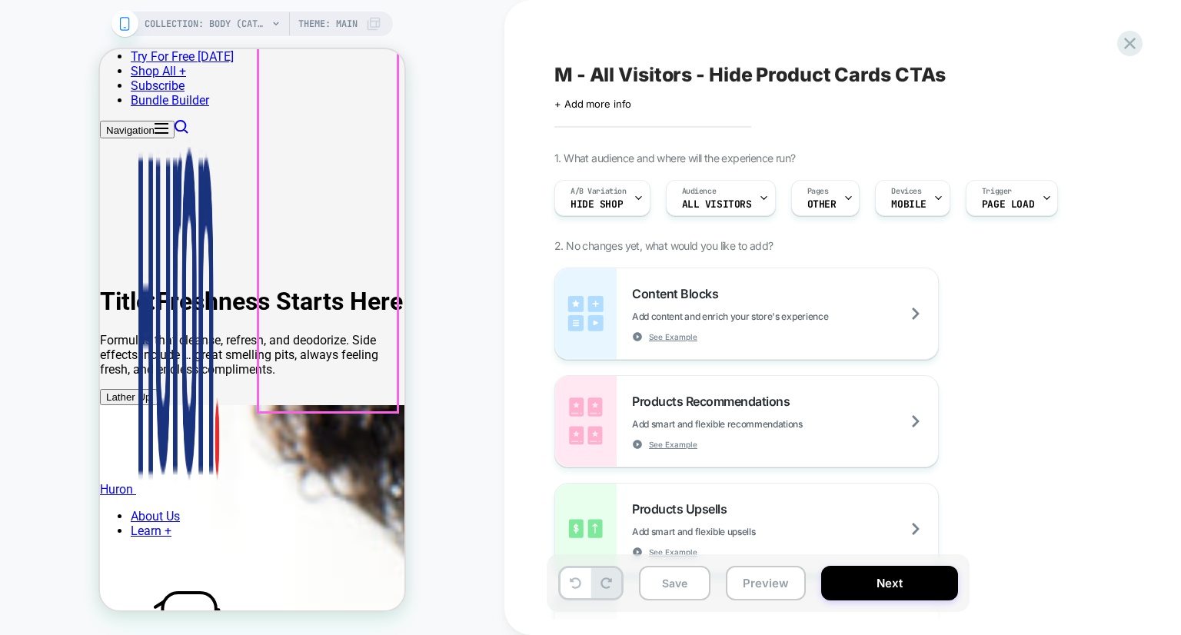
scroll to position [617, 0]
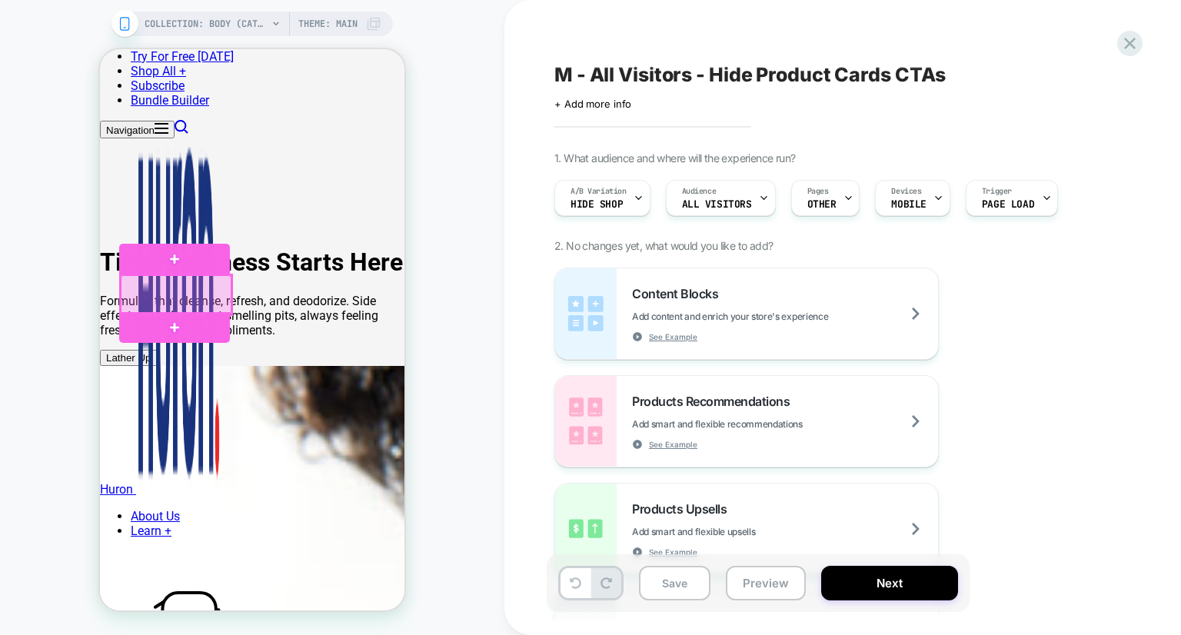
click at [225, 307] on div at bounding box center [176, 294] width 111 height 39
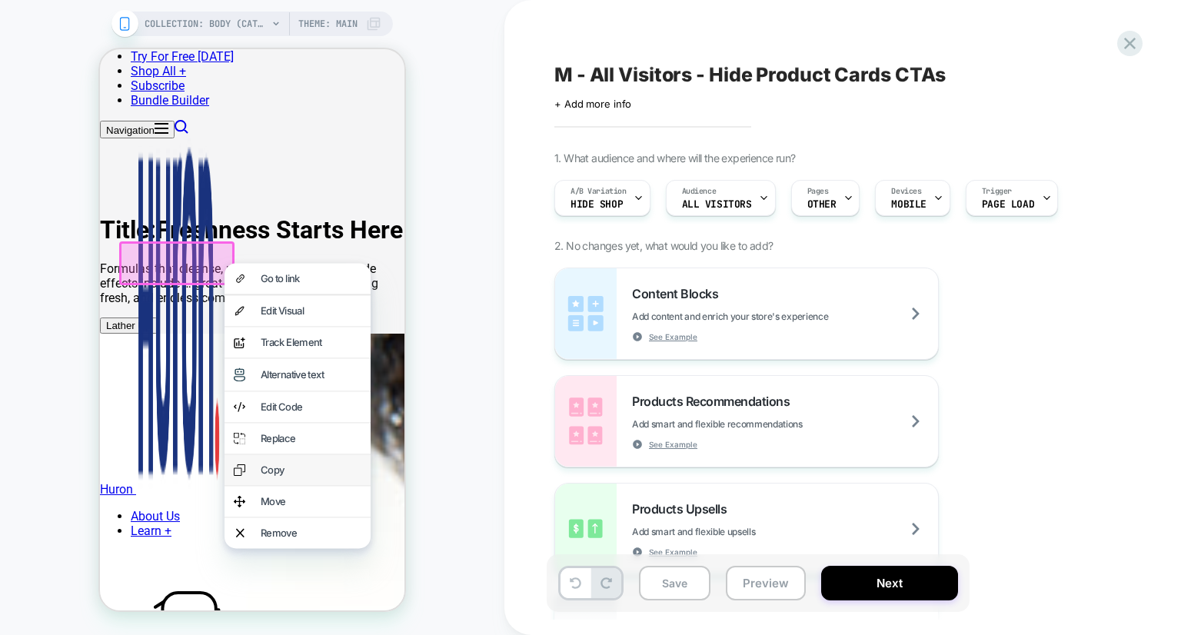
scroll to position [649, 0]
click at [261, 539] on div "Remove" at bounding box center [311, 533] width 101 height 12
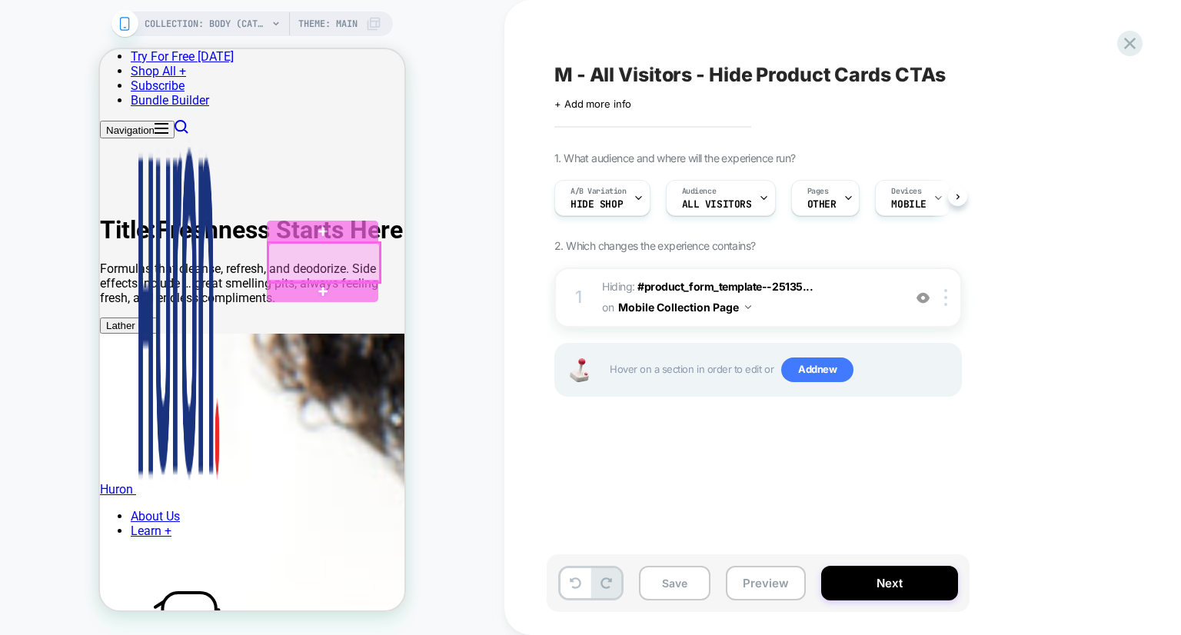
click at [368, 267] on div at bounding box center [323, 262] width 111 height 39
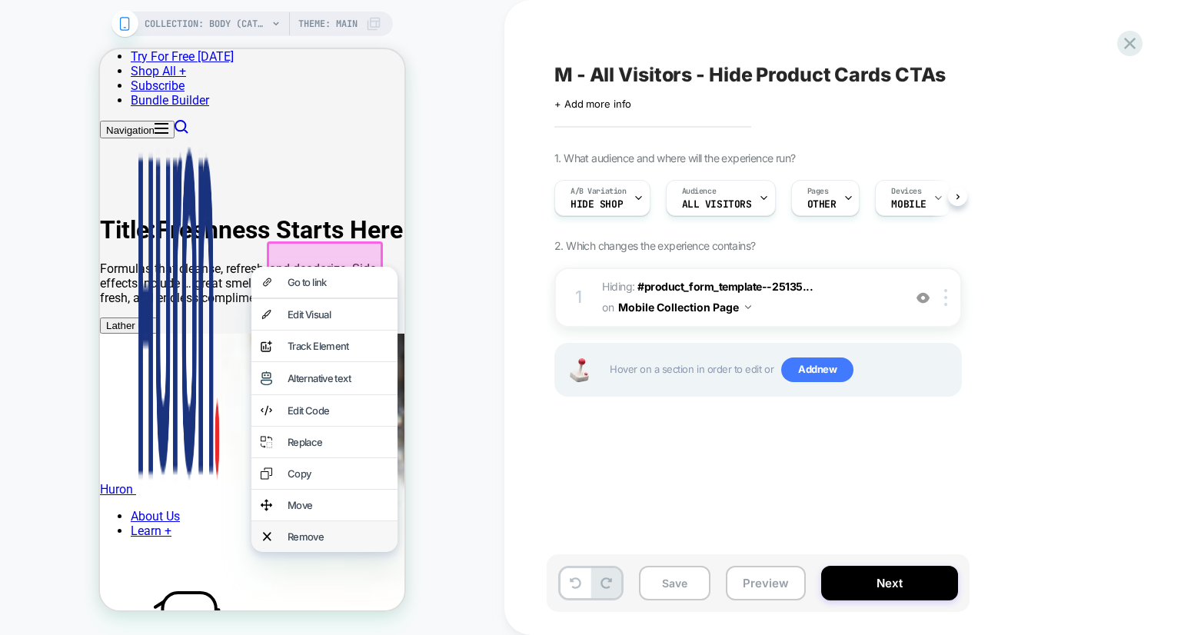
click at [332, 552] on div "Remove" at bounding box center [324, 536] width 146 height 31
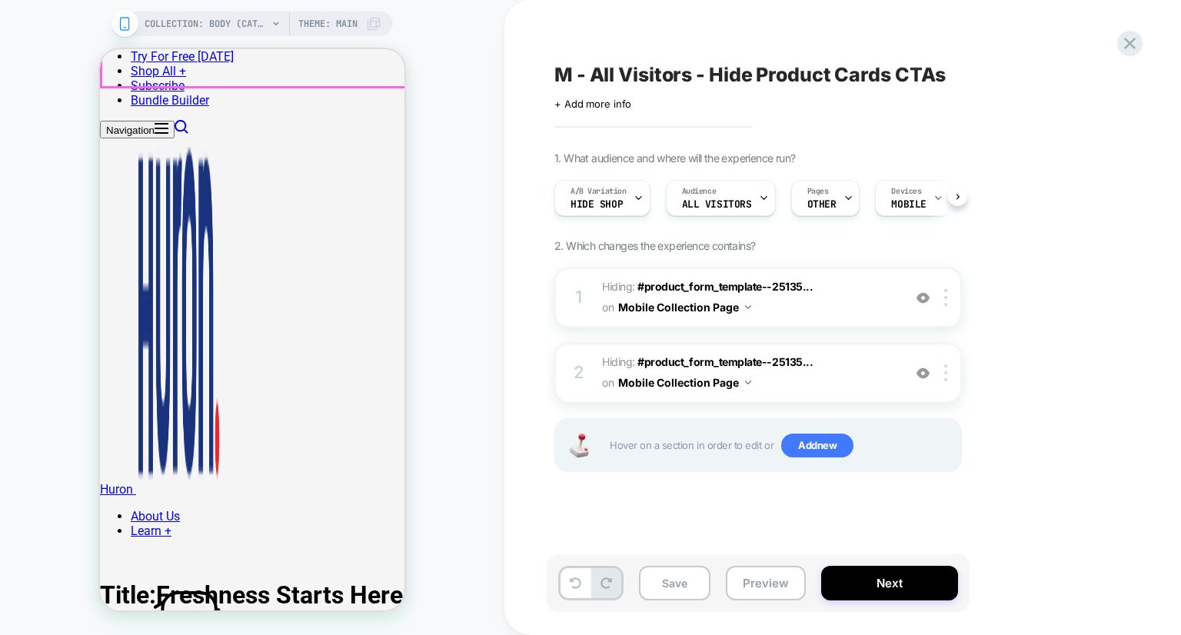
scroll to position [0, 0]
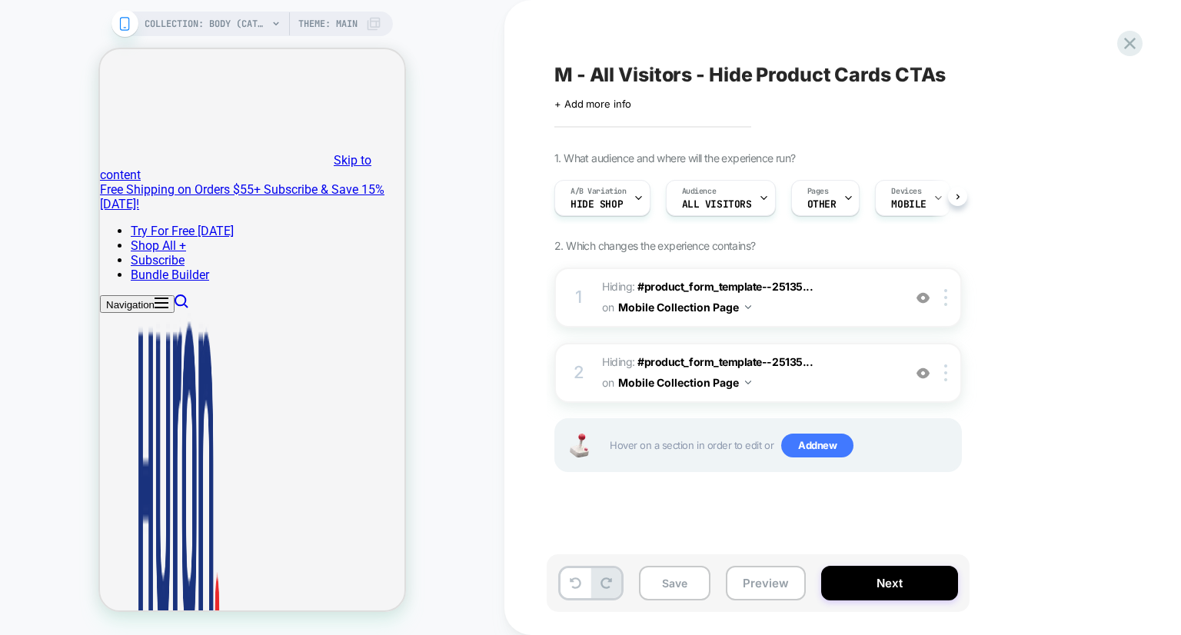
click at [474, 152] on div "COLLECTION: Body (Category) COLLECTION: Body (Category) Theme: MAIN" at bounding box center [252, 317] width 505 height 604
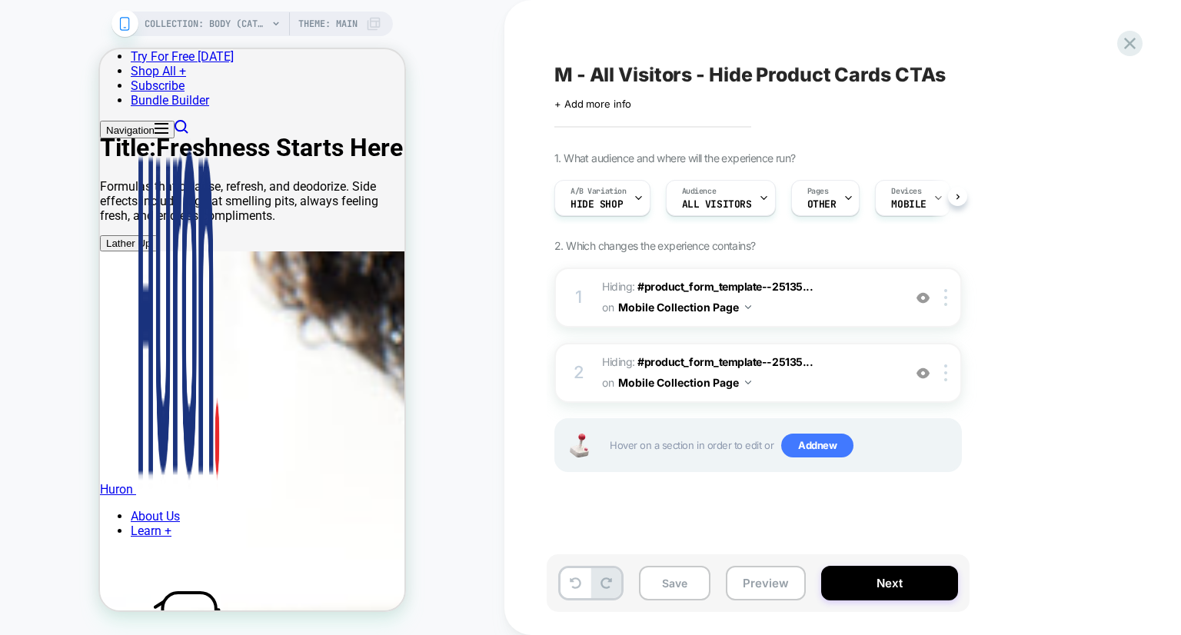
scroll to position [1040, 0]
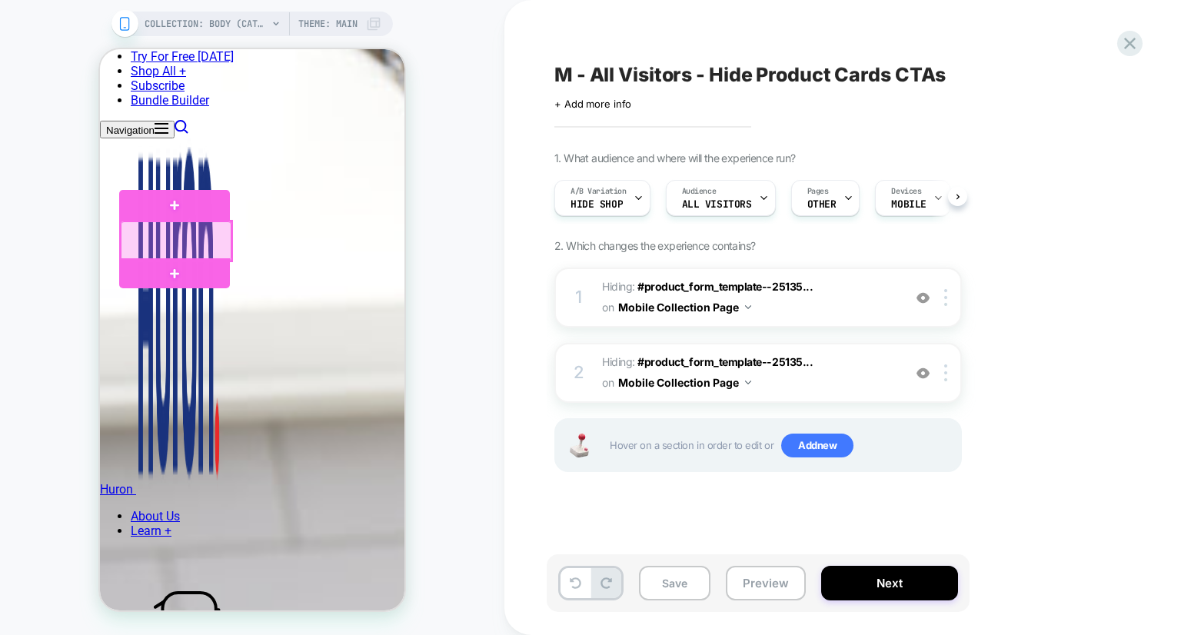
click at [221, 244] on div at bounding box center [176, 240] width 111 height 39
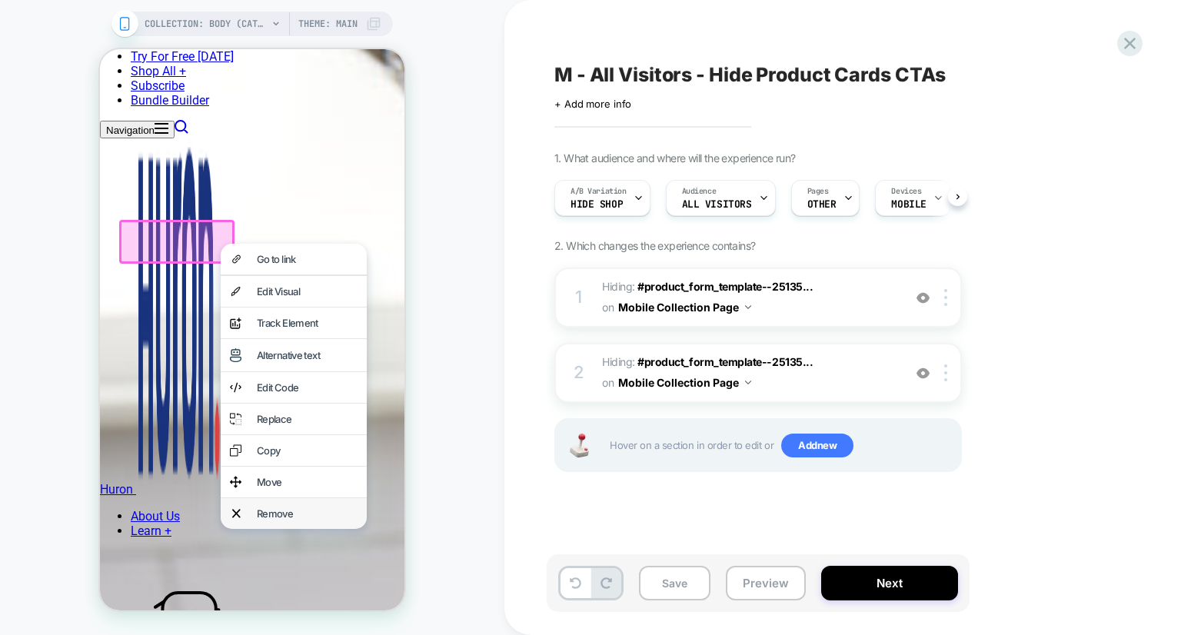
click at [253, 529] on div "Remove" at bounding box center [294, 513] width 146 height 31
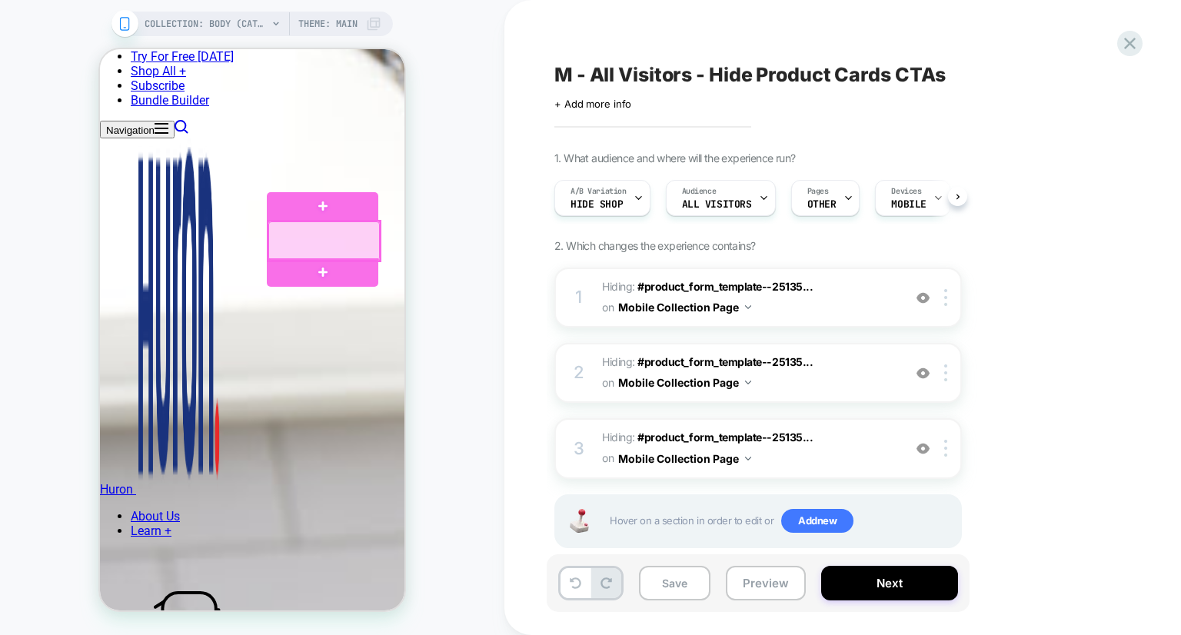
click at [365, 248] on div at bounding box center [323, 240] width 111 height 39
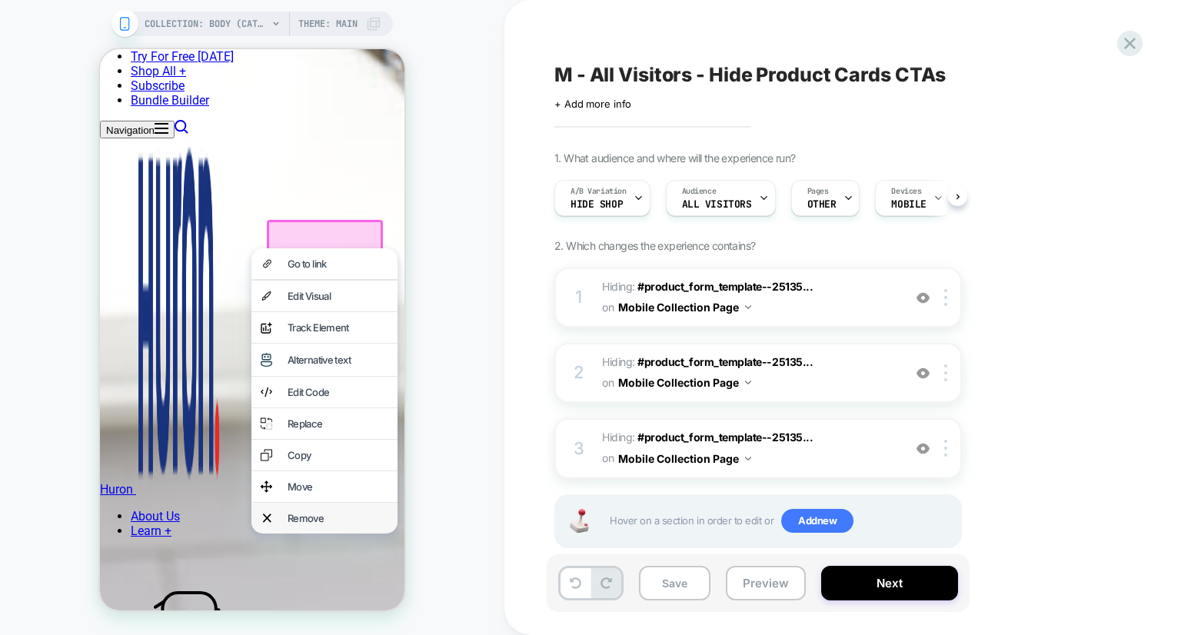
click at [335, 525] on div "Remove" at bounding box center [338, 518] width 101 height 12
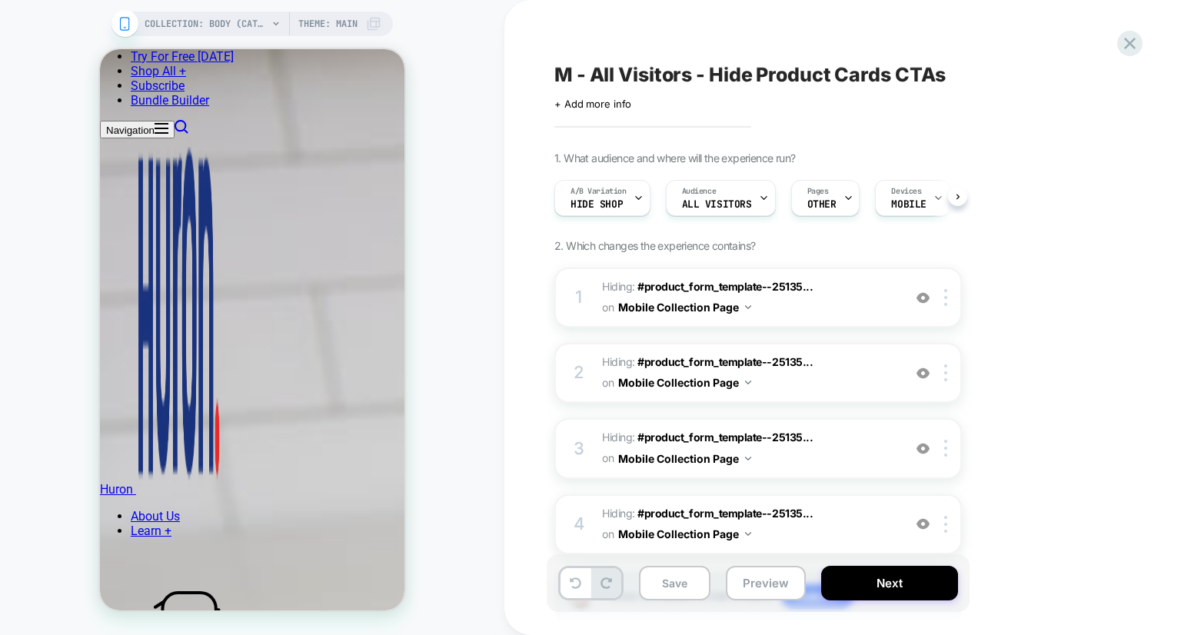
scroll to position [1427, 0]
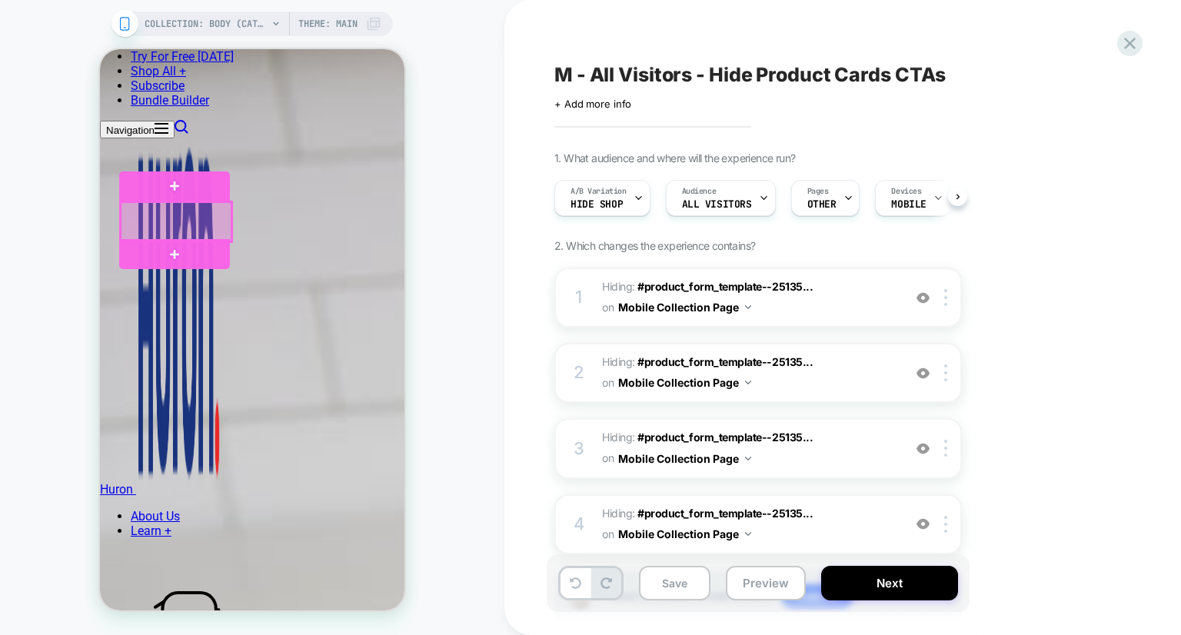
click at [218, 221] on div at bounding box center [176, 221] width 111 height 39
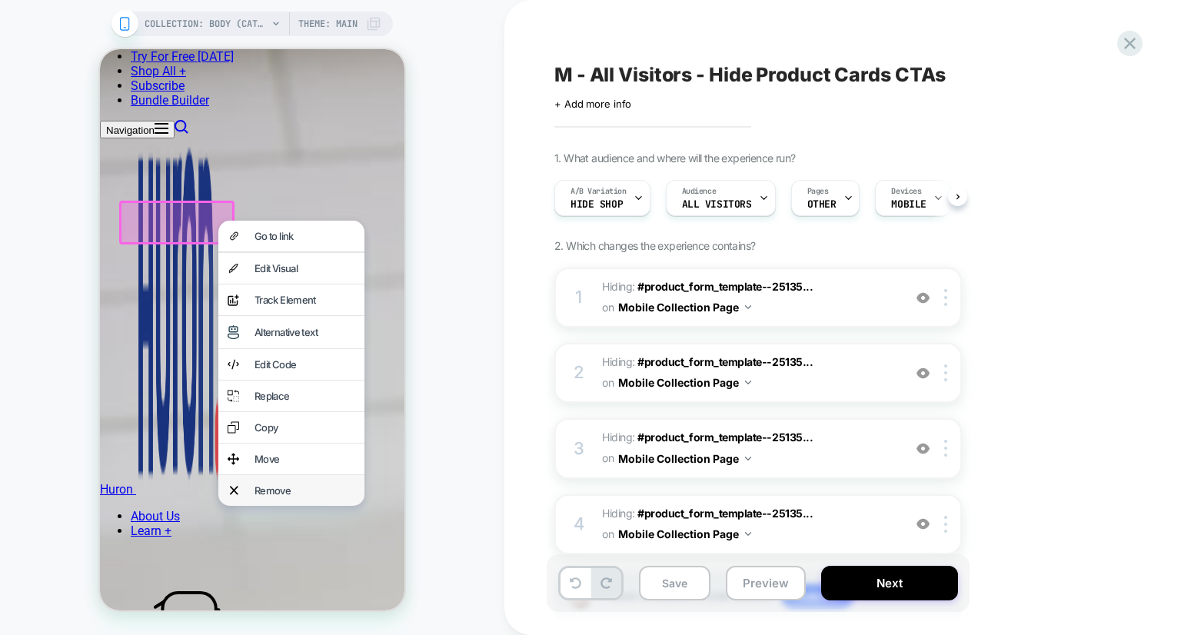
click at [276, 497] on div "Remove" at bounding box center [305, 491] width 101 height 12
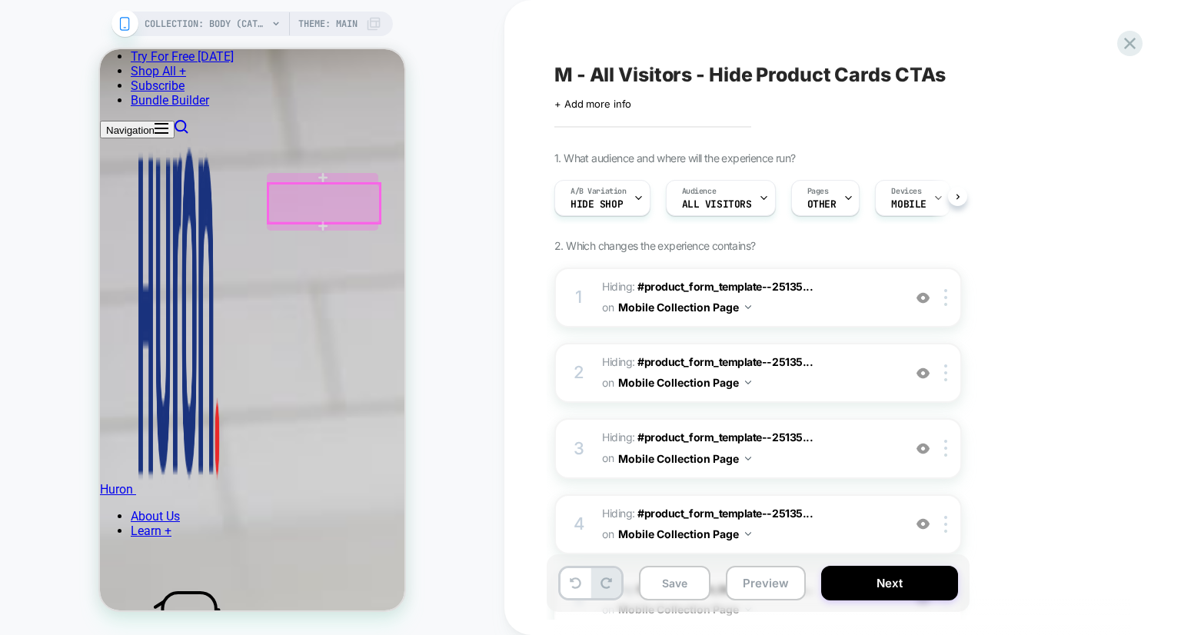
click at [363, 201] on div at bounding box center [323, 203] width 111 height 39
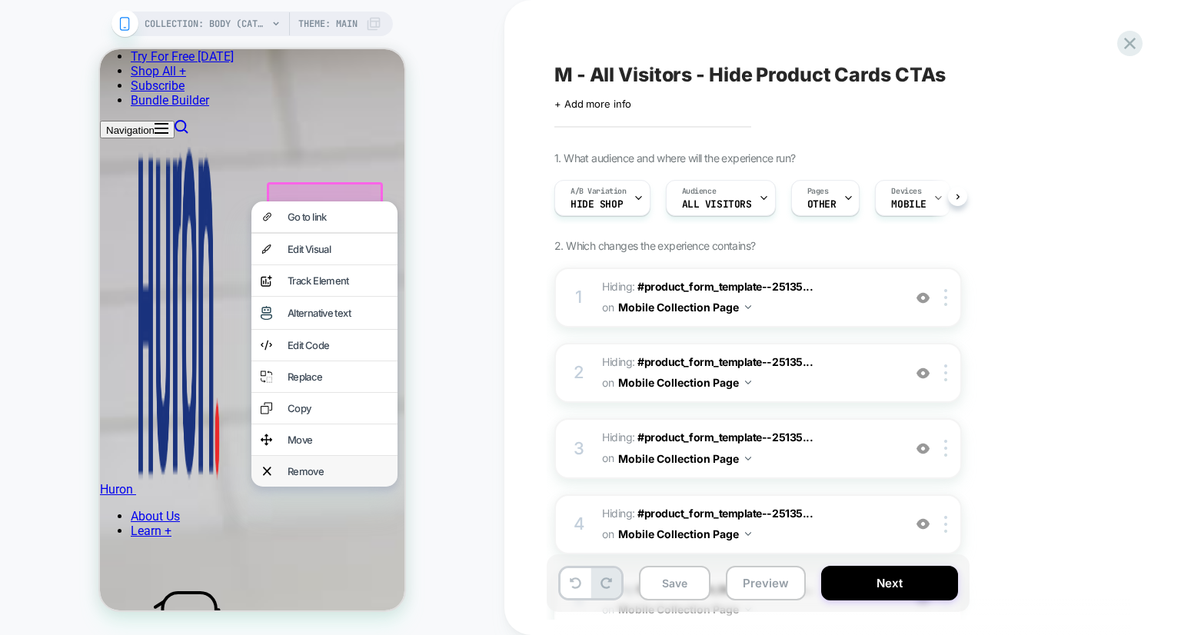
click at [315, 478] on div "Remove" at bounding box center [338, 471] width 101 height 12
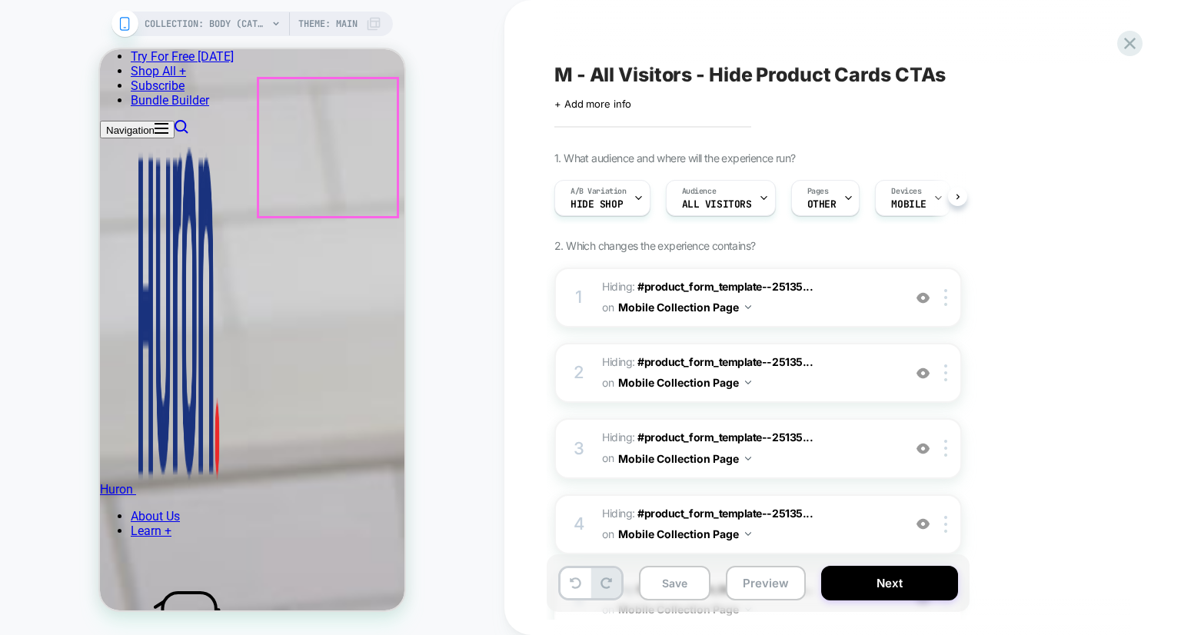
scroll to position [1633, 0]
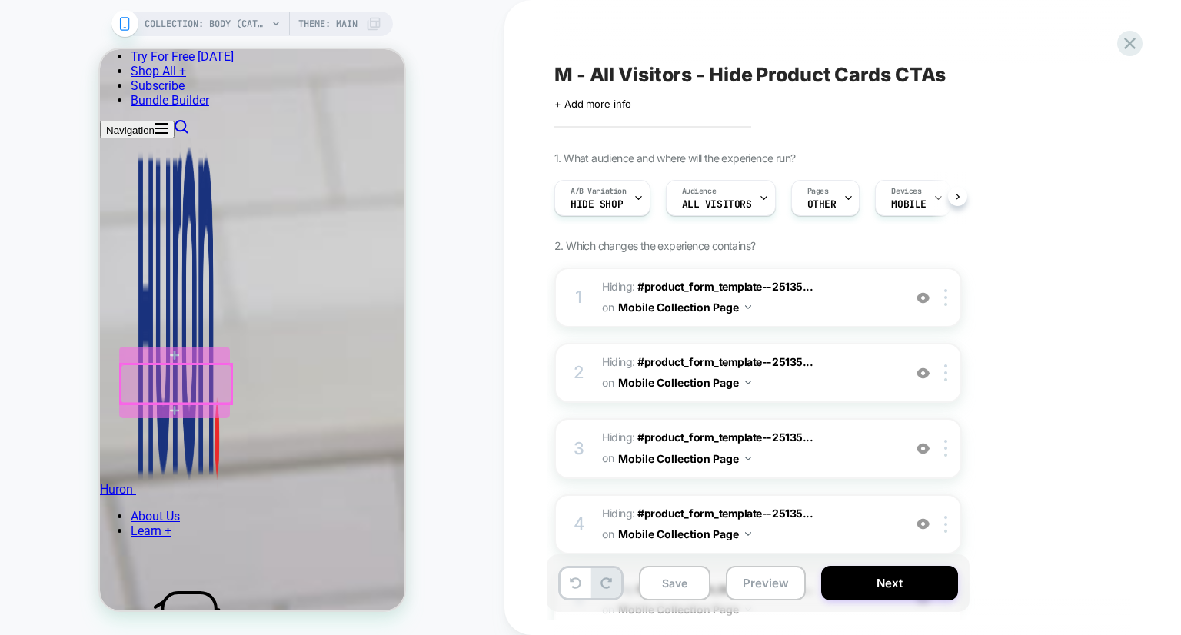
click at [220, 387] on div at bounding box center [176, 384] width 111 height 39
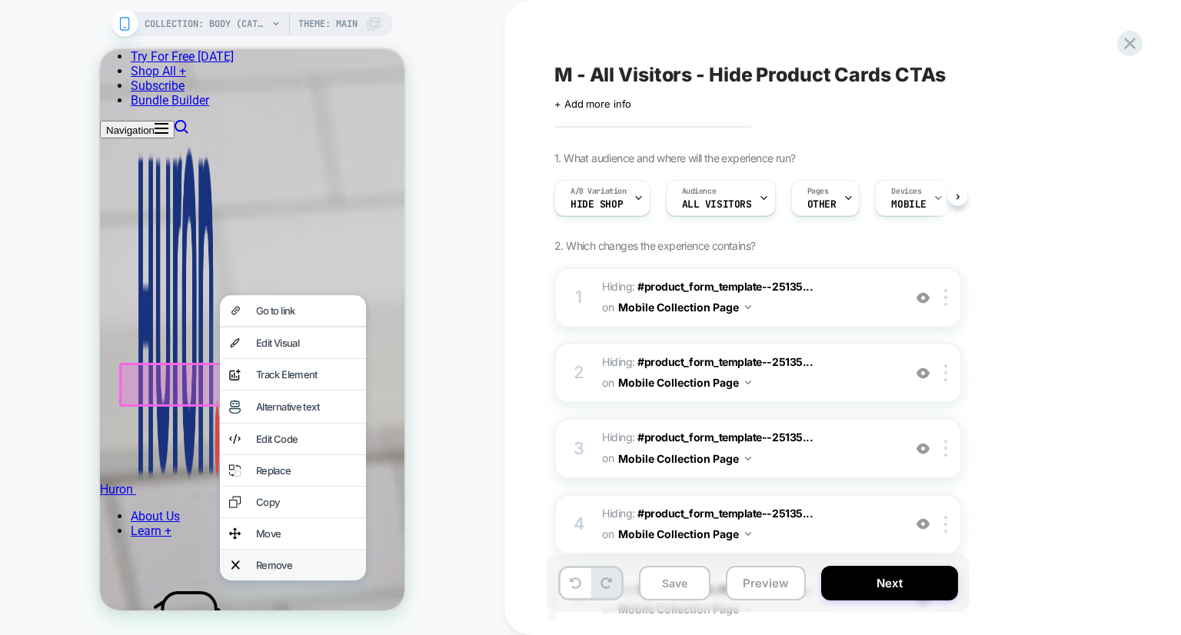
click at [275, 571] on div "Remove" at bounding box center [306, 565] width 101 height 12
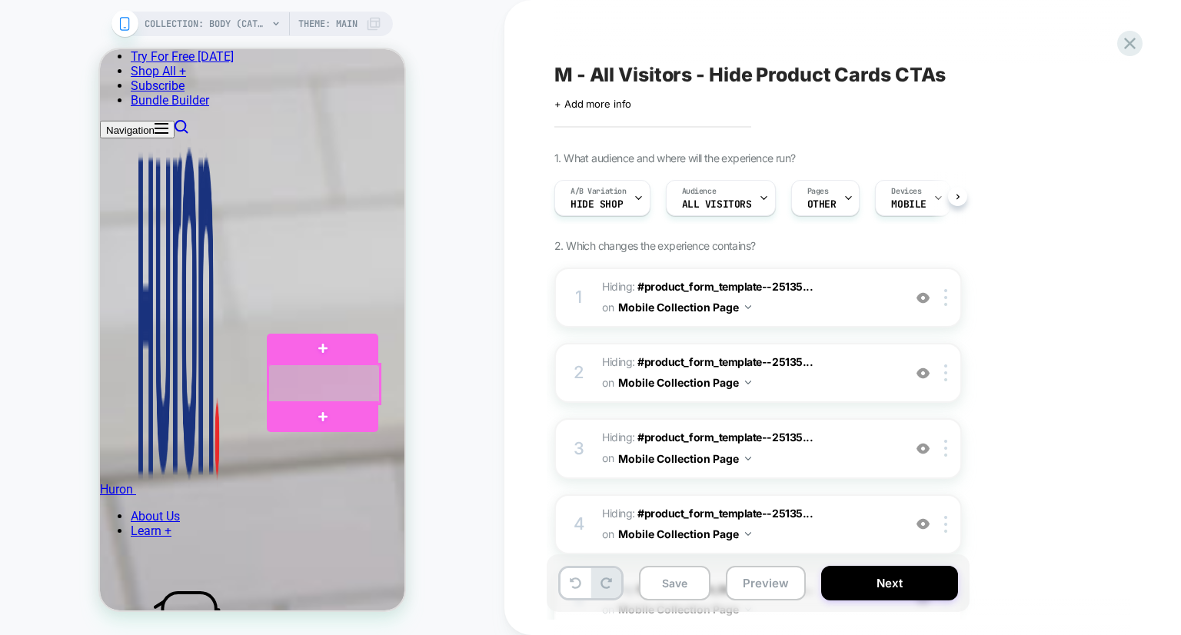
click at [370, 386] on div at bounding box center [323, 384] width 111 height 39
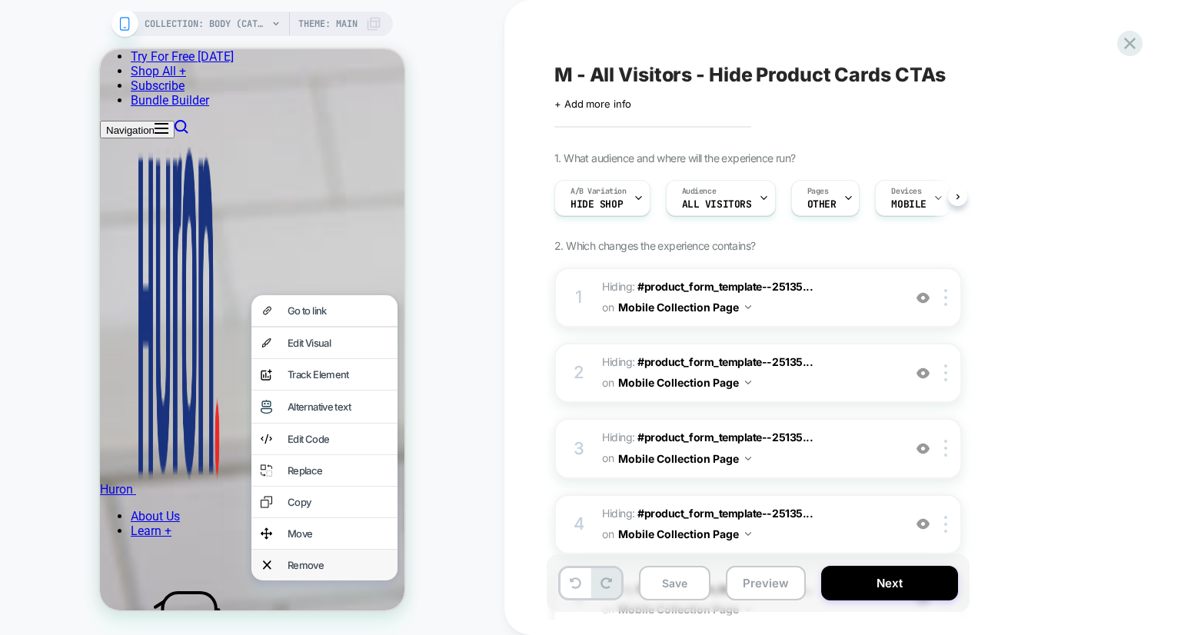
click at [345, 571] on div "Remove" at bounding box center [338, 565] width 101 height 12
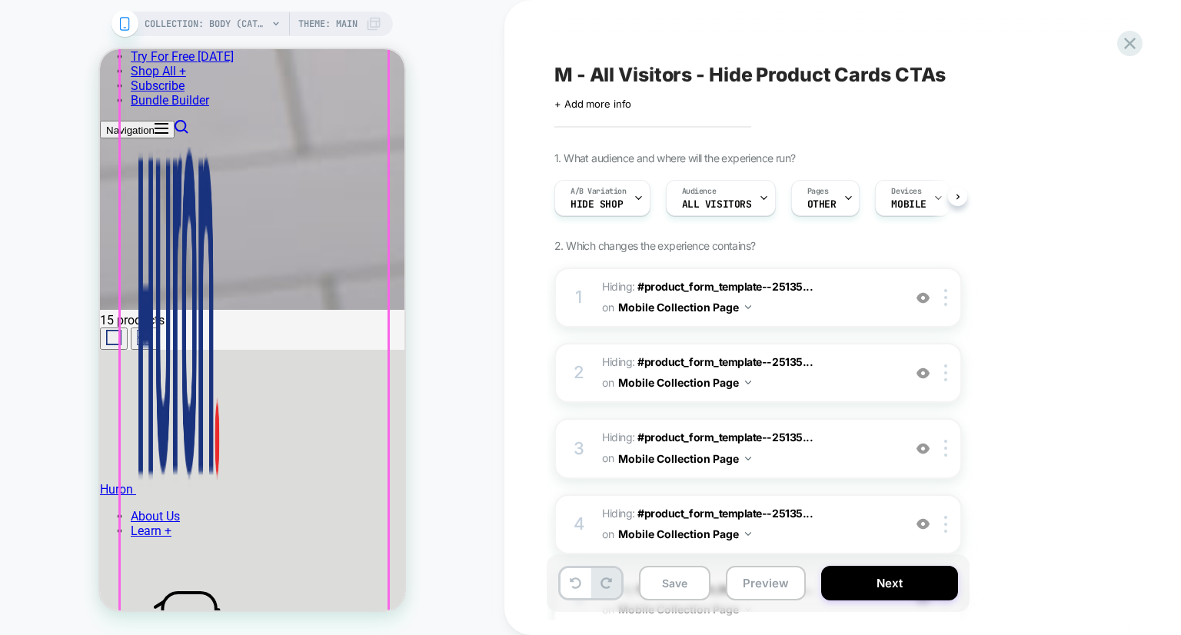
scroll to position [2212, 0]
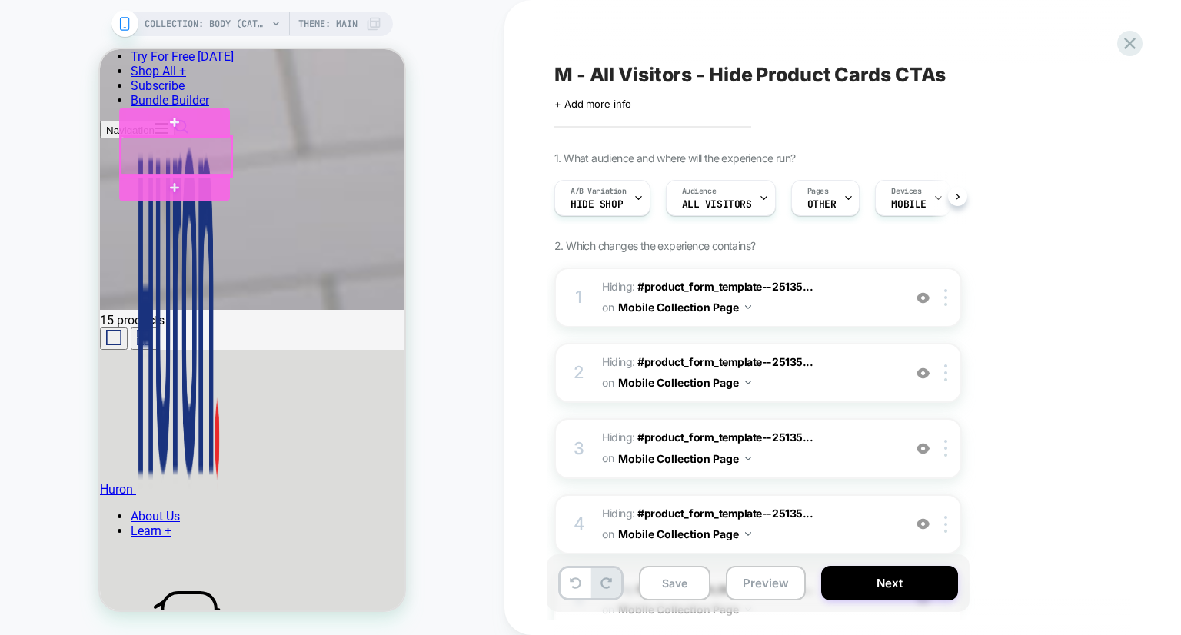
click at [223, 152] on div at bounding box center [176, 156] width 111 height 39
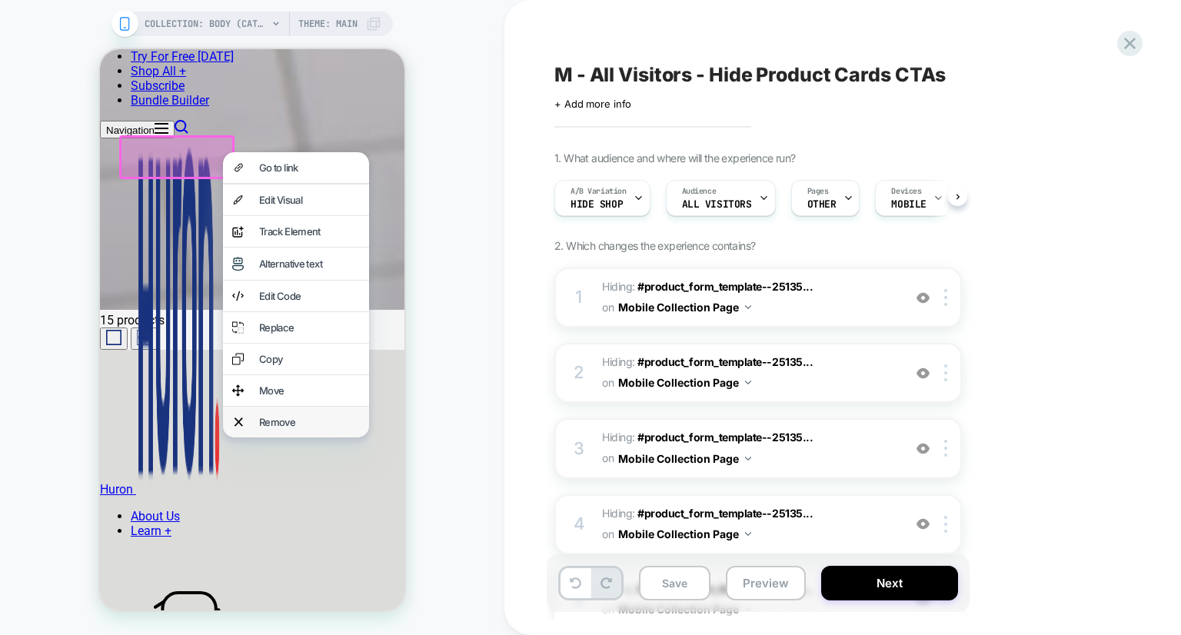
click at [282, 438] on div "Remove" at bounding box center [296, 422] width 146 height 31
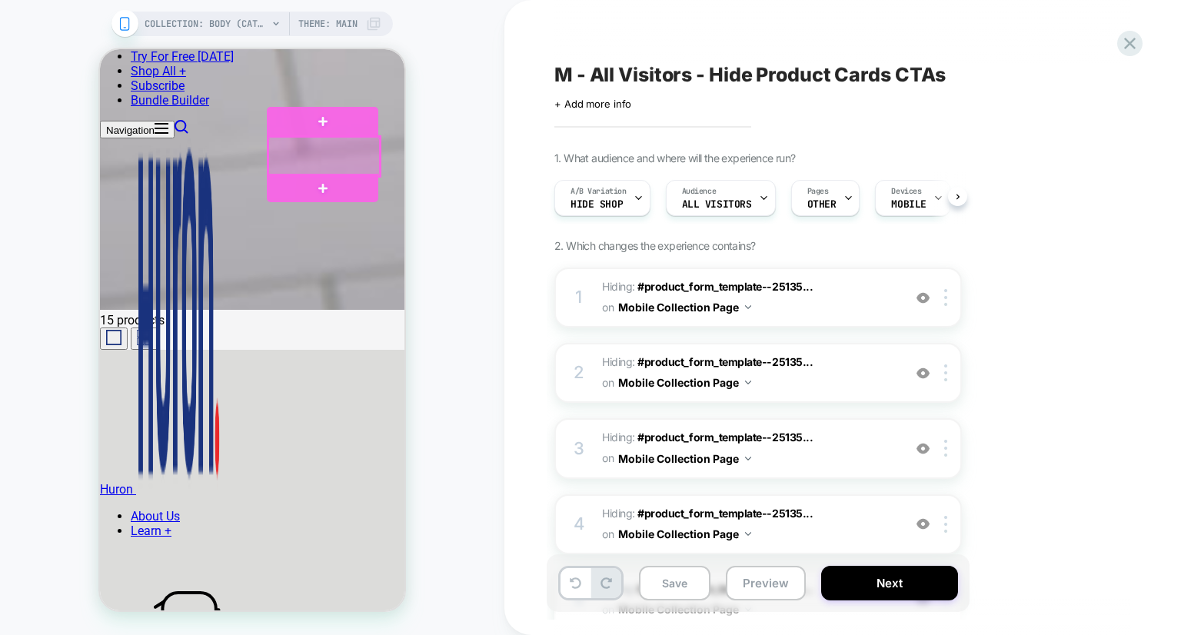
click at [361, 165] on div at bounding box center [323, 156] width 111 height 39
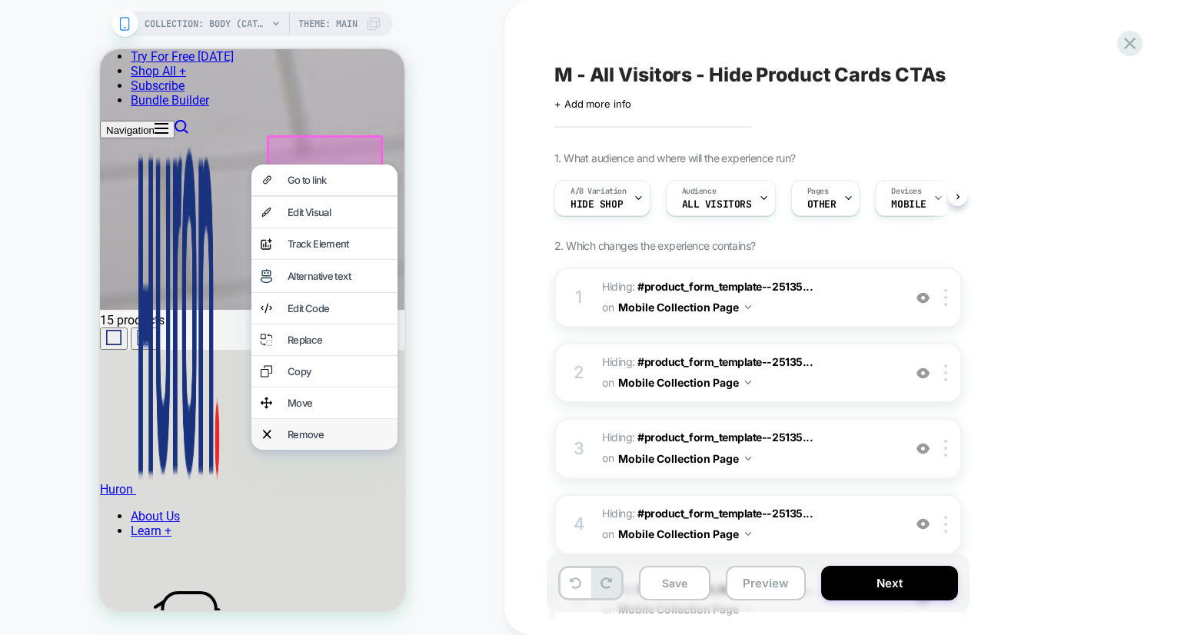
click at [346, 441] on div "Remove" at bounding box center [338, 434] width 101 height 12
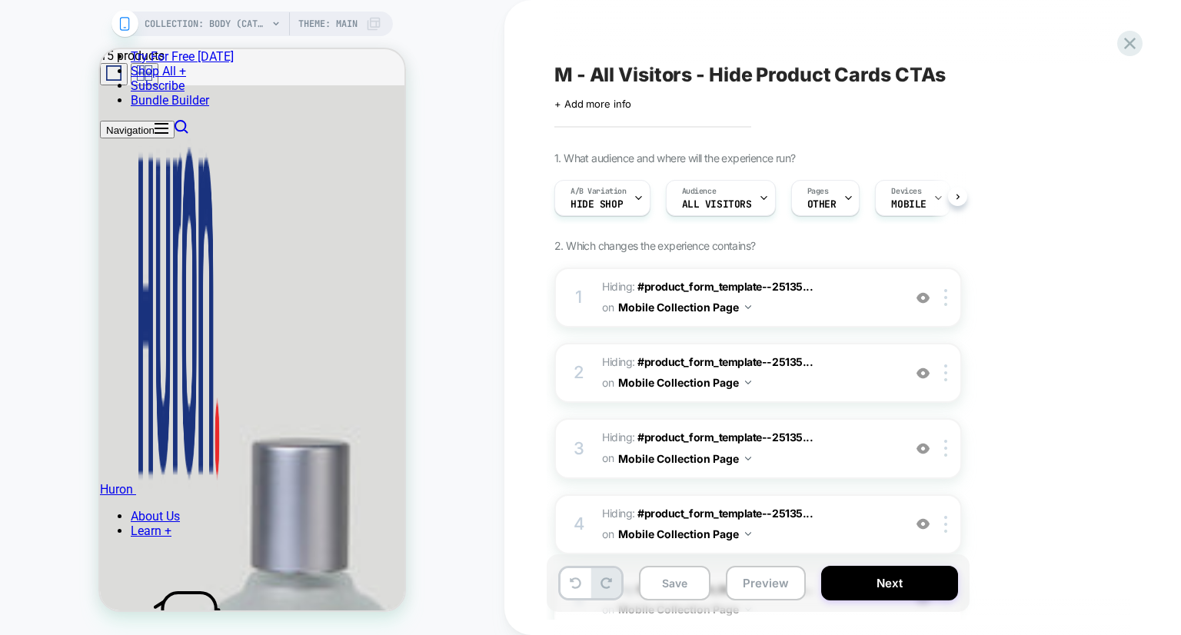
scroll to position [2559, 0]
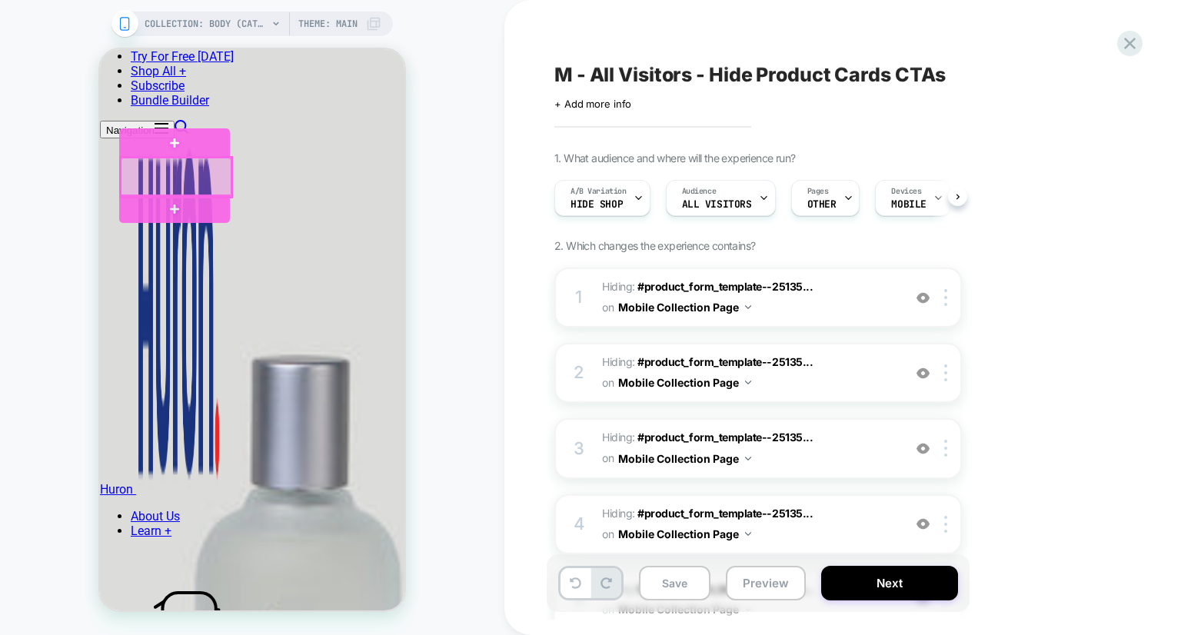
click at [226, 176] on div at bounding box center [176, 177] width 111 height 39
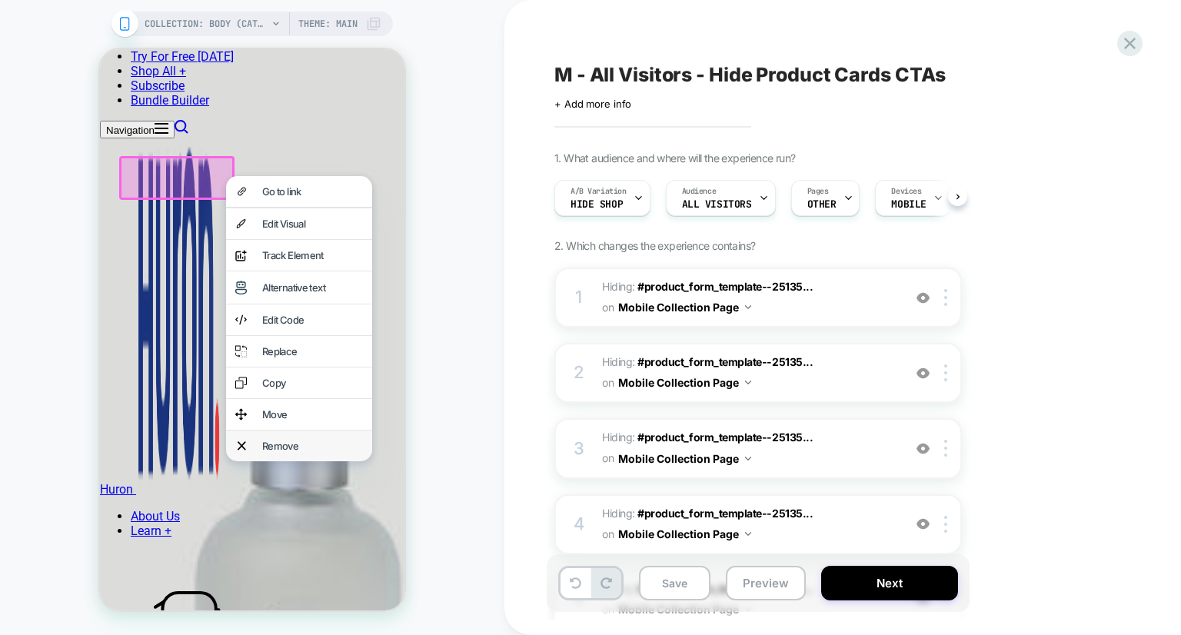
click at [254, 461] on div "Remove" at bounding box center [299, 446] width 146 height 31
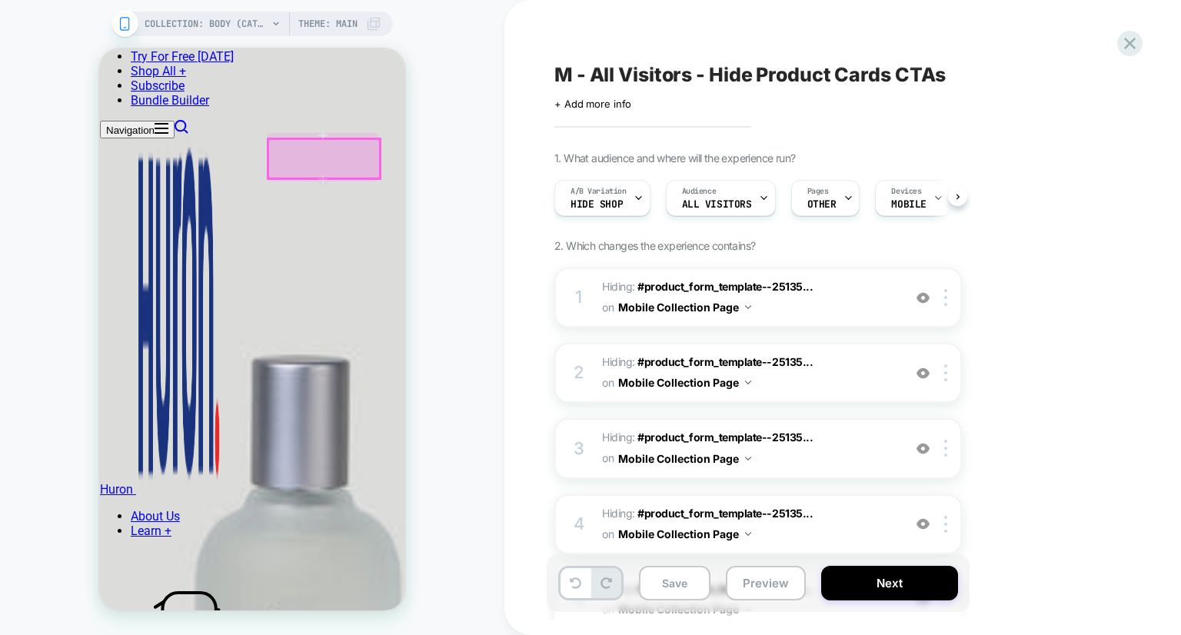
click at [371, 168] on div at bounding box center [323, 158] width 111 height 39
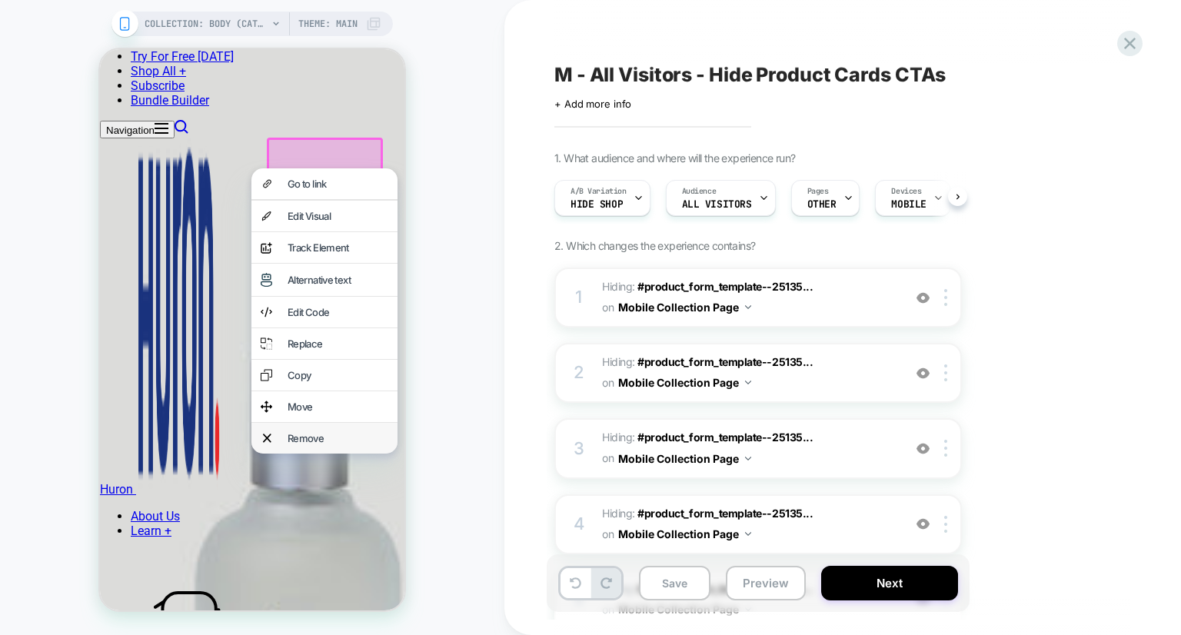
click at [340, 445] on div "Remove" at bounding box center [338, 438] width 101 height 12
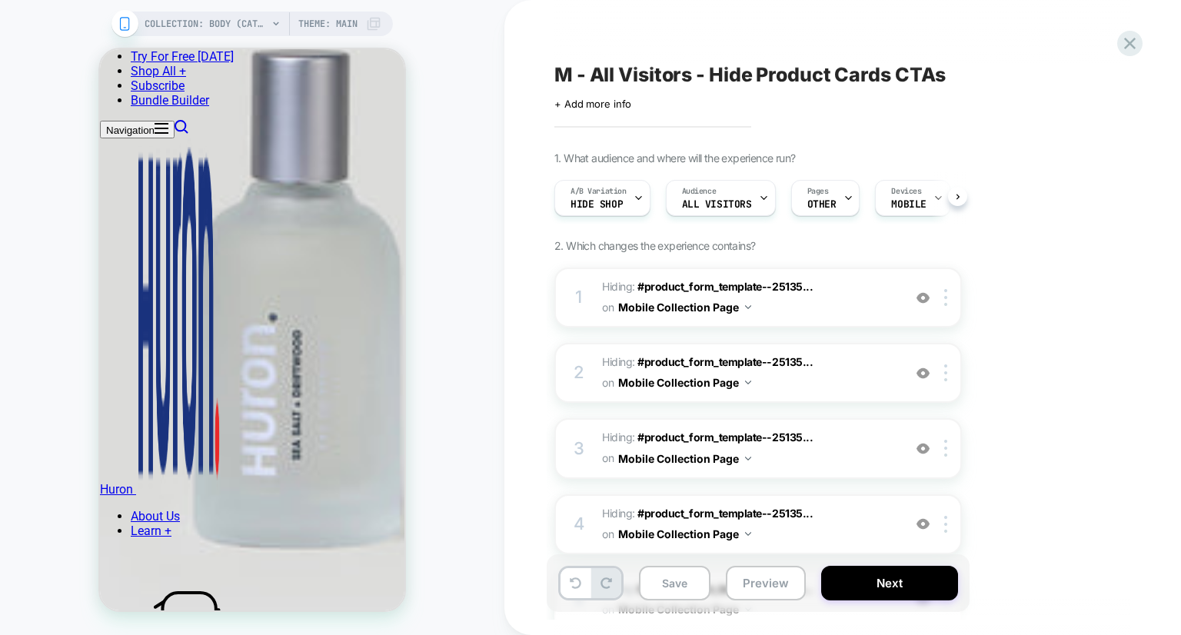
scroll to position [2940, 0]
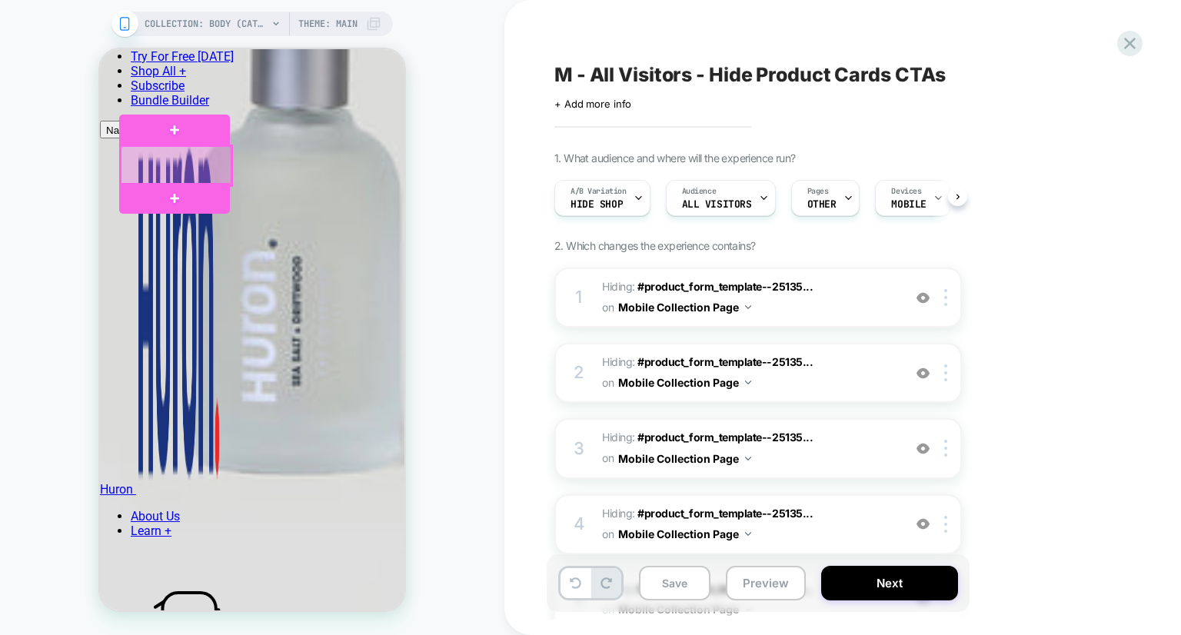
click at [215, 161] on div at bounding box center [176, 165] width 111 height 39
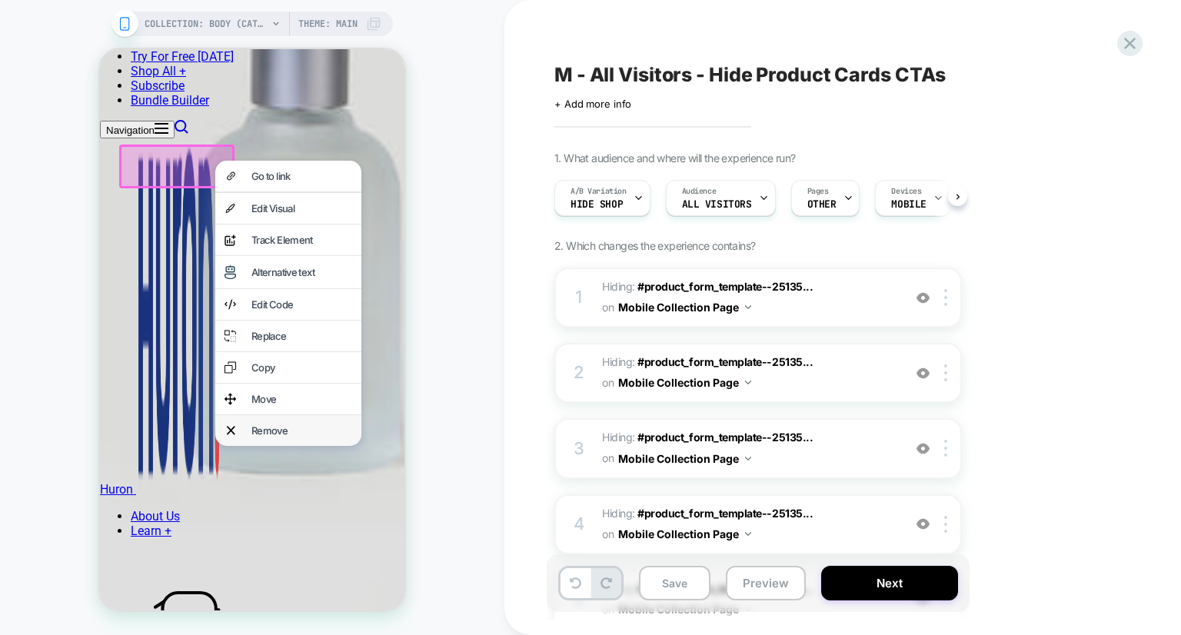
click at [270, 437] on div "Remove" at bounding box center [301, 431] width 101 height 12
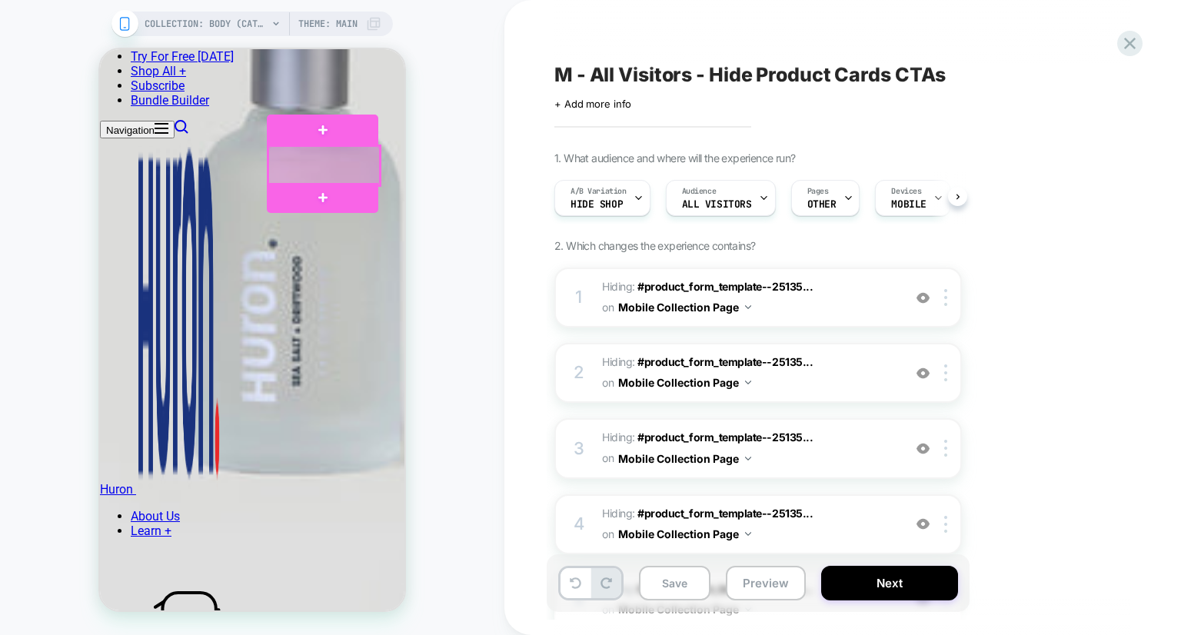
click at [355, 169] on div at bounding box center [323, 165] width 111 height 39
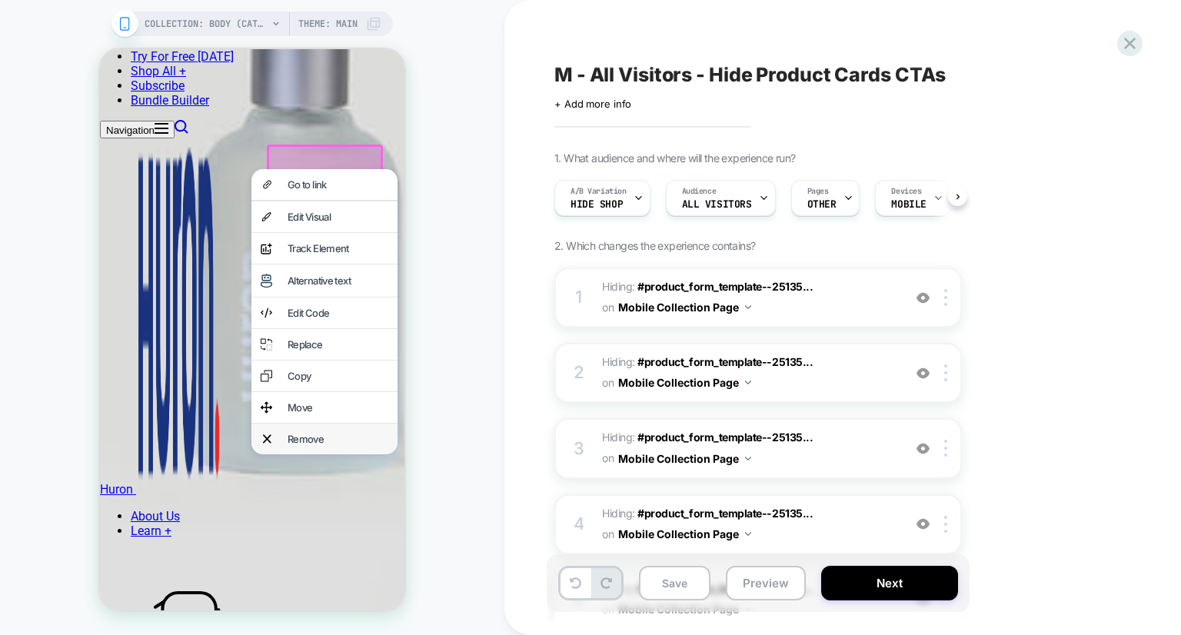
click at [341, 445] on div "Remove" at bounding box center [338, 439] width 101 height 12
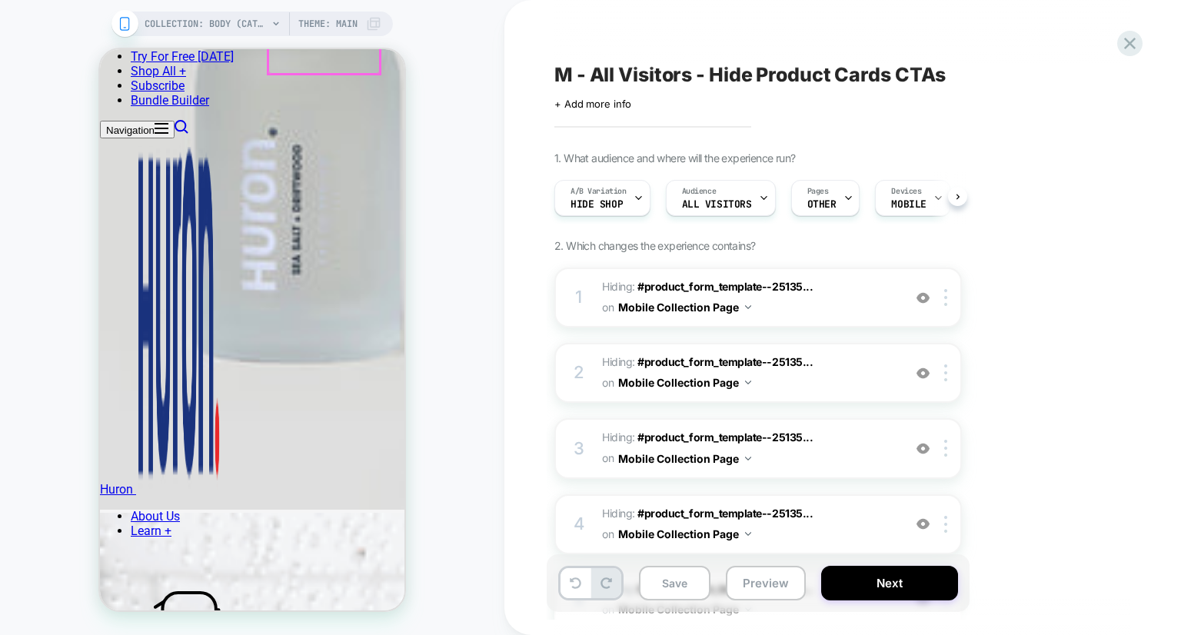
scroll to position [3056, 0]
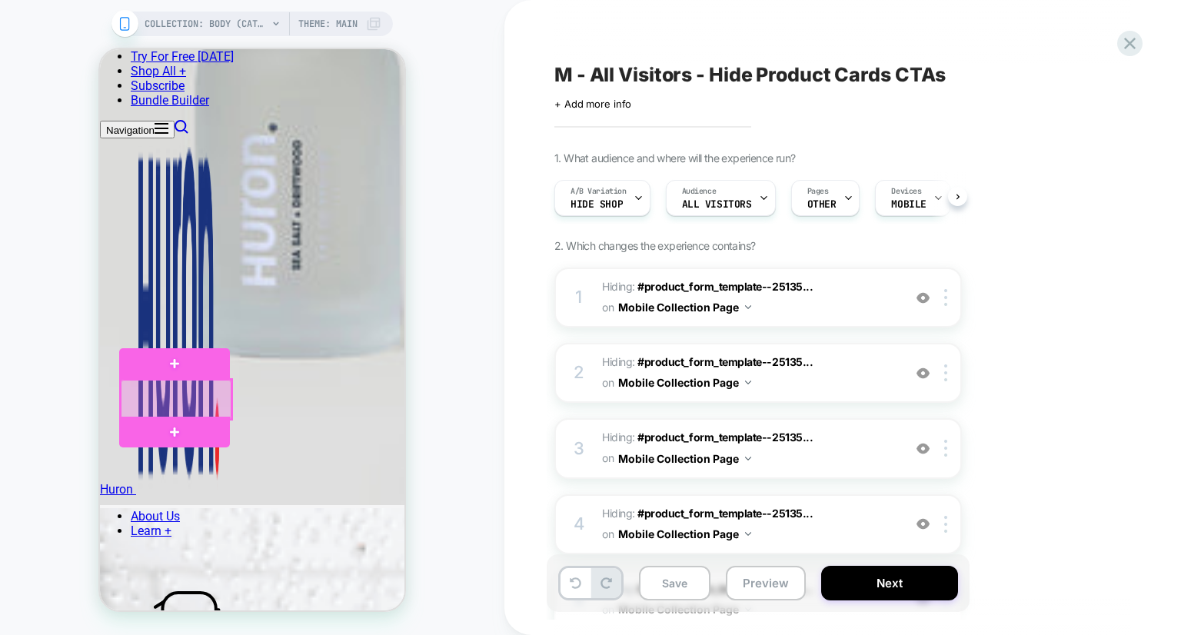
click at [162, 396] on div at bounding box center [176, 399] width 111 height 39
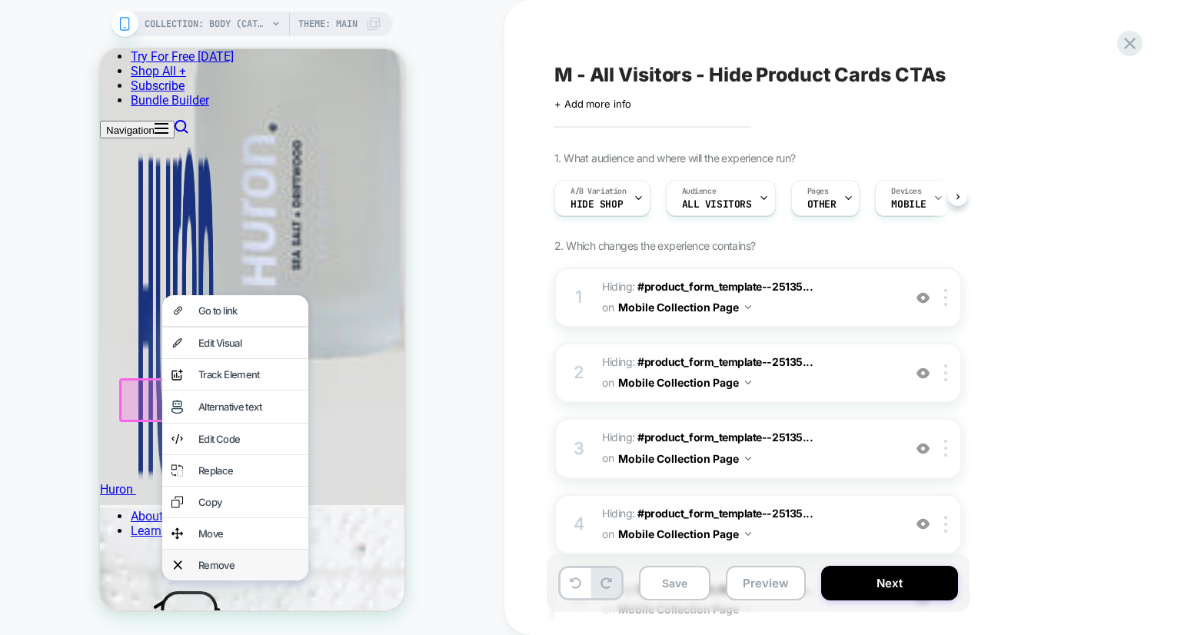
click at [245, 581] on div "Remove" at bounding box center [235, 565] width 146 height 31
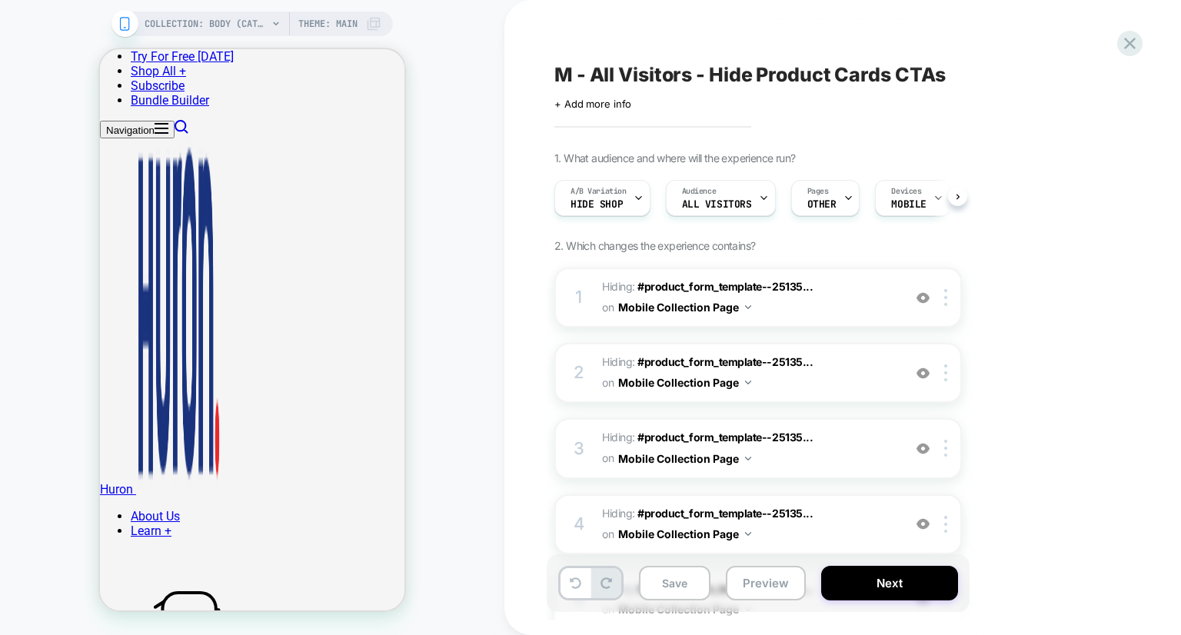
scroll to position [0, 0]
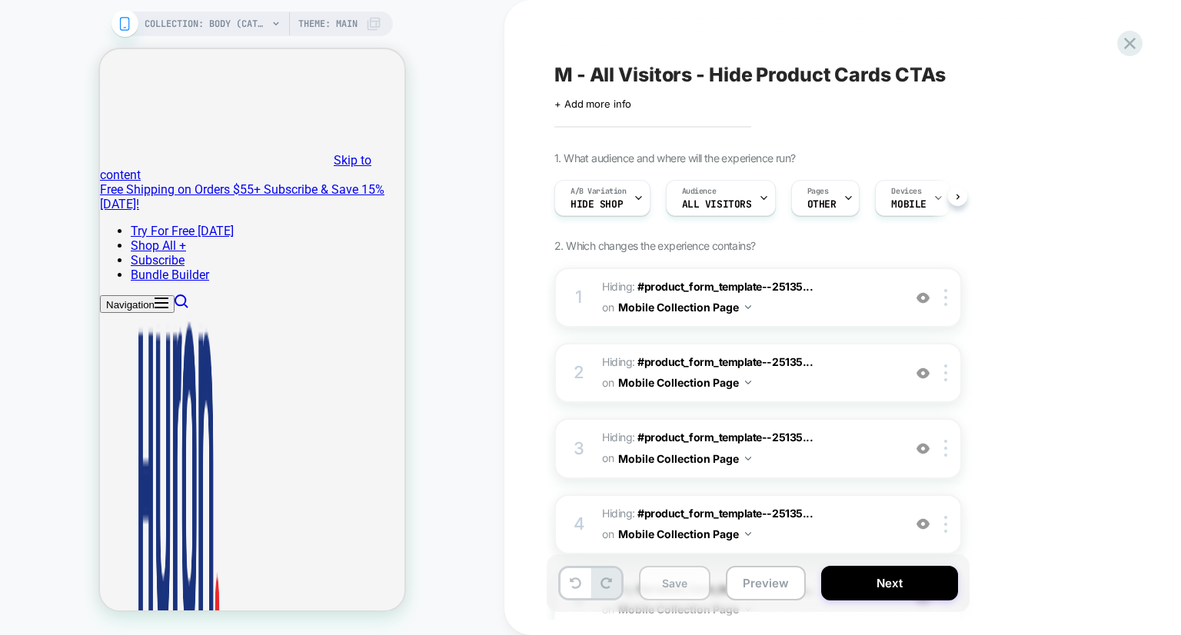
click at [672, 584] on button "Save" at bounding box center [675, 583] width 72 height 35
click at [906, 573] on button "Next" at bounding box center [889, 583] width 137 height 35
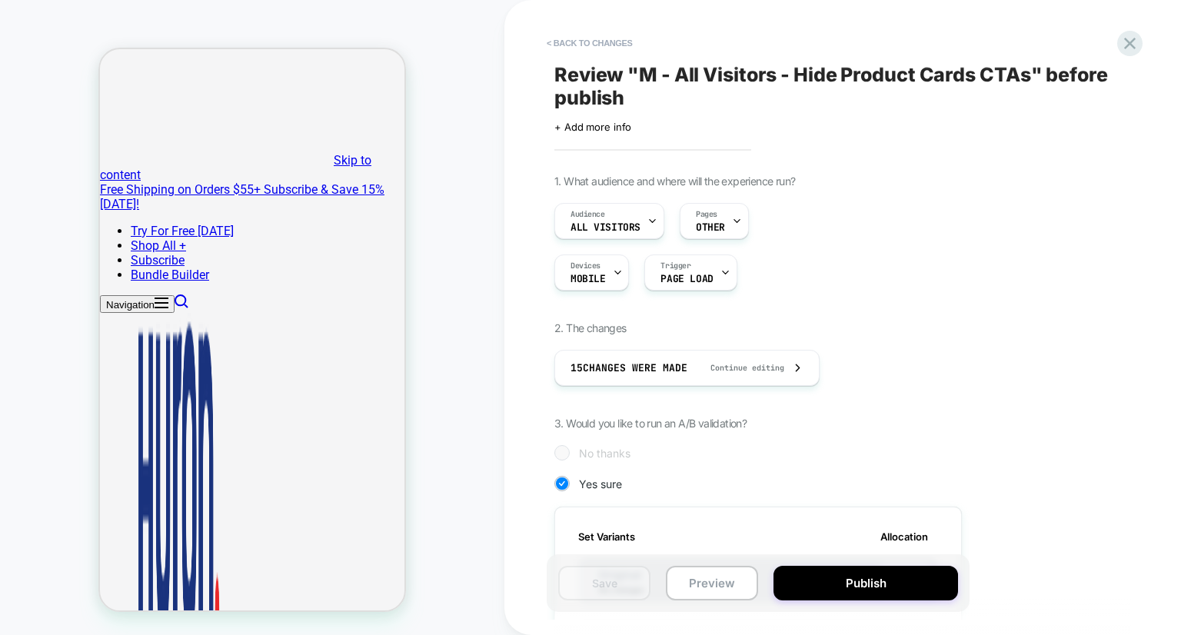
scroll to position [391, 0]
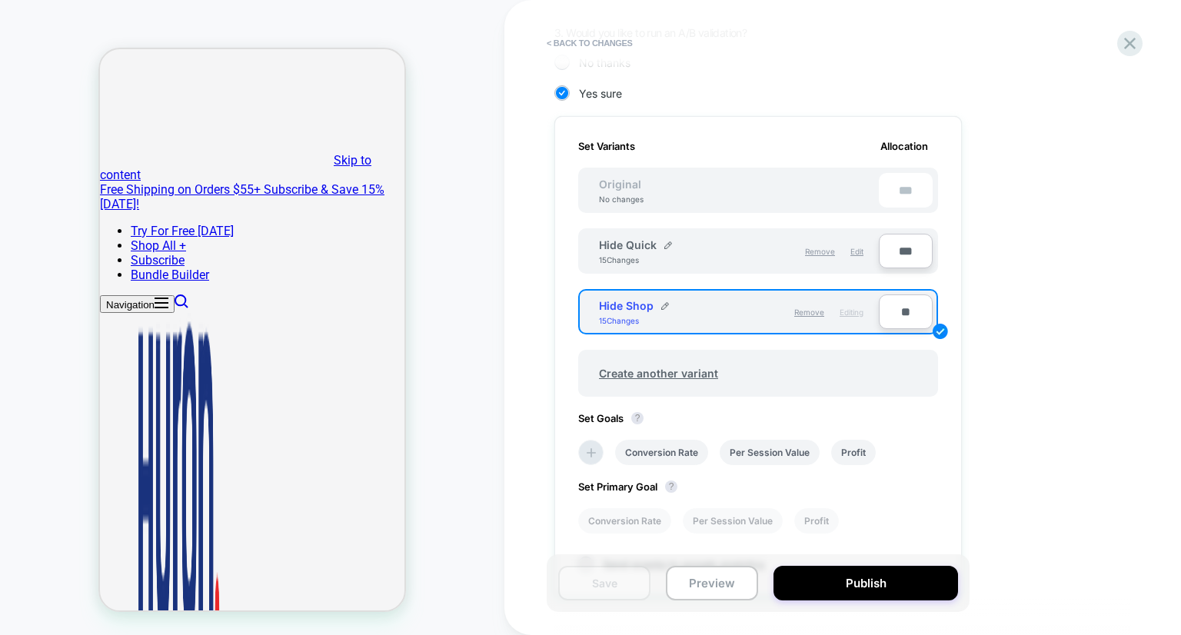
click at [821, 439] on div "Conversion Rate Per Session Value Profit" at bounding box center [751, 452] width 360 height 41
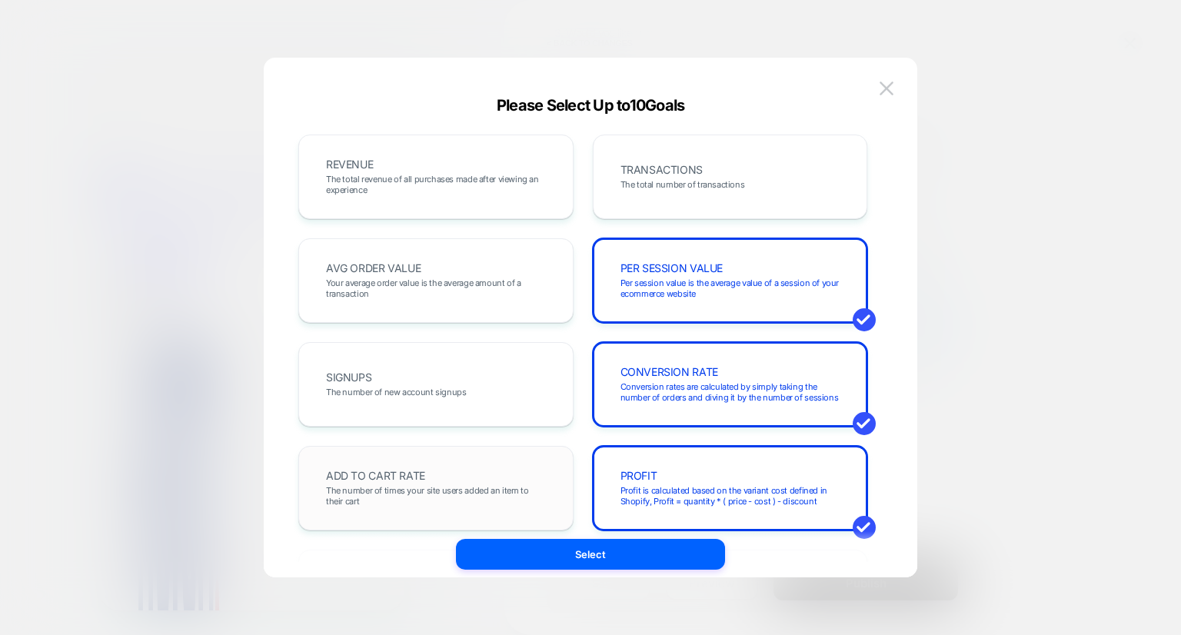
click at [448, 503] on span "The number of times your site users added an item to their cart" at bounding box center [436, 496] width 220 height 22
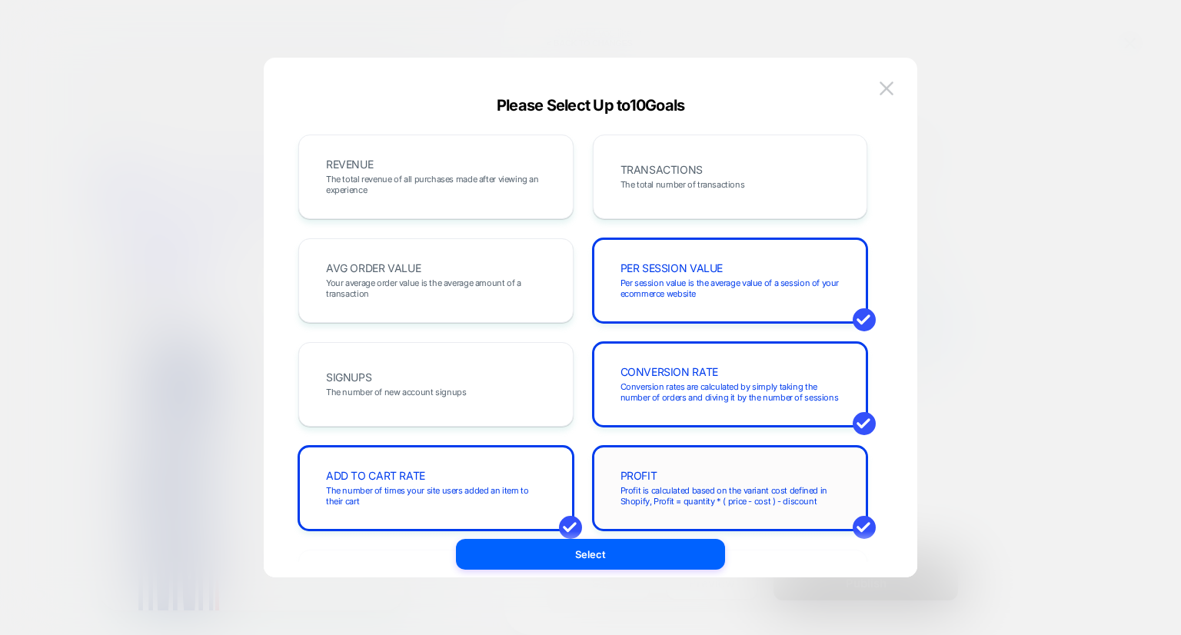
click at [648, 462] on div "PROFIT Profit is calculated based on the variant cost defined in Shopify, Profi…" at bounding box center [730, 488] width 243 height 52
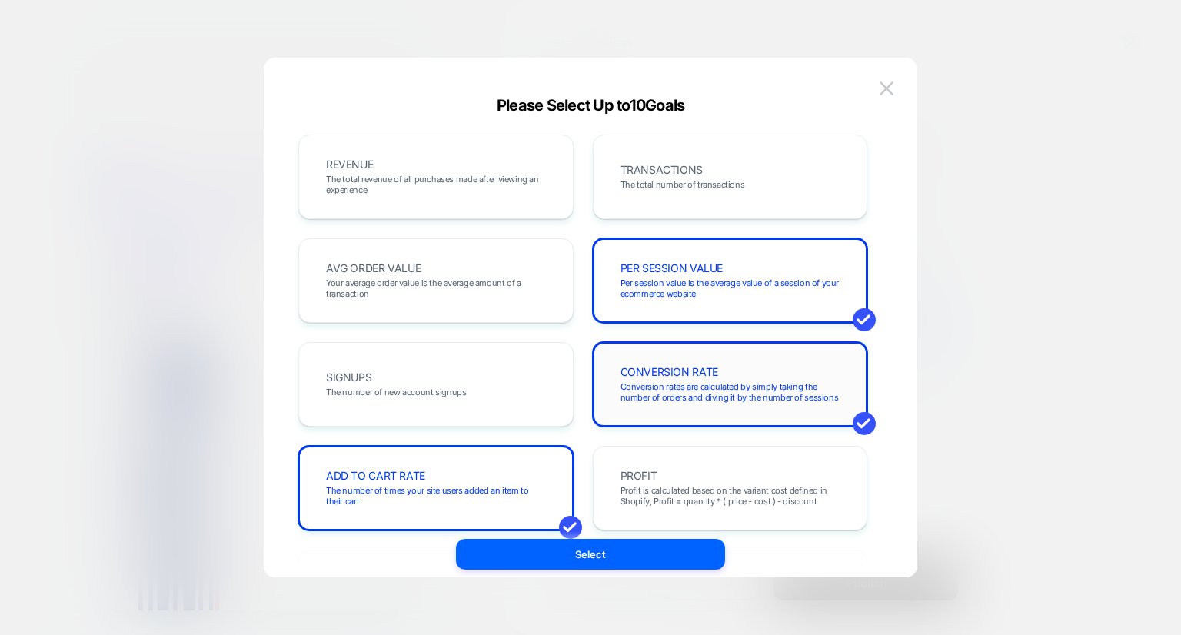
click at [667, 376] on span "CONVERSION RATE" at bounding box center [670, 372] width 98 height 11
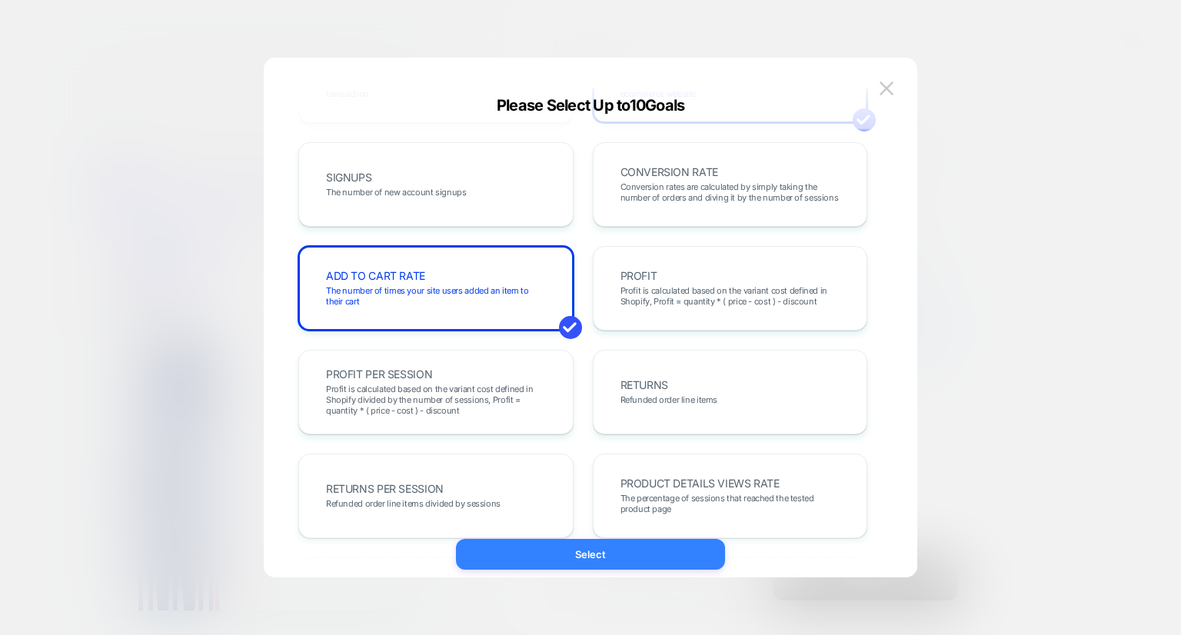
scroll to position [202, 0]
click at [652, 545] on button "Select" at bounding box center [590, 554] width 269 height 31
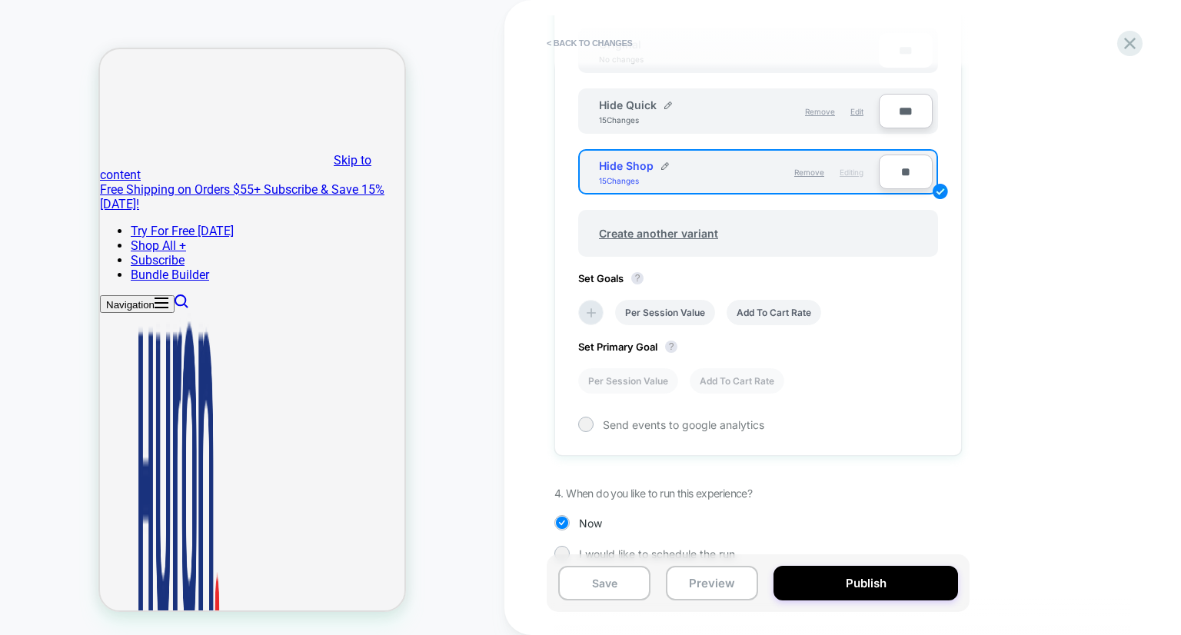
scroll to position [554, 0]
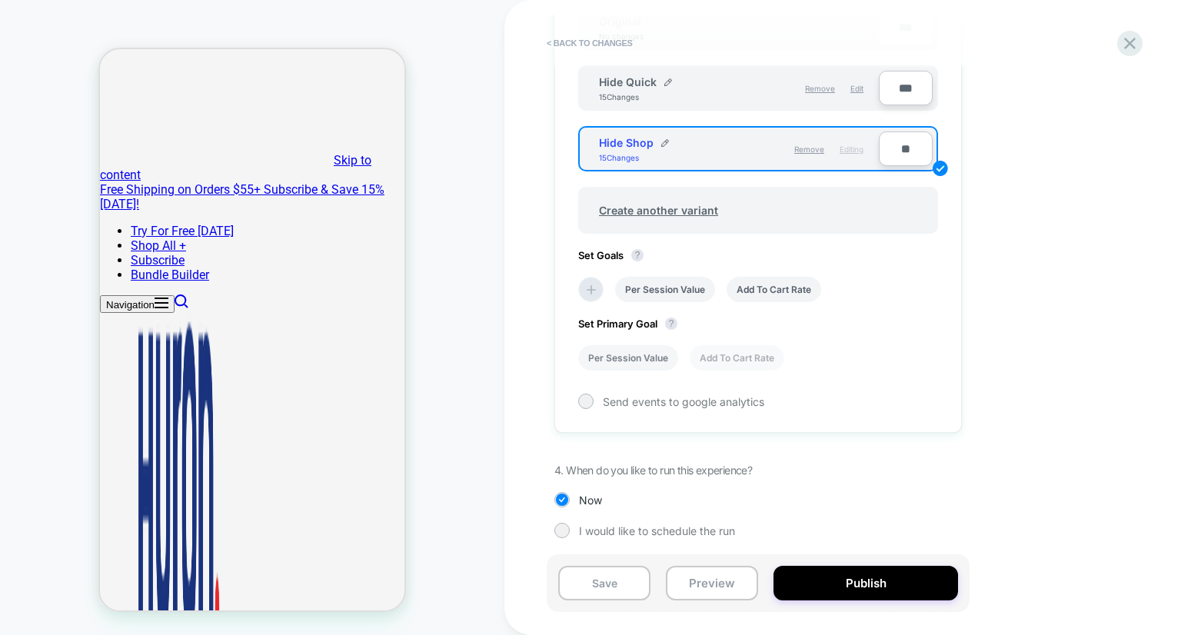
click at [656, 348] on li "Per Session Value" at bounding box center [628, 357] width 100 height 25
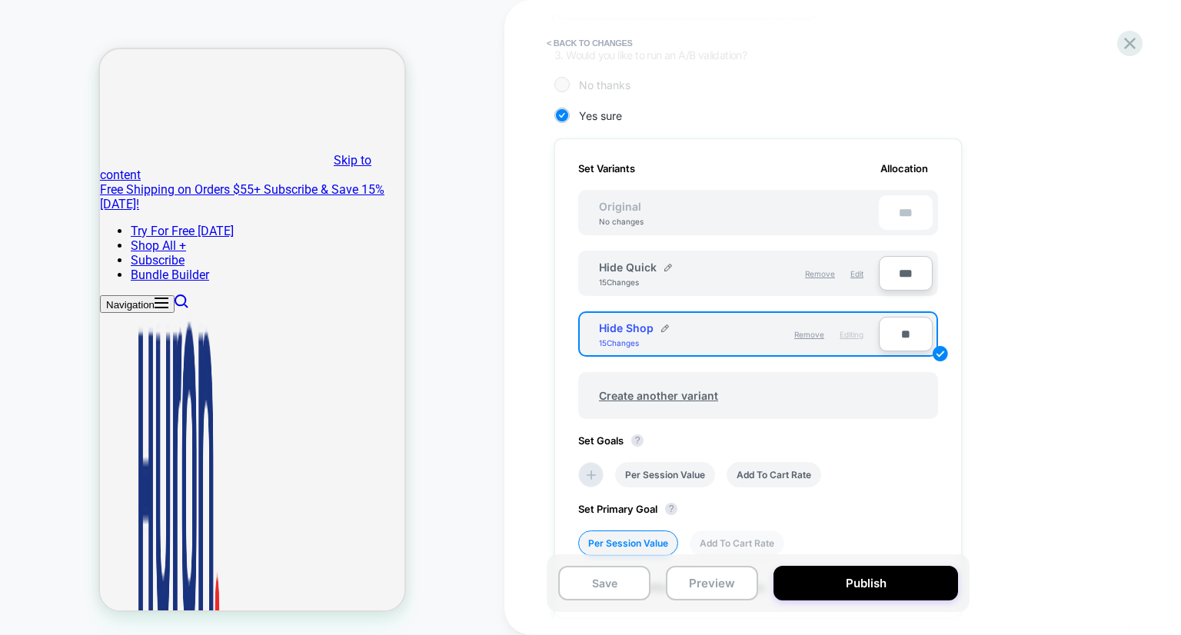
click at [894, 277] on input "***" at bounding box center [906, 273] width 54 height 35
type input "***"
type input "**"
type input "***"
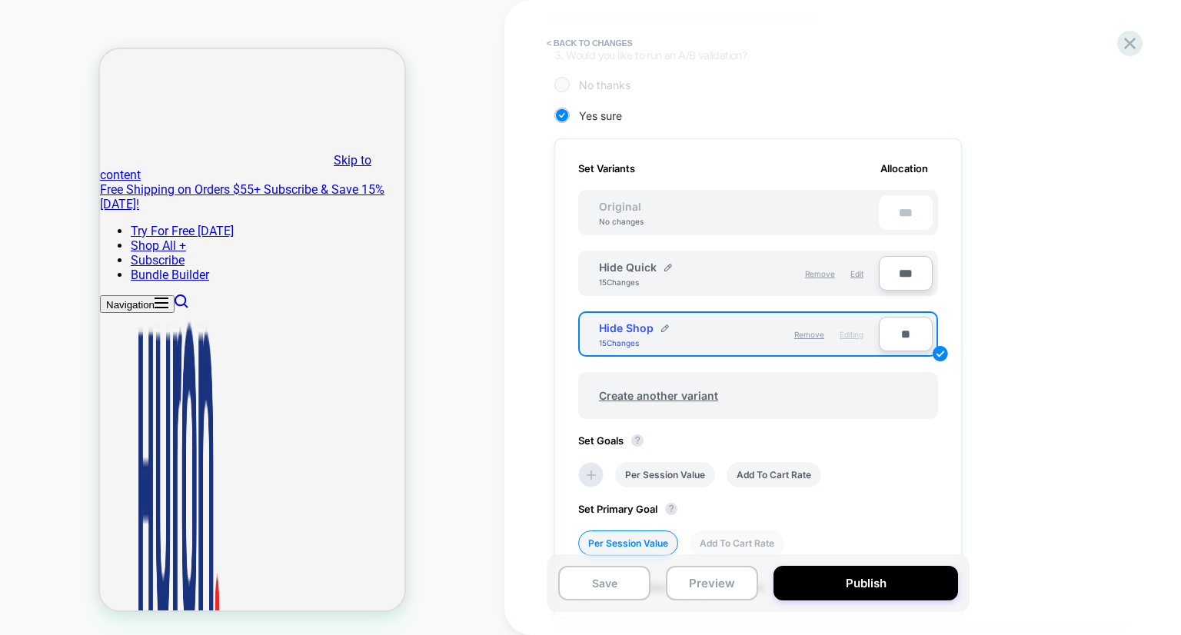
click at [913, 346] on input "**" at bounding box center [906, 334] width 54 height 35
type input "***"
type input "**"
type input "***"
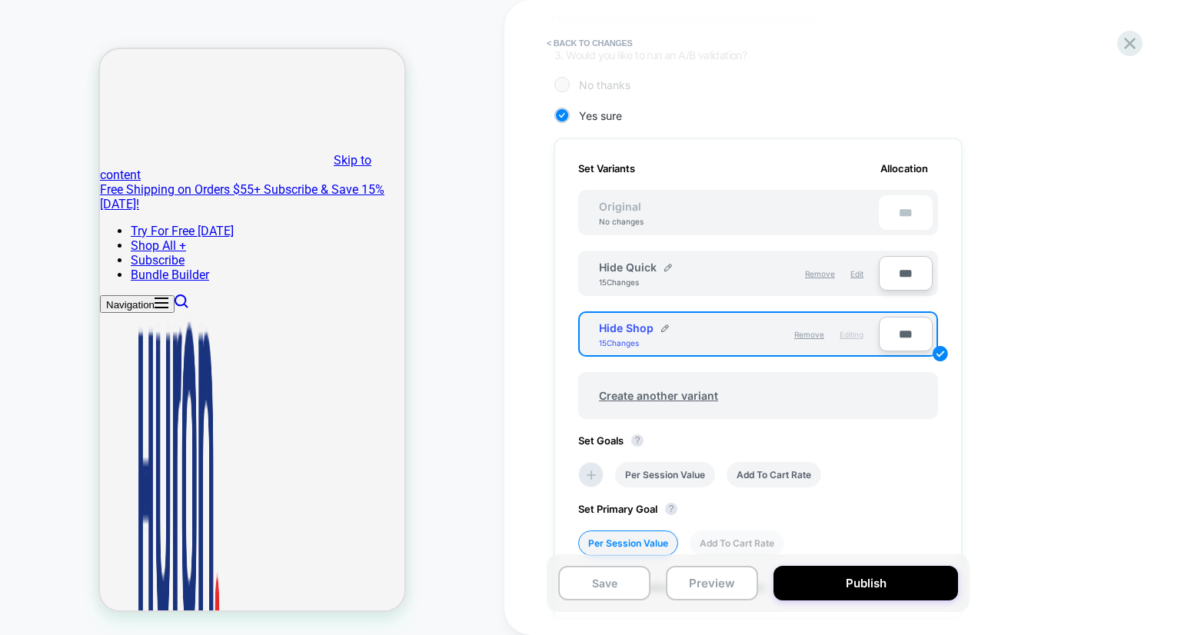
click at [1012, 397] on div "1. What audience and where will the experience run? Audience All Visitors Pages…" at bounding box center [834, 276] width 561 height 941
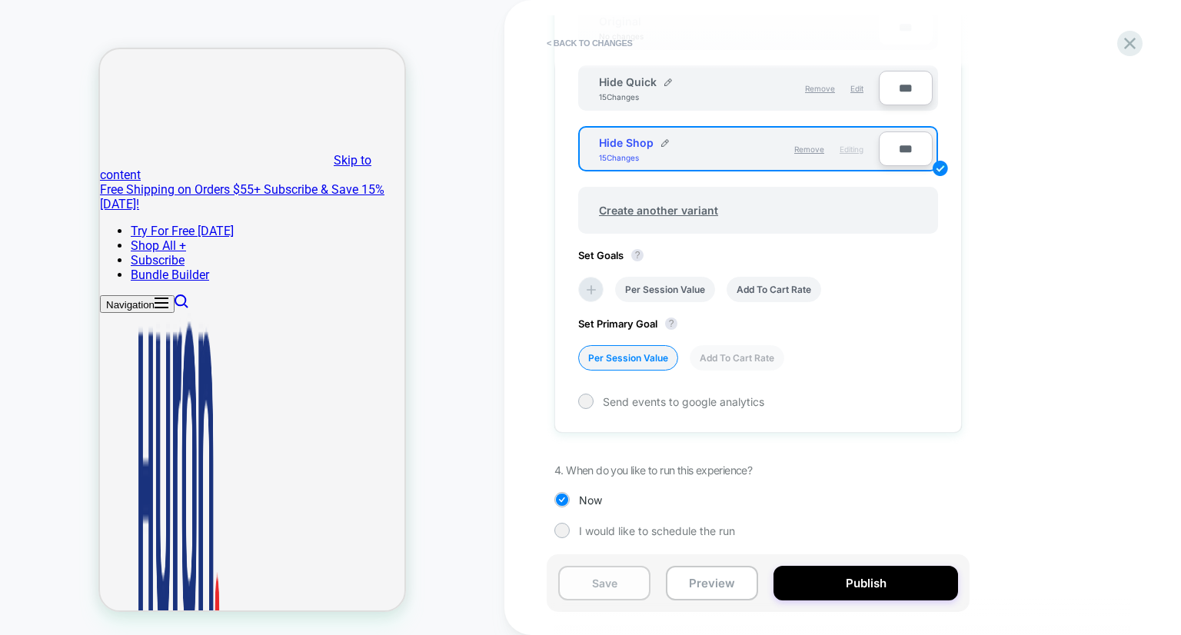
click at [614, 582] on button "Save" at bounding box center [604, 583] width 92 height 35
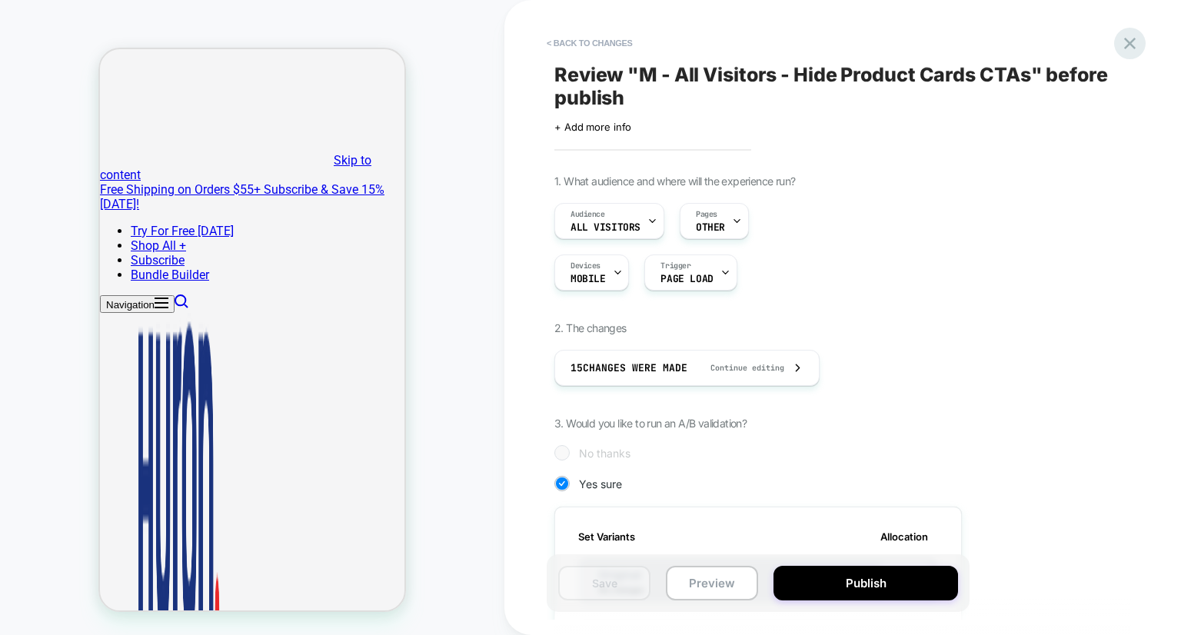
click at [1133, 36] on icon at bounding box center [1130, 43] width 21 height 21
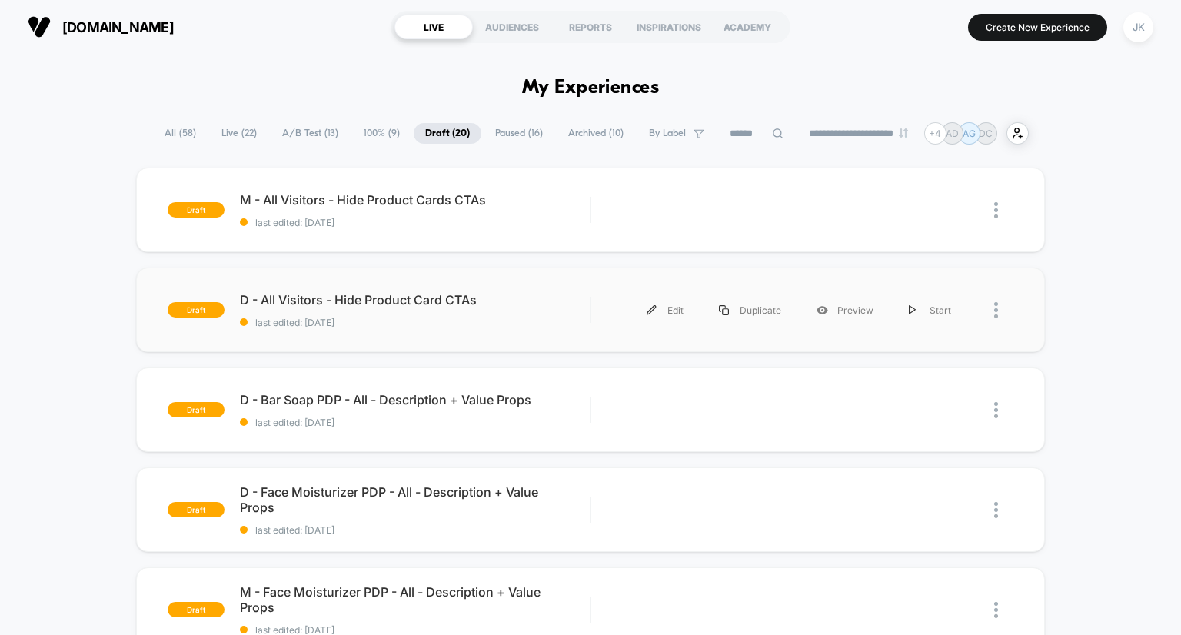
drag, startPoint x: 437, startPoint y: 293, endPoint x: 448, endPoint y: 343, distance: 51.1
click at [448, 343] on div "draft D - All Visitors - Hide Product Card CTAs last edited: [DATE] Edit Duplic…" at bounding box center [591, 310] width 910 height 85
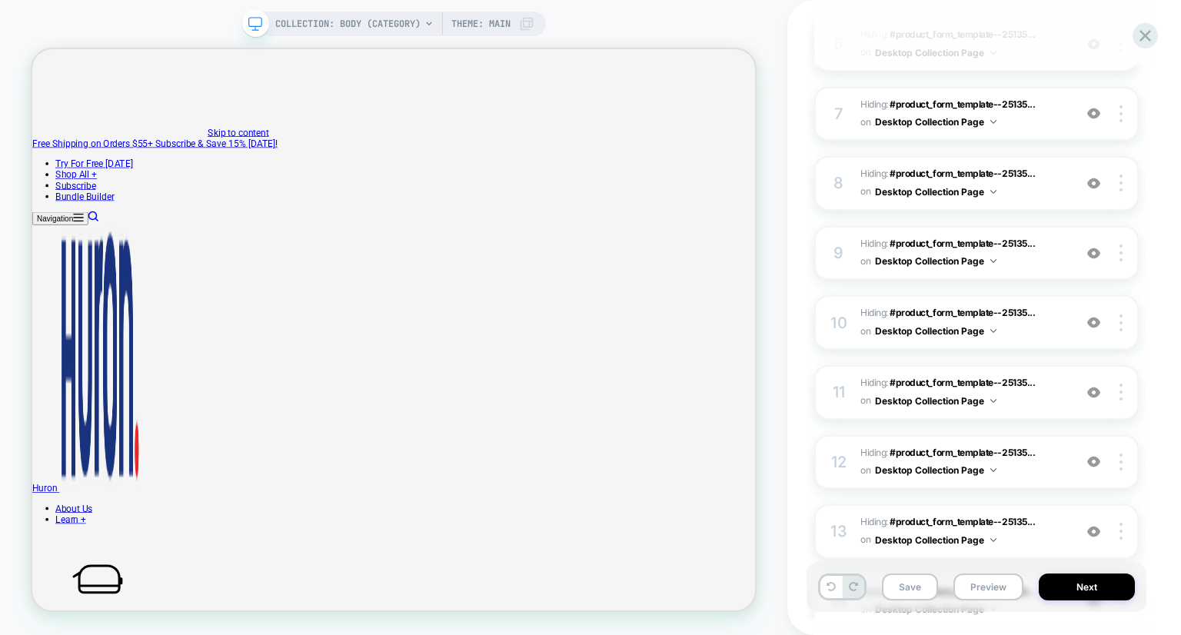
scroll to position [863, 0]
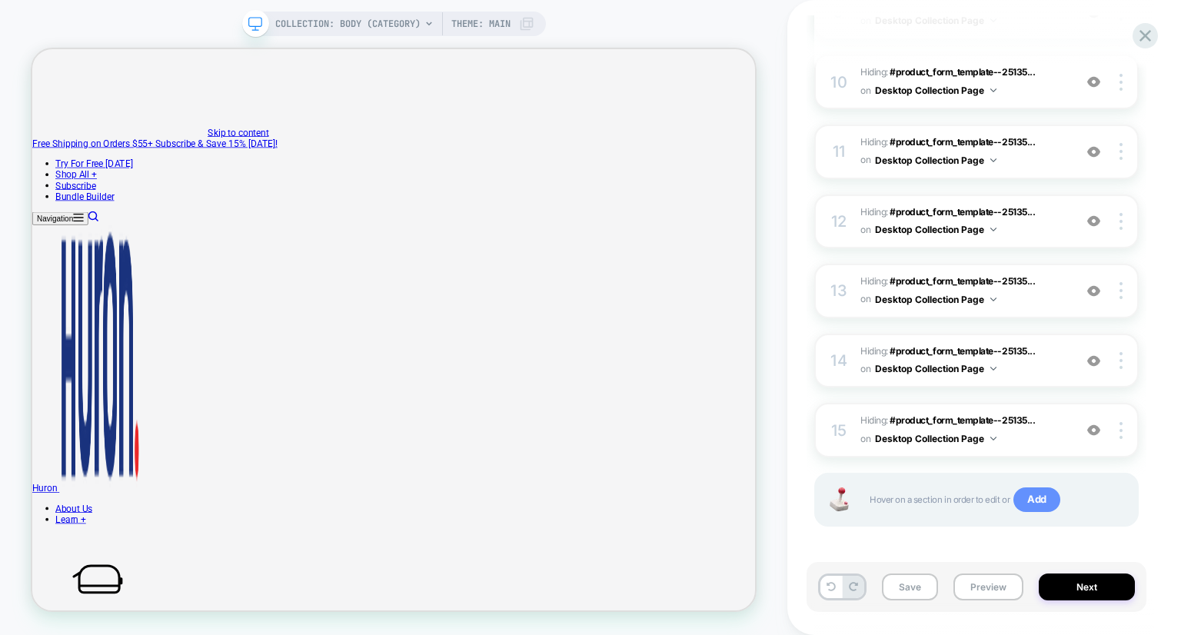
click at [1034, 495] on span "Add" at bounding box center [1037, 500] width 47 height 25
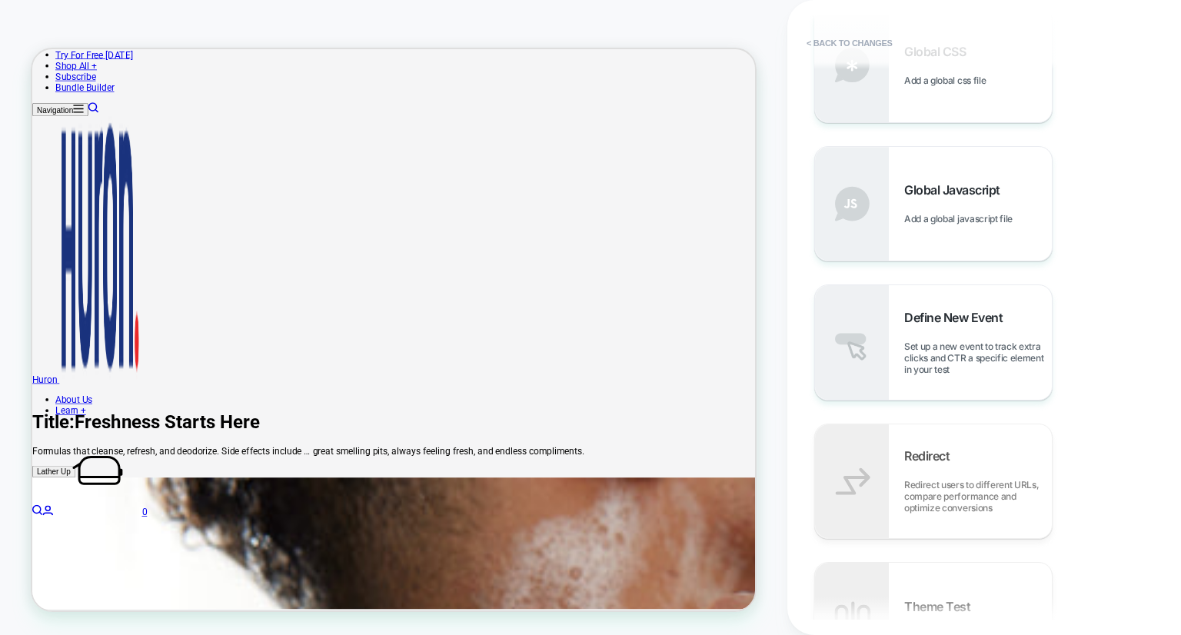
scroll to position [363, 0]
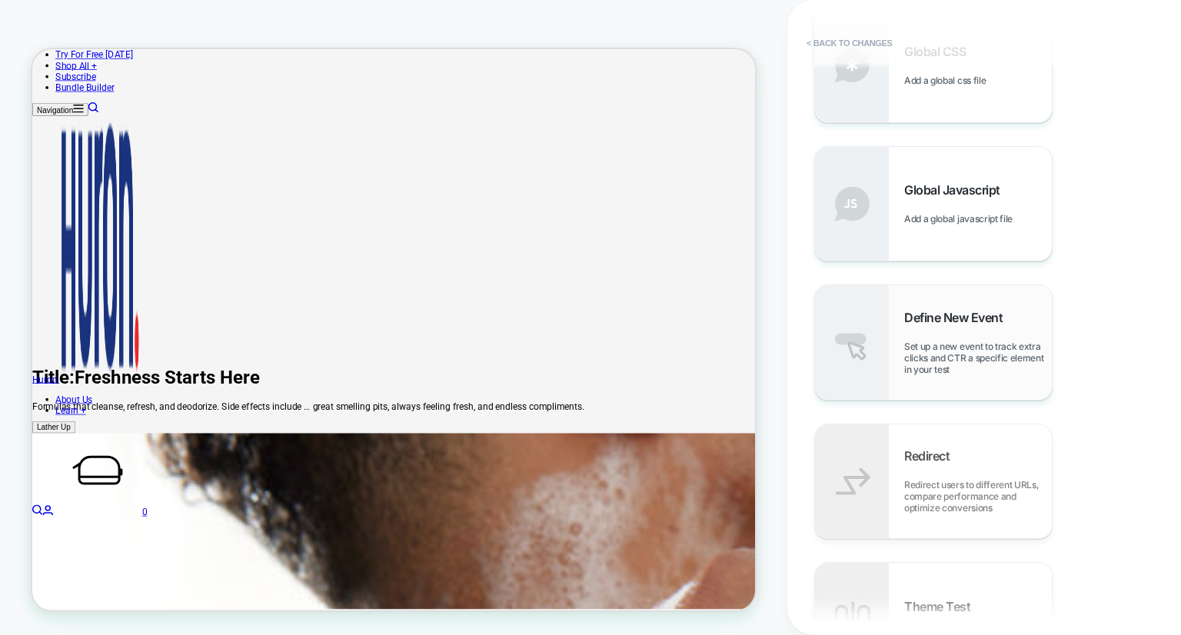
click at [897, 301] on div "Define New Event Set up a new event to track extra clicks and CTR a specific el…" at bounding box center [933, 342] width 237 height 114
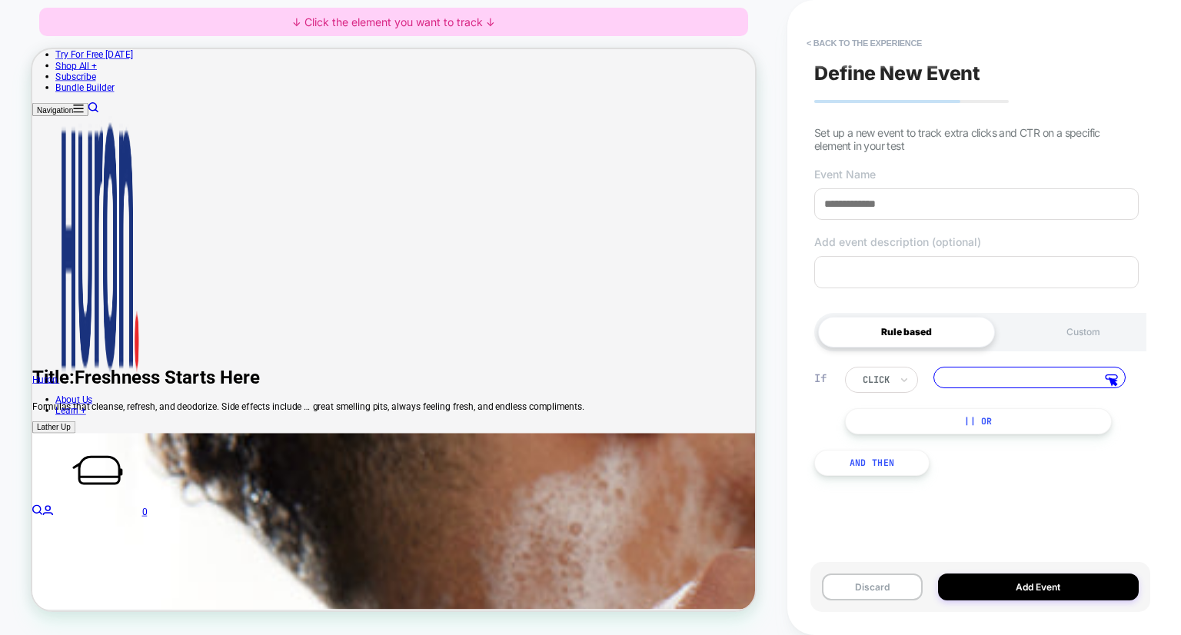
click at [801, 292] on div "< back to the experience Define New Event Set up a new event to track extra cli…" at bounding box center [985, 317] width 394 height 635
click at [847, 47] on button "< back to the experience" at bounding box center [864, 43] width 131 height 25
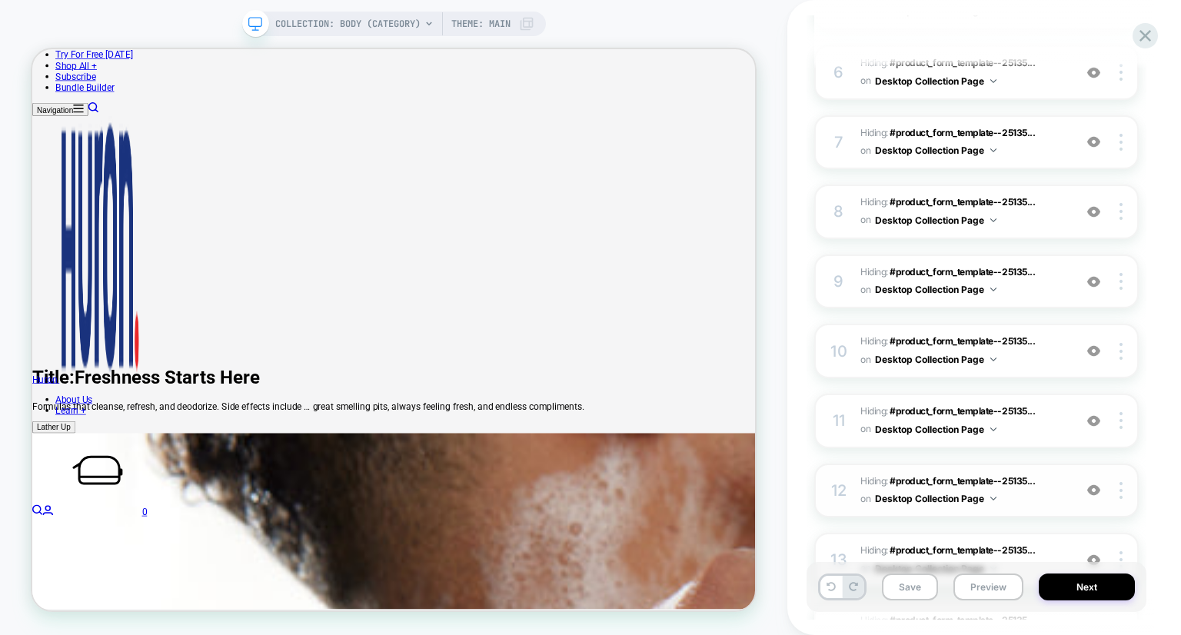
scroll to position [863, 0]
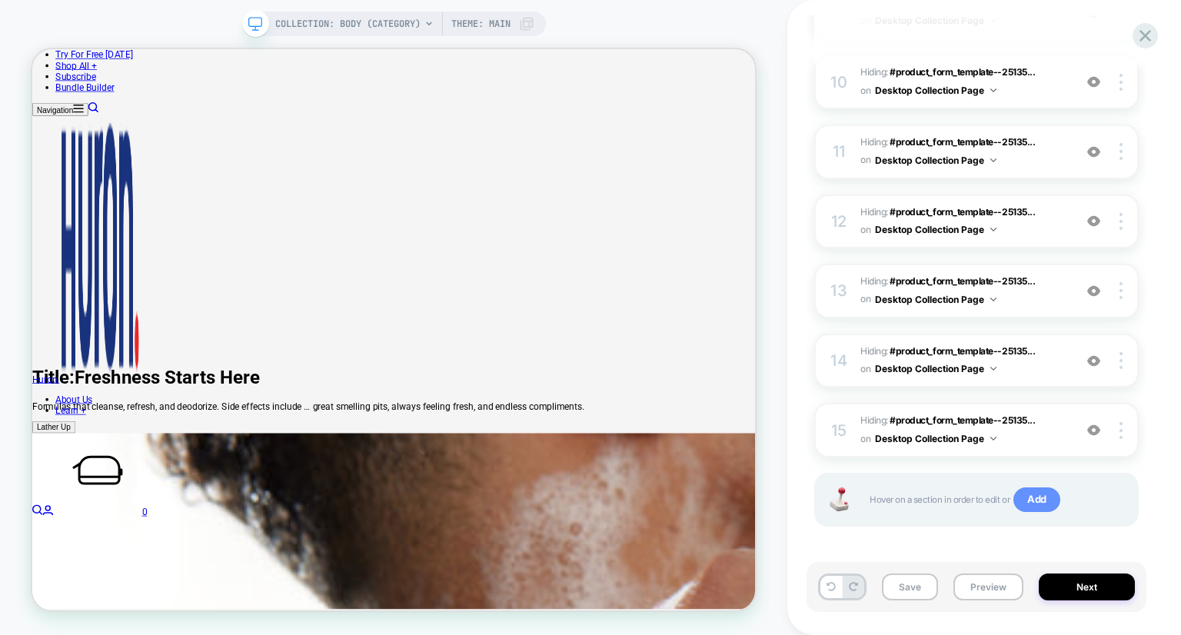
click at [1029, 498] on span "Add" at bounding box center [1037, 500] width 47 height 25
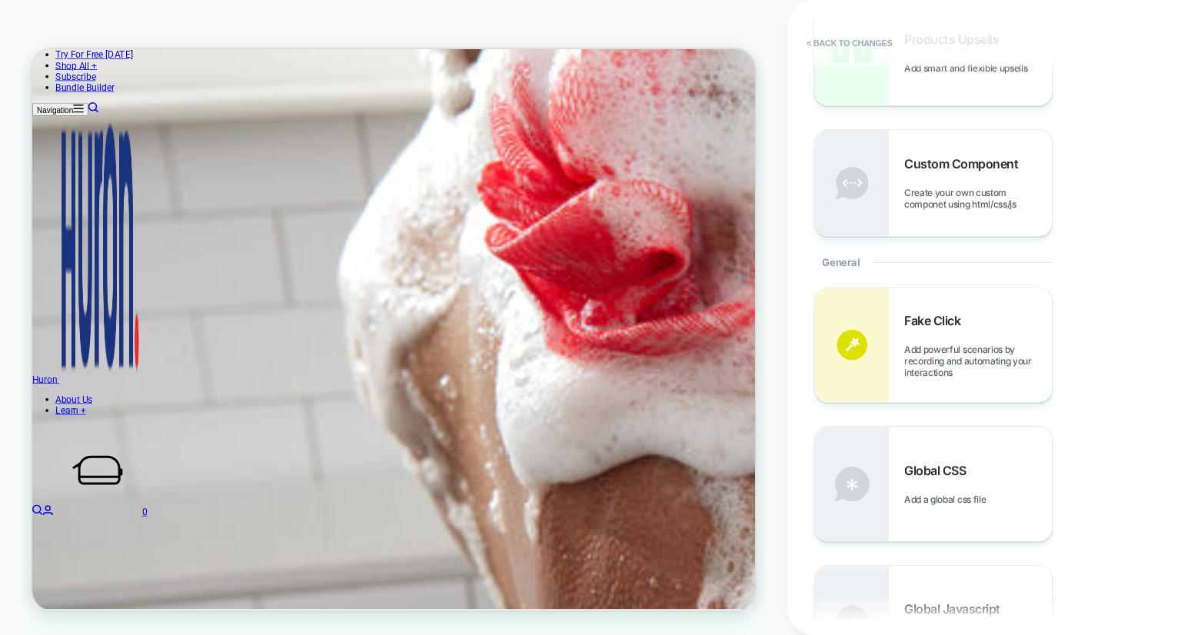
scroll to position [19, 0]
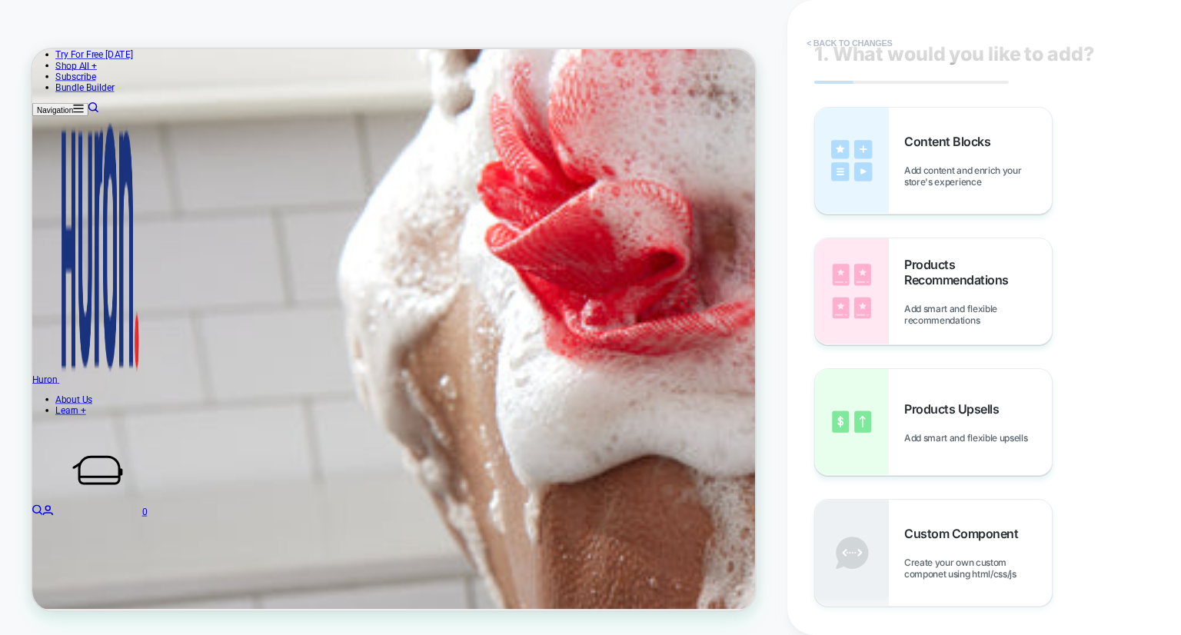
click at [869, 38] on button "< Back to changes" at bounding box center [850, 43] width 102 height 25
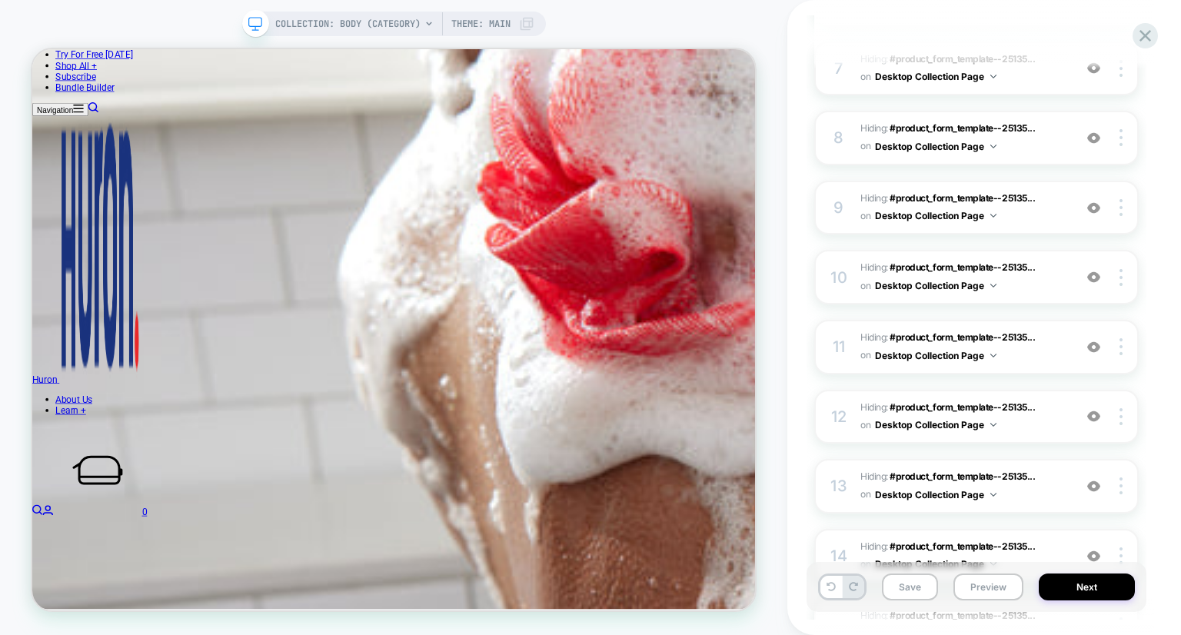
scroll to position [863, 0]
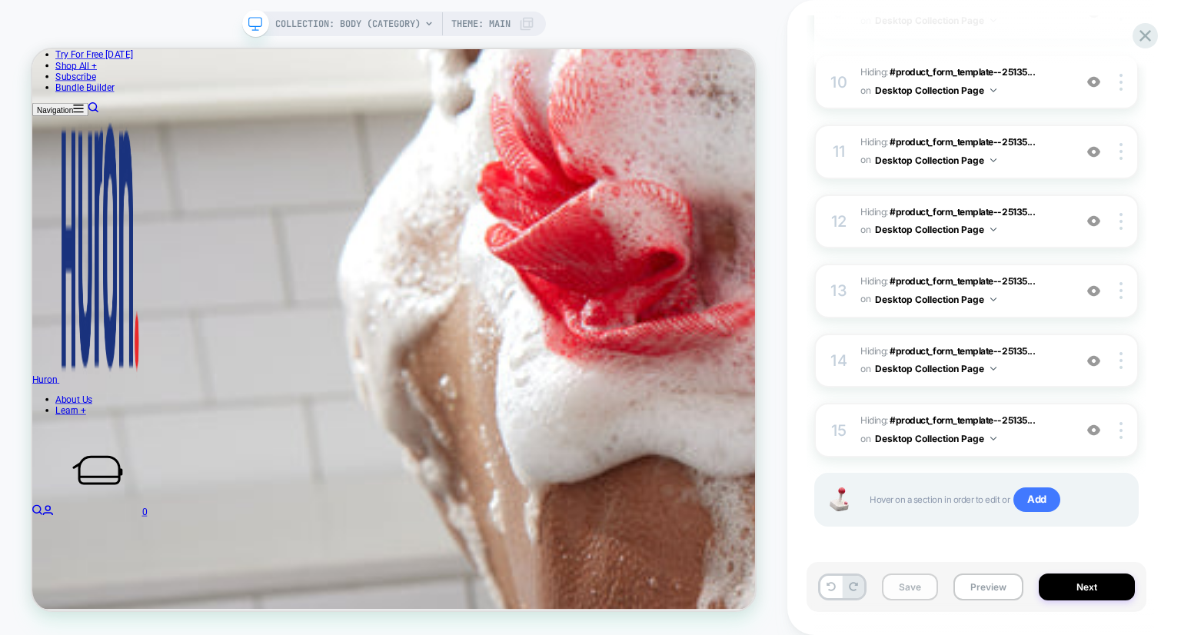
click at [914, 581] on button "Save" at bounding box center [910, 587] width 56 height 27
click at [1091, 587] on button "Next" at bounding box center [1087, 587] width 96 height 27
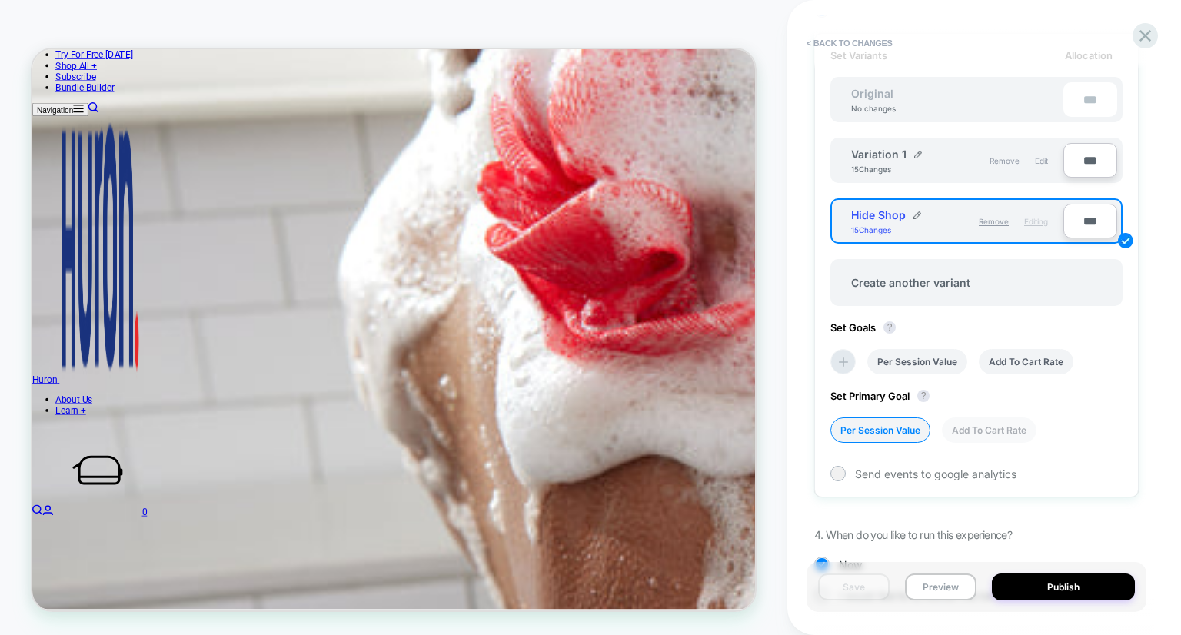
scroll to position [561, 0]
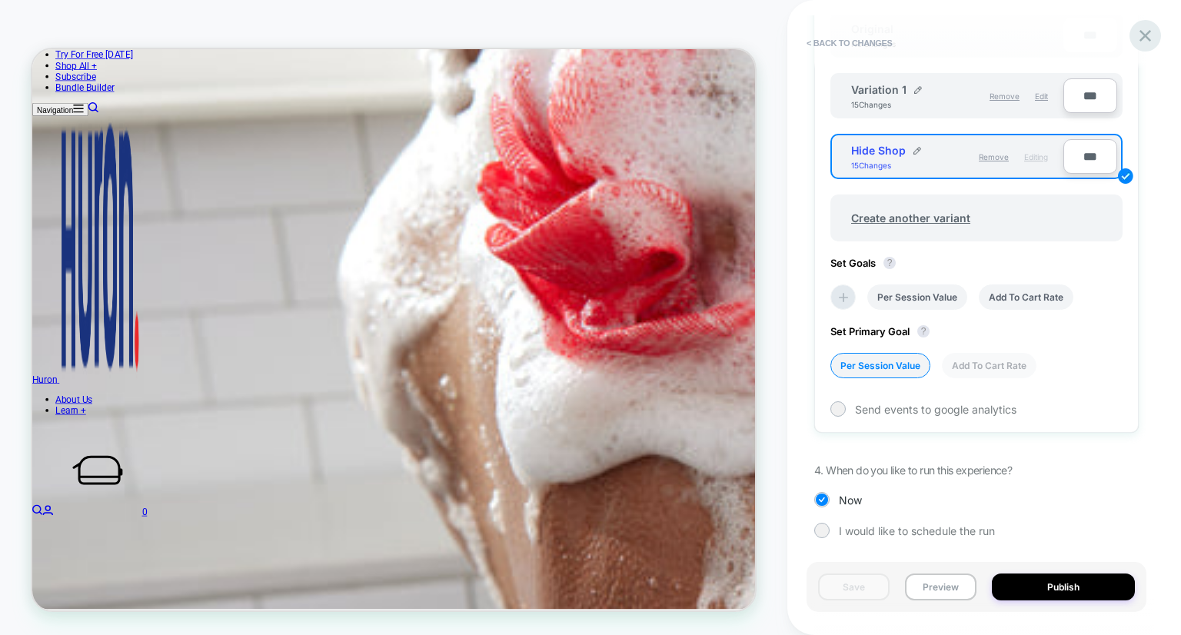
click at [1147, 35] on icon at bounding box center [1145, 35] width 21 height 21
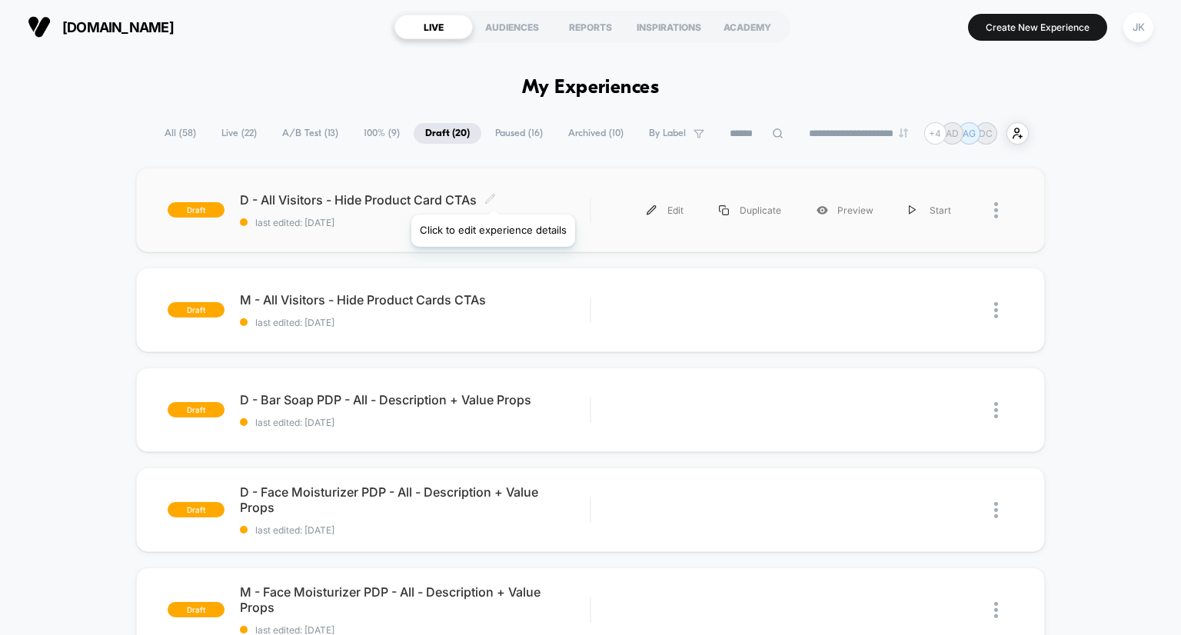
click at [492, 195] on icon at bounding box center [489, 198] width 9 height 9
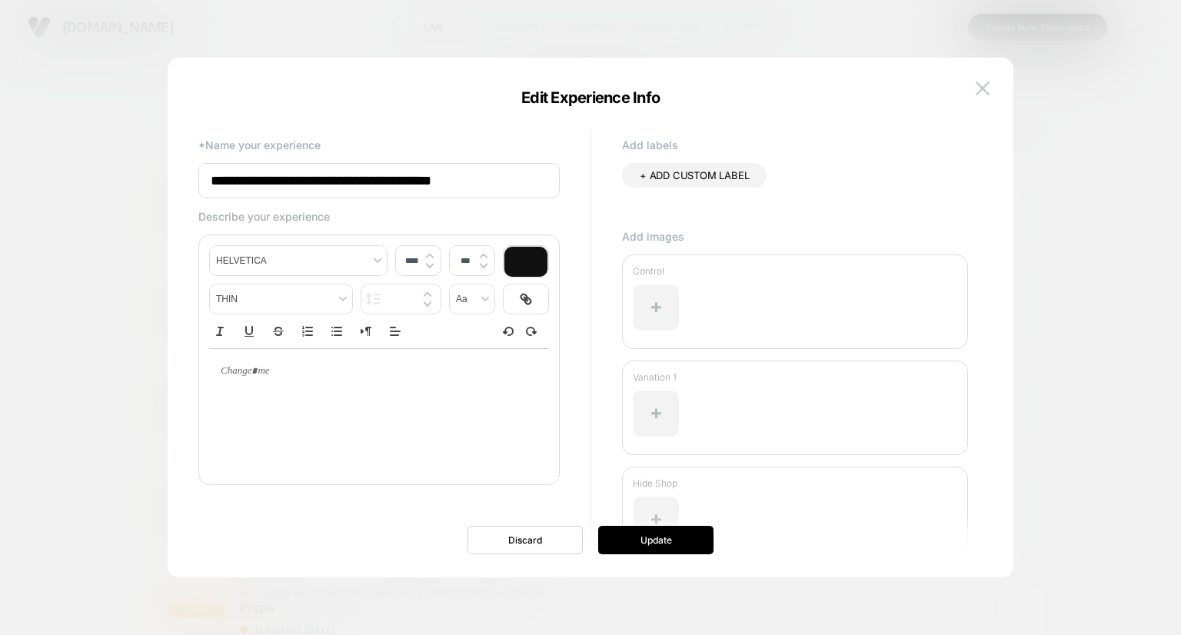
click at [315, 184] on input "**********" at bounding box center [378, 180] width 361 height 35
type input "**********"
click at [645, 535] on button "Update" at bounding box center [655, 540] width 115 height 28
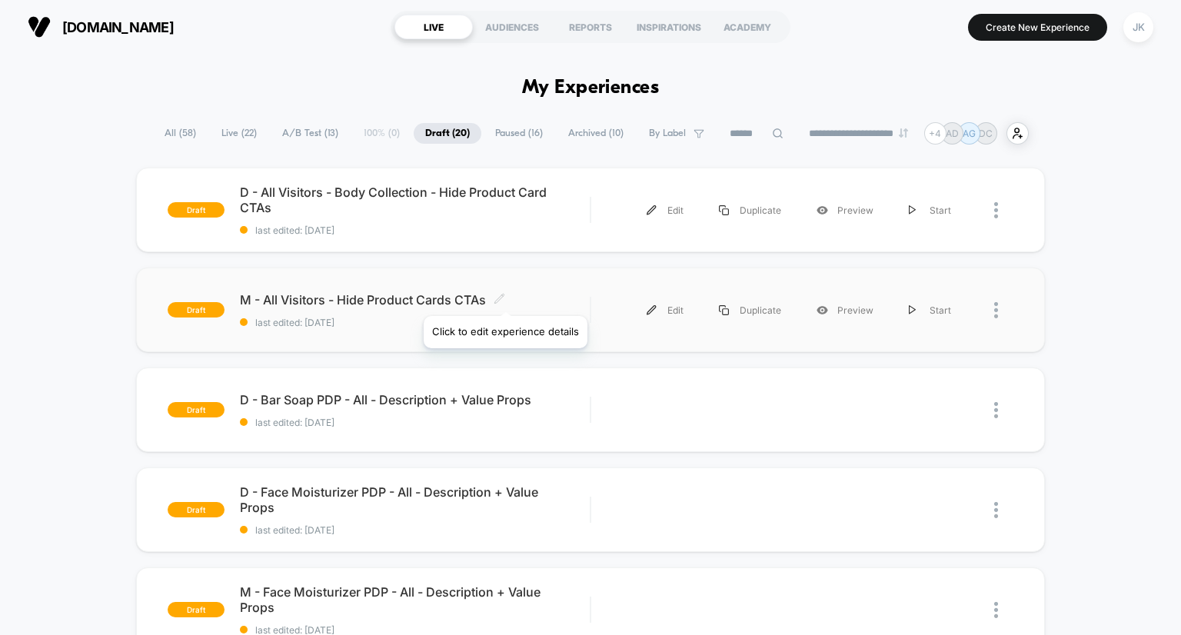
click at [502, 298] on icon at bounding box center [500, 299] width 12 height 12
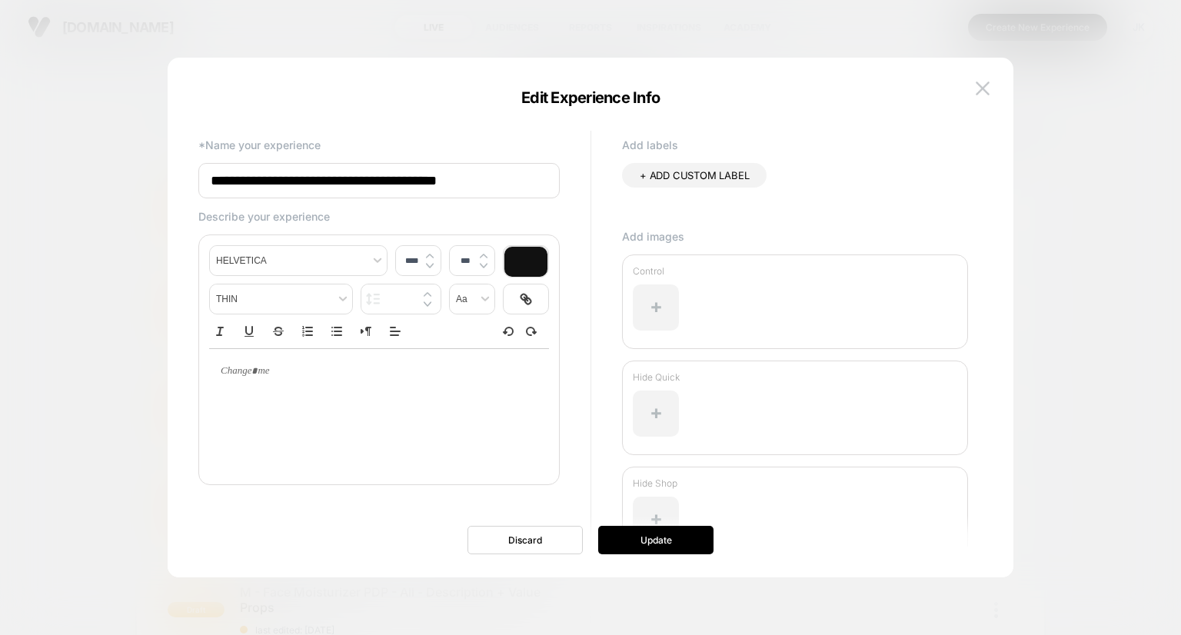
click at [229, 185] on input "**********" at bounding box center [378, 180] width 361 height 35
paste input "**********"
type input "**********"
click at [611, 541] on button "Update" at bounding box center [655, 540] width 115 height 28
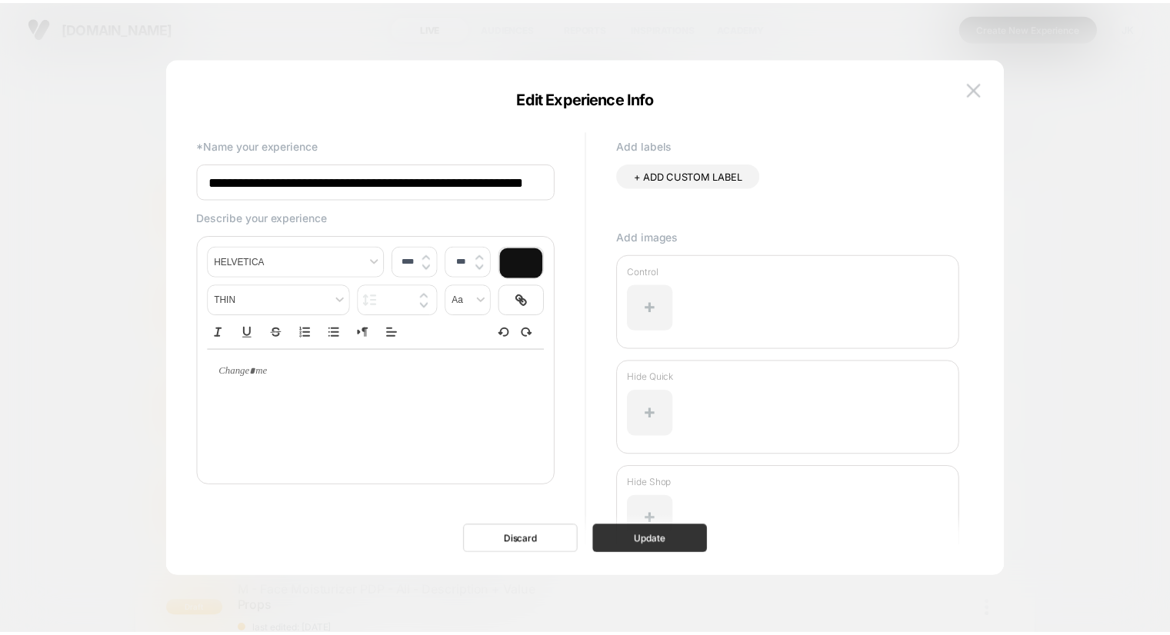
scroll to position [0, 0]
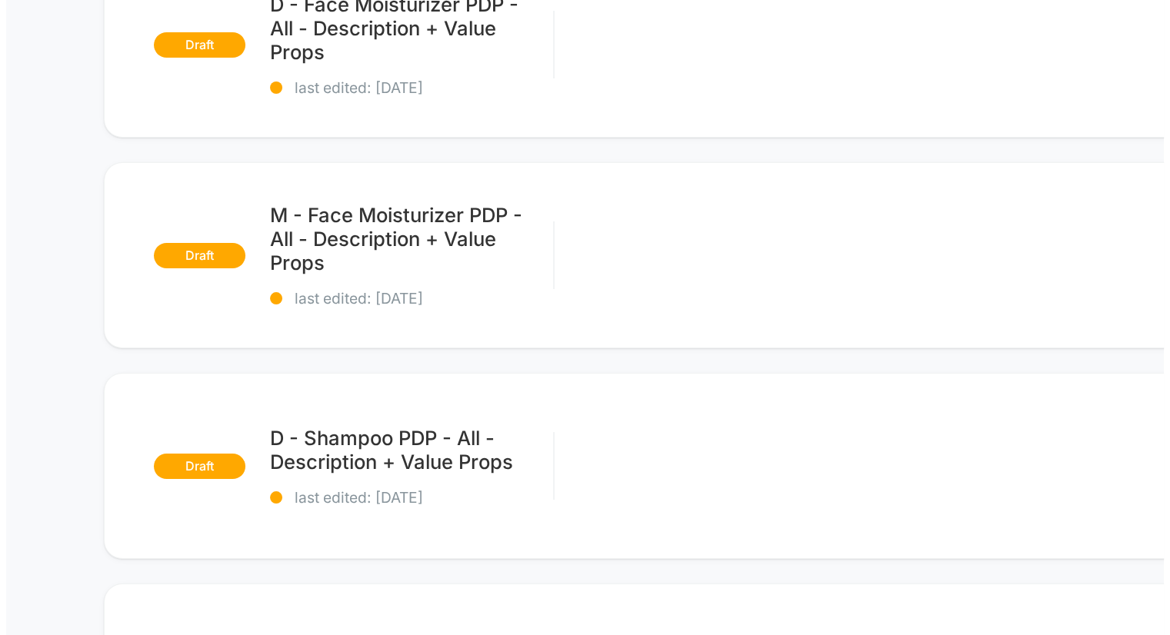
scroll to position [964, 0]
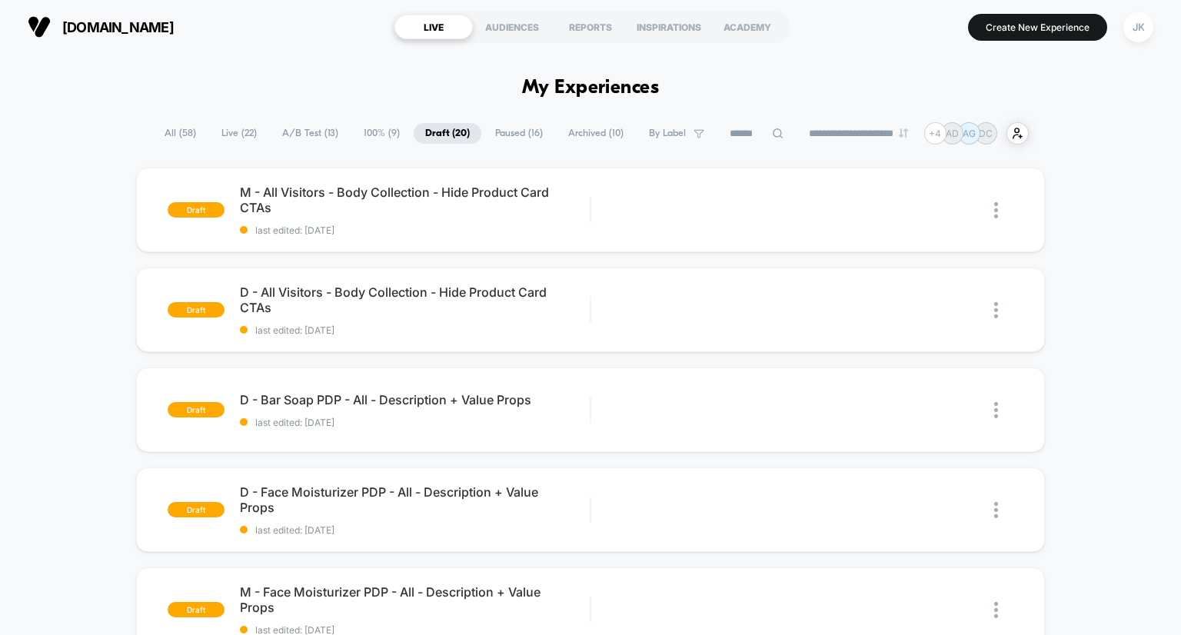
click at [506, 131] on span "Paused ( 16 )" at bounding box center [519, 133] width 71 height 21
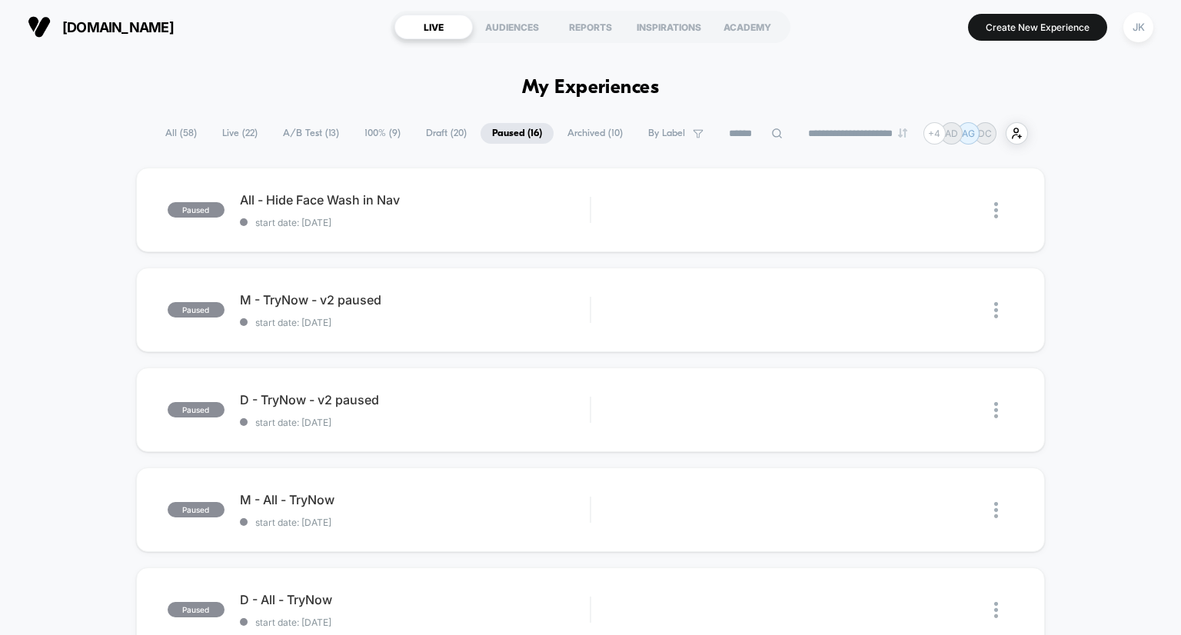
click at [584, 133] on span "Archived ( 10 )" at bounding box center [595, 133] width 78 height 21
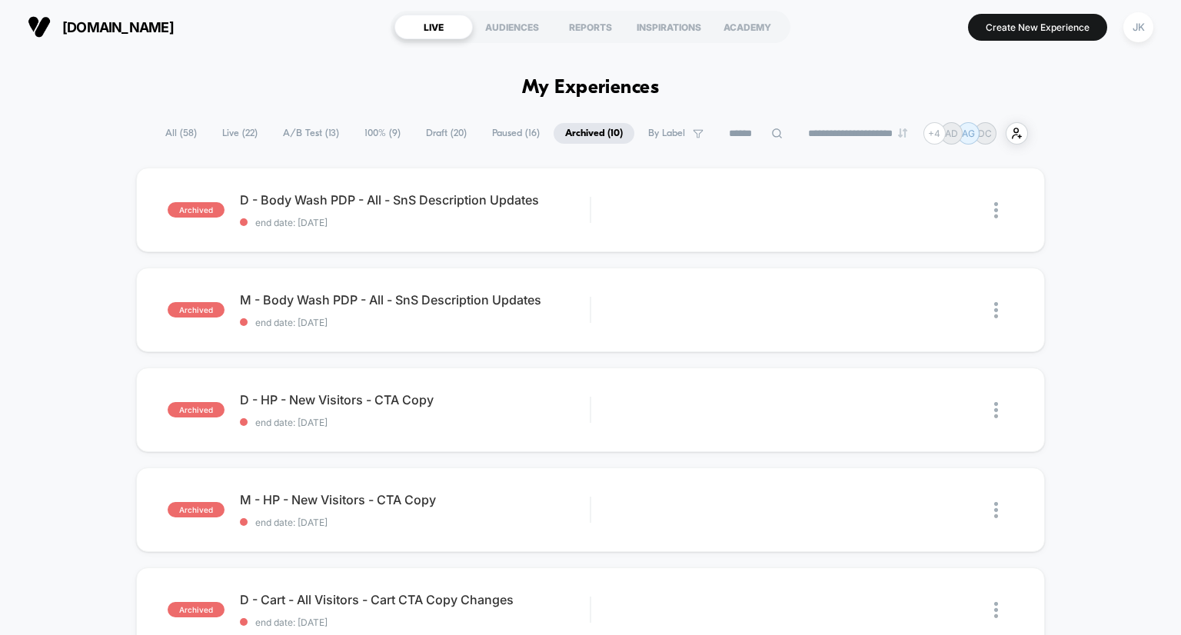
click at [514, 131] on span "Paused ( 16 )" at bounding box center [516, 133] width 71 height 21
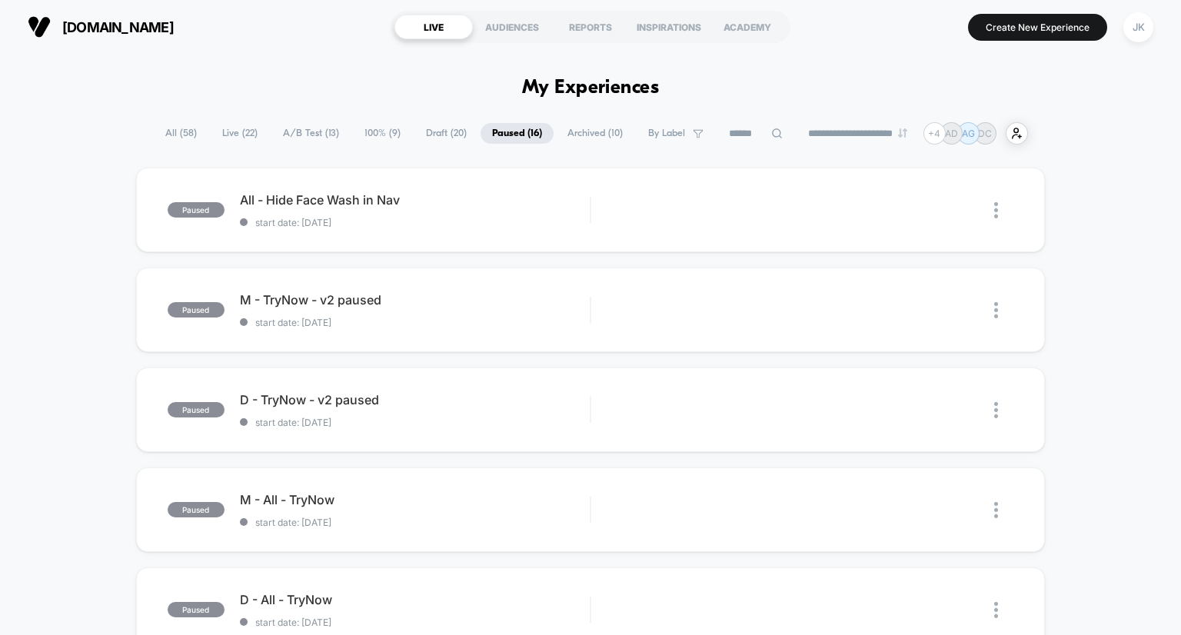
click at [440, 134] on span "Draft ( 20 )" at bounding box center [447, 133] width 64 height 21
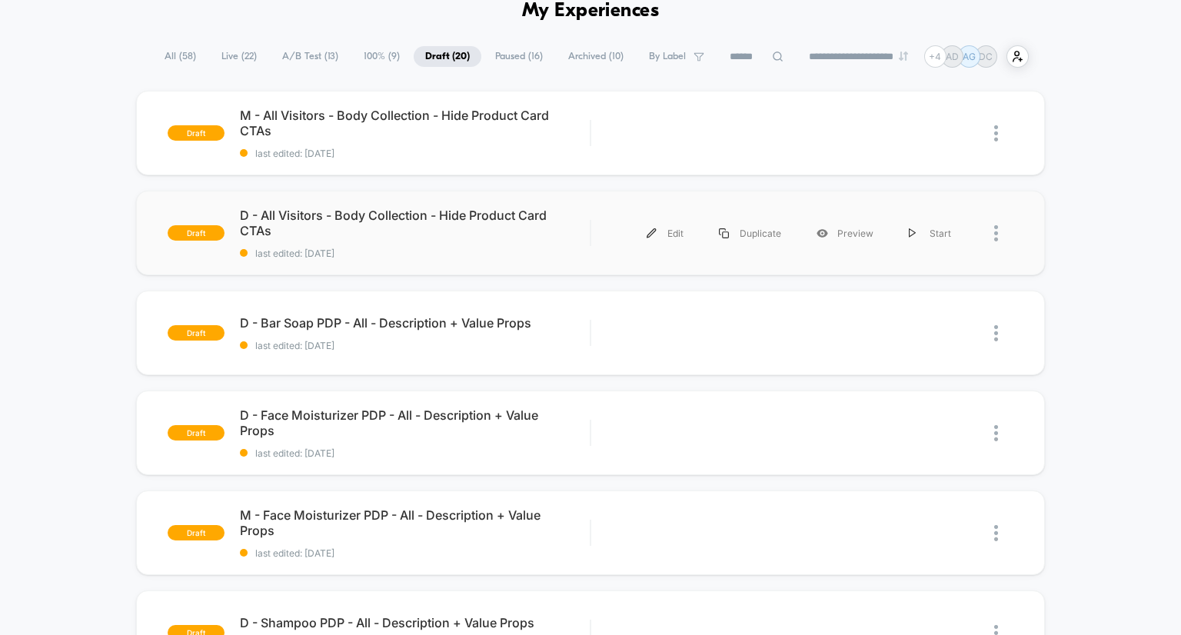
scroll to position [80, 0]
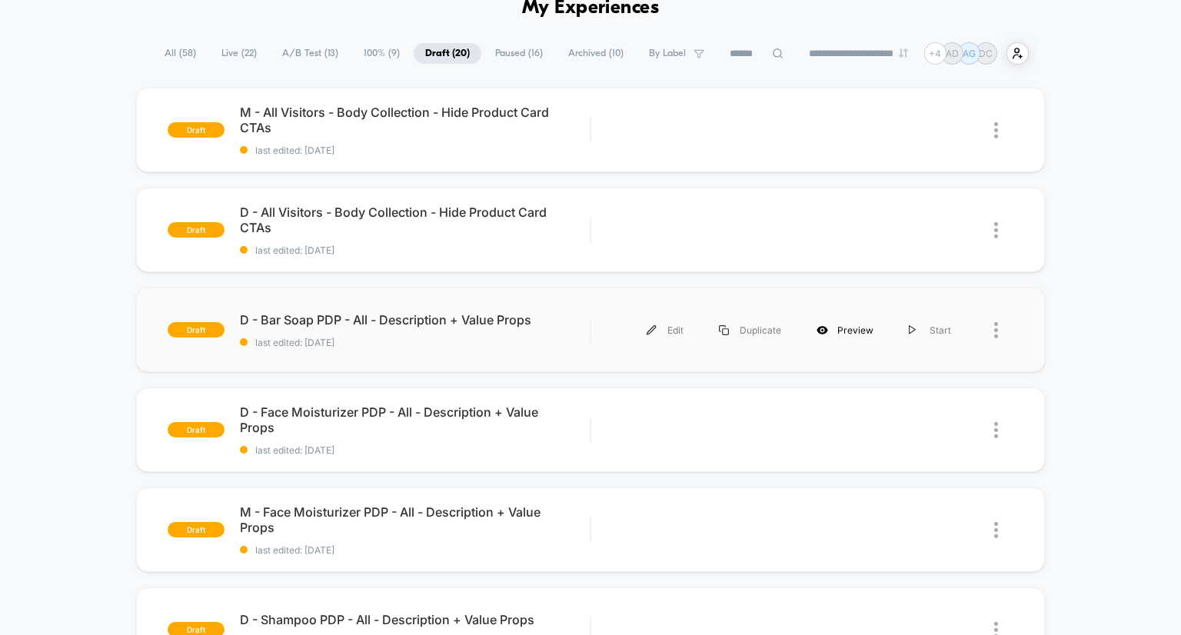
click at [850, 330] on div "Preview" at bounding box center [845, 330] width 92 height 35
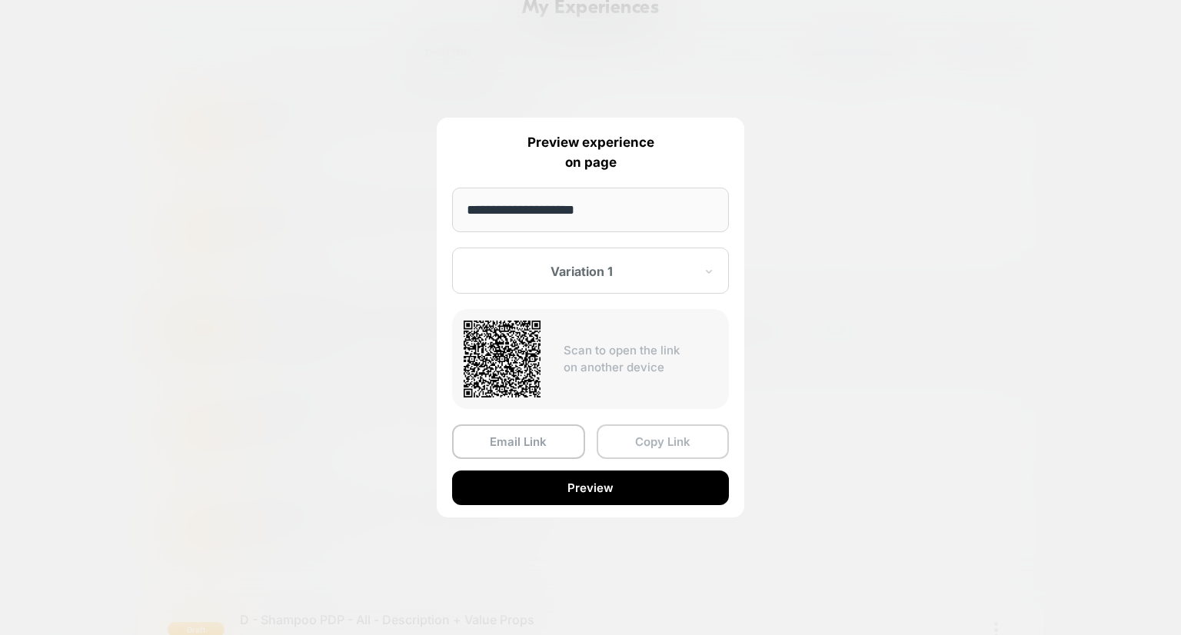
click at [623, 444] on button "Copy Link" at bounding box center [663, 442] width 133 height 35
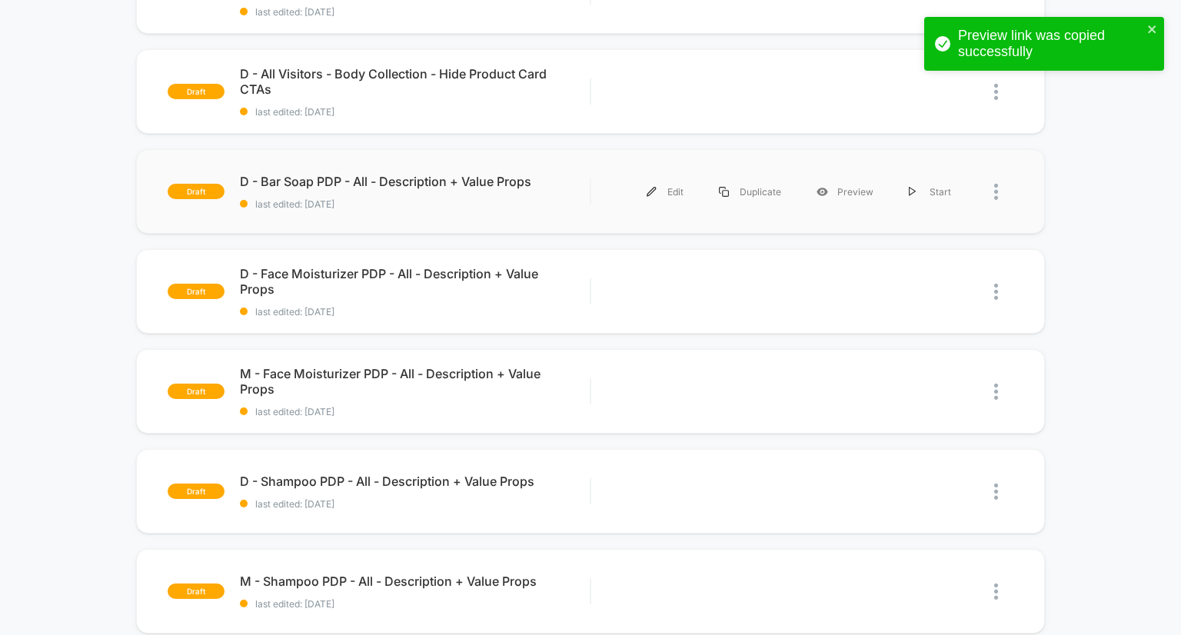
scroll to position [218, 0]
click at [828, 291] on icon at bounding box center [822, 292] width 11 height 8
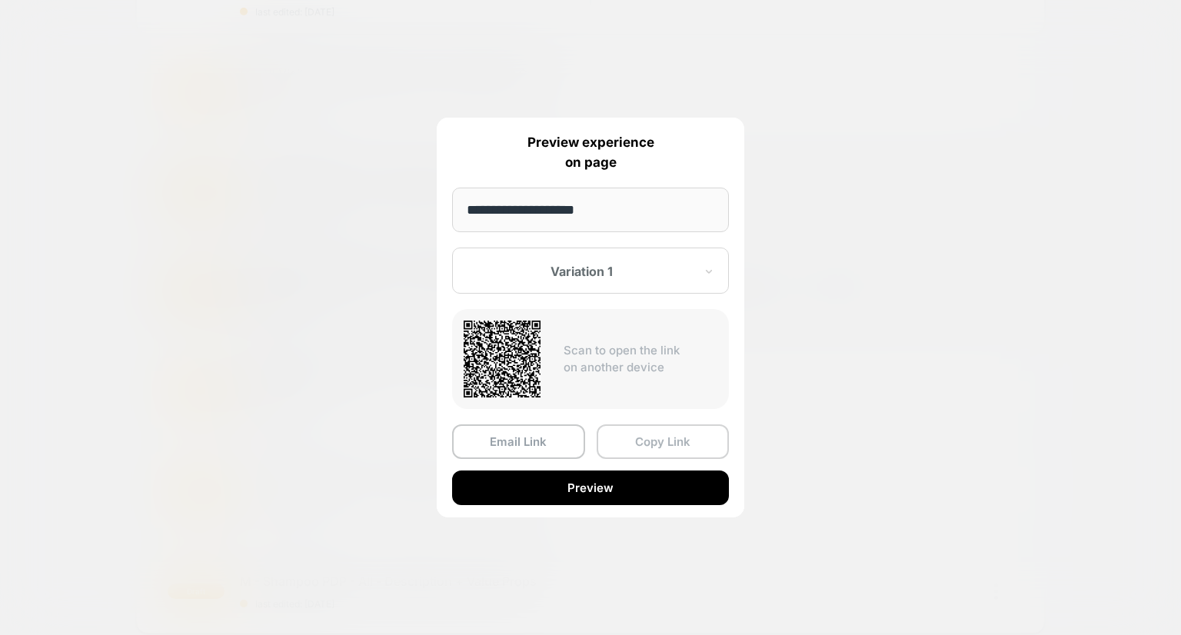
click at [664, 438] on button "Copy Link" at bounding box center [663, 442] width 133 height 35
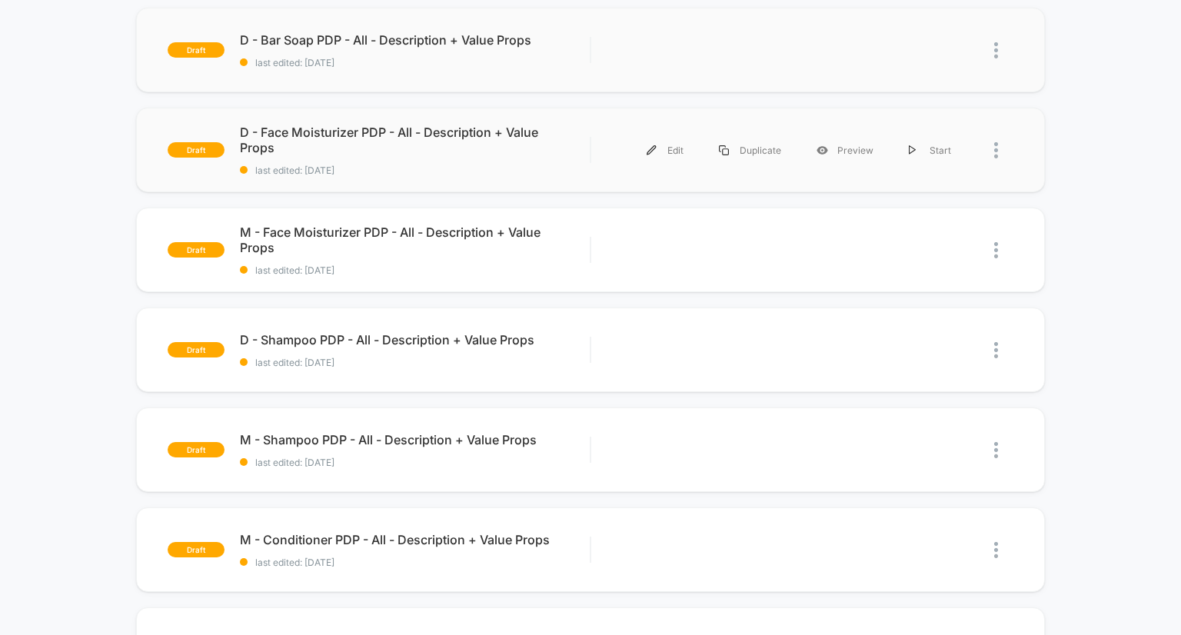
scroll to position [360, 0]
click at [831, 348] on div "Preview" at bounding box center [845, 350] width 92 height 35
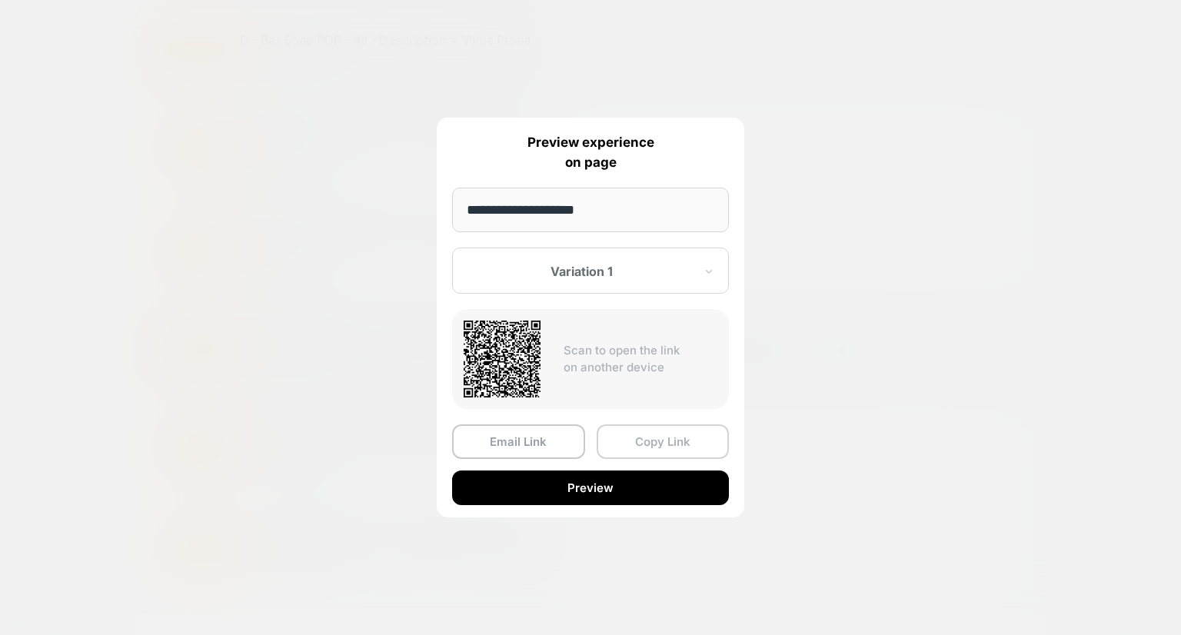
click at [655, 435] on button "Copy Link" at bounding box center [663, 442] width 133 height 35
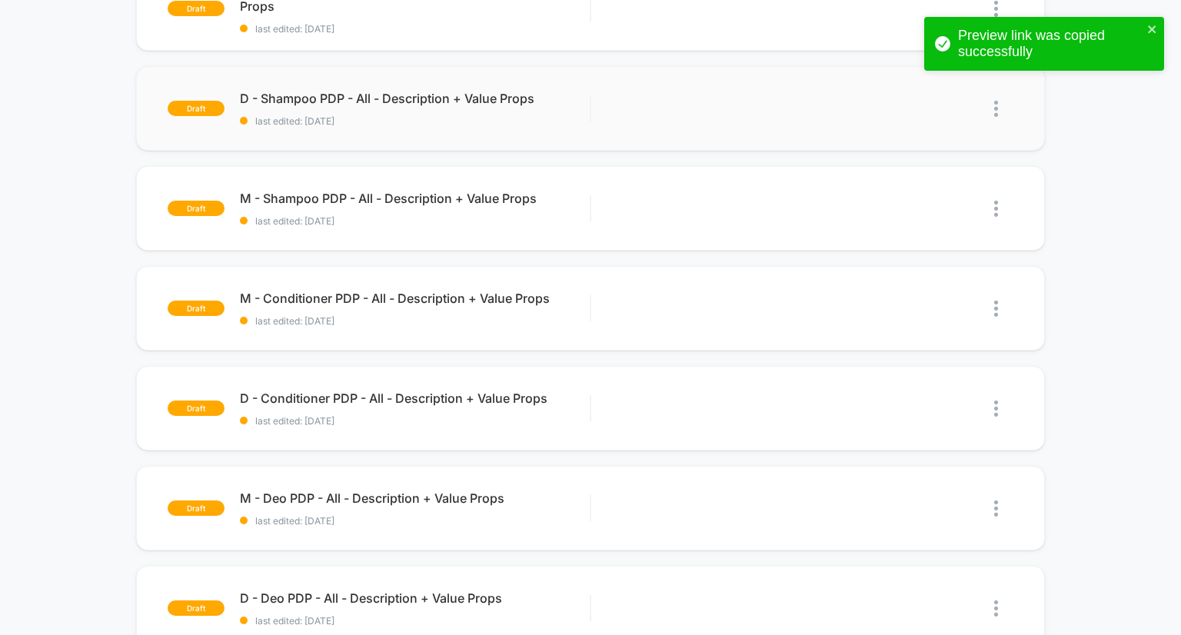
scroll to position [602, 0]
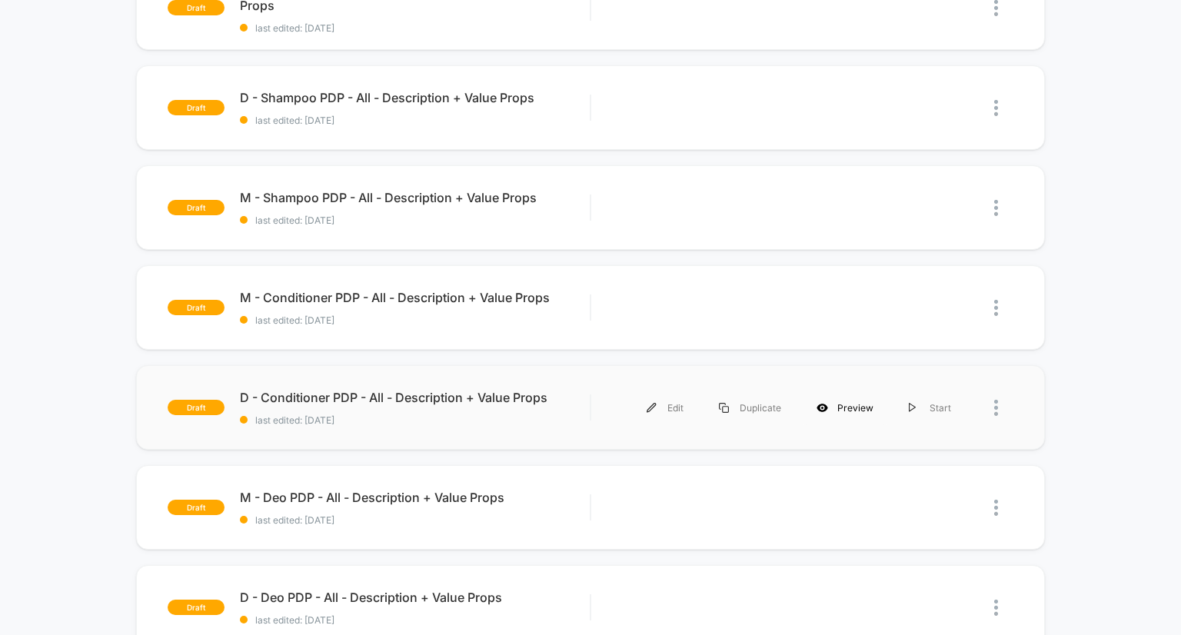
click at [828, 409] on icon at bounding box center [822, 408] width 11 height 8
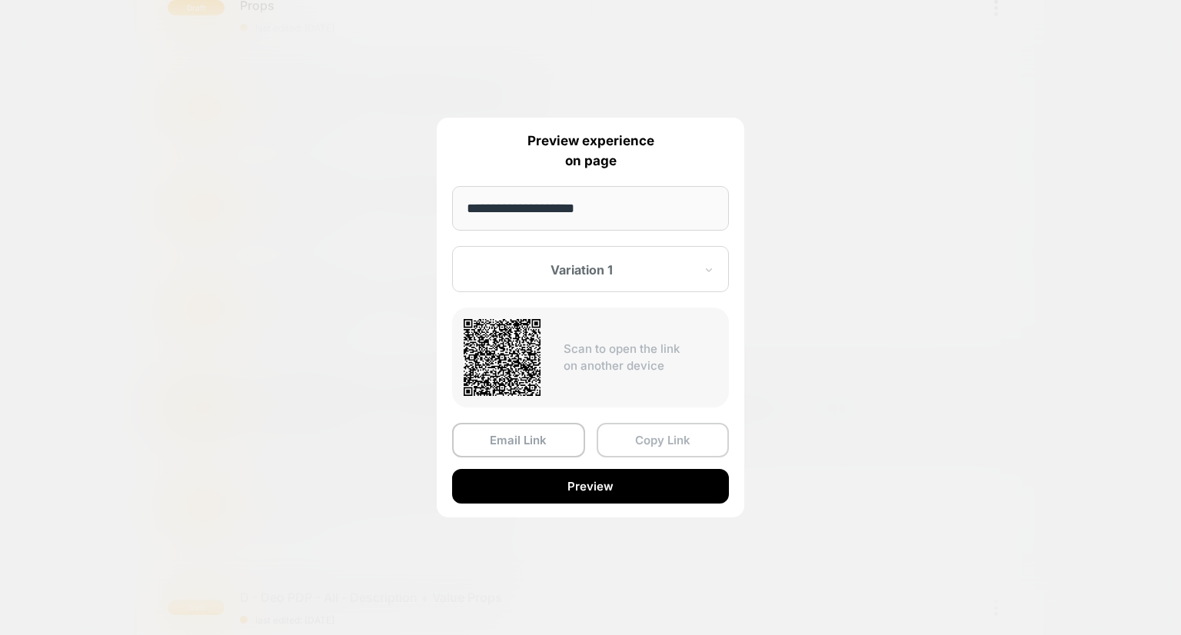
click at [668, 428] on button "Copy Link" at bounding box center [663, 440] width 133 height 35
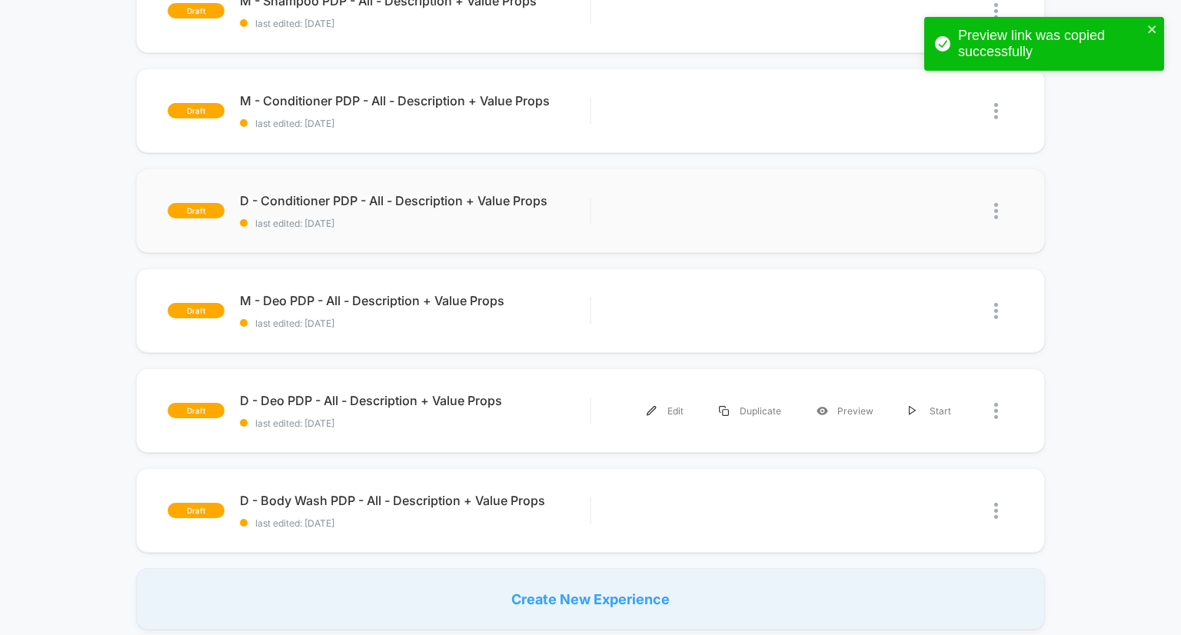
scroll to position [800, 0]
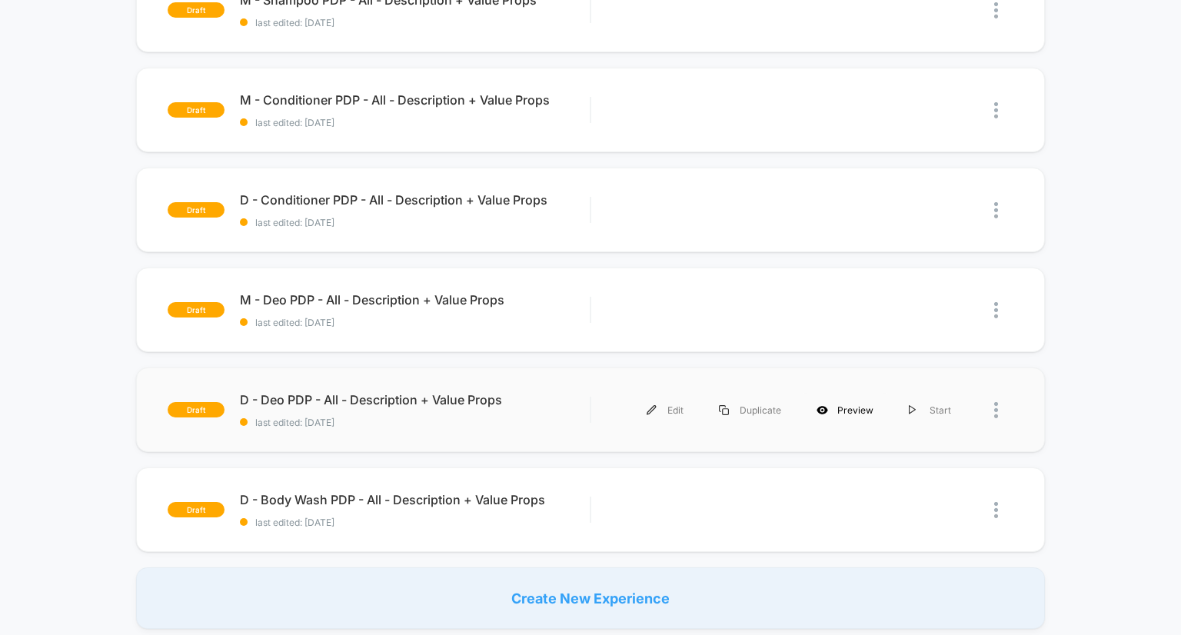
click at [838, 413] on div "Preview" at bounding box center [845, 410] width 92 height 35
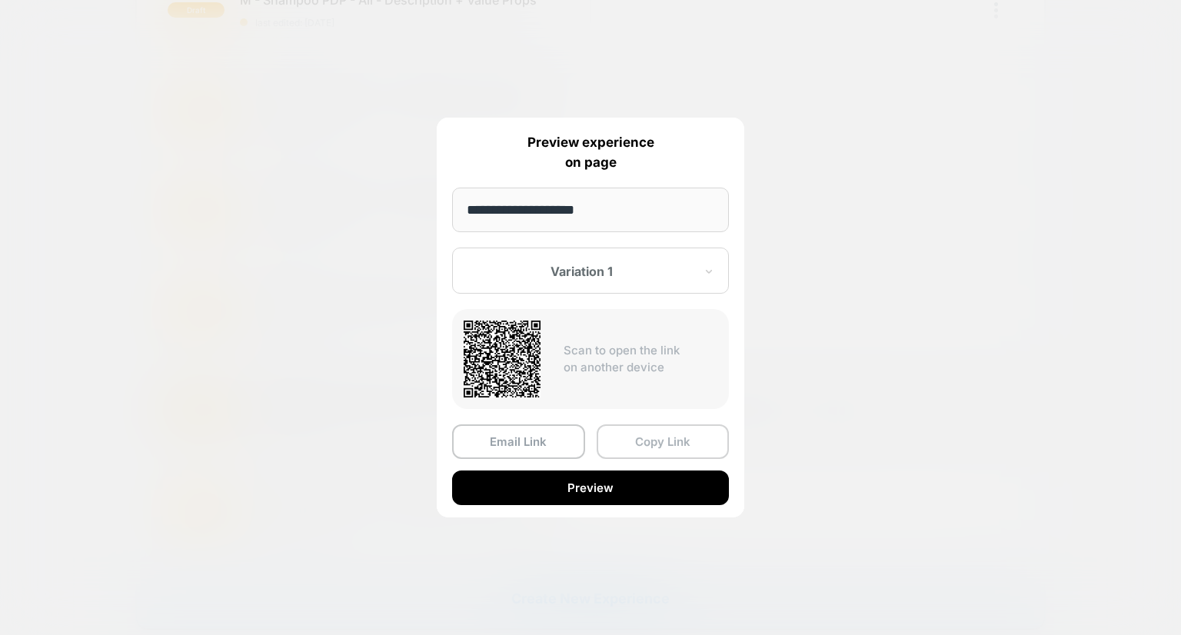
click at [658, 445] on button "Copy Link" at bounding box center [663, 442] width 133 height 35
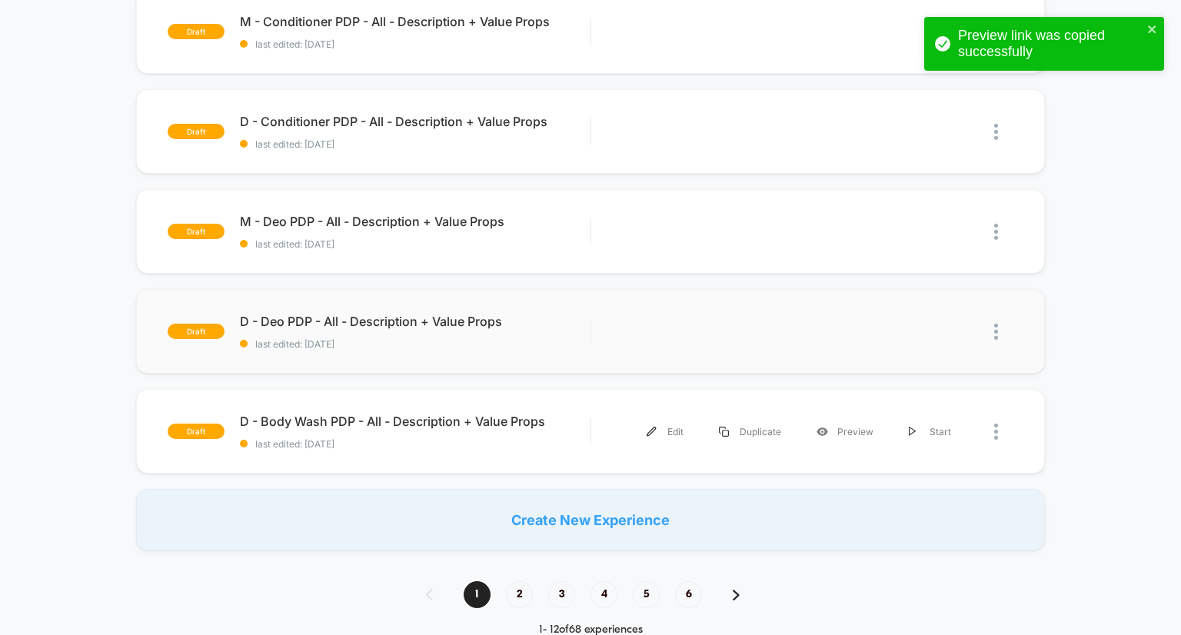
scroll to position [883, 0]
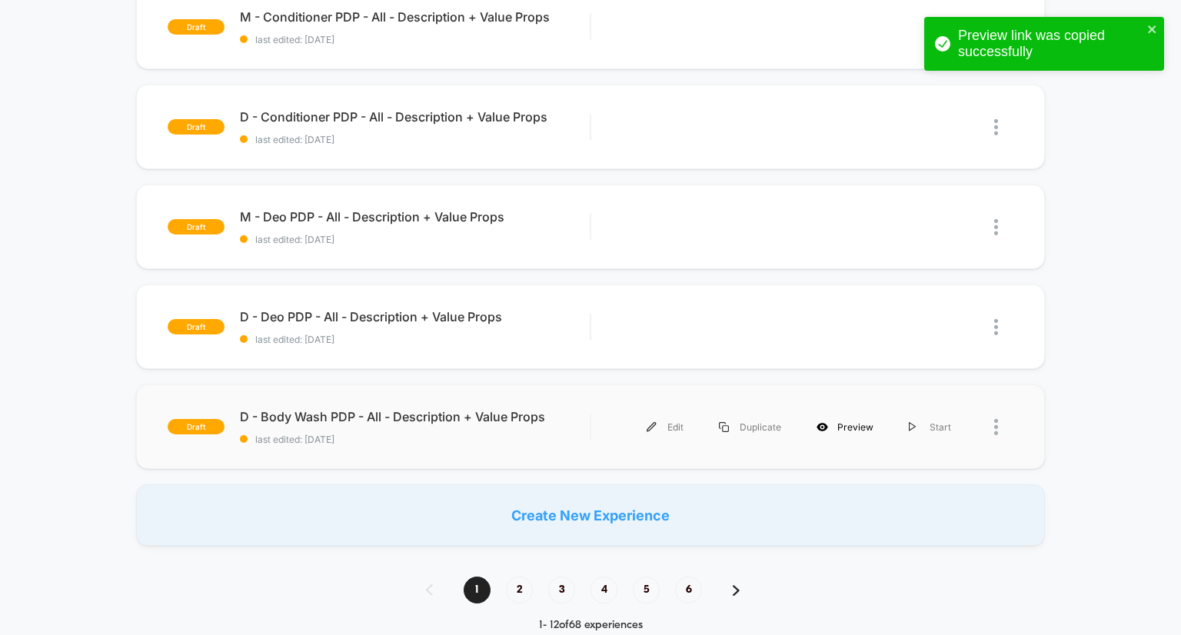
click at [852, 424] on div "Preview" at bounding box center [845, 427] width 92 height 35
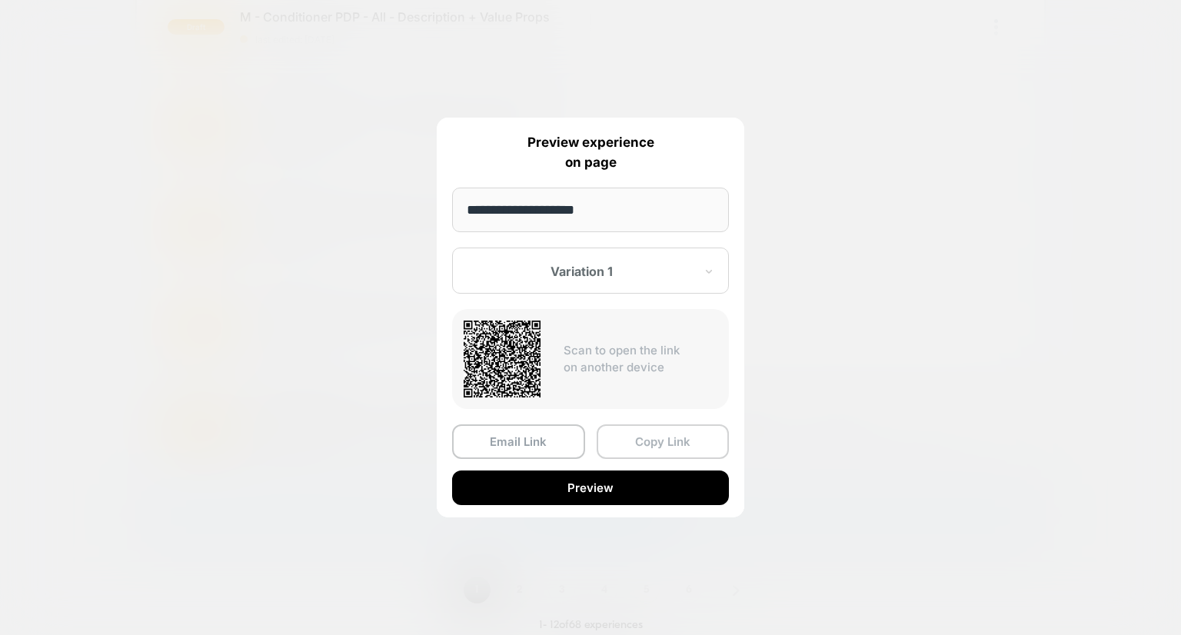
click at [643, 441] on button "Copy Link" at bounding box center [663, 442] width 133 height 35
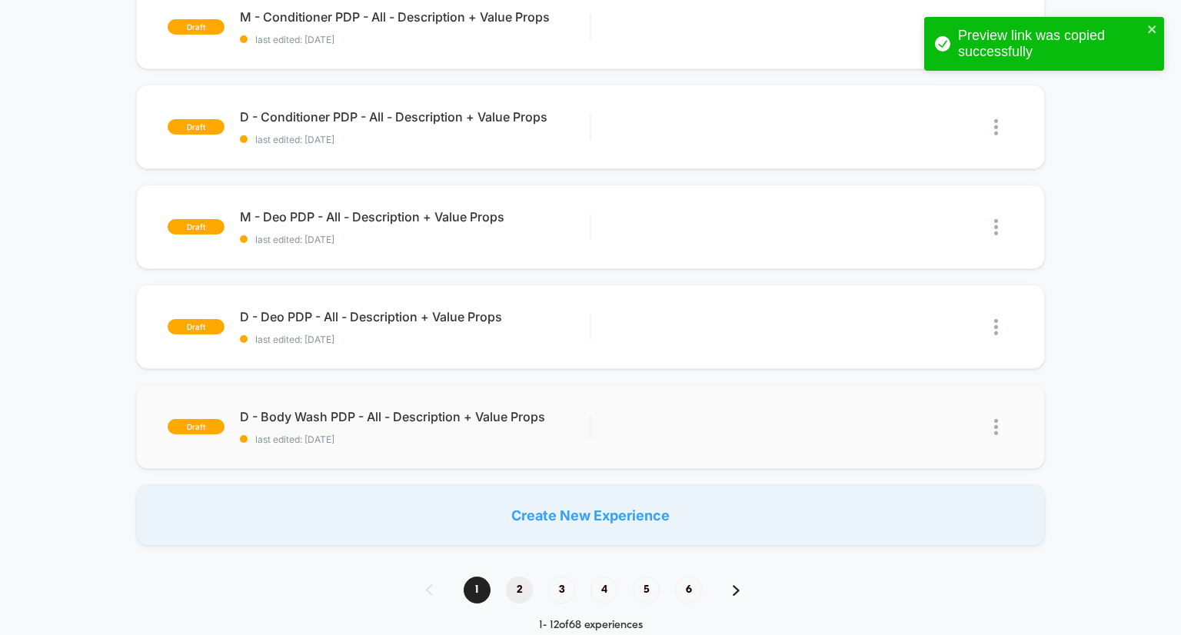
click at [522, 586] on span "2" at bounding box center [519, 590] width 27 height 27
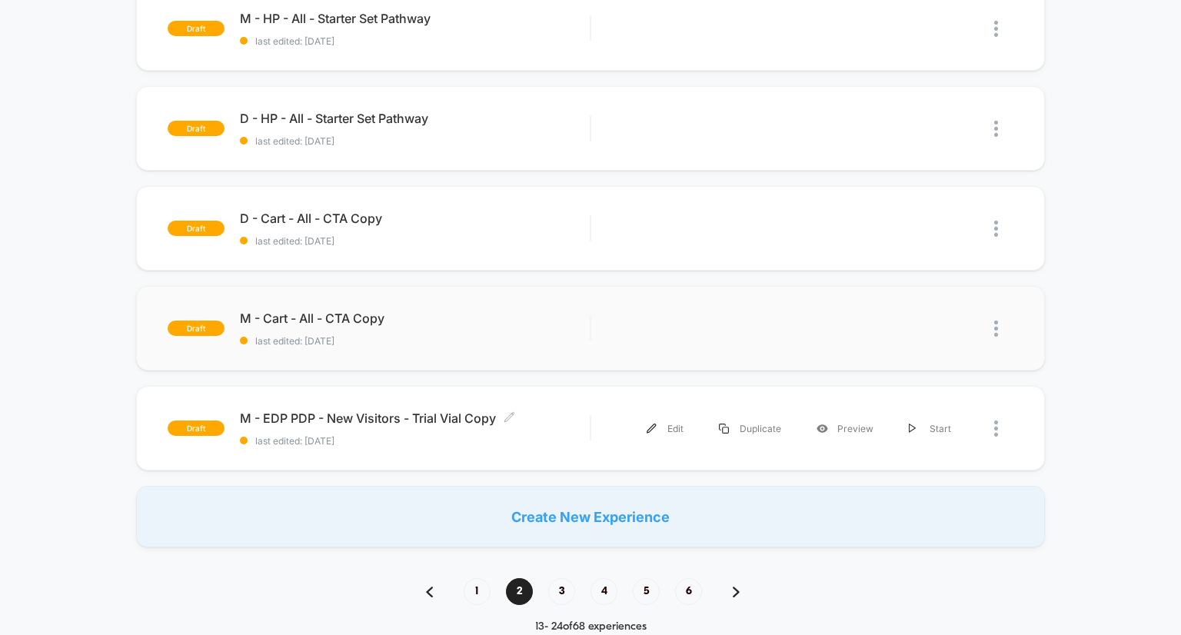
scroll to position [482, 0]
click at [559, 585] on span "3" at bounding box center [561, 591] width 27 height 27
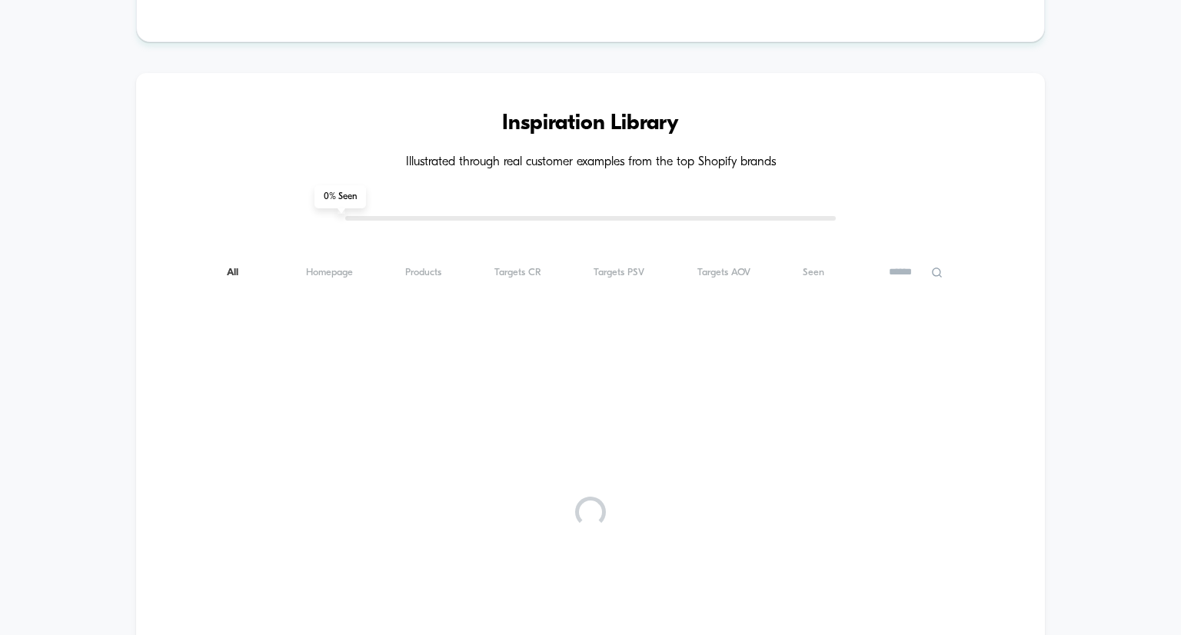
scroll to position [0, 0]
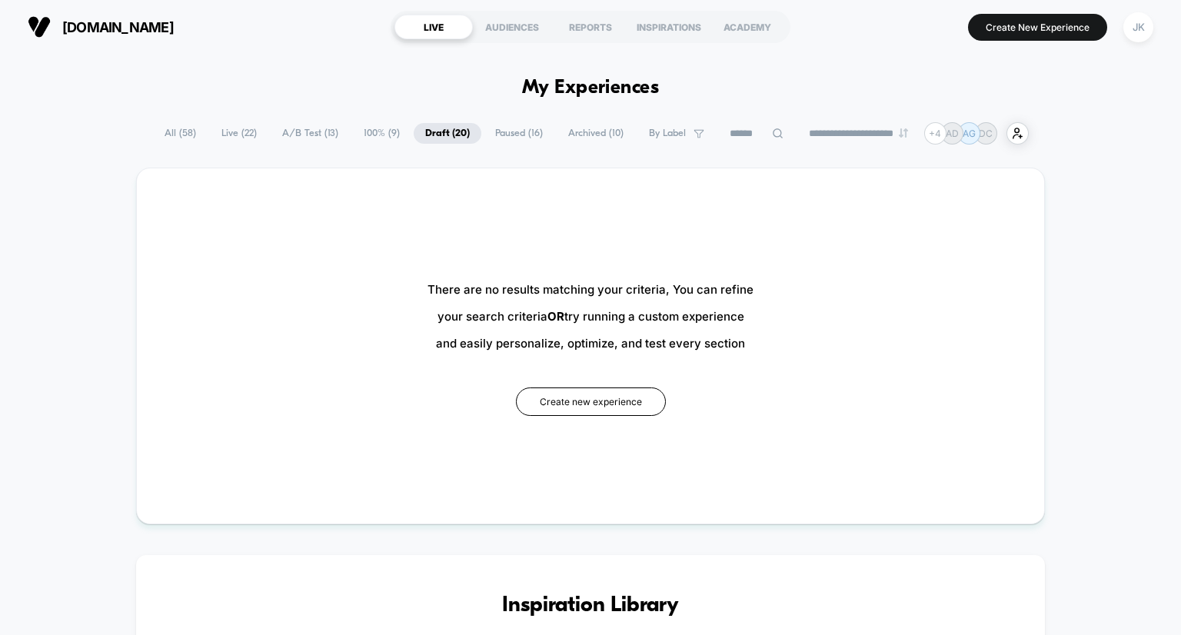
click at [434, 132] on span "Draft ( 20 )" at bounding box center [448, 133] width 68 height 21
click at [372, 125] on span "100% ( 9 )" at bounding box center [381, 133] width 59 height 21
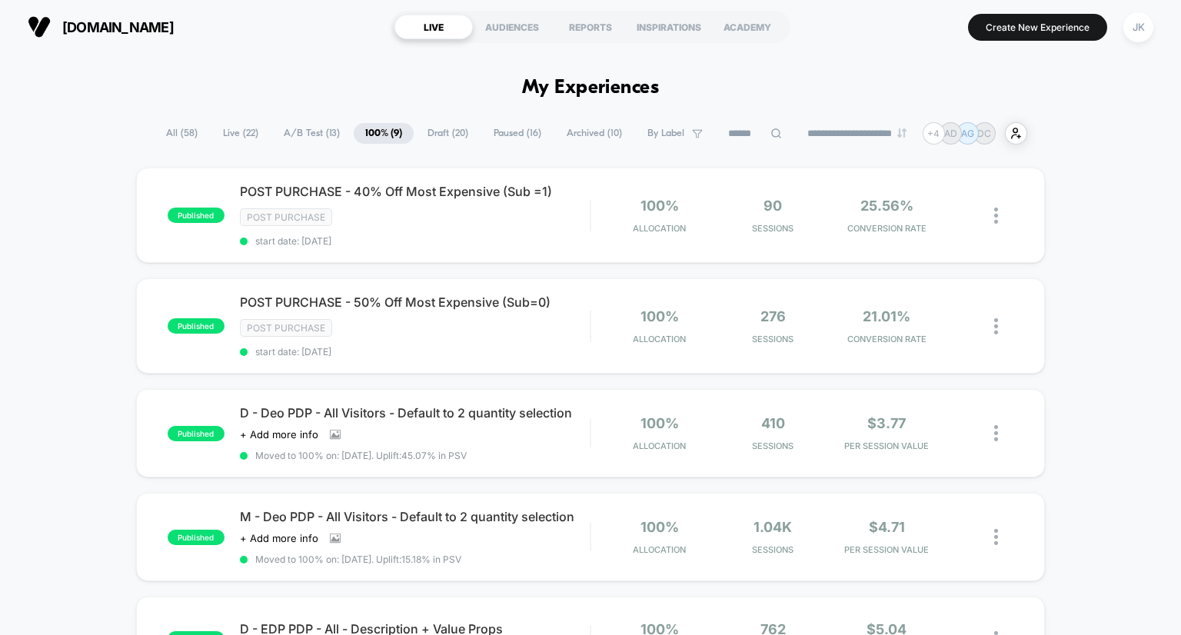
click at [416, 130] on span "Draft ( 20 )" at bounding box center [448, 133] width 64 height 21
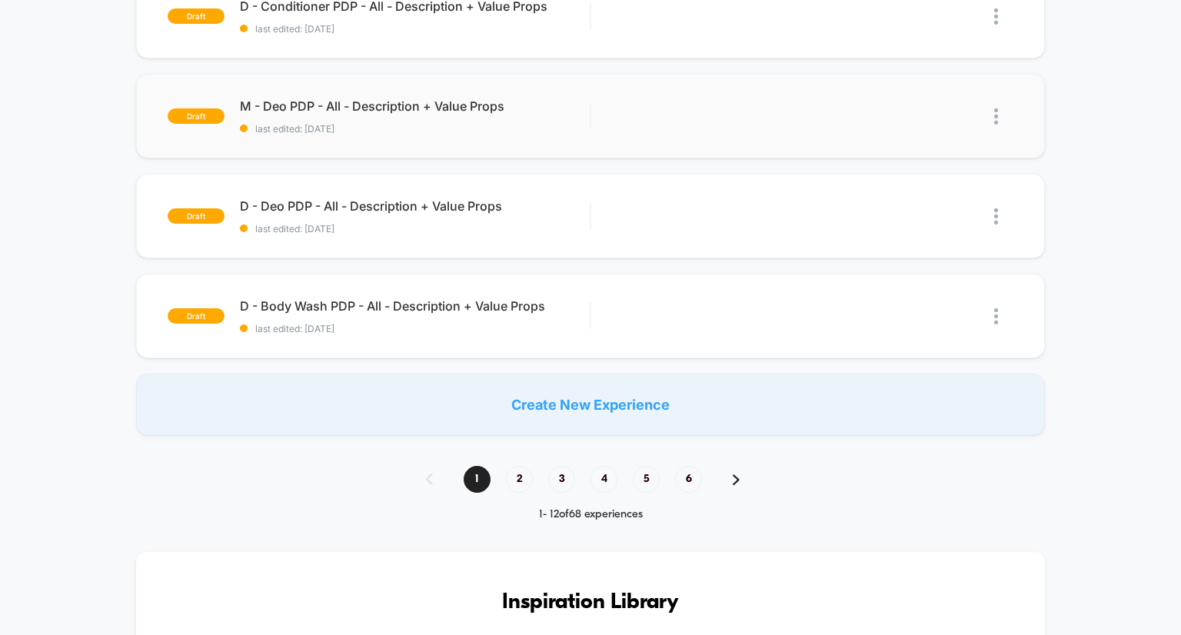
scroll to position [1006, 0]
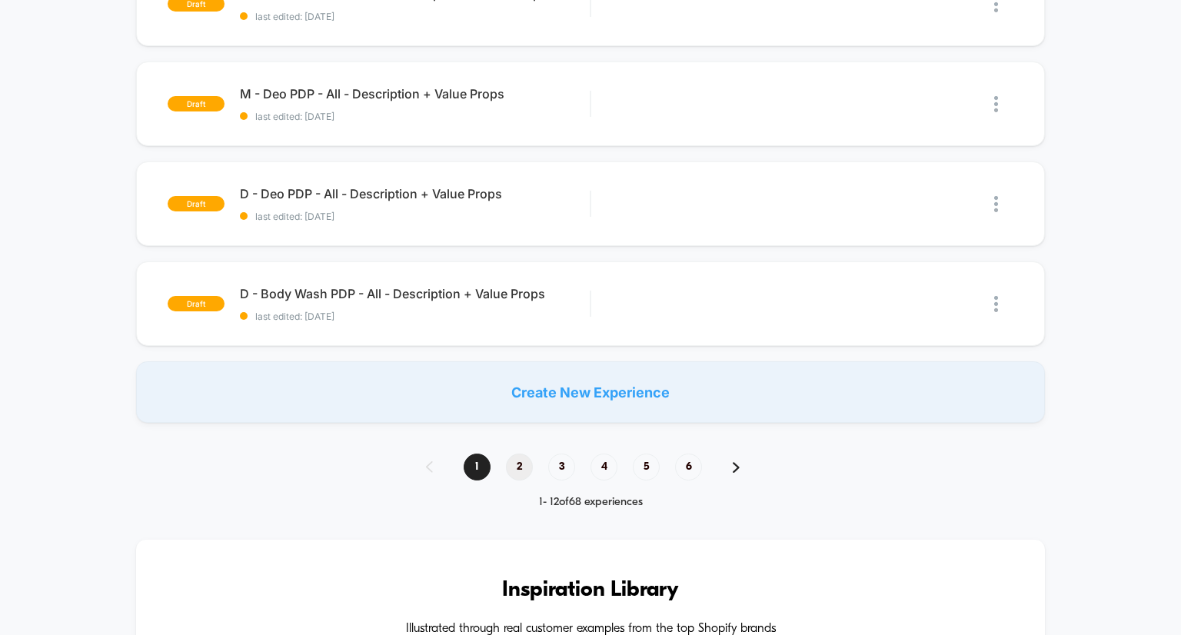
click at [525, 454] on span "2" at bounding box center [519, 467] width 27 height 27
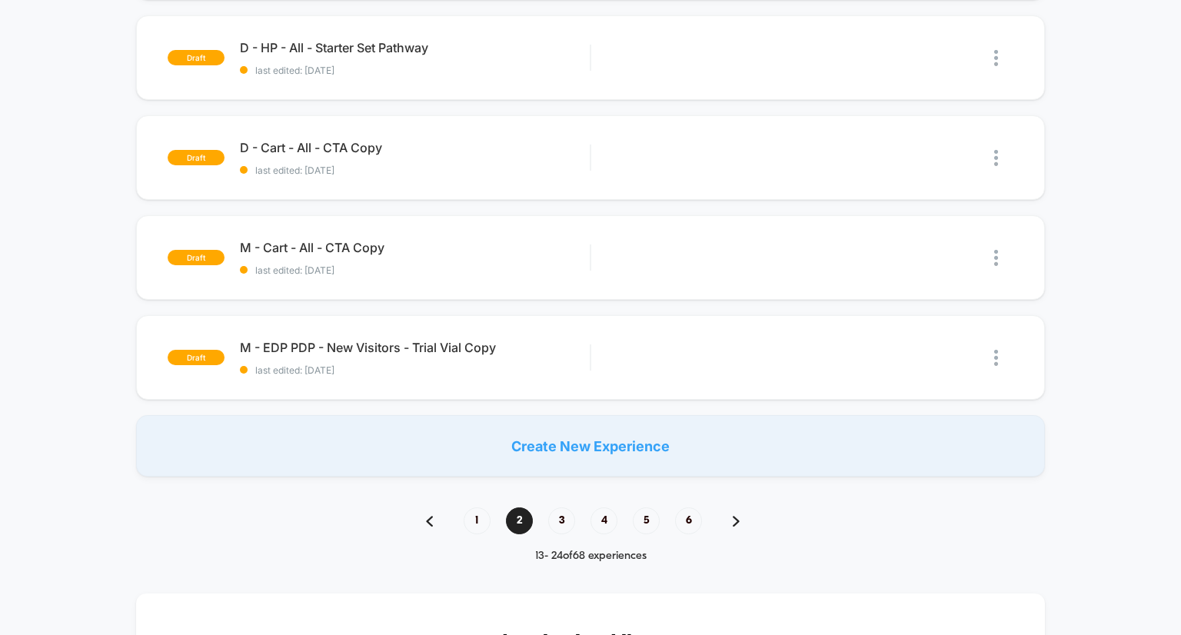
scroll to position [517, 0]
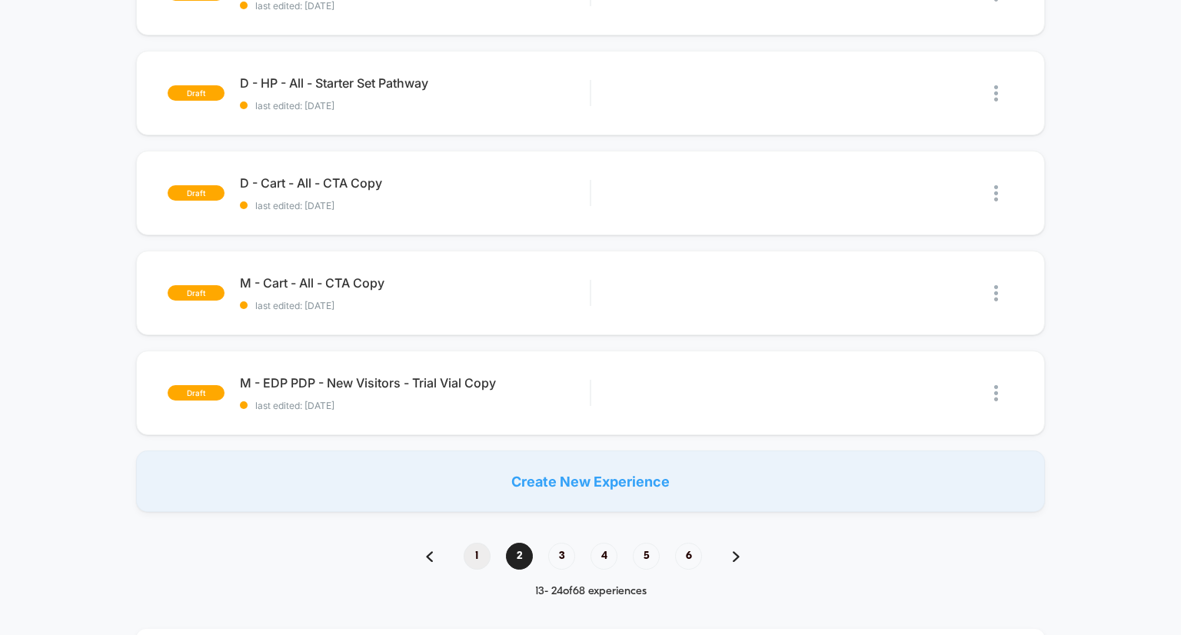
click at [477, 553] on span "1" at bounding box center [477, 556] width 27 height 27
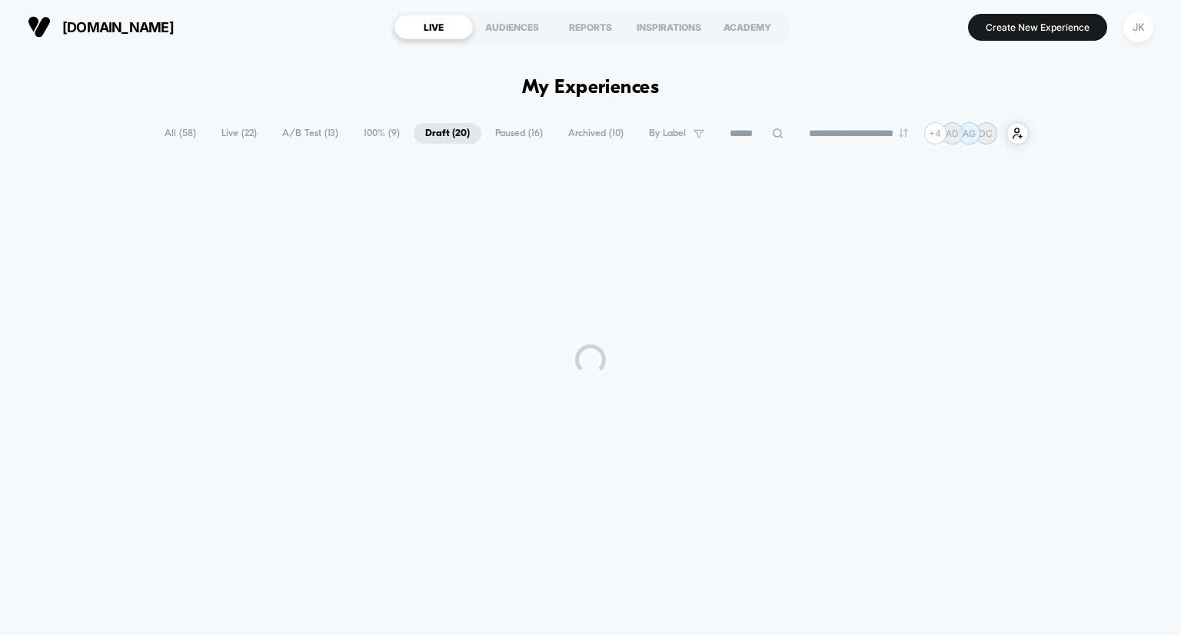
scroll to position [0, 0]
